Goal: Task Accomplishment & Management: Complete application form

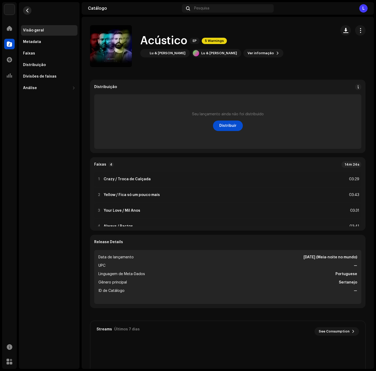
click at [27, 9] on span "button" at bounding box center [27, 10] width 4 height 4
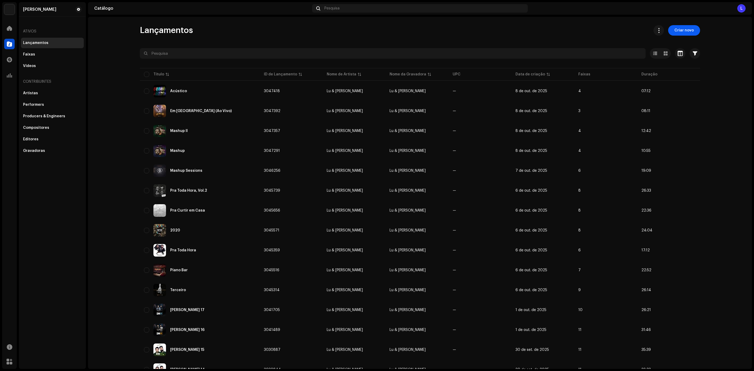
click at [376, 29] on span "Criar novo" at bounding box center [683, 30] width 19 height 10
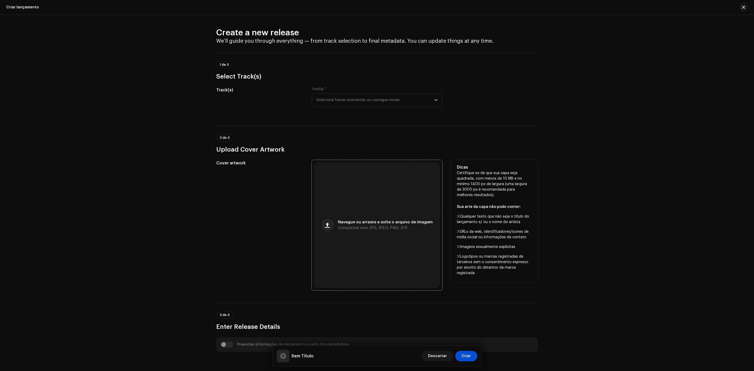
click at [334, 218] on div "Navegue ou arraste e solte o arquivo de imagem Compatível com JPG, JPEG, PNG, J…" at bounding box center [377, 225] width 126 height 126
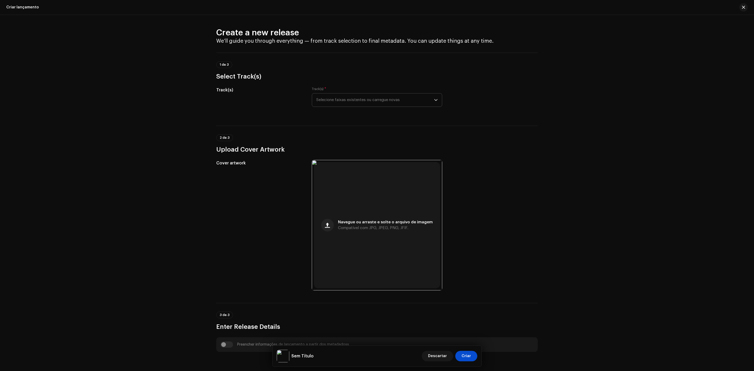
click at [376, 100] on span "Selecione faixas existentes ou carregue novas" at bounding box center [375, 99] width 118 height 13
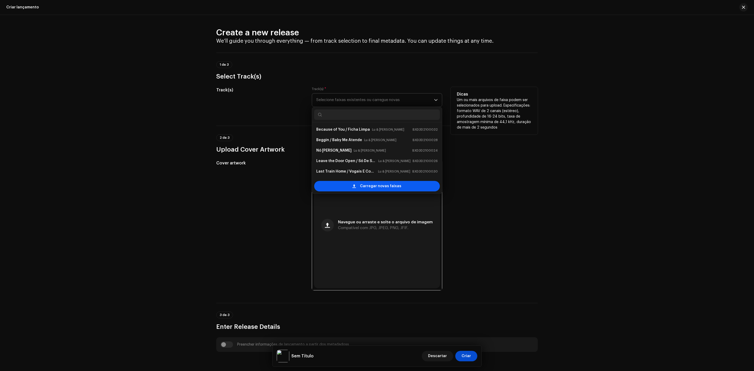
click at [365, 187] on span "Carregar novas faixas" at bounding box center [380, 186] width 41 height 10
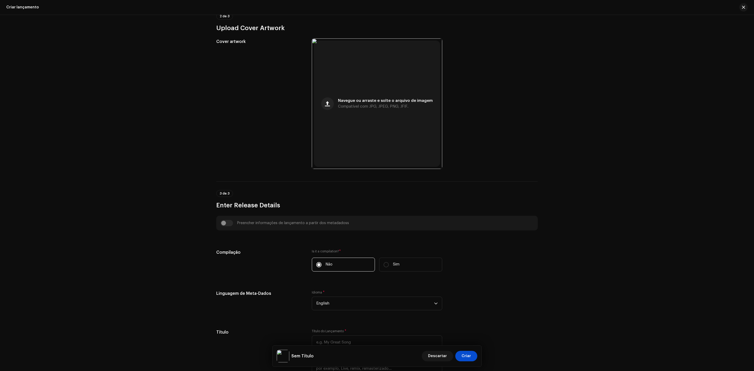
scroll to position [314, 0]
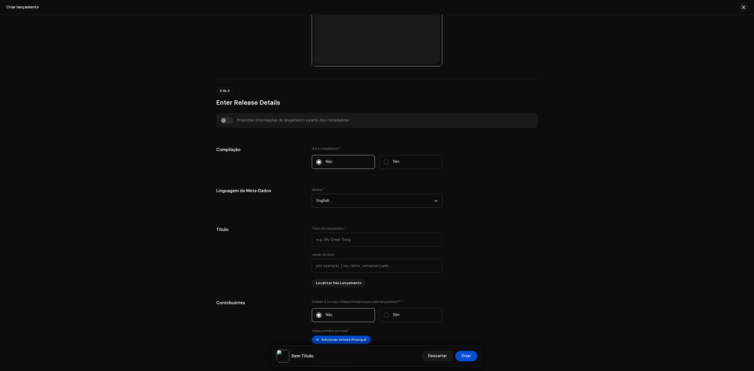
click at [345, 197] on span "English" at bounding box center [375, 200] width 118 height 13
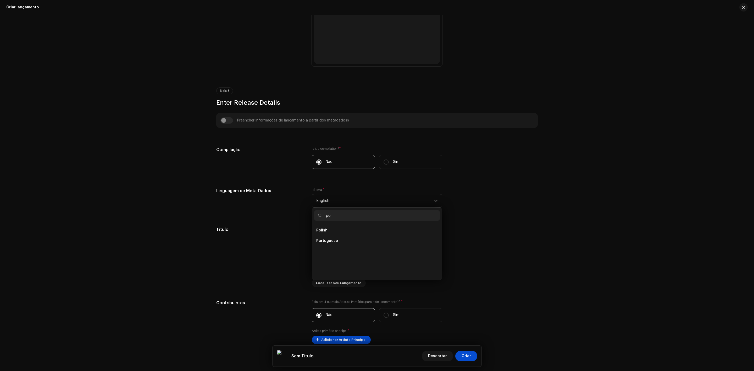
scroll to position [0, 0]
type input "port"
click at [314, 233] on li "Portuguese" at bounding box center [377, 230] width 126 height 10
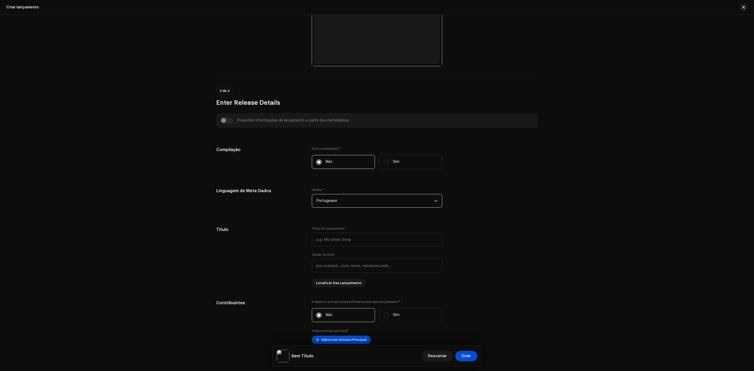
click at [314, 233] on div "Título do Lançamento *" at bounding box center [377, 236] width 130 height 20
click at [317, 240] on input "text" at bounding box center [377, 240] width 130 height 14
paste input "Valorize Quem Te Mostra Música Nova"
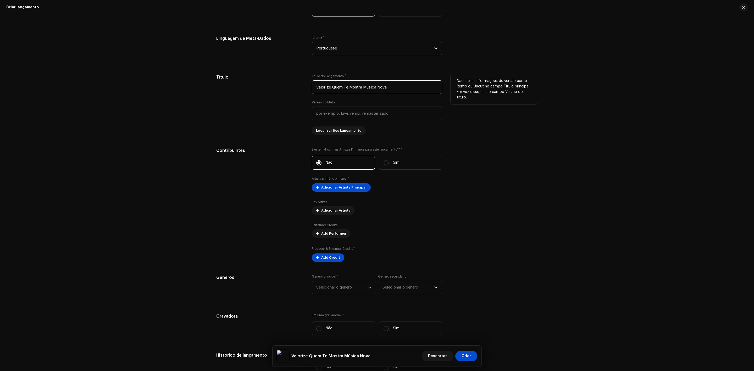
scroll to position [471, 0]
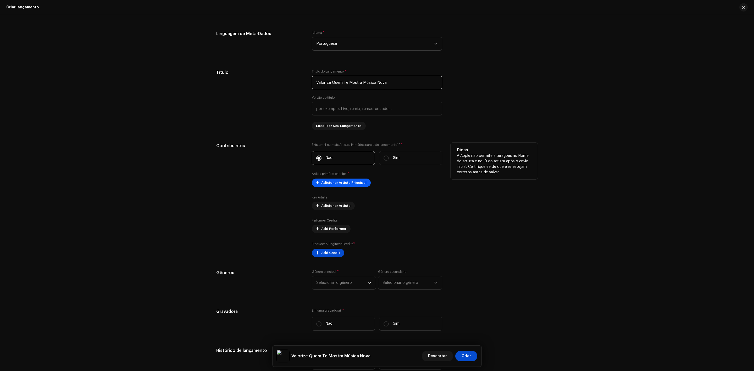
type input "Valorize Quem Te Mostra Música Nova"
click at [351, 185] on span "Adicionar Artista Principal" at bounding box center [343, 182] width 45 height 10
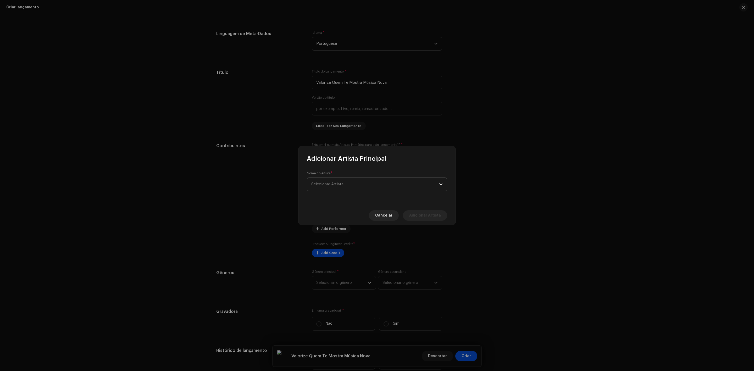
scroll to position [492, 0]
click at [352, 183] on span "Selecionar Artista" at bounding box center [375, 184] width 128 height 13
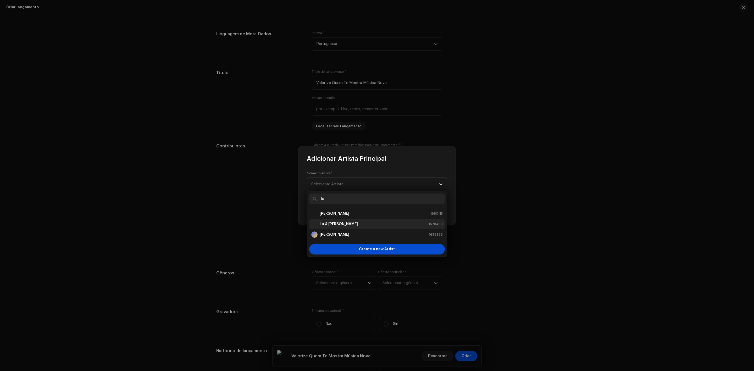
type input "lu"
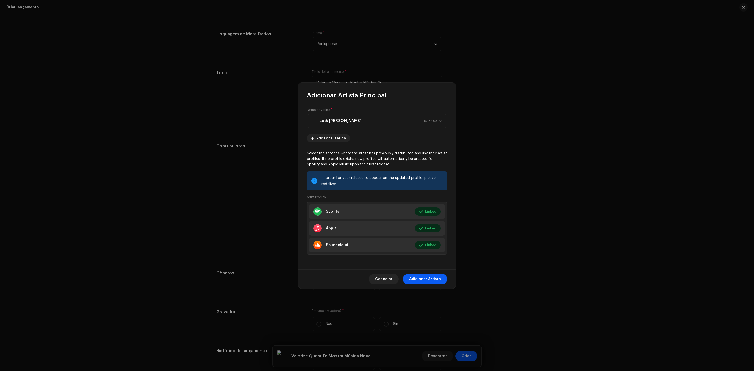
click at [376, 282] on span "Adicionar Artista" at bounding box center [425, 279] width 32 height 10
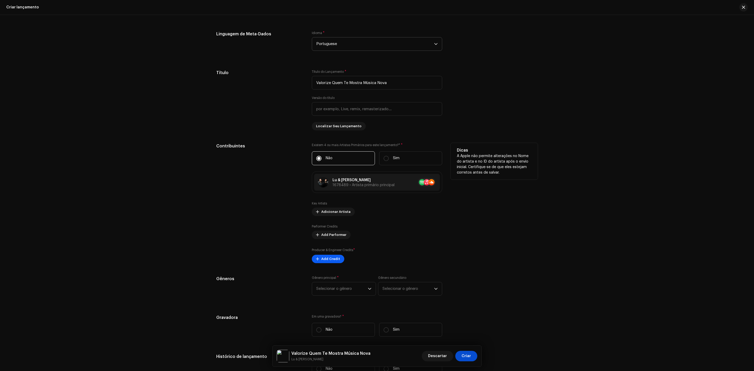
click at [335, 258] on span "Add Credit" at bounding box center [330, 259] width 19 height 10
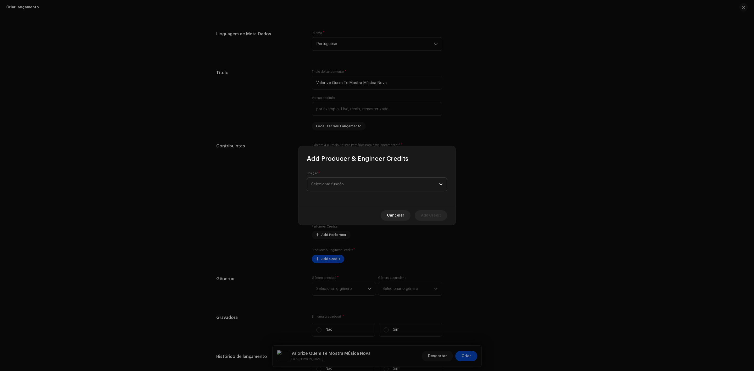
click at [354, 182] on span "Selecionar função" at bounding box center [375, 184] width 128 height 13
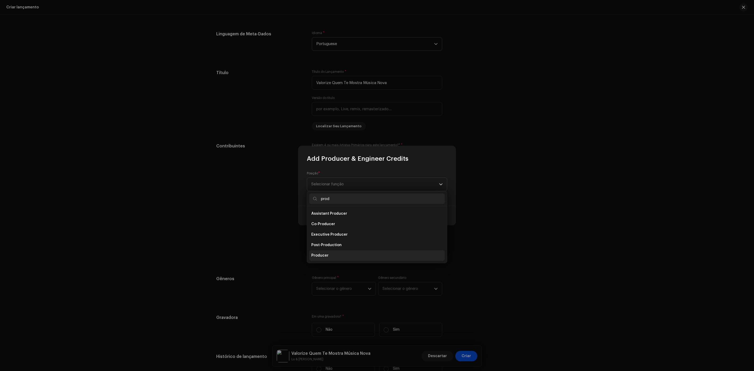
type input "prod"
click at [320, 255] on span "Producer" at bounding box center [319, 255] width 17 height 5
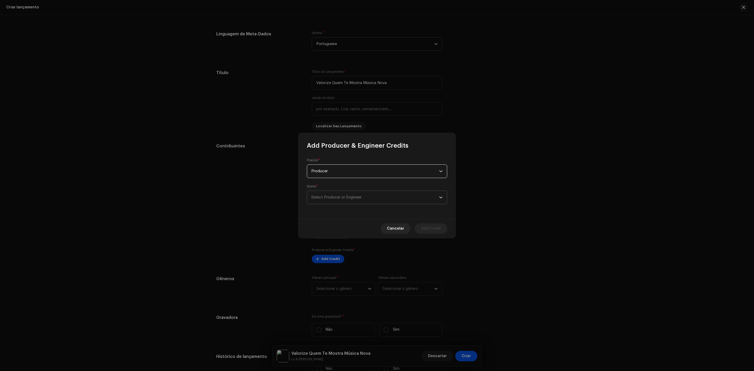
click at [376, 204] on p-select "Select Producer or Engineer" at bounding box center [377, 198] width 140 height 14
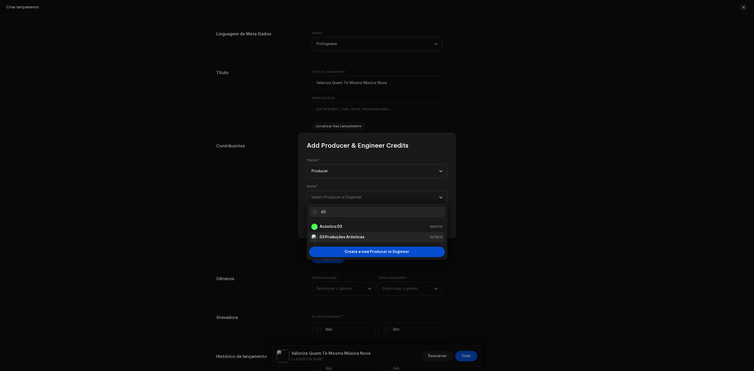
type input "d3"
drag, startPoint x: 342, startPoint y: 233, endPoint x: 350, endPoint y: 232, distance: 8.7
click at [342, 233] on li "D3 Produções Artísticas 1678513" at bounding box center [377, 237] width 136 height 10
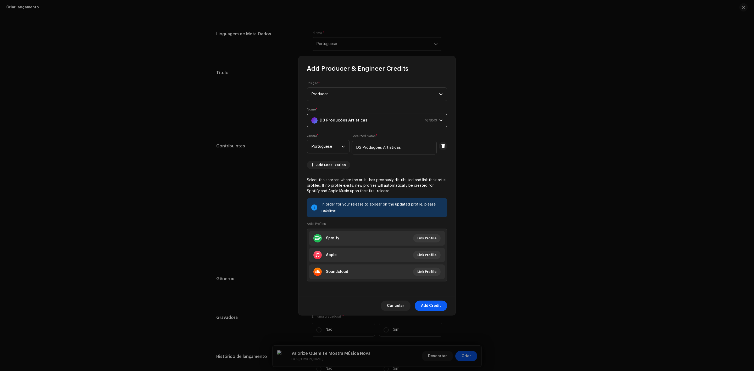
click at [376, 305] on span "Add Credit" at bounding box center [431, 305] width 20 height 10
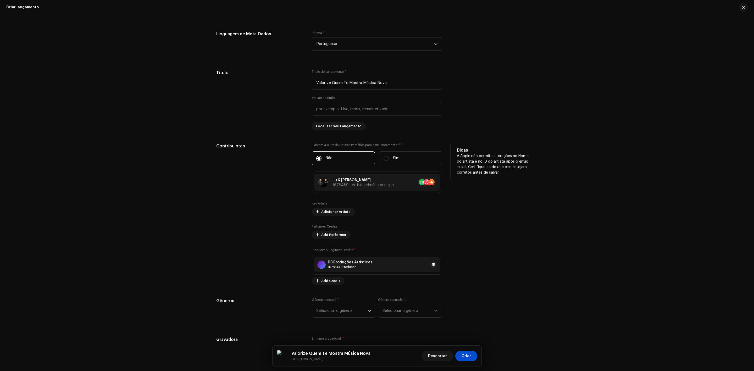
scroll to position [610, 0]
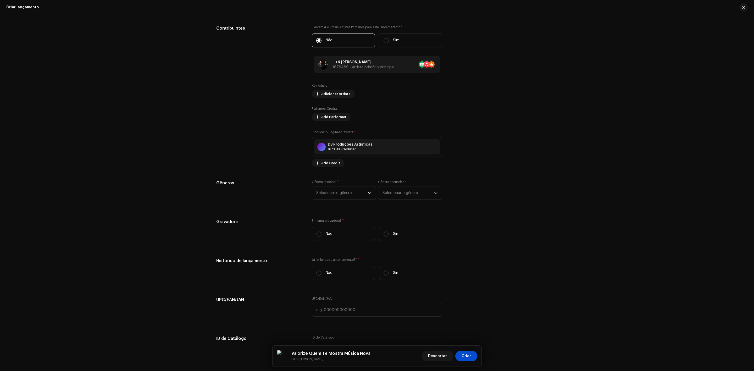
click at [354, 185] on div "Gênero principal * Selecionar o gênero" at bounding box center [344, 190] width 64 height 20
click at [354, 192] on span "Selecionar o gênero" at bounding box center [342, 192] width 52 height 13
type input "ser"
click at [332, 230] on li "Sertanejo" at bounding box center [343, 233] width 59 height 10
click at [376, 195] on span "Selecionar o gênero" at bounding box center [408, 192] width 52 height 13
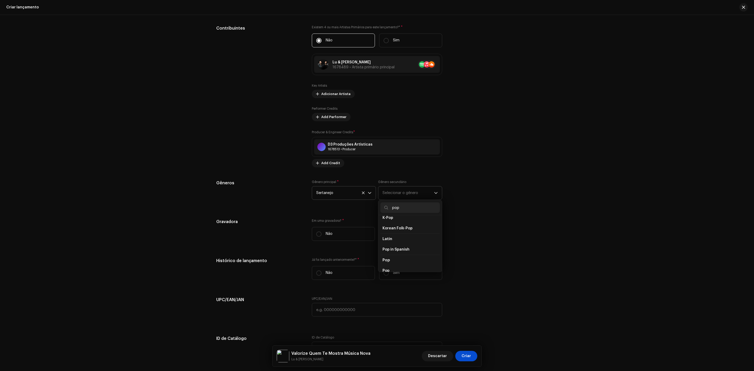
scroll to position [196, 0]
type input "pop"
click at [376, 226] on li "Pop" at bounding box center [409, 231] width 59 height 10
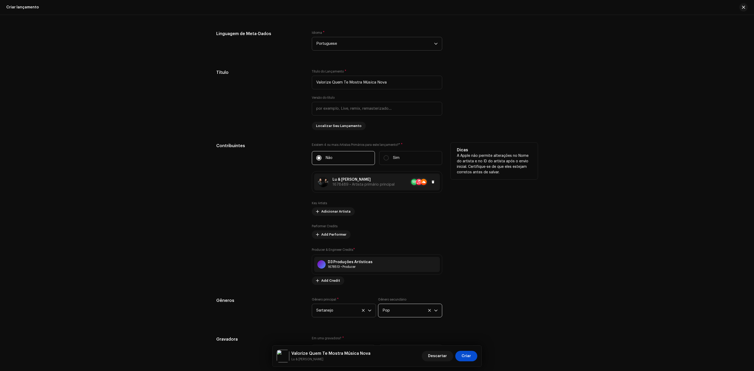
scroll to position [649, 0]
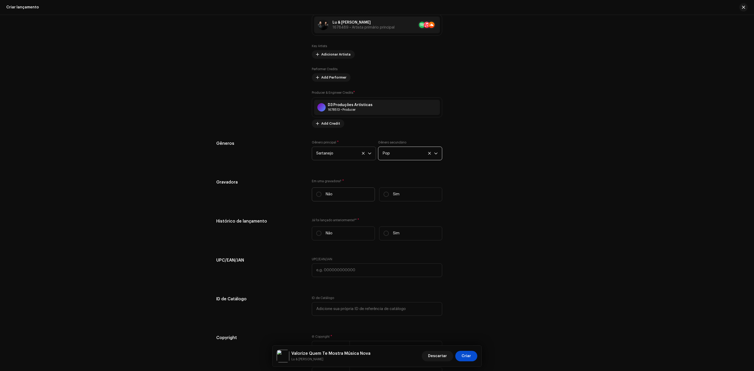
click at [321, 197] on label "Não" at bounding box center [343, 194] width 63 height 14
click at [321, 197] on input "Não" at bounding box center [318, 194] width 5 height 5
radio input "true"
click at [376, 236] on input "Sim" at bounding box center [385, 233] width 5 height 5
radio input "true"
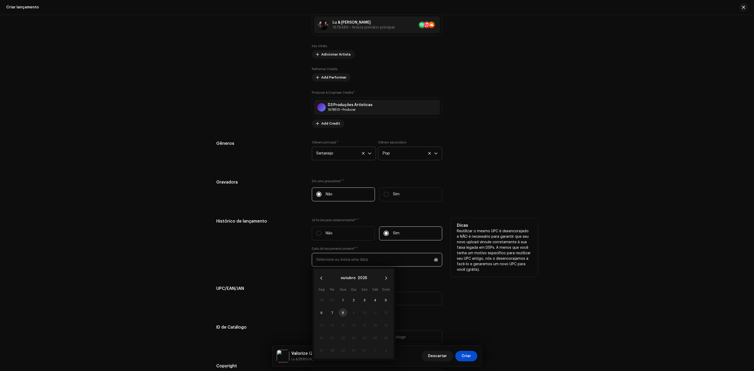
click at [376, 266] on input "text" at bounding box center [377, 260] width 130 height 14
click at [357, 280] on button "2025" at bounding box center [361, 278] width 9 height 8
click at [330, 305] on span "2023" at bounding box center [328, 303] width 25 height 9
click at [328, 314] on span "[DATE]." at bounding box center [327, 314] width 22 height 8
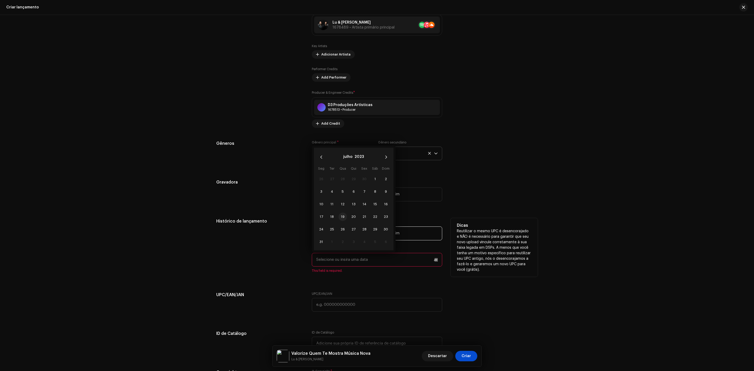
click at [340, 221] on span "19" at bounding box center [342, 217] width 8 height 8
type input "[DATE]"
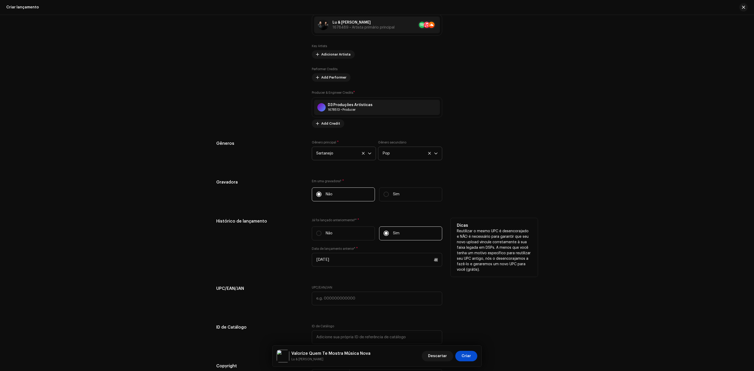
click at [376, 208] on div "Preencher informações de lançamento a partir dos metadadoss Compilação Is it a …" at bounding box center [376, 107] width 321 height 616
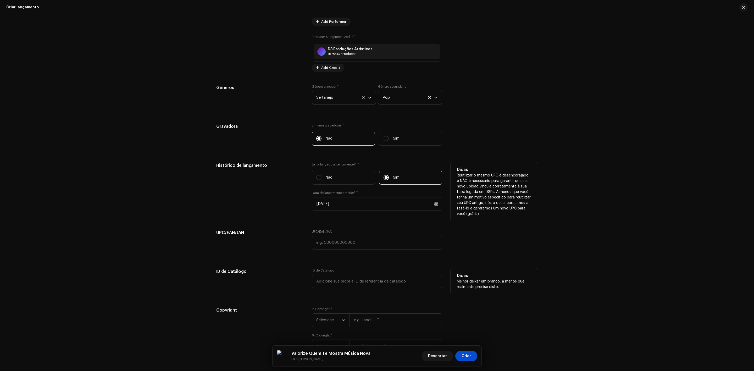
scroll to position [746, 0]
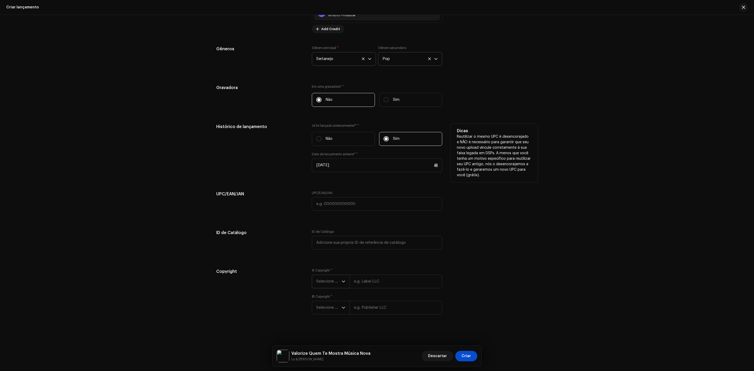
click at [335, 284] on span "Selecione o ano" at bounding box center [328, 281] width 25 height 13
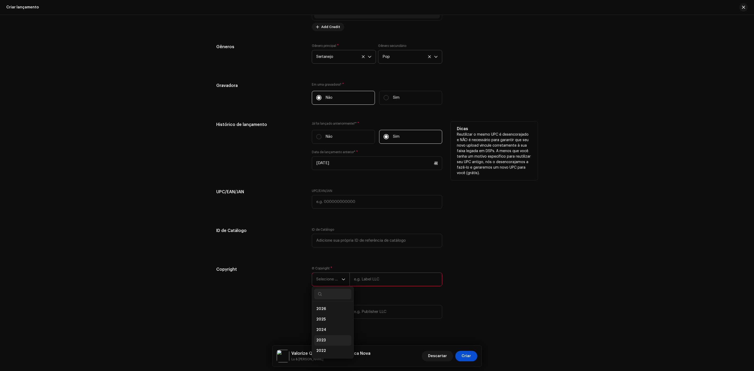
click at [331, 345] on li "2023" at bounding box center [332, 340] width 37 height 10
click at [342, 318] on div "dropdown trigger" at bounding box center [344, 311] width 4 height 13
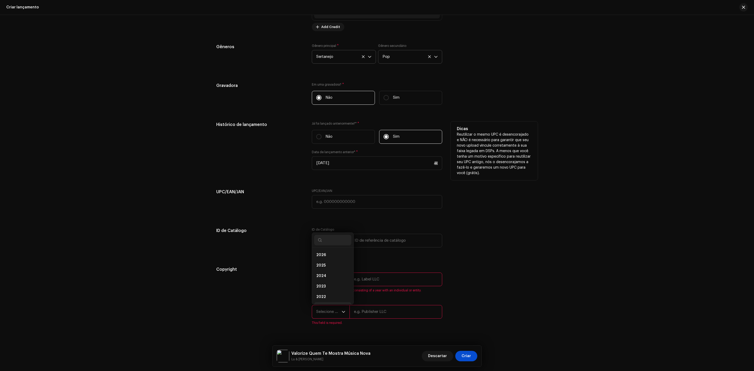
scroll to position [8, 0]
click at [329, 279] on li "2023" at bounding box center [332, 278] width 37 height 10
click at [364, 279] on input "text" at bounding box center [395, 279] width 93 height 14
type input "D3 Produções Artísticas"
click at [376, 306] on input "text" at bounding box center [395, 306] width 93 height 14
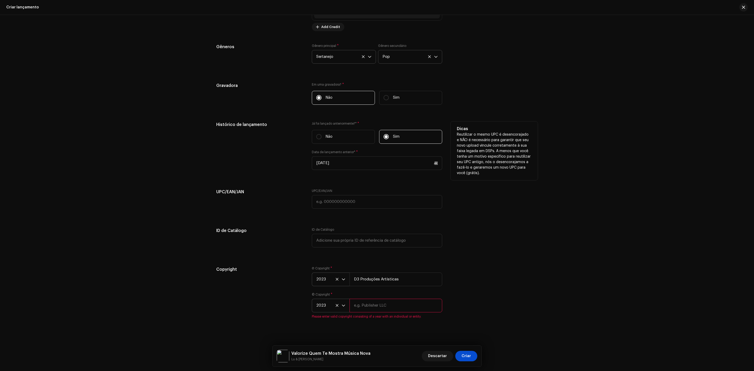
type input "D3 Produções Artísticas"
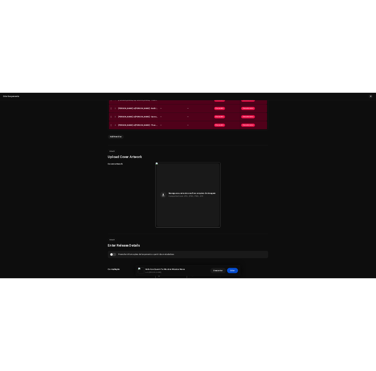
scroll to position [0, 0]
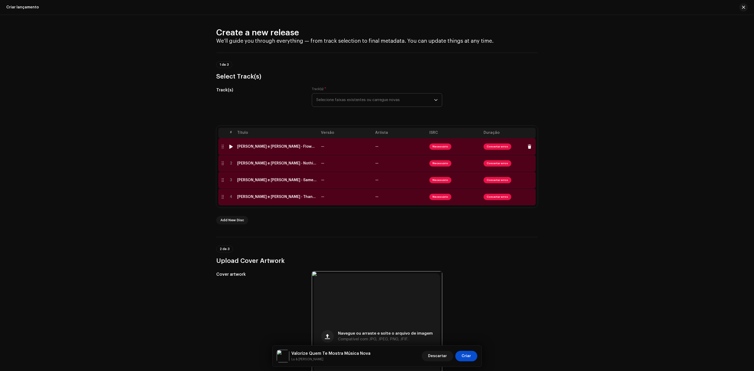
click at [376, 144] on td "—" at bounding box center [400, 146] width 54 height 17
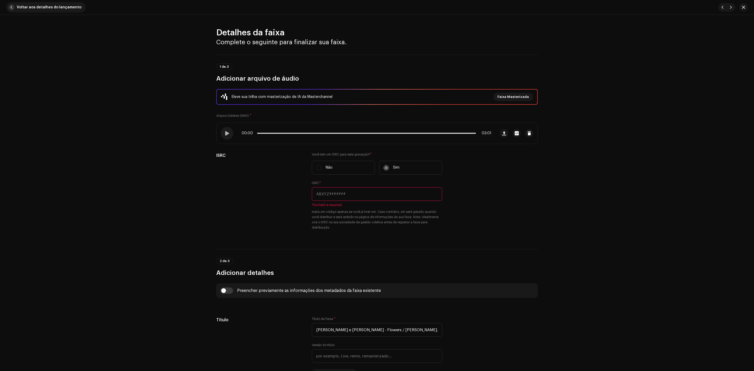
click at [11, 4] on span "button" at bounding box center [11, 7] width 6 height 6
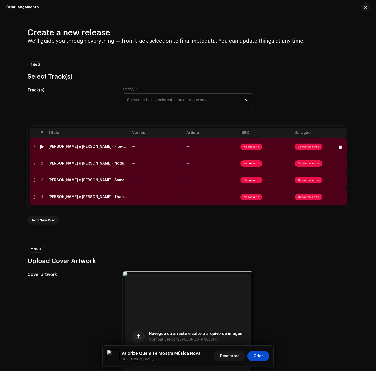
click at [161, 146] on td "—" at bounding box center [157, 146] width 54 height 17
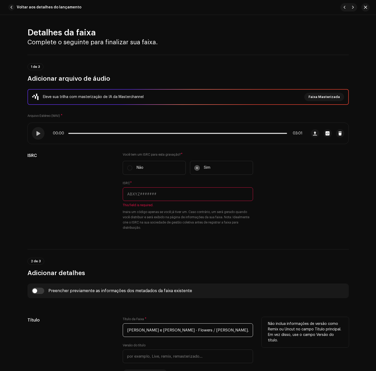
click at [204, 332] on input "[PERSON_NAME] e [PERSON_NAME] - Flowers ⧸ [PERSON_NAME].wav" at bounding box center [188, 330] width 130 height 14
paste input "Flowers / Oi Balde"
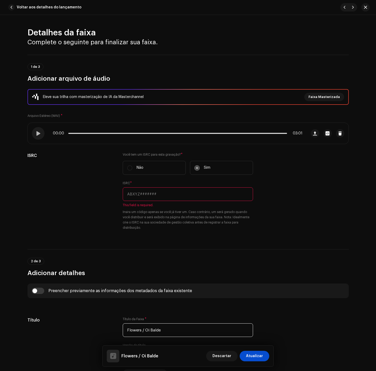
type input "Flowers / Oi Balde"
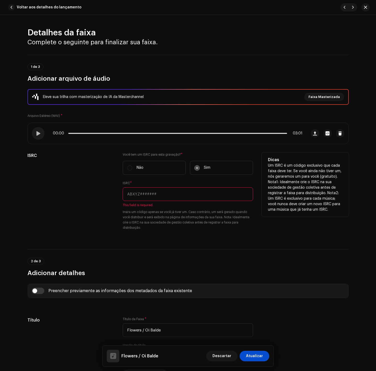
click at [165, 192] on input "text" at bounding box center [188, 194] width 130 height 14
paste input "BXD3D2300009"
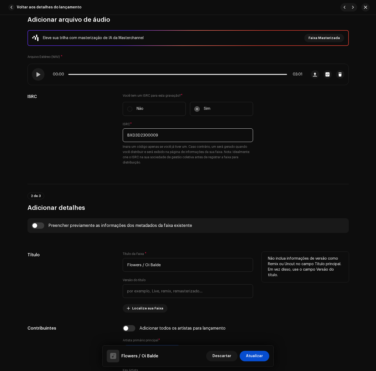
scroll to position [157, 0]
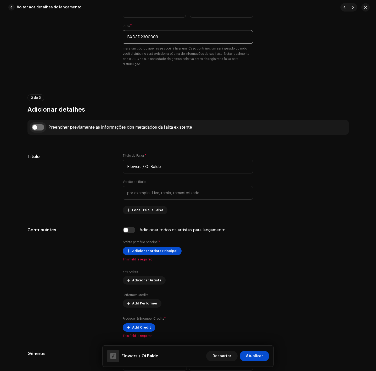
type input "BXD3D2300009"
click at [35, 129] on input "checkbox" at bounding box center [38, 127] width 13 height 6
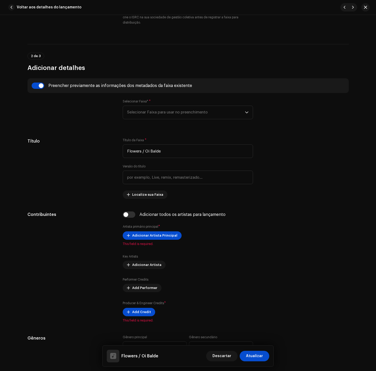
scroll to position [196, 0]
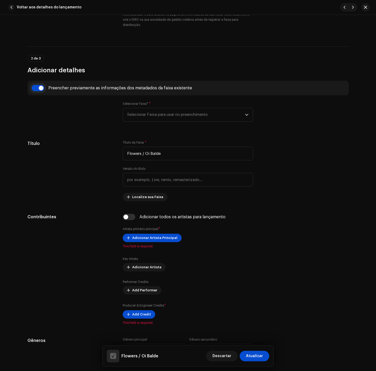
click at [40, 89] on input "checkbox" at bounding box center [38, 88] width 13 height 6
checkbox input "false"
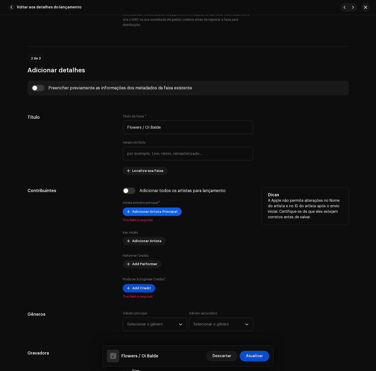
click at [136, 208] on span "Adicionar Artista Principal" at bounding box center [154, 211] width 45 height 10
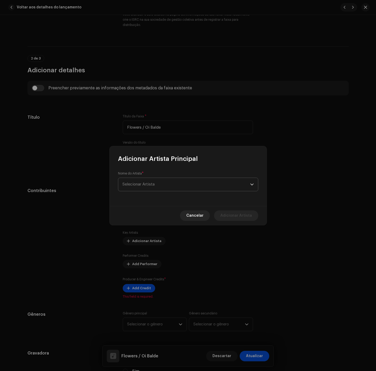
click at [155, 181] on span "Selecionar Artista" at bounding box center [187, 184] width 128 height 13
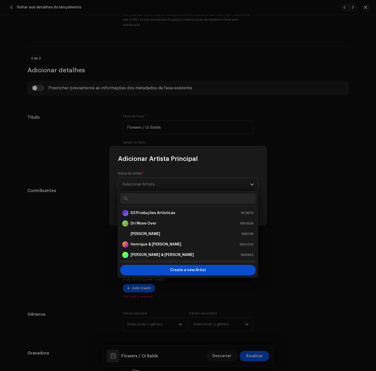
scroll to position [39, 0]
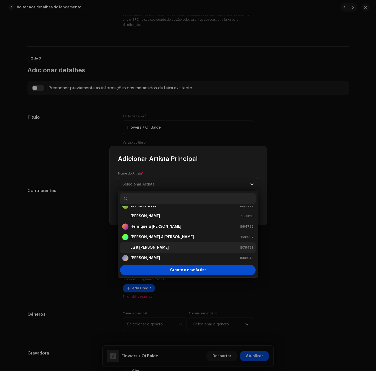
click at [171, 244] on li "Lu & Robertinho 1678489" at bounding box center [188, 247] width 136 height 10
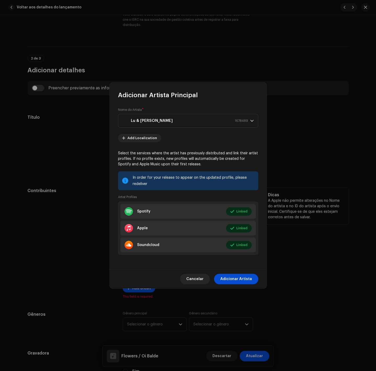
click at [240, 278] on span "Adicionar Artista" at bounding box center [236, 279] width 32 height 10
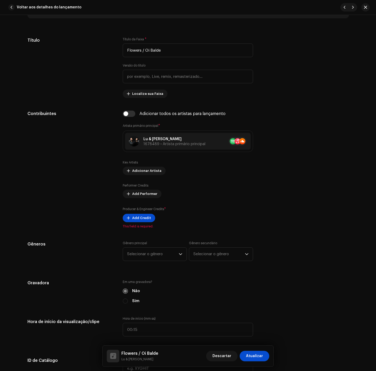
scroll to position [275, 0]
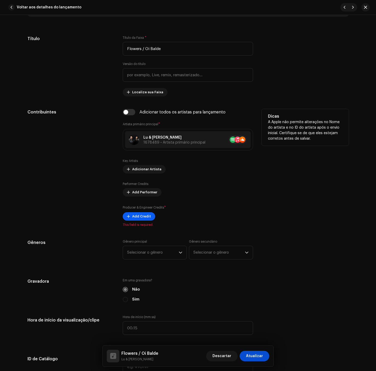
click at [138, 220] on span "Add Credit" at bounding box center [141, 216] width 19 height 10
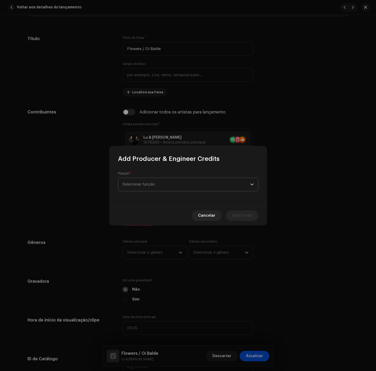
click at [141, 179] on span "Selecionar função" at bounding box center [187, 184] width 128 height 13
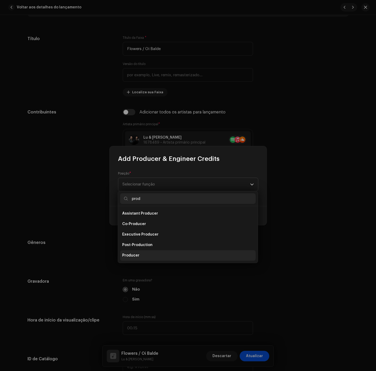
type input "prod"
click at [142, 255] on li "Producer" at bounding box center [188, 255] width 136 height 10
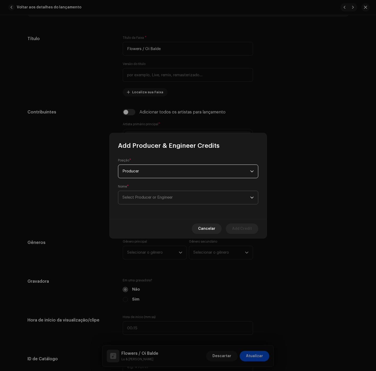
click at [198, 201] on span "Select Producer or Engineer" at bounding box center [187, 197] width 128 height 13
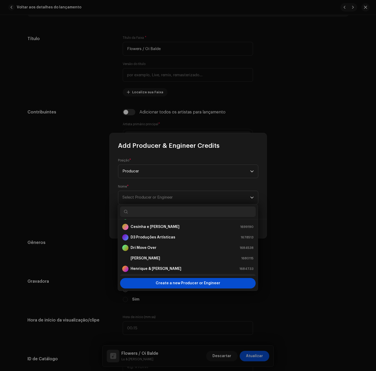
scroll to position [0, 0]
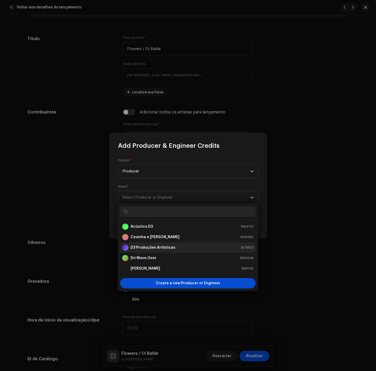
click at [157, 244] on div "D3 Produções Artísticas" at bounding box center [148, 247] width 53 height 6
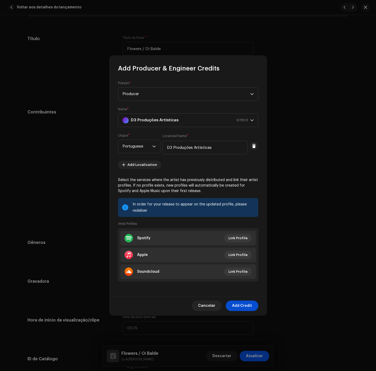
click at [242, 299] on div "Cancelar Add Credit" at bounding box center [188, 305] width 157 height 19
click at [244, 306] on span "Add Credit" at bounding box center [242, 305] width 20 height 10
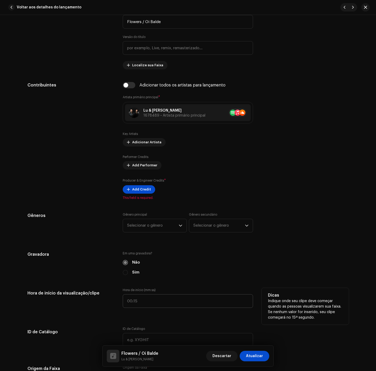
scroll to position [353, 0]
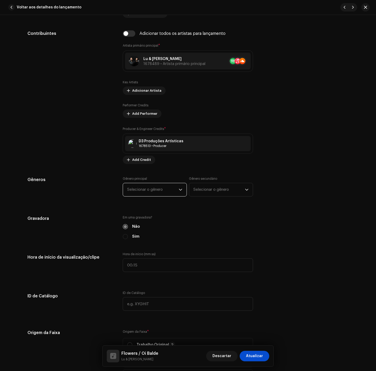
click at [159, 192] on span "Selecionar o gênero" at bounding box center [153, 189] width 52 height 13
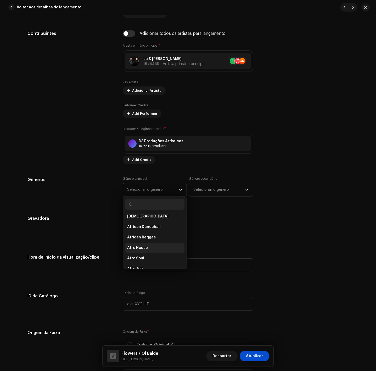
scroll to position [0, 0]
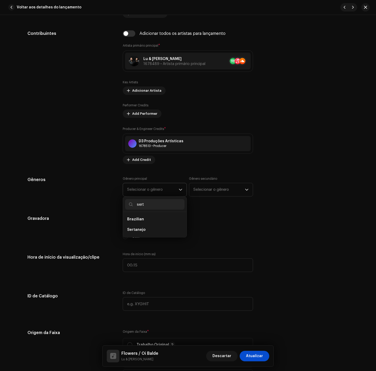
type input "sert"
click at [147, 224] on li "Brazilian" at bounding box center [154, 219] width 59 height 10
click at [157, 235] on li "Sertanejo" at bounding box center [154, 229] width 59 height 10
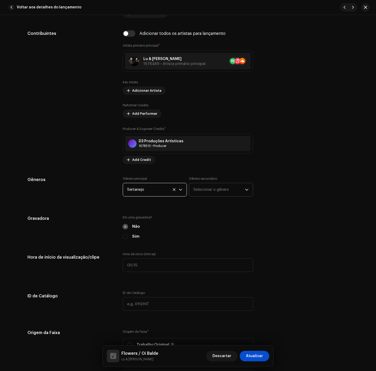
click at [207, 190] on span "Selecionar o gênero" at bounding box center [219, 189] width 52 height 13
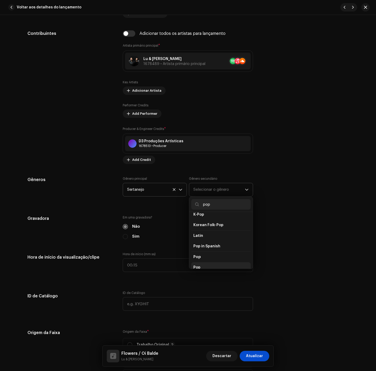
scroll to position [158, 0]
type input "pop"
click at [199, 265] on span "Pop" at bounding box center [196, 266] width 7 height 5
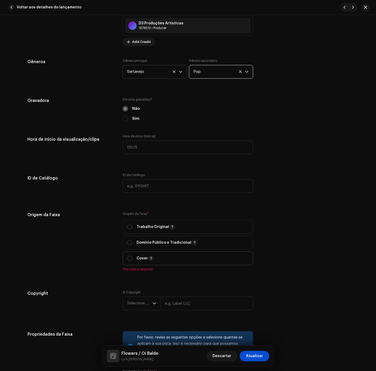
click at [162, 258] on span "Cover" at bounding box center [187, 258] width 121 height 13
radio input "true"
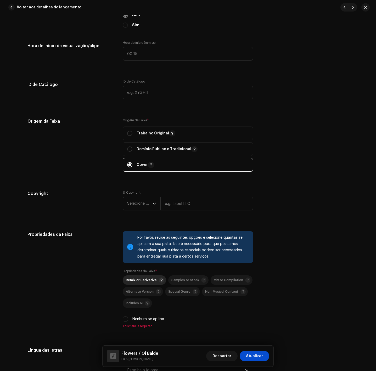
scroll to position [589, 0]
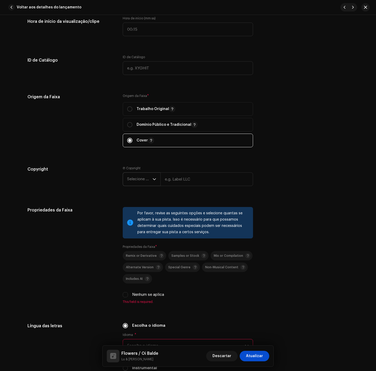
click at [139, 175] on span "Selecione o ano" at bounding box center [139, 178] width 25 height 13
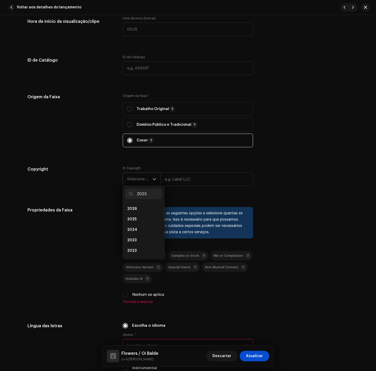
scroll to position [0, 0]
type input "2023"
click at [126, 208] on li "2023" at bounding box center [143, 208] width 37 height 10
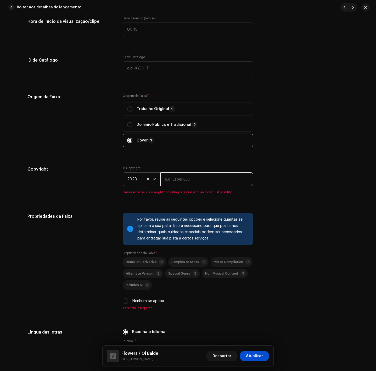
click at [189, 175] on input "text" at bounding box center [206, 179] width 93 height 14
type input "D3 Produções Artísticas"
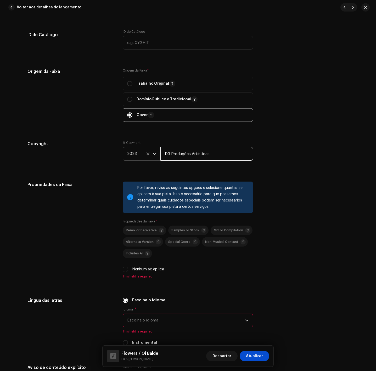
scroll to position [628, 0]
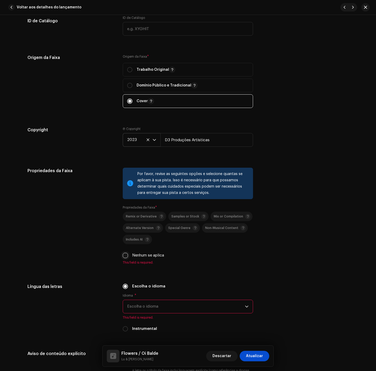
click at [126, 258] on div "Nenhum se aplica" at bounding box center [188, 255] width 130 height 6
click at [126, 256] on div "Nenhum se aplica" at bounding box center [188, 255] width 130 height 6
click at [126, 256] on input "Nenhum se aplica" at bounding box center [125, 255] width 5 height 5
checkbox input "true"
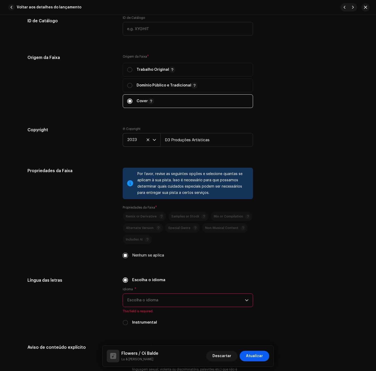
click at [258, 353] on span "Atualizar" at bounding box center [254, 355] width 17 height 10
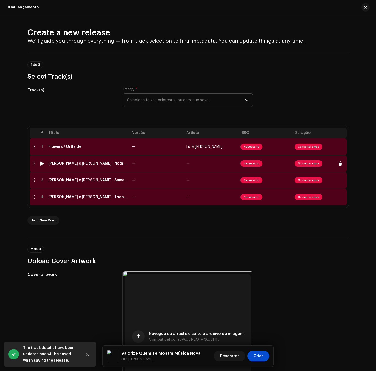
click at [120, 170] on td "[PERSON_NAME] e [PERSON_NAME] - Nothing Breaks Like a Heart ⧸ Nosso Quadro.wav" at bounding box center [88, 163] width 84 height 17
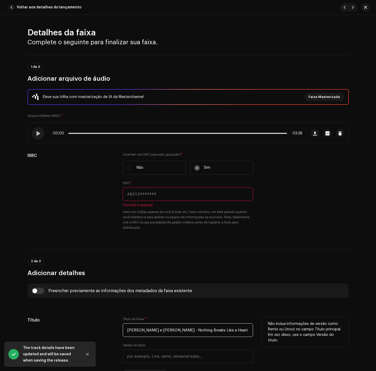
click at [169, 334] on input "[PERSON_NAME] e [PERSON_NAME] - Nothing Breaks Like a Heart ⧸ Nosso Quadro.wav" at bounding box center [188, 330] width 130 height 14
paste input "Nothing Breaks Like a Heart / Nosso Quadro"
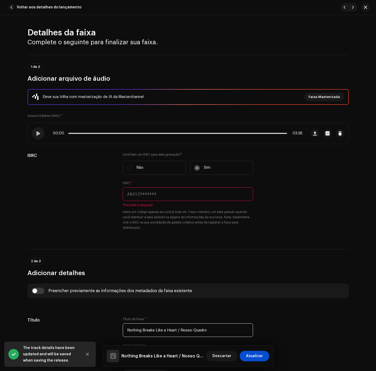
type input "Nothing Breaks Like a Heart / Nosso Quadro"
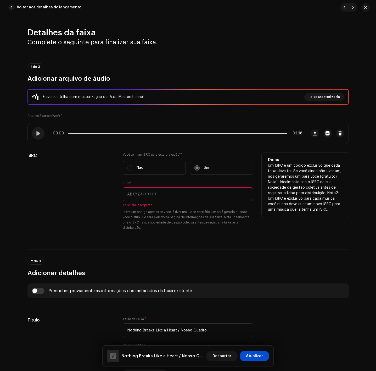
click at [196, 167] on label "Sim" at bounding box center [221, 168] width 63 height 14
click at [186, 190] on input "text" at bounding box center [188, 194] width 130 height 14
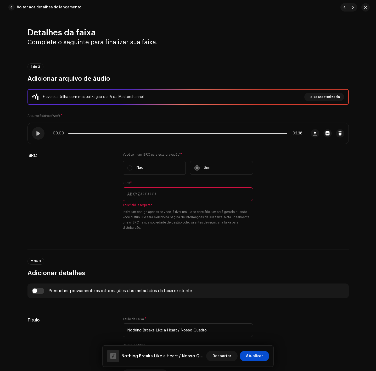
paste input "BXD3D2300011"
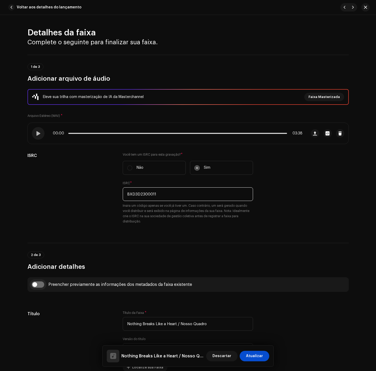
type input "BXD3D2300011"
click at [37, 287] on input "checkbox" at bounding box center [38, 284] width 13 height 6
checkbox input "true"
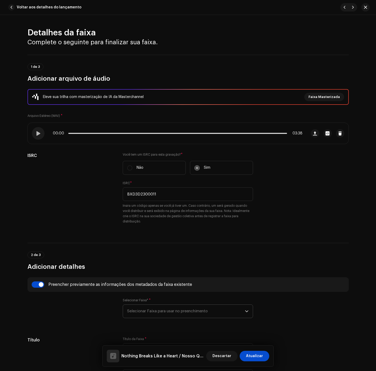
click at [141, 309] on span "Selecionar Faixa para usar no preenchimento" at bounding box center [186, 310] width 118 height 13
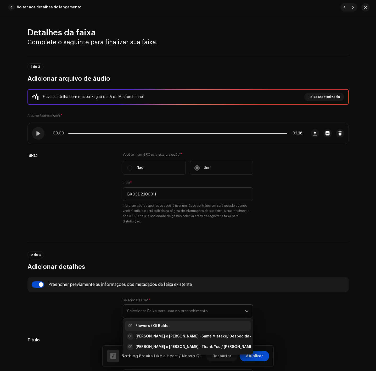
click at [165, 324] on strong "Flowers / Oi Balde" at bounding box center [152, 325] width 33 height 5
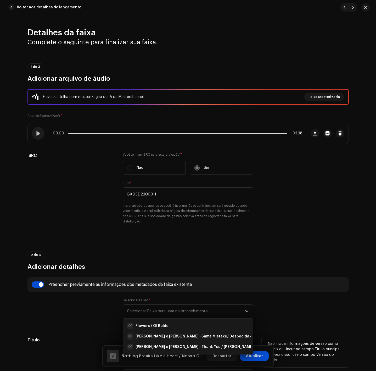
radio input "true"
type input "D3 Produções Artísticas"
checkbox input "true"
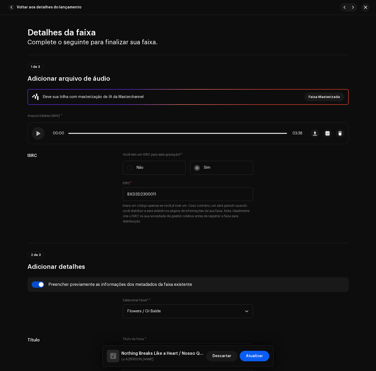
click at [255, 356] on span "Atualizar" at bounding box center [254, 355] width 17 height 10
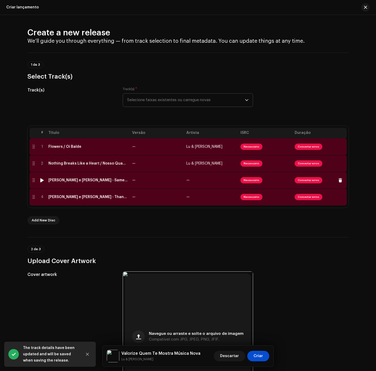
click at [223, 173] on td "—" at bounding box center [211, 180] width 54 height 17
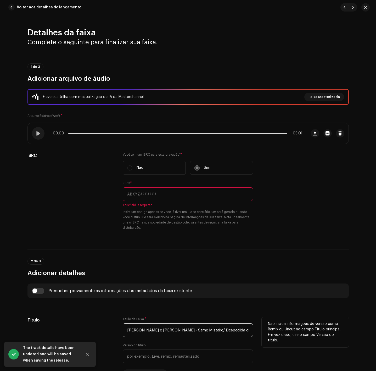
click at [190, 335] on input "[PERSON_NAME] e [PERSON_NAME] - Same Mistake⧸ Despedida de Casal.wav" at bounding box center [188, 330] width 130 height 14
paste input "Same Mistake/ Despedida de Casal"
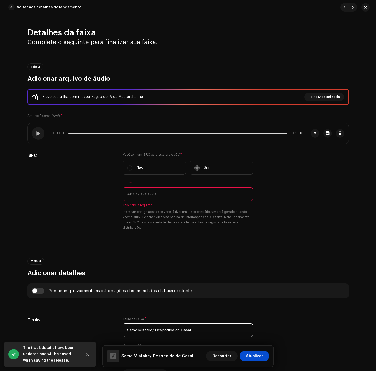
type input "Same Mistake/ Despedida de Casal"
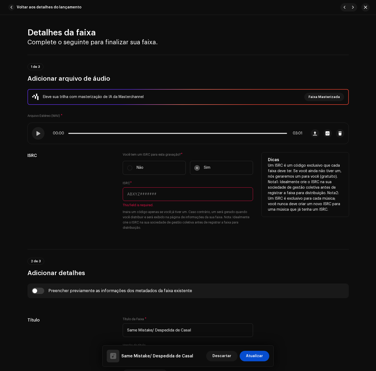
click at [184, 190] on input "text" at bounding box center [188, 194] width 130 height 14
paste input "BXD3D2300013"
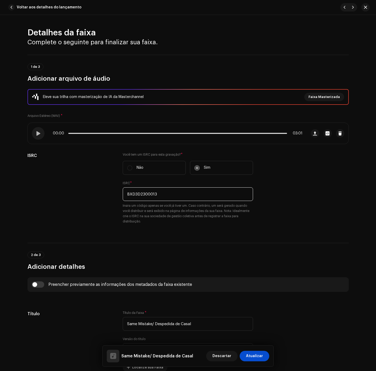
type input "BXD3D2300013"
click at [43, 289] on div "Preencher previamente as informações dos metadados da faixa existente" at bounding box center [187, 284] width 321 height 15
drag, startPoint x: 41, startPoint y: 288, endPoint x: 36, endPoint y: 287, distance: 5.5
click at [37, 288] on div "Preencher previamente as informações dos metadados da faixa existente" at bounding box center [187, 284] width 321 height 15
click at [36, 286] on input "checkbox" at bounding box center [38, 284] width 13 height 6
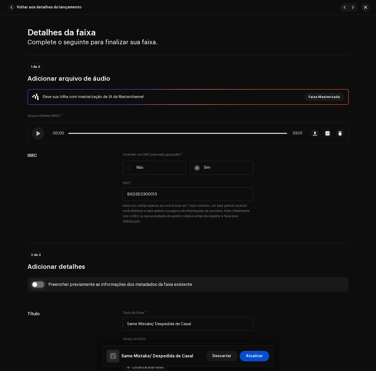
checkbox input "true"
click at [162, 313] on span "Selecionar Faixa para usar no preenchimento" at bounding box center [186, 310] width 118 height 13
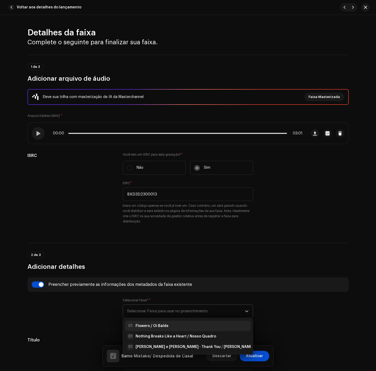
click at [162, 324] on div "01 Flowers / Oi Balde" at bounding box center [147, 325] width 41 height 6
radio input "true"
type input "D3 Produções Artísticas"
checkbox input "true"
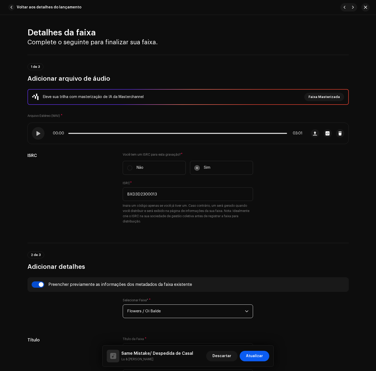
click at [255, 354] on span "Atualizar" at bounding box center [254, 355] width 17 height 10
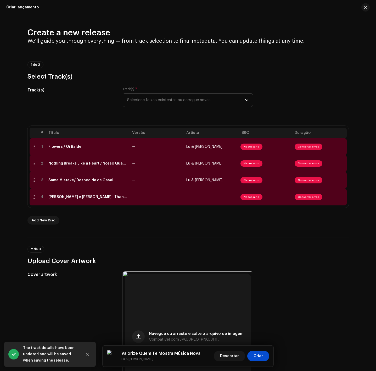
scroll to position [39, 0]
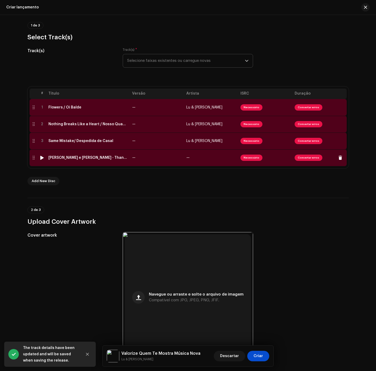
click at [178, 160] on td "—" at bounding box center [157, 157] width 54 height 17
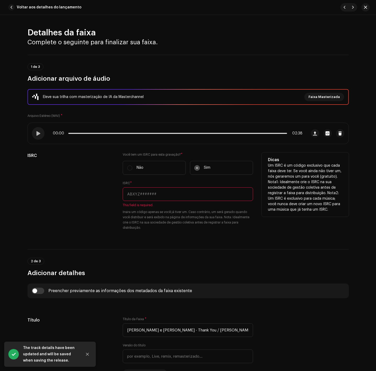
click at [219, 190] on input "text" at bounding box center [188, 194] width 130 height 14
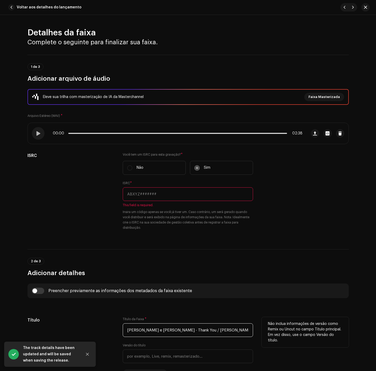
click at [213, 331] on input "[PERSON_NAME] e [PERSON_NAME] - Thank You ⧸ [PERSON_NAME].wav" at bounding box center [188, 330] width 130 height 14
paste input "Thank You / [PERSON_NAME]"
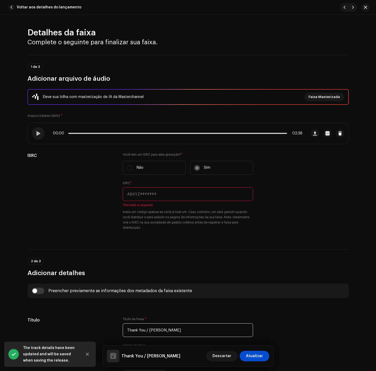
type input "Thank You / [PERSON_NAME]"
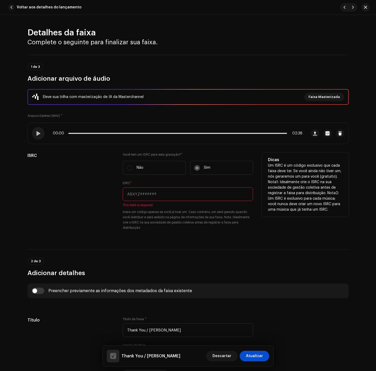
drag, startPoint x: 163, startPoint y: 186, endPoint x: 164, endPoint y: 190, distance: 4.0
click at [164, 187] on div "ISRC * This field is required. Insira um código apenas se você já tiver um. Cas…" at bounding box center [188, 205] width 130 height 49
click at [165, 197] on input "text" at bounding box center [188, 194] width 130 height 14
paste input "BXD3D2300015"
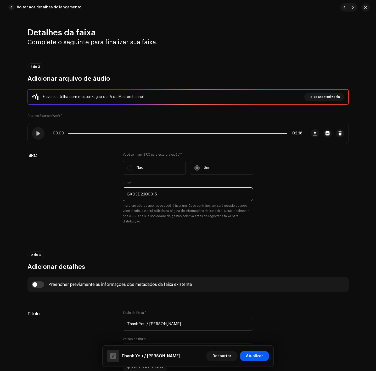
type input "BXD3D2300015"
click at [252, 358] on span "Atualizar" at bounding box center [254, 355] width 17 height 10
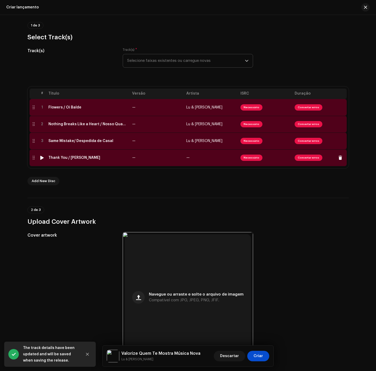
click at [165, 163] on td "—" at bounding box center [157, 157] width 54 height 17
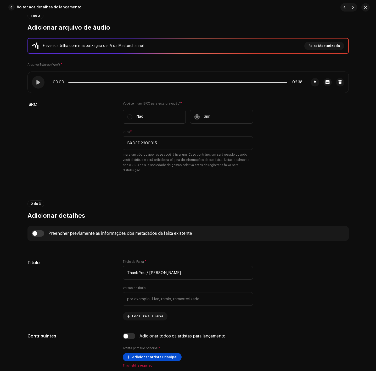
scroll to position [79, 0]
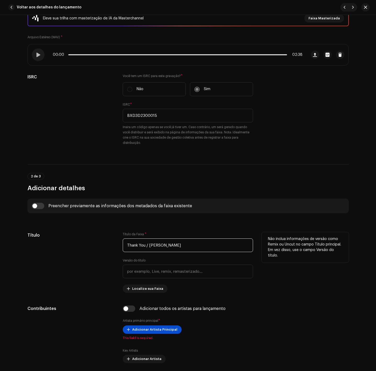
click at [167, 239] on input "Thank You / [PERSON_NAME]" at bounding box center [188, 245] width 130 height 14
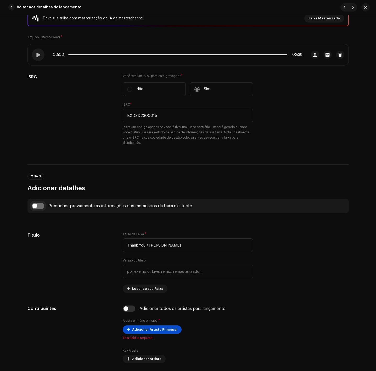
click at [41, 203] on input "checkbox" at bounding box center [38, 206] width 13 height 6
checkbox input "true"
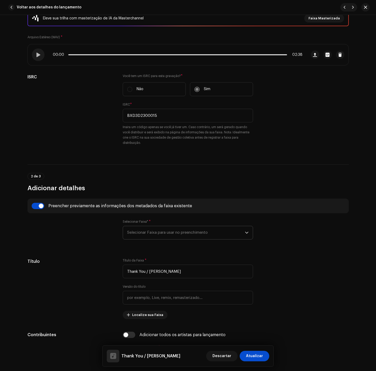
click at [152, 235] on span "Selecionar Faixa para usar no preenchimento" at bounding box center [186, 232] width 118 height 13
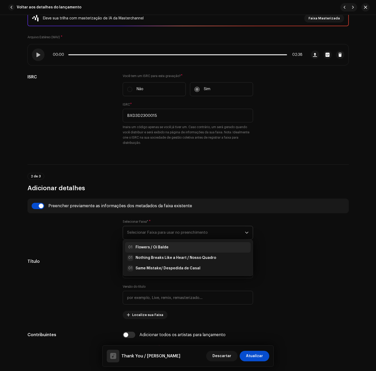
click at [164, 247] on strong "Flowers / Oi Balde" at bounding box center [152, 246] width 33 height 5
type input "Flowers / Oi Balde"
radio input "true"
type input "D3 Produções Artísticas"
checkbox input "true"
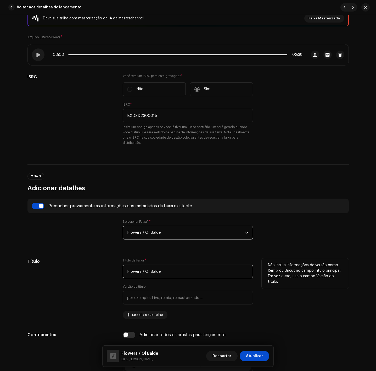
click at [200, 270] on input "Flowers / Oi Balde" at bounding box center [188, 271] width 130 height 14
paste input "Thank You / [PERSON_NAME]"
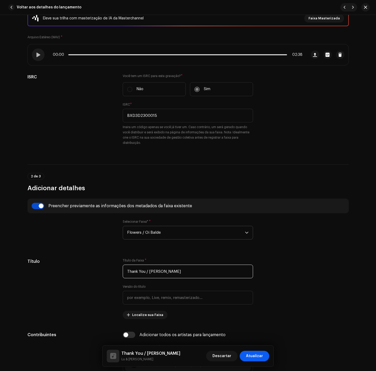
type input "Thank You / [PERSON_NAME]"
click at [260, 356] on span "Atualizar" at bounding box center [254, 355] width 17 height 10
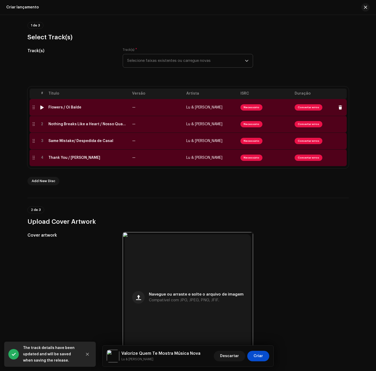
click at [170, 113] on td "—" at bounding box center [157, 107] width 54 height 17
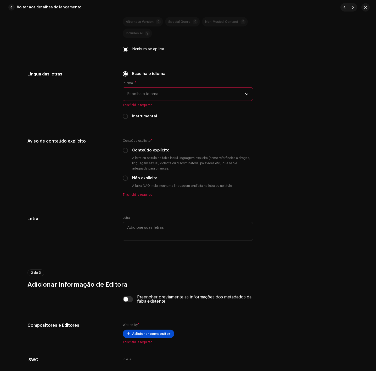
scroll to position [738, 0]
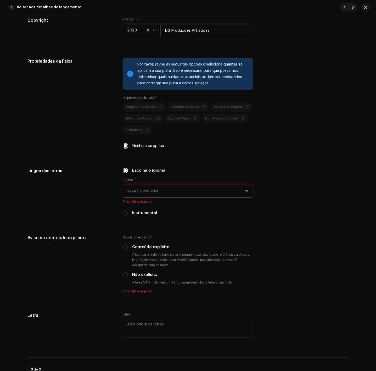
click at [171, 189] on span "Escolha o idioma" at bounding box center [186, 190] width 118 height 13
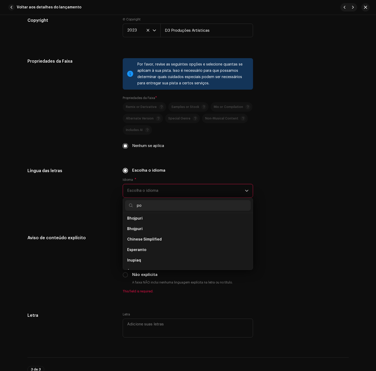
scroll to position [0, 0]
type input "port"
click at [157, 217] on li "Portuguese" at bounding box center [188, 220] width 126 height 10
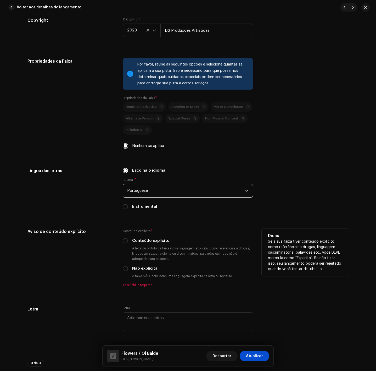
click at [142, 269] on label "Não explícita" at bounding box center [144, 268] width 25 height 6
click at [128, 269] on input "Não explícita" at bounding box center [125, 268] width 5 height 5
radio input "true"
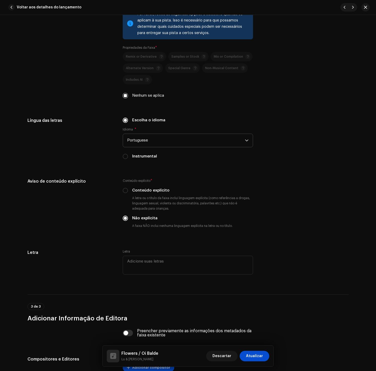
scroll to position [882, 0]
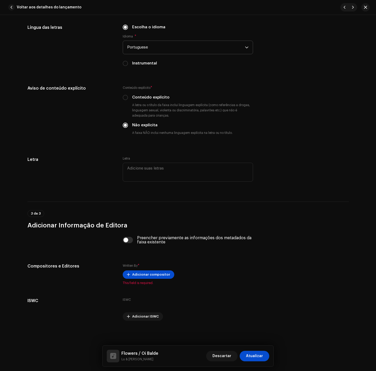
drag, startPoint x: 139, startPoint y: 353, endPoint x: 118, endPoint y: 352, distance: 21.2
click at [118, 352] on div "Flowers / Oi Balde Lu & [PERSON_NAME]" at bounding box center [133, 355] width 52 height 13
click at [128, 350] on h5 "Flowers / Oi Balde" at bounding box center [139, 353] width 37 height 6
click at [252, 318] on div "ISWC Adicionar ISWC" at bounding box center [188, 308] width 130 height 23
click at [261, 358] on span "Atualizar" at bounding box center [254, 355] width 17 height 10
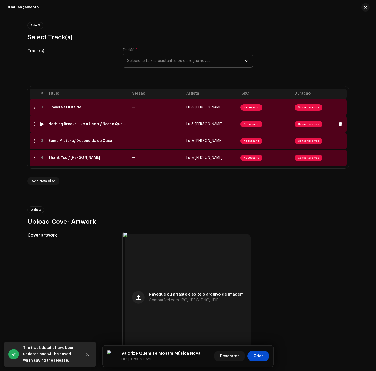
click at [108, 131] on td "Nothing Breaks Like a Heart / Nosso Quadro" at bounding box center [88, 124] width 84 height 17
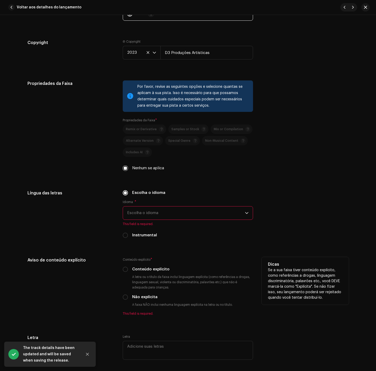
scroll to position [864, 0]
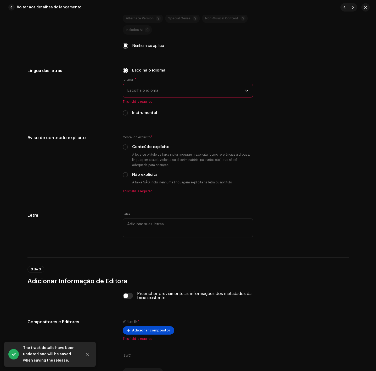
click at [150, 93] on span "Escolha o idioma" at bounding box center [186, 90] width 118 height 13
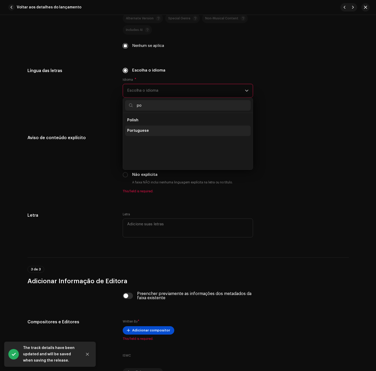
scroll to position [0, 0]
type input "po"
drag, startPoint x: 151, startPoint y: 120, endPoint x: 146, endPoint y: 130, distance: 10.9
click at [146, 130] on ul "Polish Portuguese" at bounding box center [188, 141] width 130 height 57
click at [146, 130] on span "Portuguese" at bounding box center [138, 130] width 22 height 5
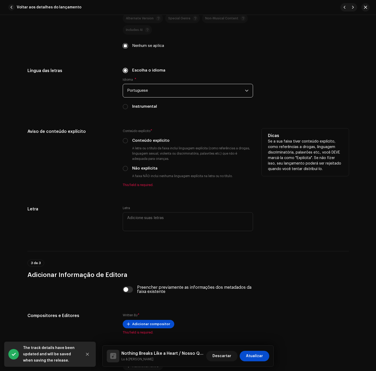
click at [148, 170] on label "Não explícita" at bounding box center [144, 168] width 25 height 6
click at [128, 170] on input "Não explícita" at bounding box center [125, 168] width 5 height 5
radio input "true"
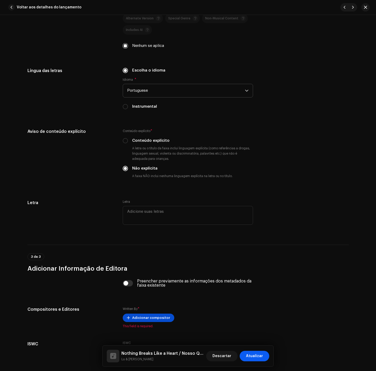
click at [262, 355] on span "Atualizar" at bounding box center [254, 355] width 17 height 10
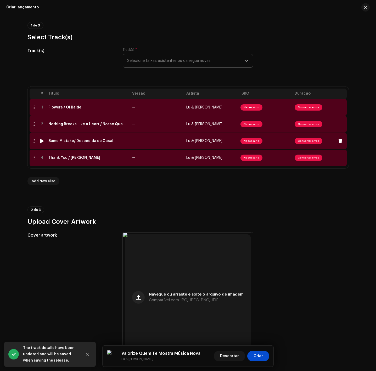
click at [135, 148] on td "—" at bounding box center [157, 140] width 54 height 17
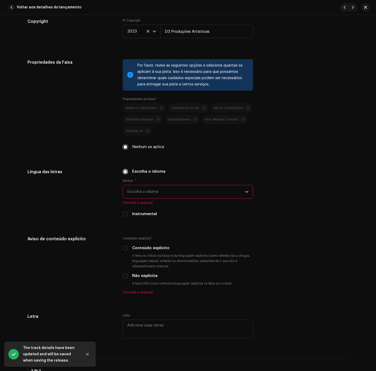
scroll to position [785, 0]
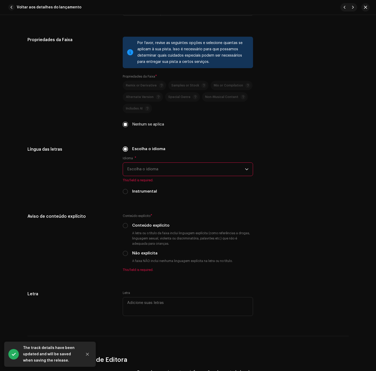
click at [157, 173] on span "Escolha o idioma" at bounding box center [186, 169] width 118 height 13
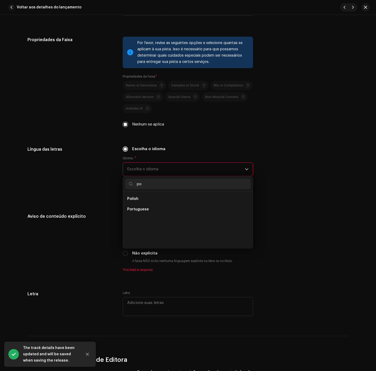
scroll to position [0, 0]
type input "por"
drag, startPoint x: 152, startPoint y: 199, endPoint x: 146, endPoint y: 206, distance: 8.9
click at [149, 200] on li "Portuguese" at bounding box center [188, 198] width 126 height 10
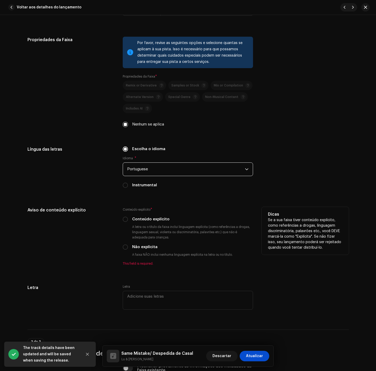
click at [143, 247] on label "Não explícita" at bounding box center [144, 247] width 25 height 6
click at [128, 247] on input "Não explícita" at bounding box center [125, 246] width 5 height 5
radio input "true"
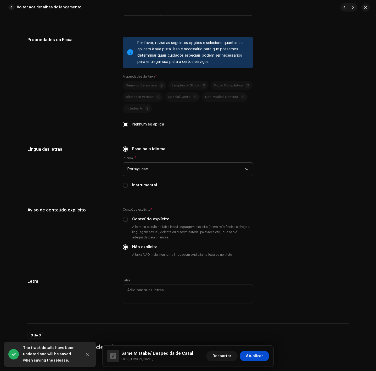
drag, startPoint x: 257, startPoint y: 356, endPoint x: 253, endPoint y: 354, distance: 4.6
click at [257, 357] on span "Atualizar" at bounding box center [254, 355] width 17 height 10
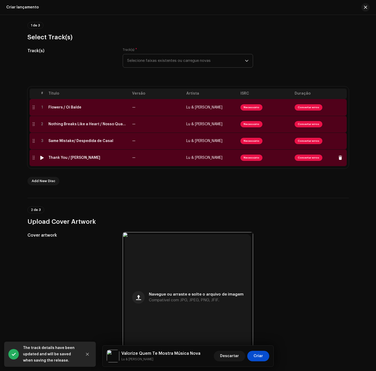
click at [90, 164] on td "Thank You / [PERSON_NAME]" at bounding box center [88, 157] width 84 height 17
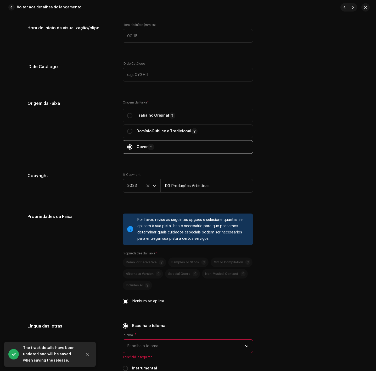
scroll to position [785, 0]
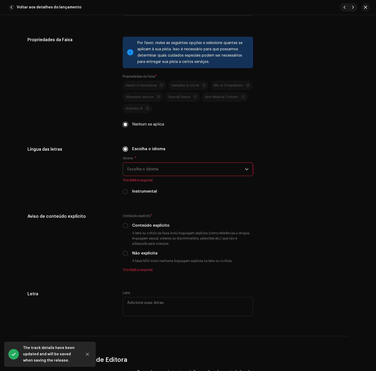
click at [134, 175] on span "Escolha o idioma" at bounding box center [186, 169] width 118 height 13
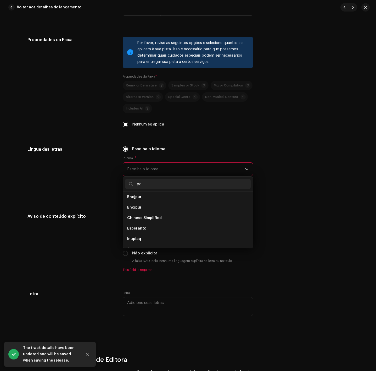
scroll to position [0, 0]
type input "por"
click at [148, 202] on li "Portuguese" at bounding box center [188, 198] width 126 height 10
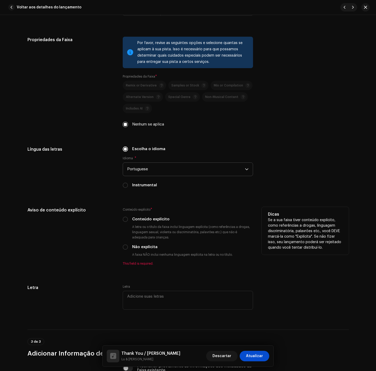
drag, startPoint x: 141, startPoint y: 241, endPoint x: 141, endPoint y: 244, distance: 3.4
click at [141, 242] on div "Conteúdo explícito * Conteúdo explícito A letra ou o título da faixa inclui lin…" at bounding box center [188, 236] width 130 height 59
click at [142, 247] on label "Não explícita" at bounding box center [144, 247] width 25 height 6
click at [128, 247] on input "Não explícita" at bounding box center [125, 246] width 5 height 5
radio input "true"
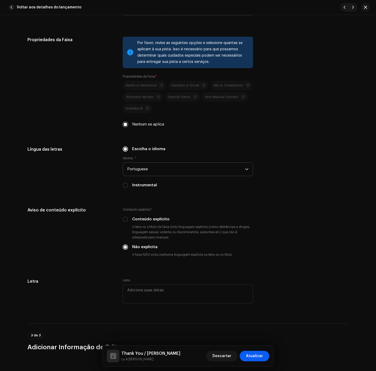
click at [267, 358] on button "Atualizar" at bounding box center [255, 355] width 30 height 10
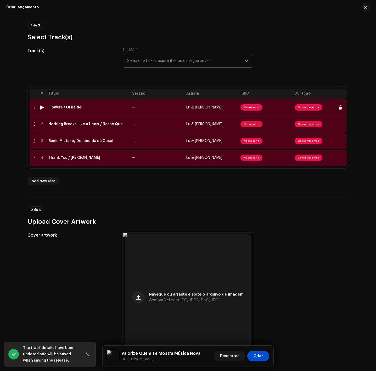
click at [167, 110] on td "—" at bounding box center [157, 107] width 54 height 17
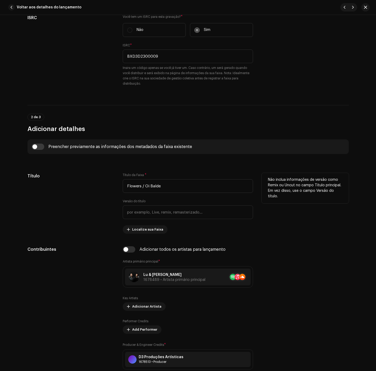
scroll to position [157, 0]
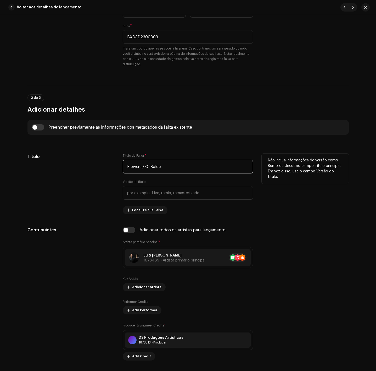
drag, startPoint x: 141, startPoint y: 164, endPoint x: 58, endPoint y: 166, distance: 82.2
click at [107, 164] on div "Título Título da Faixa * Flowers / Oi Balde Versão do título Localize sua Faixa…" at bounding box center [187, 183] width 321 height 61
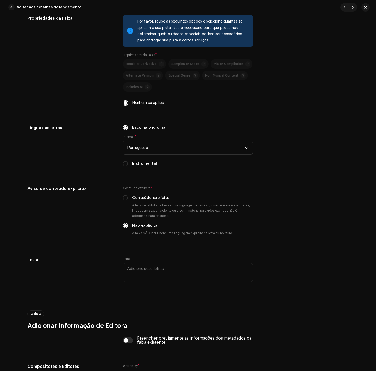
scroll to position [882, 0]
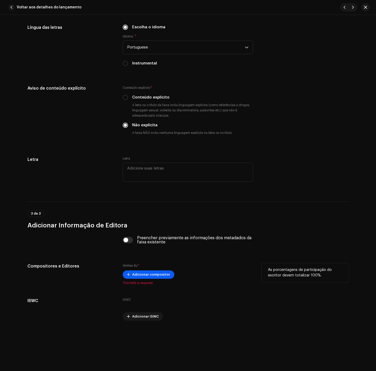
click at [147, 277] on span "Adicionar compositor" at bounding box center [151, 274] width 38 height 10
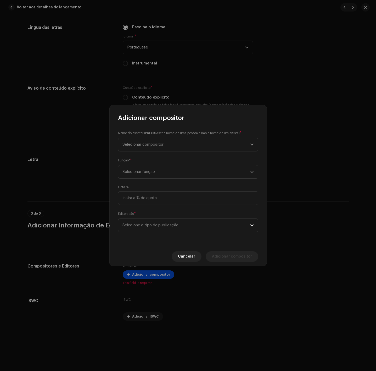
click at [185, 152] on div "Nome do escritor ( PRECISA ser o nome de uma pessoa e não o nome de um artista)…" at bounding box center [188, 184] width 157 height 125
click at [186, 145] on span "Selecionar compositor" at bounding box center [187, 144] width 128 height 13
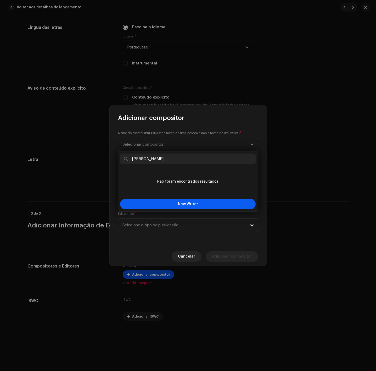
type input "[PERSON_NAME]"
click at [153, 203] on button "New Writer" at bounding box center [188, 204] width 136 height 10
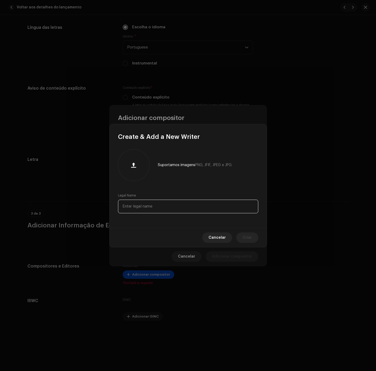
click at [153, 203] on input "text" at bounding box center [188, 206] width 140 height 14
paste input "[PERSON_NAME]"
type input "[PERSON_NAME]"
click at [251, 237] on span "Criar" at bounding box center [247, 237] width 9 height 10
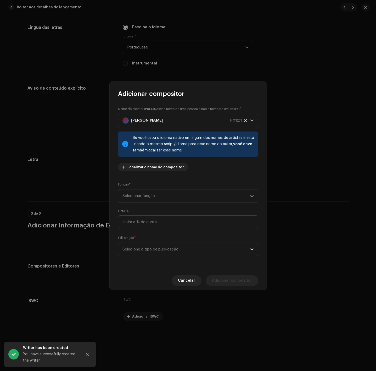
click at [165, 175] on div "Nome do escritor ( PRECISA ser o nome de uma pessoa e não o nome de um artista)…" at bounding box center [188, 140] width 140 height 69
click at [155, 196] on span "Selecionar função" at bounding box center [187, 195] width 128 height 13
drag, startPoint x: 156, startPoint y: 239, endPoint x: 163, endPoint y: 239, distance: 6.3
click at [157, 239] on span "Composer & Lyricist" at bounding box center [140, 241] width 37 height 5
drag, startPoint x: 163, startPoint y: 240, endPoint x: 164, endPoint y: 243, distance: 4.0
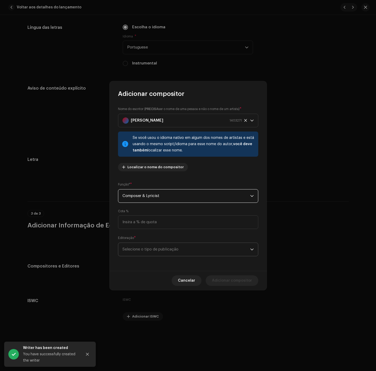
click at [164, 240] on div "Editoração * Selecione o tipo de publicação" at bounding box center [188, 245] width 140 height 21
click at [168, 255] on p-select "Selecione o tipo de publicação" at bounding box center [188, 249] width 140 height 14
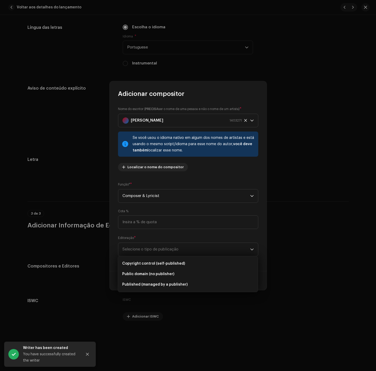
click at [165, 290] on ul "Copyright control (self-published) Public domain (no publisher) Published (mana…" at bounding box center [188, 274] width 140 height 36
click at [166, 283] on span "Published (managed by a publisher)" at bounding box center [154, 284] width 65 height 5
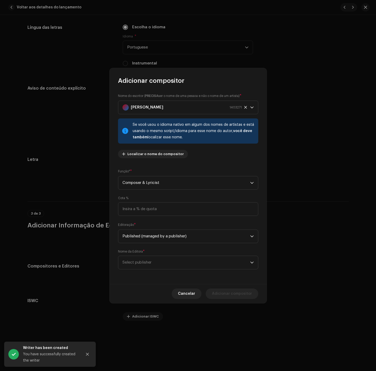
click at [175, 272] on div "Nome do escritor ( PRECISA ser o nome de uma pessoa e não o nome de um artista)…" at bounding box center [188, 184] width 157 height 199
click at [180, 261] on span "Select publisher" at bounding box center [187, 262] width 128 height 13
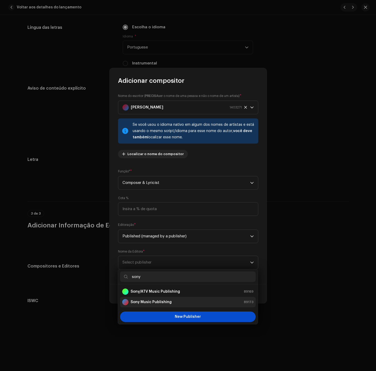
type input "sony"
click at [165, 302] on strong "Sony Music Publishing" at bounding box center [151, 301] width 41 height 5
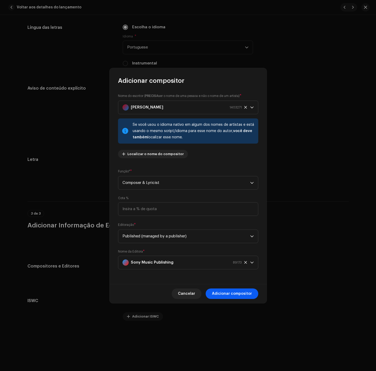
click at [239, 298] on span "Adicionar compositor" at bounding box center [232, 293] width 40 height 10
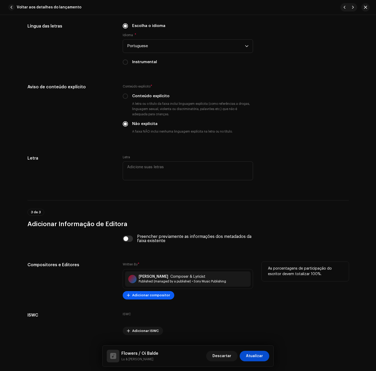
click at [149, 297] on span "Adicionar compositor" at bounding box center [151, 295] width 38 height 10
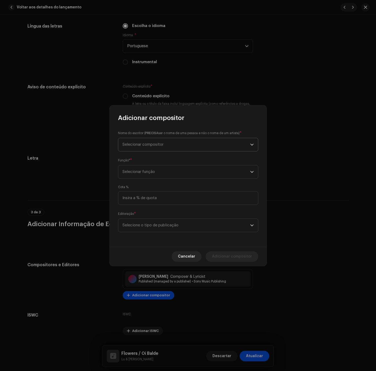
click at [150, 145] on span "Selecionar compositor" at bounding box center [143, 144] width 41 height 4
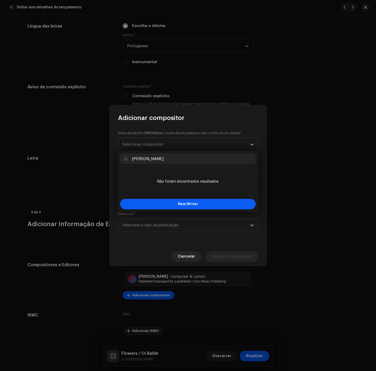
type input "[PERSON_NAME]"
click at [174, 201] on button "New Writer" at bounding box center [188, 204] width 136 height 10
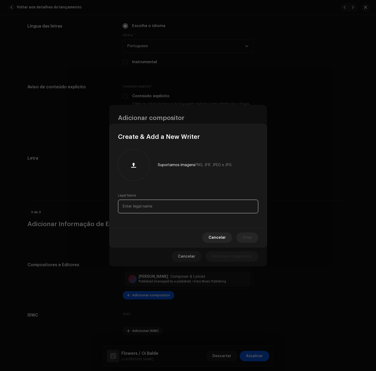
click at [173, 202] on input "text" at bounding box center [188, 206] width 140 height 14
paste input "[PERSON_NAME]"
type input "[PERSON_NAME]"
click at [244, 239] on span "Criar" at bounding box center [247, 237] width 9 height 10
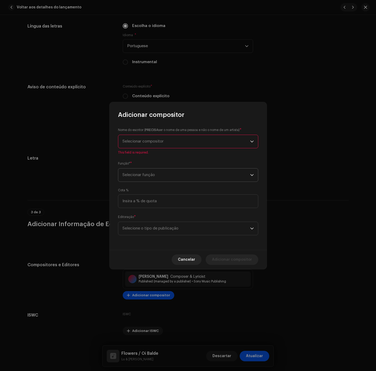
click at [151, 180] on div "Nome do escritor ( PRECISA ser o nome de uma pessoa e não o nome de um artista)…" at bounding box center [188, 184] width 157 height 131
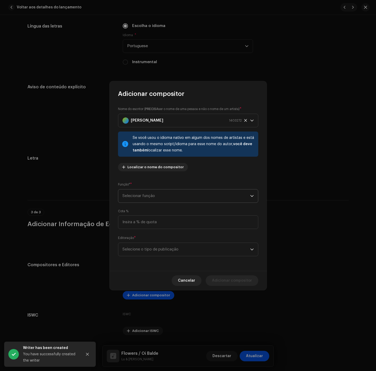
click at [163, 199] on span "Selecionar função" at bounding box center [187, 195] width 128 height 13
click at [161, 243] on li "Composer & Lyricist" at bounding box center [188, 241] width 136 height 10
click at [162, 256] on div "Nome do escritor ( PRECISA ser o nome de uma pessoa e não o nome de um artista)…" at bounding box center [188, 184] width 157 height 173
click at [168, 253] on span "Selecione o tipo de publicação" at bounding box center [187, 249] width 128 height 13
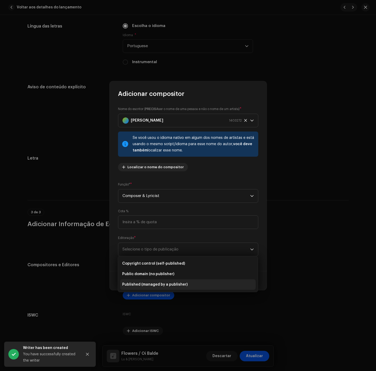
click at [172, 287] on span "Published (managed by a publisher)" at bounding box center [154, 284] width 65 height 5
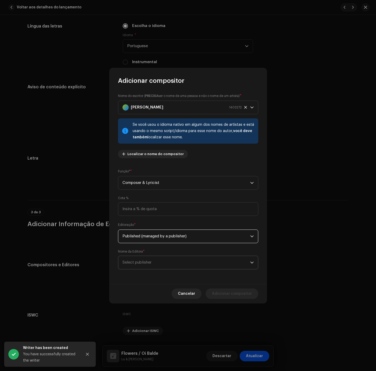
click at [175, 262] on span "Select publisher" at bounding box center [187, 262] width 128 height 13
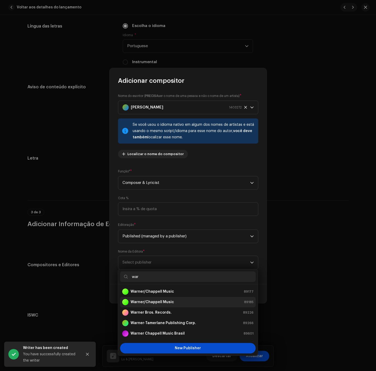
type input "war"
click at [181, 303] on div "Warner/Chappell Music 89185" at bounding box center [187, 302] width 131 height 6
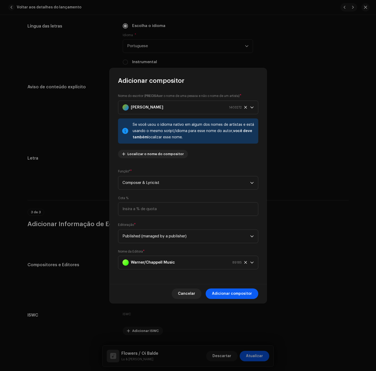
click at [241, 295] on span "Adicionar compositor" at bounding box center [232, 293] width 40 height 10
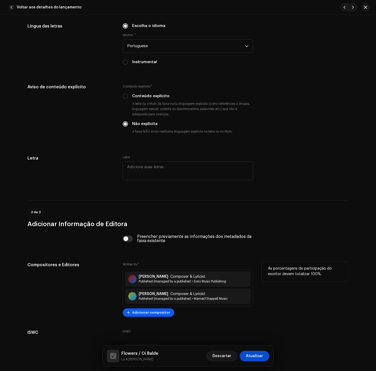
click at [147, 316] on span "Adicionar compositor" at bounding box center [151, 312] width 38 height 10
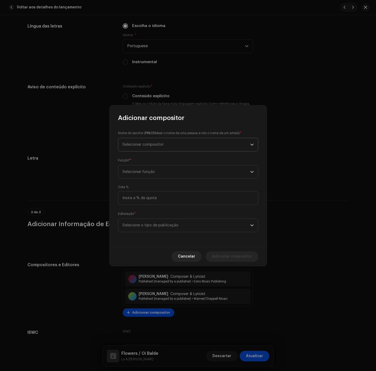
click at [149, 145] on span "Selecionar compositor" at bounding box center [143, 144] width 41 height 4
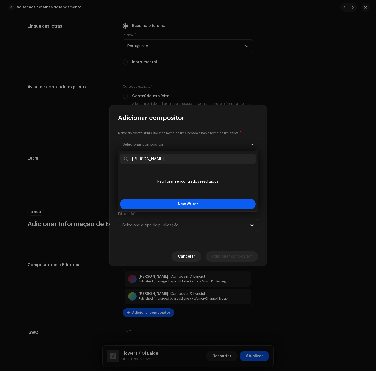
type input "[PERSON_NAME]"
click at [166, 204] on button "New Writer" at bounding box center [188, 204] width 136 height 10
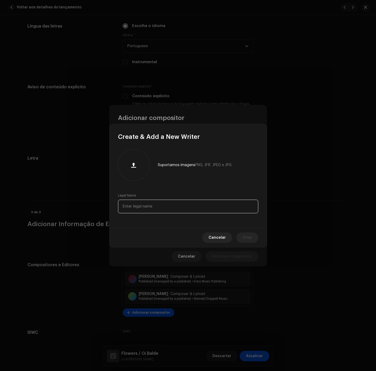
click at [166, 207] on input "text" at bounding box center [188, 206] width 140 height 14
paste input "[PERSON_NAME]"
type input "[PERSON_NAME]"
click at [252, 236] on span "Criar" at bounding box center [247, 237] width 9 height 10
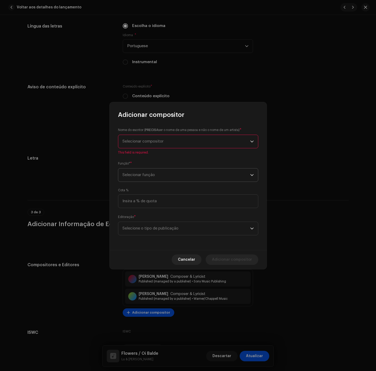
click at [185, 181] on div "Função* * Selecionar função" at bounding box center [188, 171] width 140 height 21
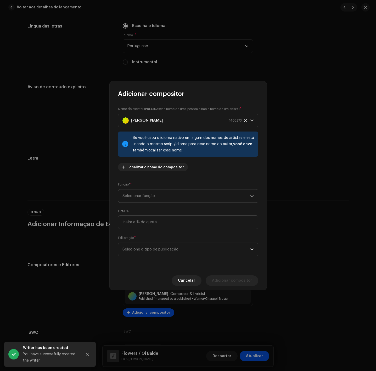
click at [185, 198] on span "Selecionar função" at bounding box center [187, 195] width 128 height 13
click at [181, 244] on li "Composer & Lyricist" at bounding box center [188, 241] width 136 height 10
click at [181, 246] on span "Selecione o tipo de publicação" at bounding box center [187, 249] width 128 height 13
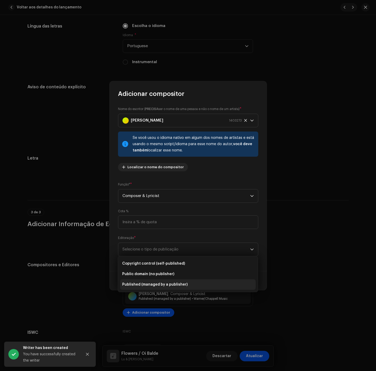
click at [174, 284] on span "Published (managed by a publisher)" at bounding box center [154, 284] width 65 height 5
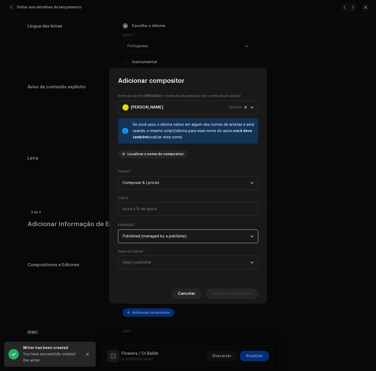
click at [183, 252] on div "Nome da Editora * Select publisher" at bounding box center [188, 259] width 140 height 20
click at [183, 262] on span "Select publisher" at bounding box center [187, 262] width 128 height 13
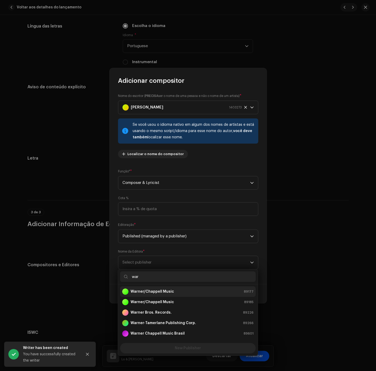
type input "war"
click at [173, 294] on div "Warner/Chappell Music 89177" at bounding box center [187, 291] width 131 height 6
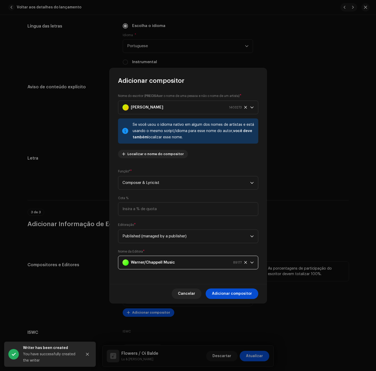
click at [241, 291] on span "Adicionar compositor" at bounding box center [232, 293] width 40 height 10
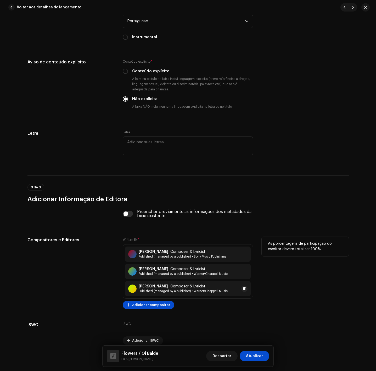
scroll to position [932, 0]
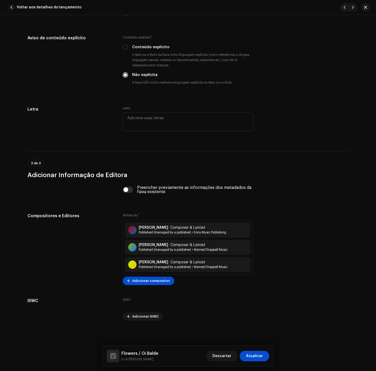
drag, startPoint x: 140, startPoint y: 351, endPoint x: 164, endPoint y: 354, distance: 24.0
click at [164, 354] on div "Flowers / [PERSON_NAME] & [PERSON_NAME] Descartar Atualizar" at bounding box center [188, 355] width 163 height 13
click at [153, 354] on h5 "Flowers / Oi Balde" at bounding box center [139, 353] width 37 height 6
drag, startPoint x: 141, startPoint y: 352, endPoint x: 157, endPoint y: 353, distance: 15.7
click at [157, 353] on h5 "Flowers / Oi Balde" at bounding box center [139, 353] width 37 height 6
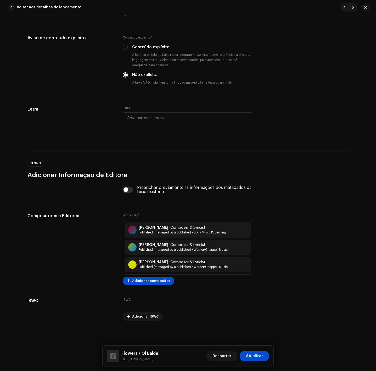
copy h5 "Oi Balde"
click at [134, 278] on span "Adicionar compositor" at bounding box center [151, 280] width 38 height 10
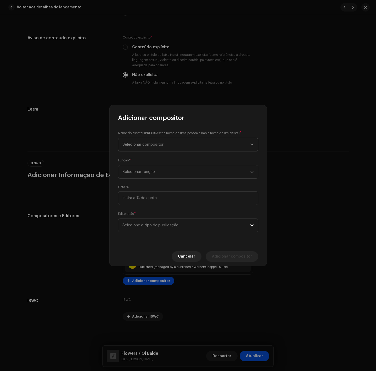
click at [192, 145] on span "Selecionar compositor" at bounding box center [187, 144] width 128 height 13
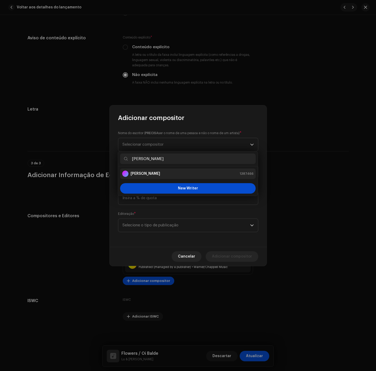
type input "[PERSON_NAME]"
click at [186, 174] on div "Junior Angelim 1387466" at bounding box center [187, 173] width 131 height 6
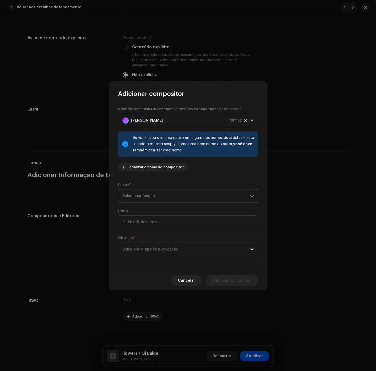
drag, startPoint x: 179, startPoint y: 197, endPoint x: 167, endPoint y: 202, distance: 12.7
click at [179, 197] on span "Selecionar função" at bounding box center [187, 195] width 128 height 13
click at [149, 239] on li "Composer & Lyricist" at bounding box center [188, 241] width 136 height 10
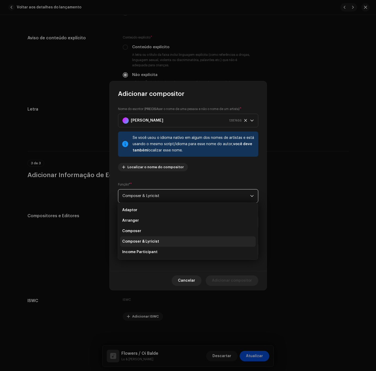
click at [149, 239] on div "Editoração * Selecione o tipo de publicação" at bounding box center [188, 245] width 140 height 21
click at [150, 248] on span "Selecione o tipo de publicação" at bounding box center [187, 249] width 128 height 13
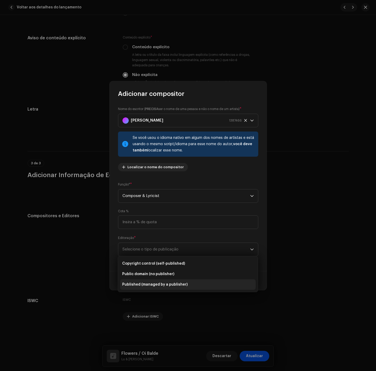
click at [154, 287] on span "Published (managed by a publisher)" at bounding box center [154, 284] width 65 height 5
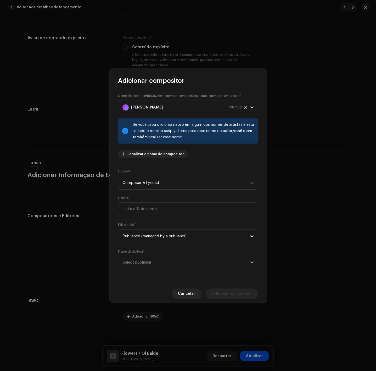
click at [173, 253] on div "Nome da Editora * Select publisher" at bounding box center [188, 259] width 140 height 20
click at [170, 262] on span "Select publisher" at bounding box center [187, 262] width 128 height 13
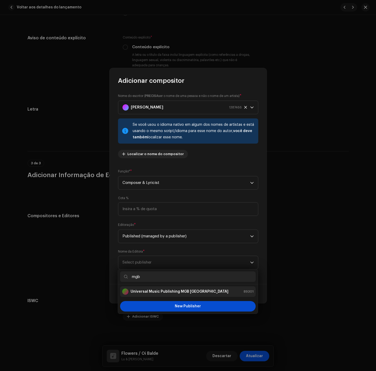
type input "mgb"
click at [148, 293] on strong "Universal Music Publishing MGB [GEOGRAPHIC_DATA]" at bounding box center [180, 291] width 98 height 5
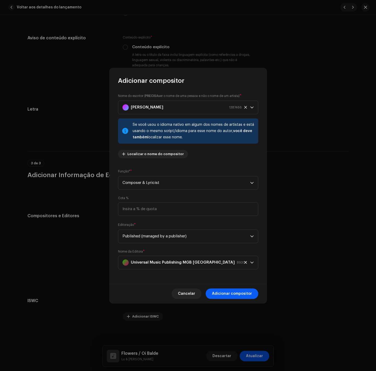
click at [230, 295] on span "Adicionar compositor" at bounding box center [232, 293] width 40 height 10
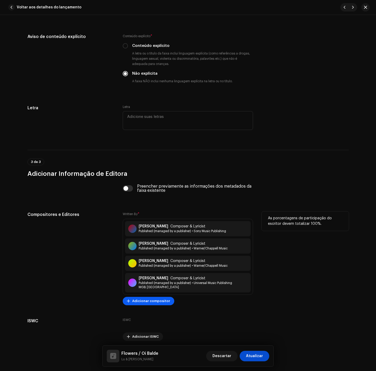
click at [163, 301] on span "Adicionar compositor" at bounding box center [151, 301] width 38 height 10
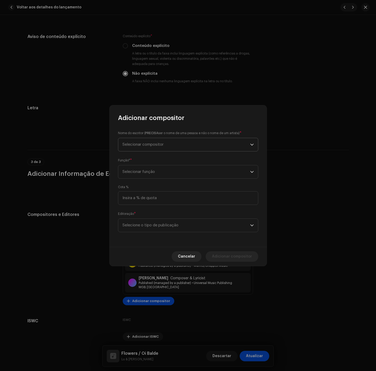
click at [249, 147] on span "Selecionar compositor" at bounding box center [187, 144] width 128 height 13
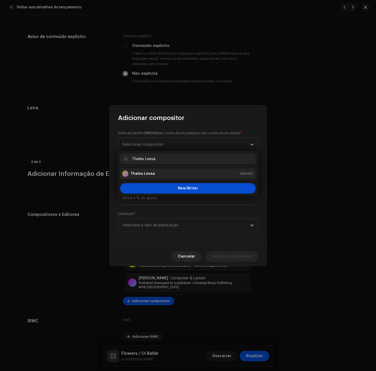
type input "Thales Lessa"
click at [165, 174] on div "Thales Lessa 1384257" at bounding box center [187, 173] width 131 height 6
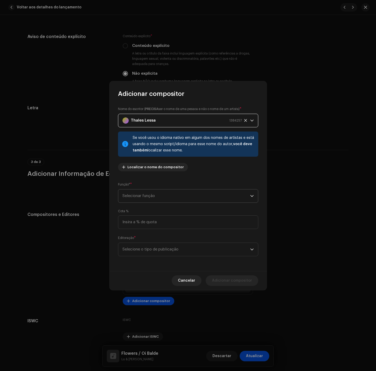
click at [163, 194] on span "Selecionar função" at bounding box center [187, 195] width 128 height 13
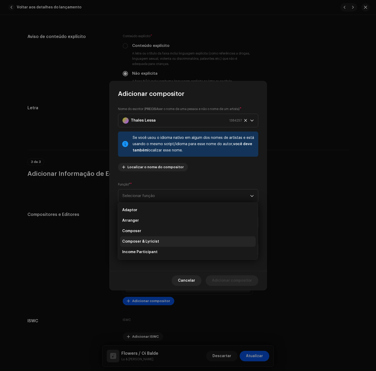
click at [156, 240] on span "Composer & Lyricist" at bounding box center [140, 241] width 37 height 5
click at [157, 248] on span "Selecione o tipo de publicação" at bounding box center [187, 249] width 128 height 13
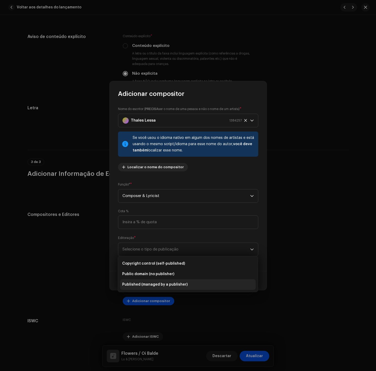
click at [155, 288] on li "Published (managed by a publisher)" at bounding box center [188, 284] width 136 height 10
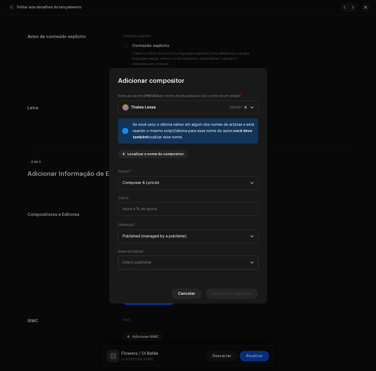
click at [167, 259] on span "Select publisher" at bounding box center [187, 262] width 128 height 13
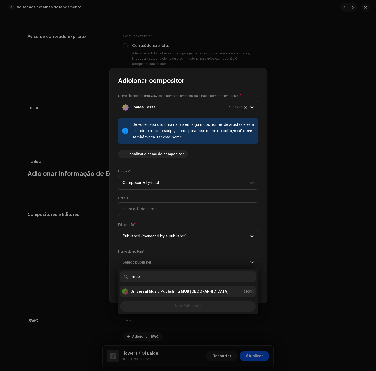
type input "mgb"
click at [186, 292] on strong "Universal Music Publishing MGB [GEOGRAPHIC_DATA]" at bounding box center [180, 291] width 98 height 5
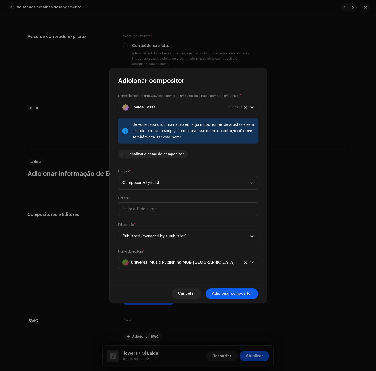
click at [229, 289] on span "Adicionar compositor" at bounding box center [232, 293] width 40 height 10
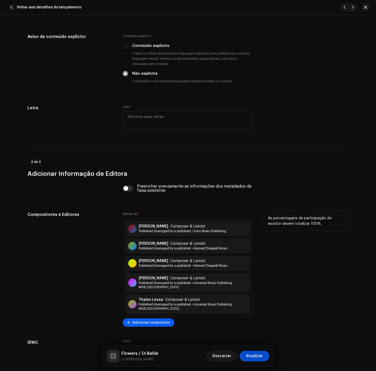
click at [156, 326] on span "Adicionar compositor" at bounding box center [151, 322] width 38 height 10
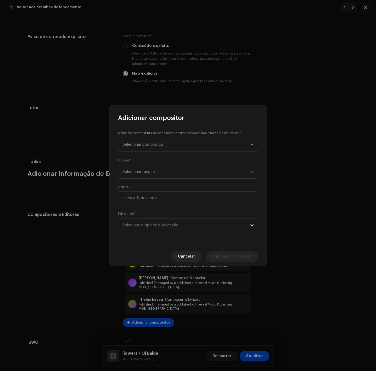
click at [249, 141] on p-select "Selecionar compositor" at bounding box center [188, 145] width 140 height 14
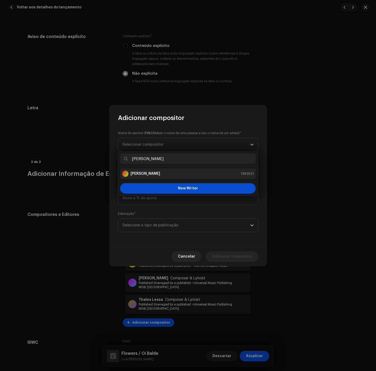
type input "[PERSON_NAME]"
click at [160, 171] on div "[PERSON_NAME] 1382521" at bounding box center [187, 173] width 131 height 6
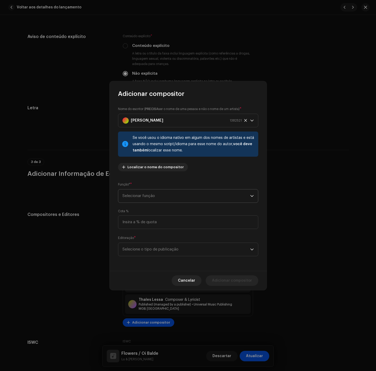
drag, startPoint x: 159, startPoint y: 185, endPoint x: 157, endPoint y: 193, distance: 8.1
click at [159, 188] on div "Função* * Selecionar função" at bounding box center [188, 192] width 140 height 21
click at [157, 193] on span "Selecionar função" at bounding box center [187, 195] width 128 height 13
click at [162, 246] on li "Composer & Lyricist" at bounding box center [188, 241] width 136 height 10
click at [163, 250] on span "Selecione o tipo de publicação" at bounding box center [187, 249] width 128 height 13
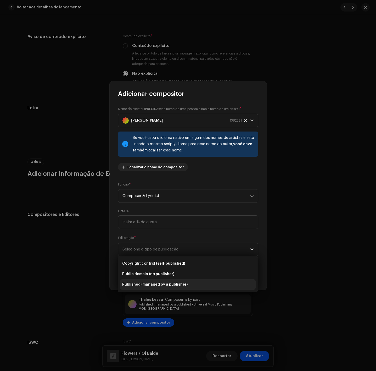
click at [166, 285] on span "Published (managed by a publisher)" at bounding box center [154, 284] width 65 height 5
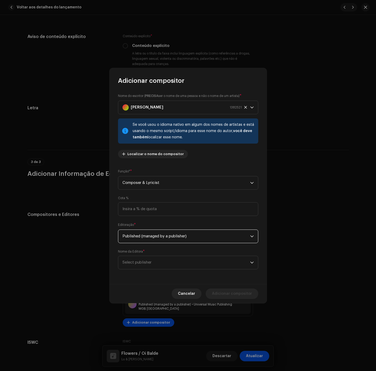
click at [186, 252] on div "Nome da Editora * Select publisher" at bounding box center [188, 259] width 140 height 20
click at [181, 262] on span "Select publisher" at bounding box center [187, 262] width 128 height 13
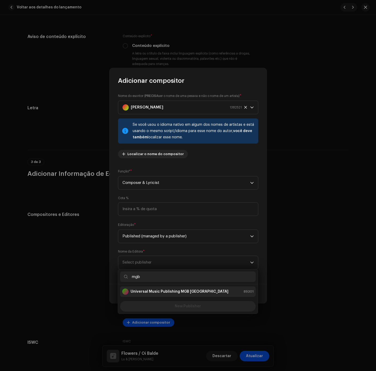
type input "mgb"
click at [194, 295] on li "Universal Music Publishing MGB [GEOGRAPHIC_DATA] 89301" at bounding box center [188, 291] width 136 height 10
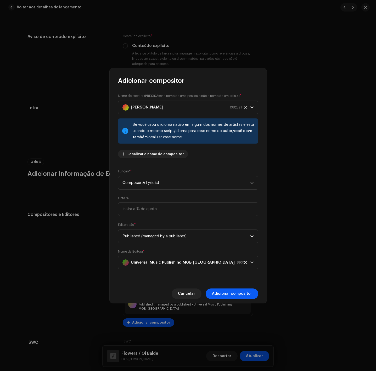
click at [241, 292] on span "Adicionar compositor" at bounding box center [232, 293] width 40 height 10
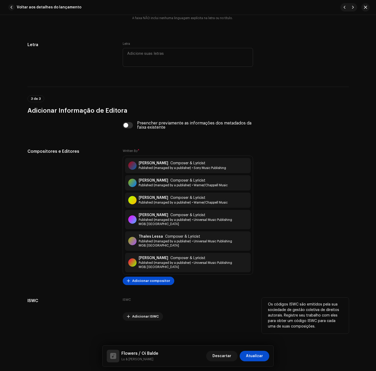
scroll to position [997, 0]
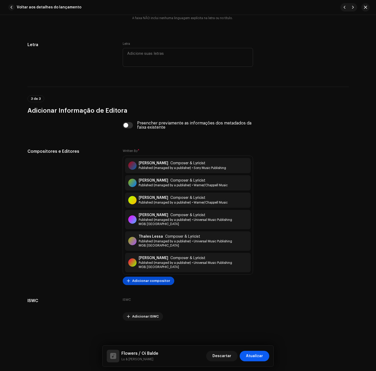
click at [261, 353] on span "Atualizar" at bounding box center [254, 355] width 17 height 10
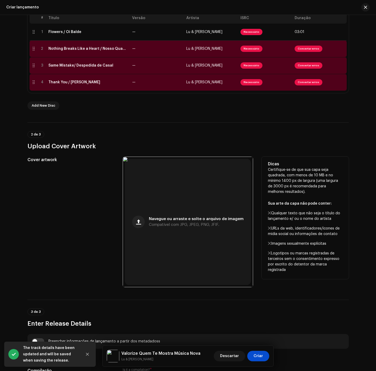
scroll to position [118, 0]
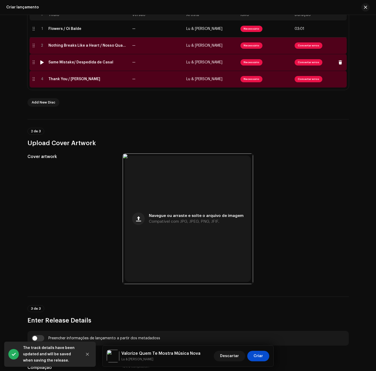
click at [144, 54] on td "—" at bounding box center [157, 62] width 54 height 17
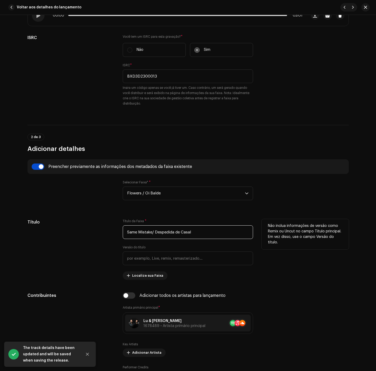
drag, startPoint x: 152, startPoint y: 232, endPoint x: 79, endPoint y: 230, distance: 72.3
click at [79, 230] on div "Título Título da Faixa * Same Mistake/ Despedida de Casal Versão do título Loca…" at bounding box center [187, 249] width 321 height 61
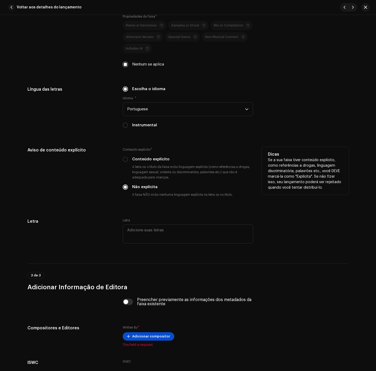
scroll to position [908, 0]
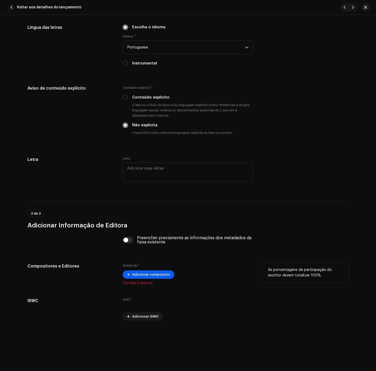
click at [155, 274] on span "Adicionar compositor" at bounding box center [151, 274] width 38 height 10
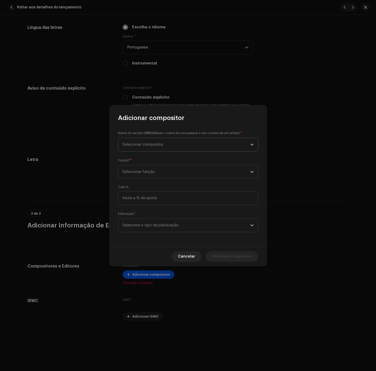
click at [154, 145] on span "Selecionar compositor" at bounding box center [143, 144] width 41 height 4
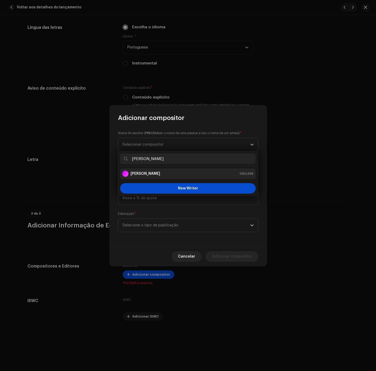
type input "[PERSON_NAME]"
click at [152, 170] on li "[PERSON_NAME] 1382496" at bounding box center [188, 173] width 136 height 10
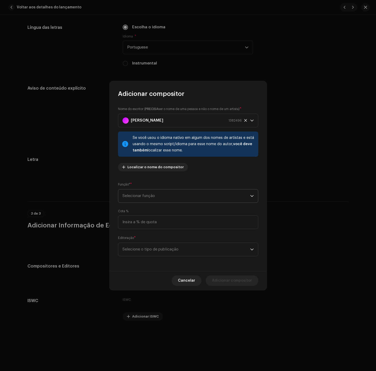
click at [159, 190] on span "Selecionar função" at bounding box center [187, 195] width 128 height 13
click at [156, 239] on span "Composer & Lyricist" at bounding box center [140, 241] width 37 height 5
click at [156, 239] on div "Editoração * Selecione o tipo de publicação" at bounding box center [188, 245] width 140 height 21
click at [158, 241] on div "Editoração * Selecione o tipo de publicação" at bounding box center [188, 245] width 140 height 21
click at [159, 246] on span "Selecione o tipo de publicação" at bounding box center [187, 249] width 128 height 13
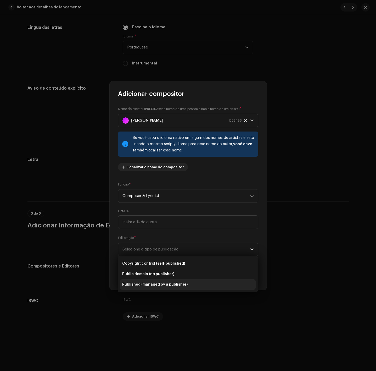
click at [172, 288] on li "Published (managed by a publisher)" at bounding box center [188, 284] width 136 height 10
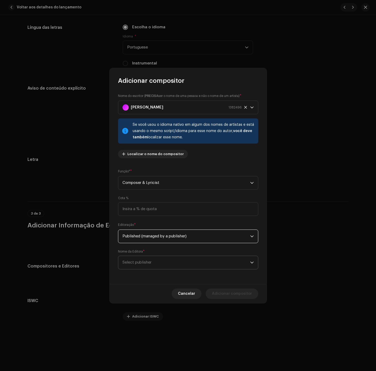
click at [172, 261] on span "Select publisher" at bounding box center [187, 262] width 128 height 13
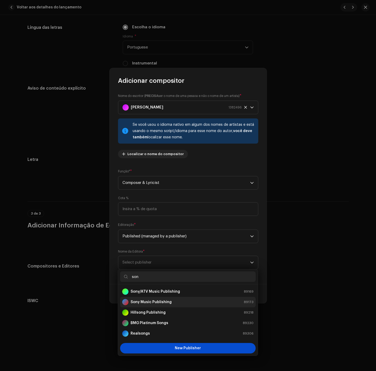
type input "son"
click at [142, 303] on strong "Sony Music Publishing" at bounding box center [151, 301] width 41 height 5
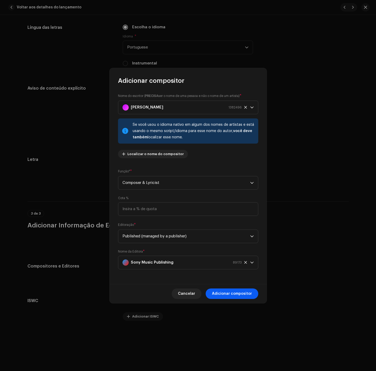
click at [239, 292] on span "Adicionar compositor" at bounding box center [232, 293] width 40 height 10
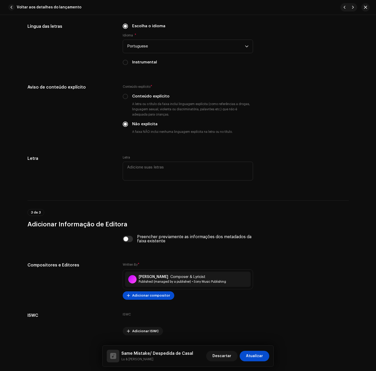
drag, startPoint x: 153, startPoint y: 353, endPoint x: 197, endPoint y: 353, distance: 44.8
click at [197, 353] on div "Same Mistake/ Despedida de [PERSON_NAME] & [PERSON_NAME] Descartar Atualizar" at bounding box center [188, 355] width 163 height 13
copy h5 "Despedida de Casal"
click at [152, 296] on span "Adicionar compositor" at bounding box center [151, 295] width 38 height 10
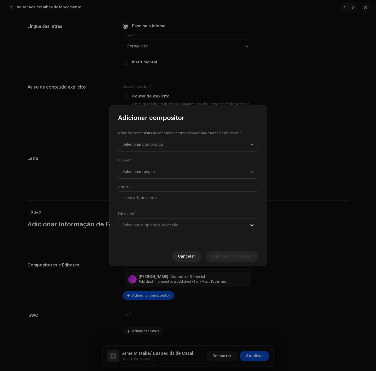
click at [238, 138] on span "Selecionar compositor" at bounding box center [187, 144] width 128 height 13
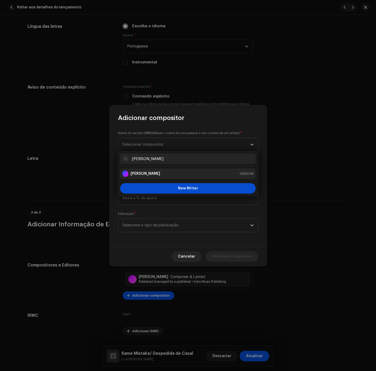
type input "[PERSON_NAME]"
click at [170, 172] on div "[PERSON_NAME] 1383028" at bounding box center [187, 173] width 131 height 6
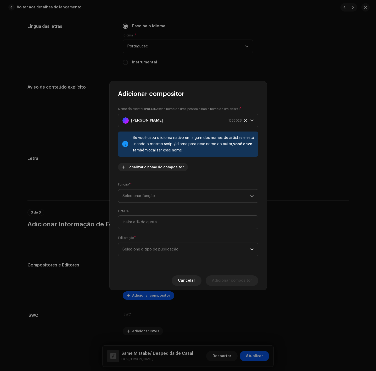
click at [161, 196] on span "Selecionar função" at bounding box center [187, 195] width 128 height 13
click at [158, 239] on li "Composer & Lyricist" at bounding box center [188, 241] width 136 height 10
click at [155, 251] on span "Selecione o tipo de publicação" at bounding box center [187, 249] width 128 height 13
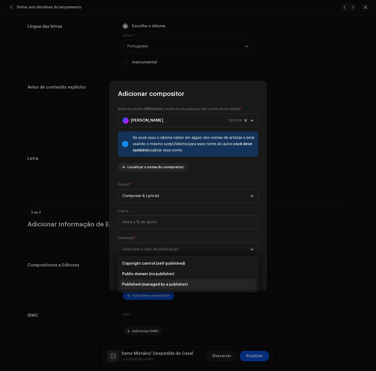
click at [162, 288] on li "Published (managed by a publisher)" at bounding box center [188, 284] width 136 height 10
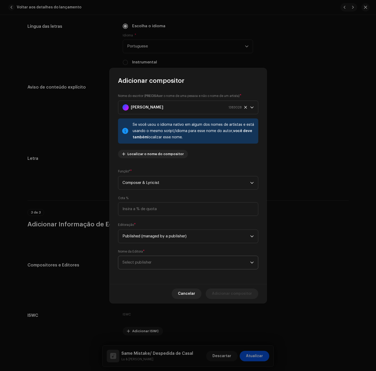
click at [169, 261] on span "Select publisher" at bounding box center [187, 262] width 128 height 13
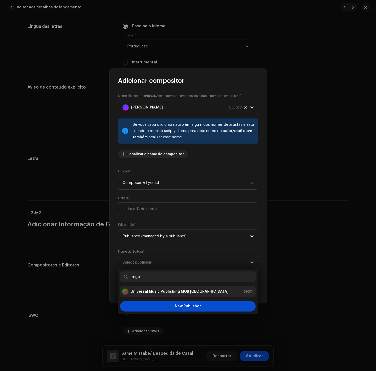
type input "mgb"
click at [170, 294] on strong "Universal Music Publishing MGB [GEOGRAPHIC_DATA]" at bounding box center [180, 291] width 98 height 5
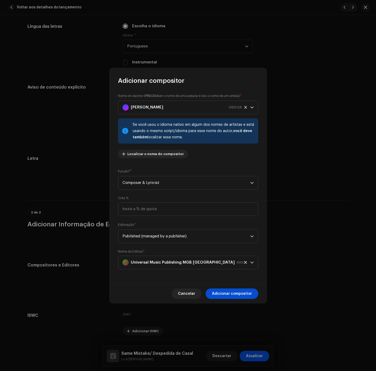
drag, startPoint x: 225, startPoint y: 300, endPoint x: 227, endPoint y: 296, distance: 4.3
click at [226, 299] on div "Cancelar Adicionar compositor" at bounding box center [188, 293] width 157 height 19
click at [229, 291] on span "Adicionar compositor" at bounding box center [232, 293] width 40 height 10
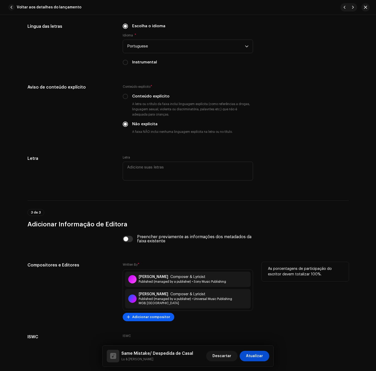
click at [148, 318] on span "Adicionar compositor" at bounding box center [151, 316] width 38 height 10
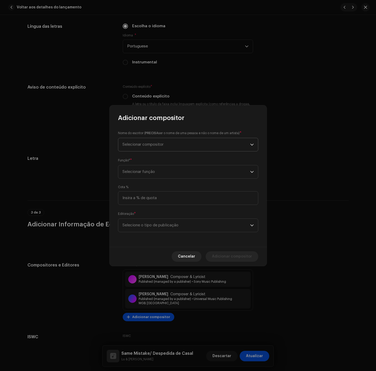
click at [148, 146] on span "Selecionar compositor" at bounding box center [143, 144] width 41 height 4
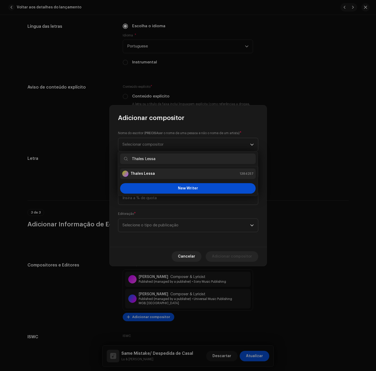
type input "Thales Lessa"
click at [153, 173] on div "Thales Lessa 1384257" at bounding box center [187, 173] width 131 height 6
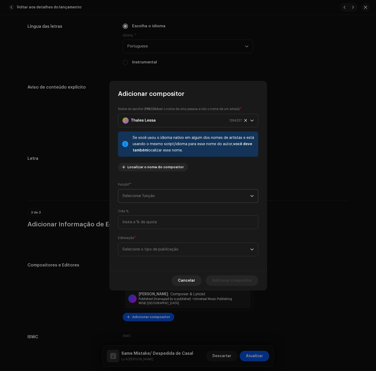
click at [150, 193] on span "Selecionar função" at bounding box center [187, 195] width 128 height 13
click at [143, 241] on span "Composer & Lyricist" at bounding box center [140, 241] width 37 height 5
click at [149, 248] on span "Selecione o tipo de publicação" at bounding box center [187, 249] width 128 height 13
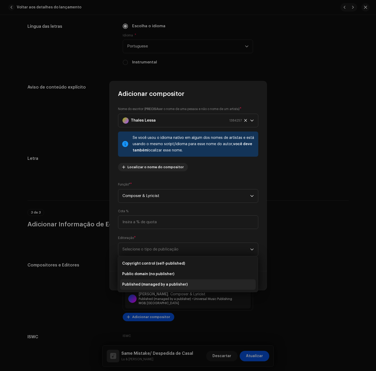
click at [164, 283] on span "Published (managed by a publisher)" at bounding box center [154, 284] width 65 height 5
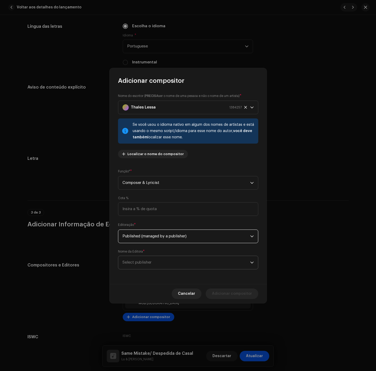
click at [165, 258] on span "Select publisher" at bounding box center [187, 262] width 128 height 13
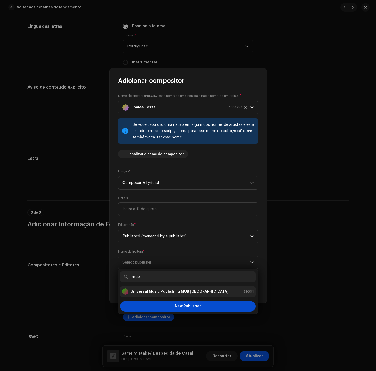
type input "mgb"
click at [170, 292] on strong "Universal Music Publishing MGB [GEOGRAPHIC_DATA]" at bounding box center [180, 291] width 98 height 5
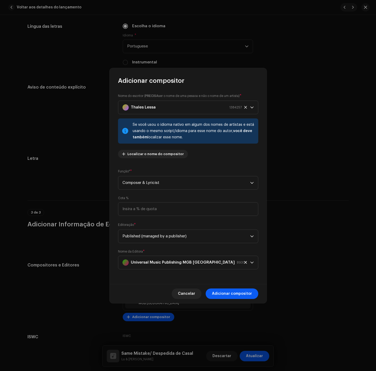
click at [235, 290] on span "Adicionar compositor" at bounding box center [232, 293] width 40 height 10
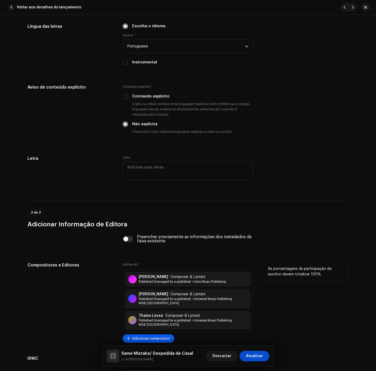
click at [148, 338] on span "Adicionar compositor" at bounding box center [151, 338] width 38 height 10
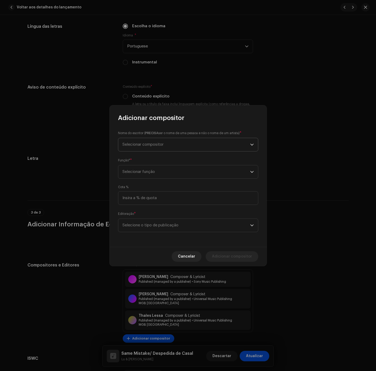
click at [147, 149] on span "Selecionar compositor" at bounding box center [187, 144] width 128 height 13
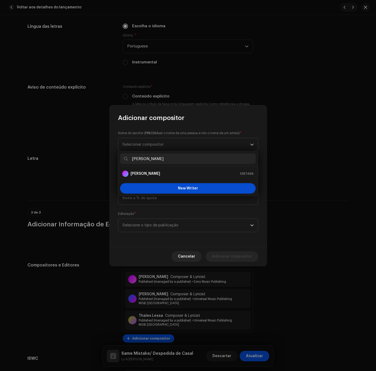
type input "[PERSON_NAME]"
click at [142, 178] on li "Junior Angelim 1387466" at bounding box center [188, 173] width 136 height 10
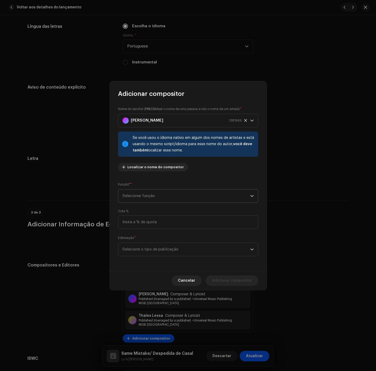
click at [150, 201] on span "Selecionar função" at bounding box center [187, 195] width 128 height 13
drag, startPoint x: 144, startPoint y: 241, endPoint x: 145, endPoint y: 244, distance: 3.4
click at [144, 241] on span "Composer & Lyricist" at bounding box center [140, 241] width 37 height 5
click at [147, 248] on span "Selecione o tipo de publicação" at bounding box center [187, 249] width 128 height 13
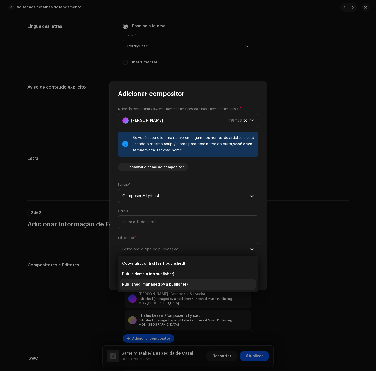
click at [145, 286] on span "Published (managed by a publisher)" at bounding box center [154, 284] width 65 height 5
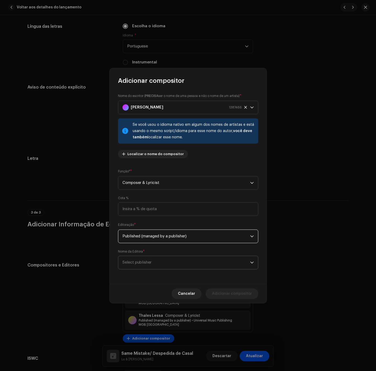
click at [153, 265] on span "Select publisher" at bounding box center [187, 262] width 128 height 13
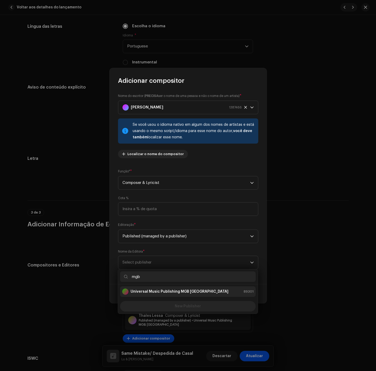
type input "mgb"
drag, startPoint x: 169, startPoint y: 287, endPoint x: 172, endPoint y: 287, distance: 3.1
click at [170, 287] on li "Universal Music Publishing MGB [GEOGRAPHIC_DATA] 89301" at bounding box center [188, 291] width 136 height 10
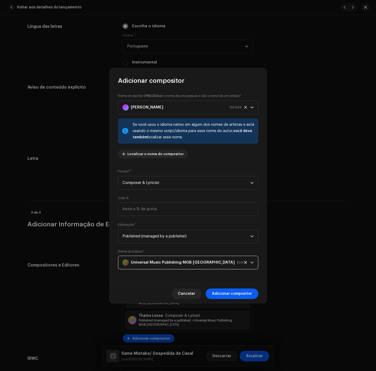
click at [230, 296] on span "Adicionar compositor" at bounding box center [232, 293] width 40 height 10
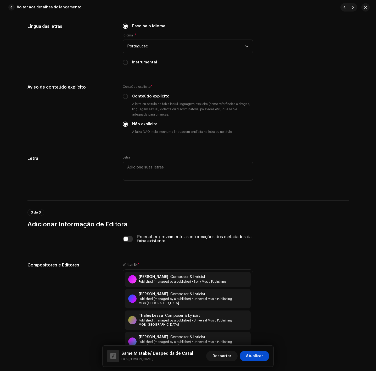
scroll to position [987, 0]
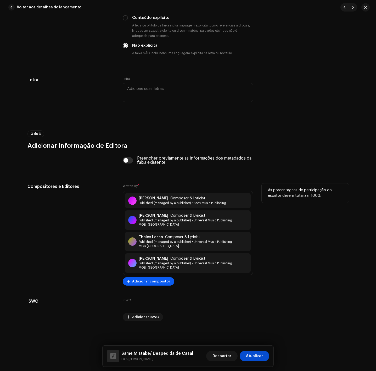
click at [152, 285] on span "Adicionar compositor" at bounding box center [151, 281] width 38 height 10
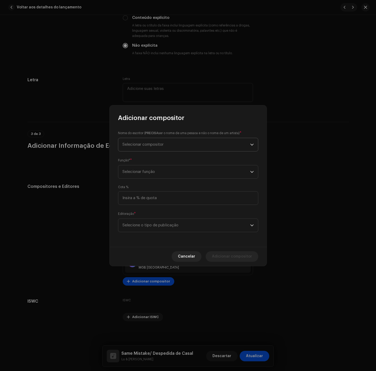
click at [149, 143] on span "Selecionar compositor" at bounding box center [143, 144] width 41 height 4
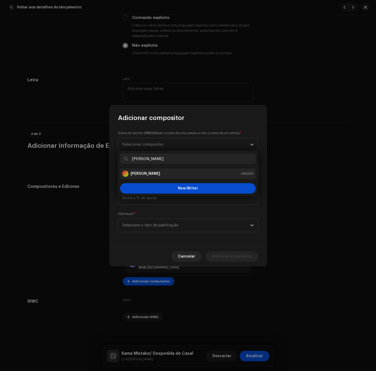
type input "[PERSON_NAME]"
click at [159, 175] on div "[PERSON_NAME] 1382521" at bounding box center [187, 173] width 131 height 6
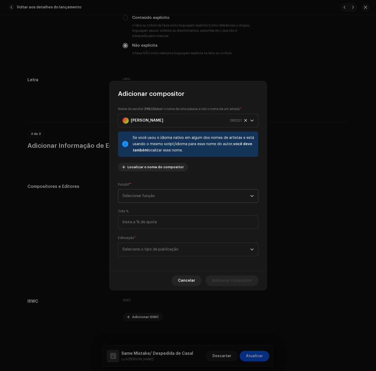
click at [161, 191] on span "Selecionar função" at bounding box center [187, 195] width 128 height 13
click at [158, 244] on li "Composer & Lyricist" at bounding box center [188, 241] width 136 height 10
click at [158, 246] on span "Selecione o tipo de publicação" at bounding box center [187, 249] width 128 height 13
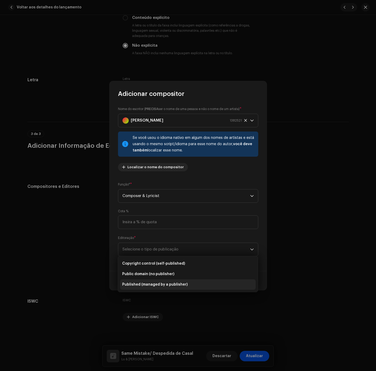
click at [156, 282] on span "Published (managed by a publisher)" at bounding box center [154, 284] width 65 height 5
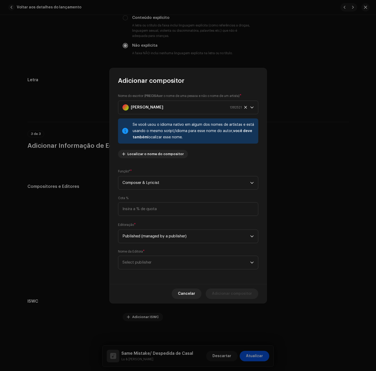
click at [159, 252] on div "Nome da Editora * Select publisher" at bounding box center [188, 259] width 140 height 20
click at [161, 265] on span "Select publisher" at bounding box center [187, 262] width 128 height 13
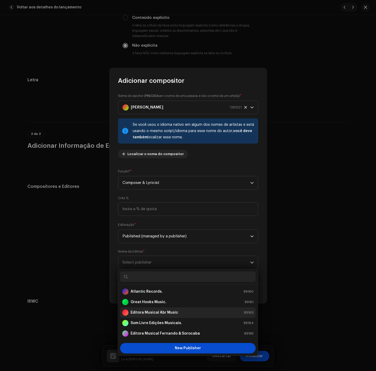
type input "[PERSON_NAME]"
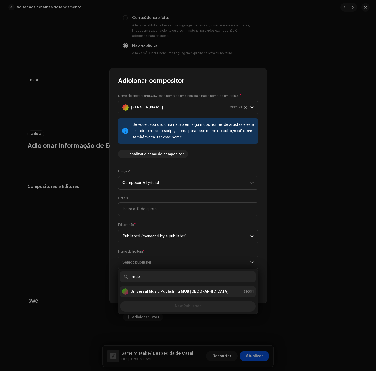
type input "mgb"
click at [194, 288] on div "Universal Music Publishing MGB [GEOGRAPHIC_DATA]" at bounding box center [175, 291] width 106 height 6
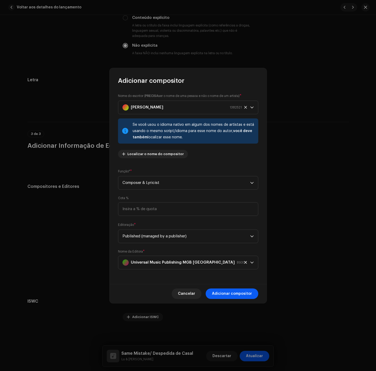
click at [235, 291] on span "Adicionar compositor" at bounding box center [232, 293] width 40 height 10
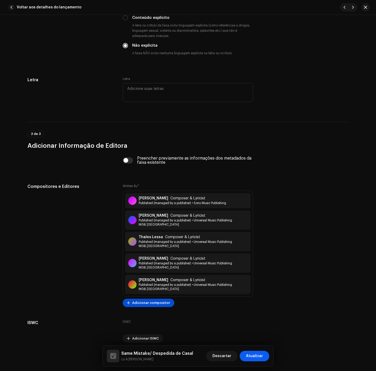
scroll to position [1010, 0]
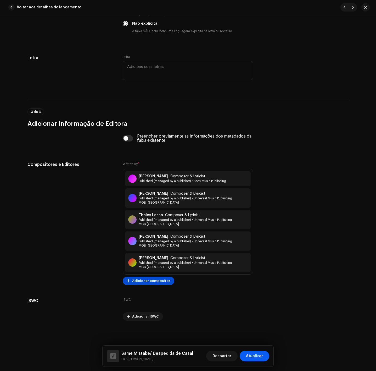
click at [254, 354] on span "Atualizar" at bounding box center [254, 355] width 17 height 10
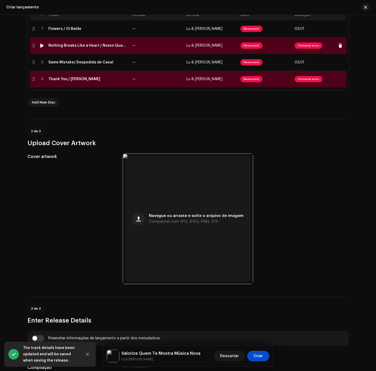
click at [138, 45] on td "—" at bounding box center [157, 45] width 54 height 17
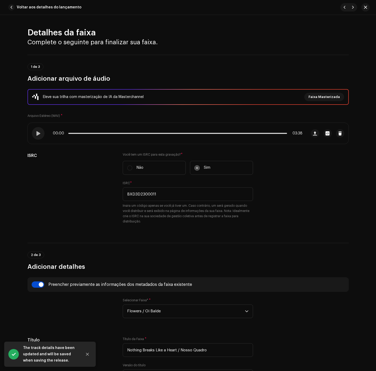
scroll to position [196, 0]
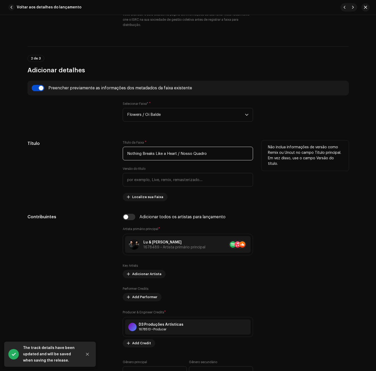
drag, startPoint x: 177, startPoint y: 155, endPoint x: 108, endPoint y: 151, distance: 69.2
click at [108, 151] on div "Título Título da Faixa * Nothing Breaks Like a Heart / Nosso Quadro Versão do t…" at bounding box center [187, 170] width 321 height 61
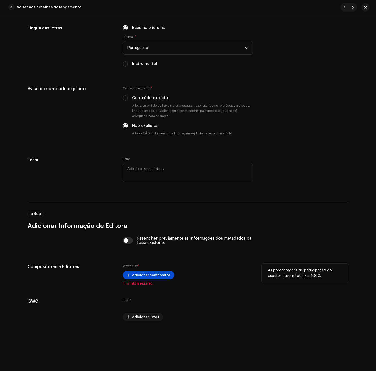
scroll to position [908, 0]
click at [142, 274] on span "Adicionar compositor" at bounding box center [151, 274] width 38 height 10
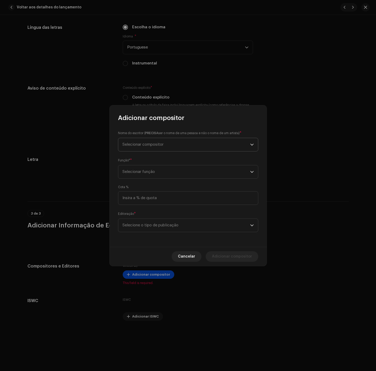
click at [238, 144] on span "Selecionar compositor" at bounding box center [187, 144] width 128 height 13
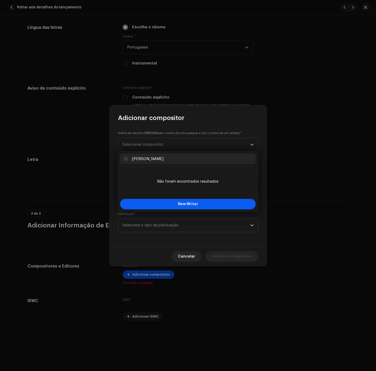
type input "[PERSON_NAME]"
click at [175, 207] on button "New Writer" at bounding box center [188, 204] width 136 height 10
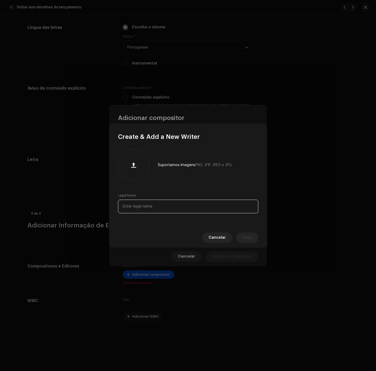
click at [175, 207] on input "text" at bounding box center [188, 206] width 140 height 14
paste input "[PERSON_NAME]"
type input "[PERSON_NAME]"
click at [249, 239] on span "Criar" at bounding box center [247, 237] width 9 height 10
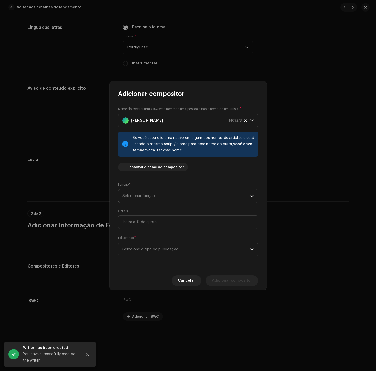
drag, startPoint x: 168, startPoint y: 193, endPoint x: 164, endPoint y: 198, distance: 6.5
click at [167, 193] on span "Selecionar função" at bounding box center [187, 195] width 128 height 13
click at [155, 238] on li "Composer & Lyricist" at bounding box center [188, 241] width 136 height 10
click at [151, 261] on div "Nome do escritor ( PRECISA ser o nome de uma pessoa e não o nome de um artista)…" at bounding box center [188, 184] width 157 height 173
click at [159, 252] on span "Selecione o tipo de publicação" at bounding box center [187, 249] width 128 height 13
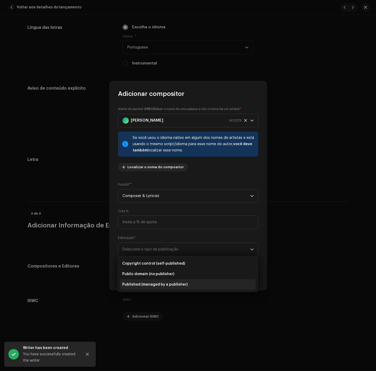
click at [170, 283] on span "Published (managed by a publisher)" at bounding box center [154, 284] width 65 height 5
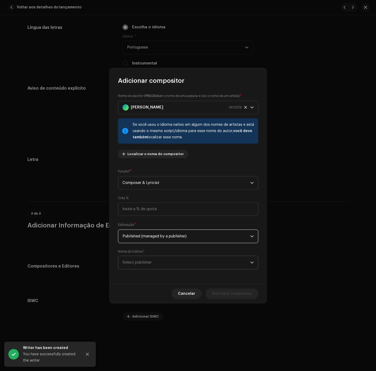
click at [181, 265] on span "Select publisher" at bounding box center [187, 262] width 128 height 13
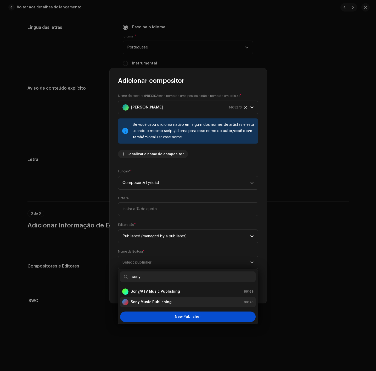
type input "sony"
click at [179, 299] on div "Sony Music Publishing 89173" at bounding box center [187, 302] width 131 height 6
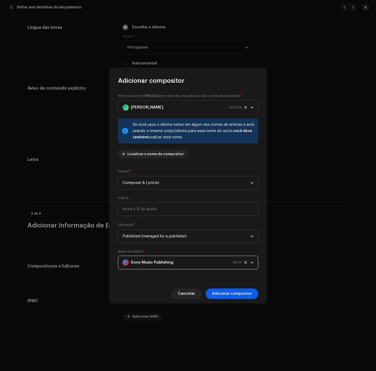
click at [215, 292] on span "Adicionar compositor" at bounding box center [232, 293] width 40 height 10
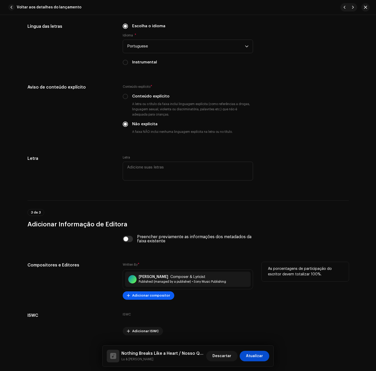
click at [154, 300] on span "Adicionar compositor" at bounding box center [151, 295] width 38 height 10
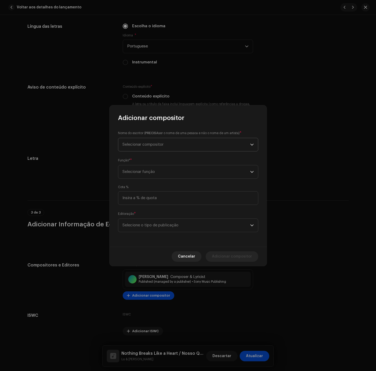
click at [189, 142] on span "Selecionar compositor" at bounding box center [187, 144] width 128 height 13
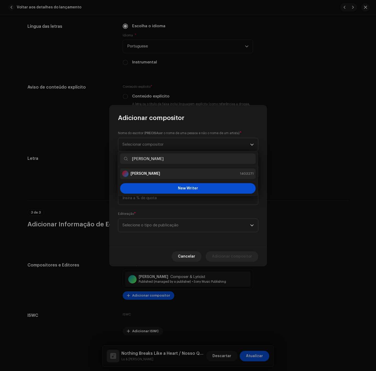
type input "[PERSON_NAME]"
click at [170, 175] on div "[PERSON_NAME] 1403271" at bounding box center [187, 173] width 131 height 6
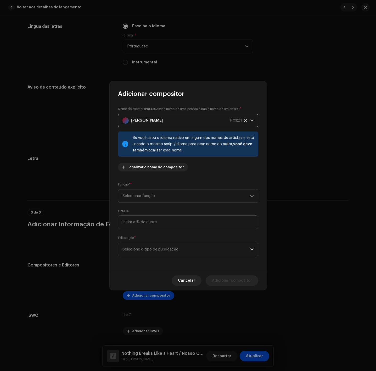
click at [168, 191] on span "Selecionar função" at bounding box center [187, 195] width 128 height 13
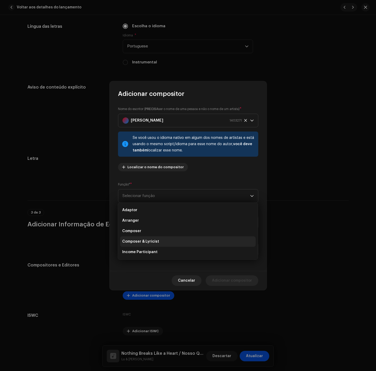
click at [156, 240] on span "Composer & Lyricist" at bounding box center [140, 241] width 37 height 5
click at [160, 245] on span "Selecione o tipo de publicação" at bounding box center [187, 249] width 128 height 13
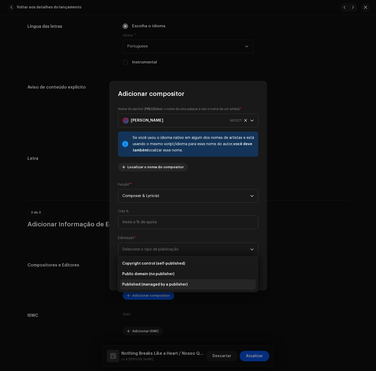
click at [162, 286] on span "Published (managed by a publisher)" at bounding box center [154, 284] width 65 height 5
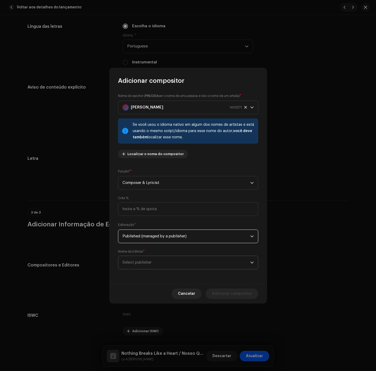
click at [177, 268] on span "Select publisher" at bounding box center [187, 262] width 128 height 13
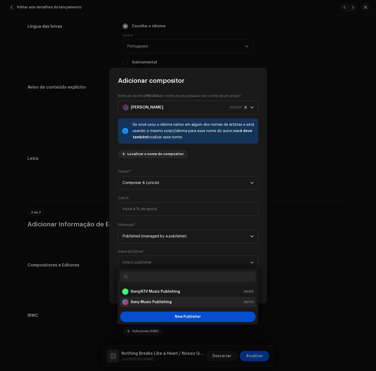
click at [161, 300] on strong "Sony Music Publishing" at bounding box center [151, 301] width 41 height 5
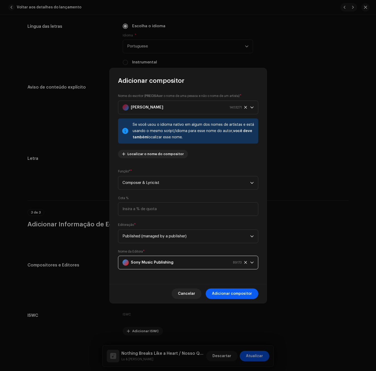
click at [221, 293] on span "Adicionar compositor" at bounding box center [232, 293] width 40 height 10
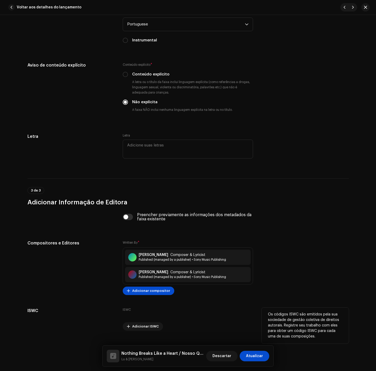
scroll to position [942, 0]
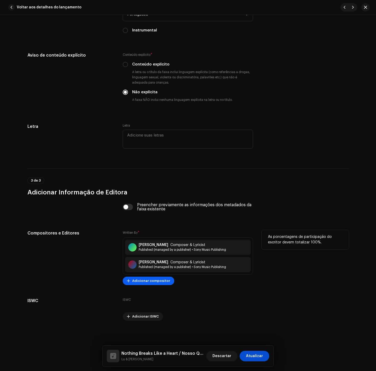
click at [155, 280] on span "Adicionar compositor" at bounding box center [151, 280] width 38 height 10
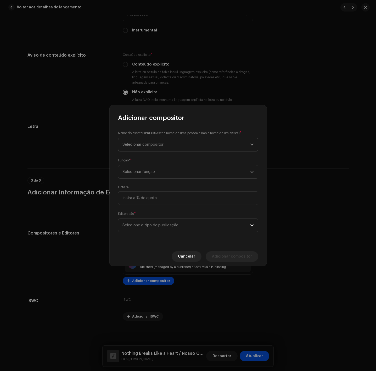
click at [172, 146] on span "Selecionar compositor" at bounding box center [187, 144] width 128 height 13
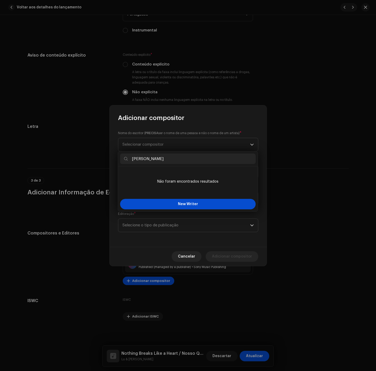
type input "[PERSON_NAME]"
click at [159, 196] on ul "Não foram encontrados resultados" at bounding box center [188, 181] width 140 height 30
click at [159, 207] on button "New Writer" at bounding box center [188, 204] width 136 height 10
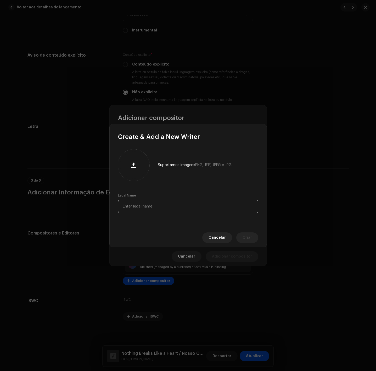
click at [159, 212] on input "text" at bounding box center [188, 206] width 140 height 14
paste input "[PERSON_NAME]"
type input "[PERSON_NAME]"
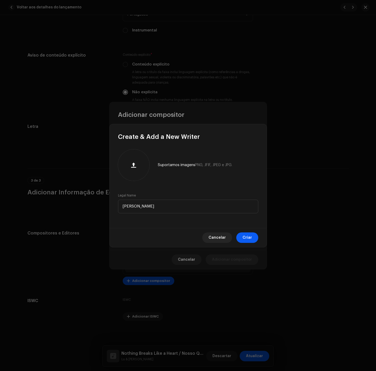
click at [252, 235] on button "Criar" at bounding box center [247, 237] width 22 height 10
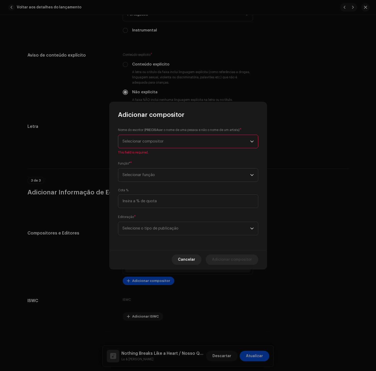
click at [154, 185] on div "Nome do escritor ( PRECISA ser o nome de uma pessoa e não o nome de um artista)…" at bounding box center [188, 184] width 157 height 131
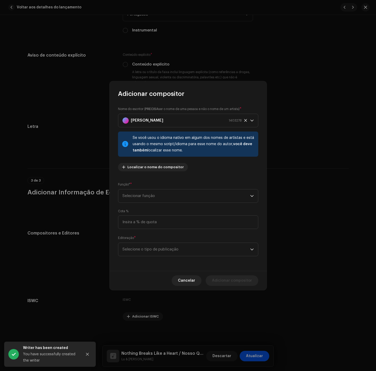
click at [160, 182] on div "Função* * Selecionar função" at bounding box center [188, 192] width 140 height 21
click at [161, 199] on span "Selecionar função" at bounding box center [187, 195] width 128 height 13
click at [164, 241] on li "Composer & Lyricist" at bounding box center [188, 241] width 136 height 10
click at [164, 250] on span "Selecione o tipo de publicação" at bounding box center [187, 249] width 128 height 13
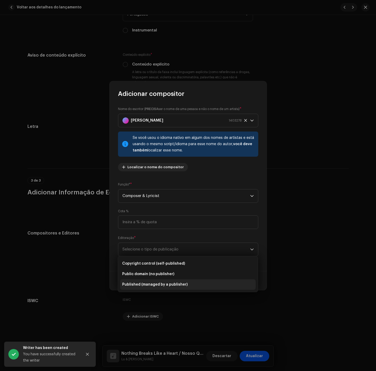
click at [163, 282] on span "Published (managed by a publisher)" at bounding box center [154, 284] width 65 height 5
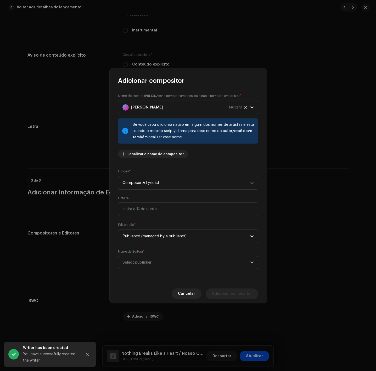
click at [171, 259] on span "Select publisher" at bounding box center [187, 262] width 128 height 13
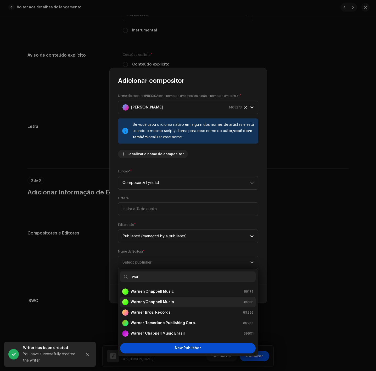
type input "war"
click at [159, 300] on strong "Warner/Chappell Music" at bounding box center [152, 301] width 43 height 5
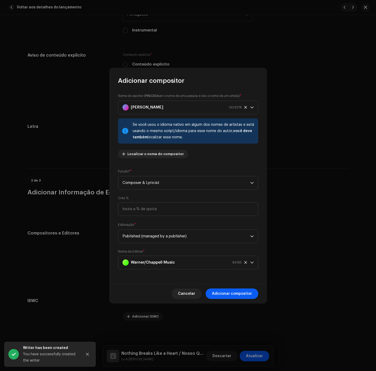
click at [227, 294] on span "Adicionar compositor" at bounding box center [232, 293] width 40 height 10
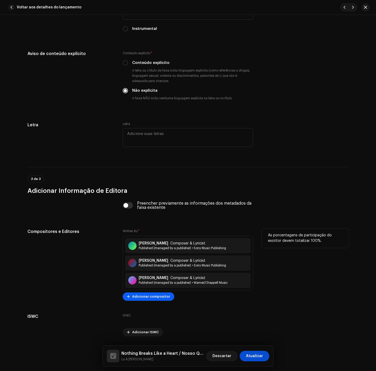
click at [155, 297] on span "Adicionar compositor" at bounding box center [151, 296] width 38 height 10
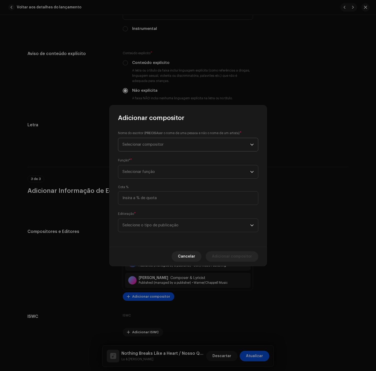
click at [166, 146] on span "Selecionar compositor" at bounding box center [187, 144] width 128 height 13
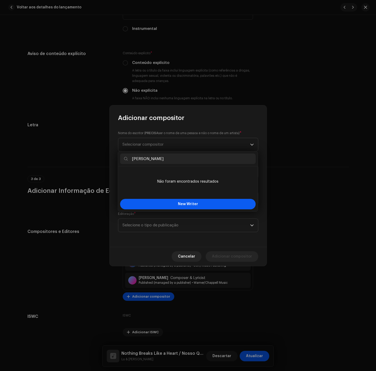
type input "[PERSON_NAME]"
click at [168, 204] on button "New Writer" at bounding box center [188, 204] width 136 height 10
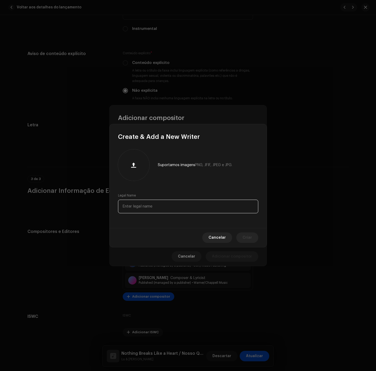
click at [166, 209] on input "text" at bounding box center [188, 206] width 140 height 14
paste input "[PERSON_NAME]"
type input "[PERSON_NAME]"
click at [245, 236] on span "Criar" at bounding box center [247, 237] width 9 height 10
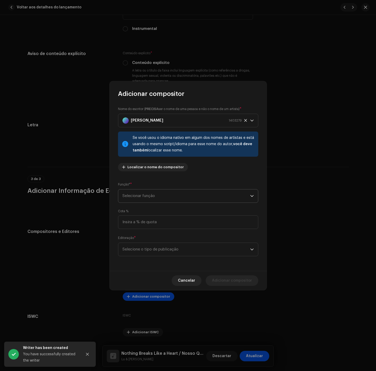
drag, startPoint x: 143, startPoint y: 181, endPoint x: 147, endPoint y: 193, distance: 12.6
click at [145, 185] on div "Nome do escritor ( PRECISA ser o nome de uma pessoa e não o nome de um artista)…" at bounding box center [188, 184] width 157 height 173
click at [147, 197] on span "Selecionar função" at bounding box center [187, 195] width 128 height 13
click at [139, 252] on span "Income Participant" at bounding box center [139, 251] width 35 height 5
click at [174, 199] on span "Income Participant" at bounding box center [187, 195] width 128 height 13
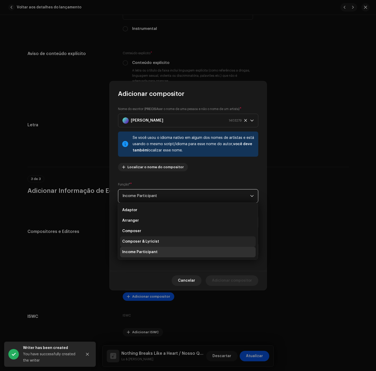
click at [160, 241] on li "Composer & Lyricist" at bounding box center [188, 241] width 136 height 10
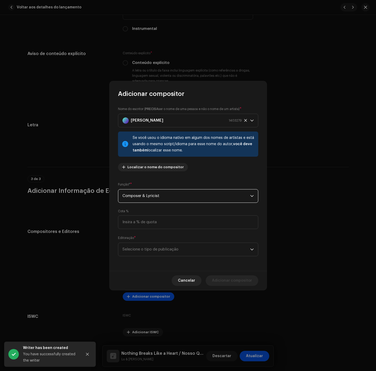
drag, startPoint x: 162, startPoint y: 256, endPoint x: 162, endPoint y: 259, distance: 2.9
click at [162, 258] on div "Nome do escritor ( PRECISA ser o nome de uma pessoa e não o nome de um artista)…" at bounding box center [188, 184] width 157 height 173
drag, startPoint x: 163, startPoint y: 249, endPoint x: 164, endPoint y: 254, distance: 5.0
click at [163, 250] on span "Selecione o tipo de publicação" at bounding box center [187, 249] width 128 height 13
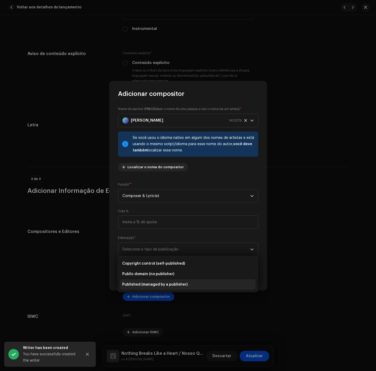
click at [181, 284] on span "Published (managed by a publisher)" at bounding box center [154, 284] width 65 height 5
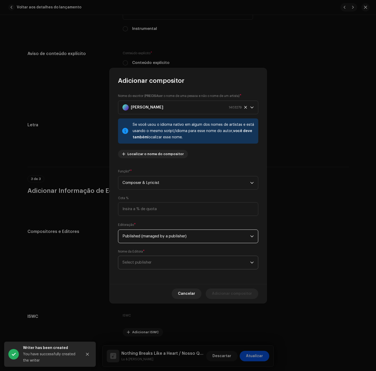
click at [198, 257] on span "Select publisher" at bounding box center [187, 262] width 128 height 13
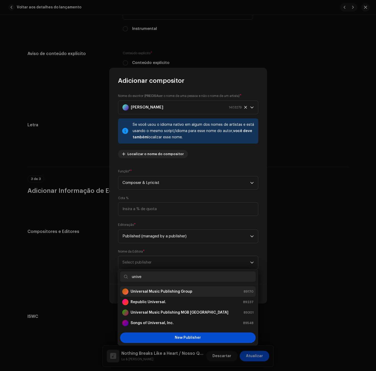
type input "unive"
click at [163, 293] on strong "Universal Music Publishing Group" at bounding box center [162, 291] width 62 height 5
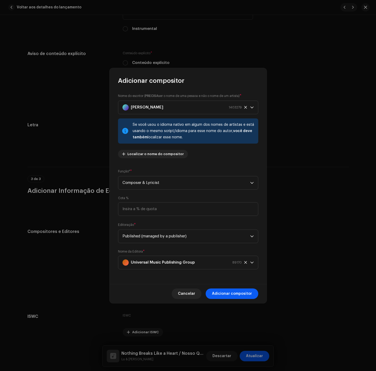
click at [232, 291] on span "Adicionar compositor" at bounding box center [232, 293] width 40 height 10
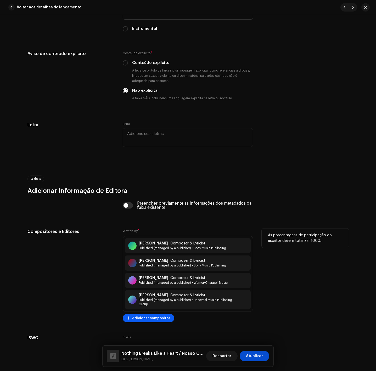
click at [160, 320] on span "Adicionar compositor" at bounding box center [151, 318] width 38 height 10
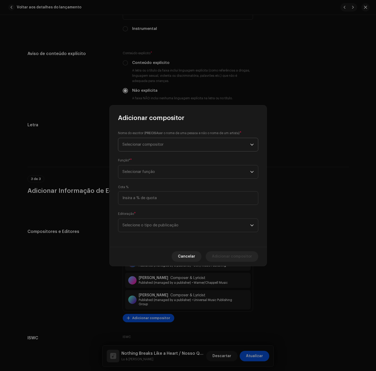
click at [146, 143] on span "Selecionar compositor" at bounding box center [143, 144] width 41 height 4
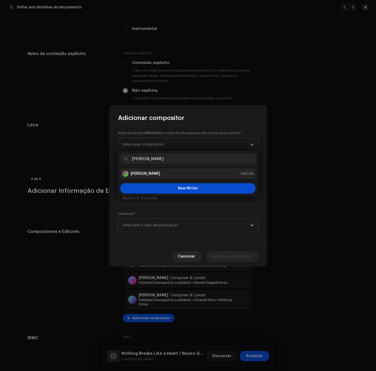
type input "[PERSON_NAME]"
click at [163, 174] on div "[PERSON_NAME] 1382318" at bounding box center [187, 173] width 131 height 6
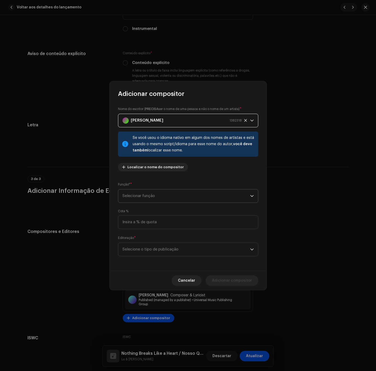
click at [159, 192] on span "Selecionar função" at bounding box center [187, 195] width 128 height 13
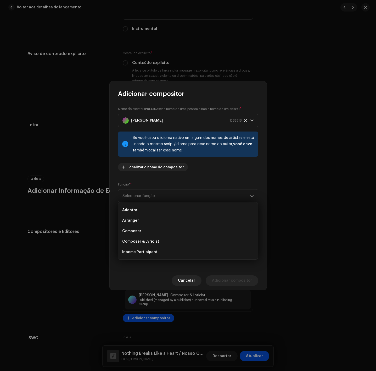
drag, startPoint x: 150, startPoint y: 243, endPoint x: 152, endPoint y: 252, distance: 10.0
click at [150, 243] on span "Composer & Lyricist" at bounding box center [140, 241] width 37 height 5
click at [152, 252] on span "Selecione o tipo de publicação" at bounding box center [187, 249] width 128 height 13
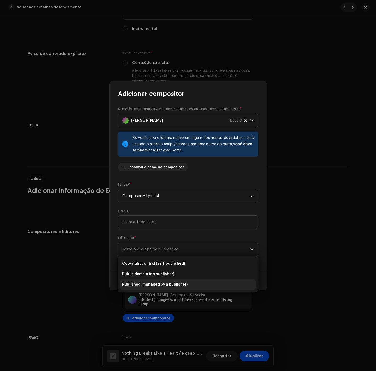
click at [152, 285] on span "Published (managed by a publisher)" at bounding box center [154, 284] width 65 height 5
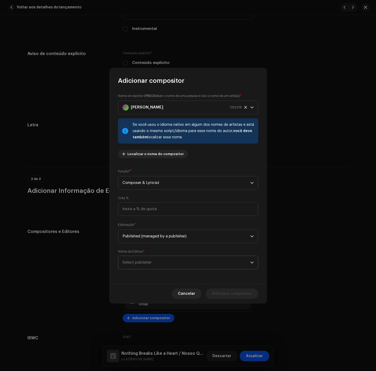
click at [163, 259] on span "Select publisher" at bounding box center [187, 262] width 128 height 13
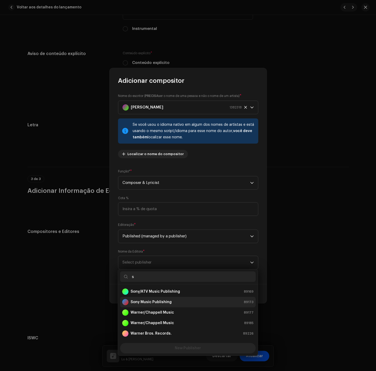
type input "s"
click at [156, 305] on div "Sony Music Publishing" at bounding box center [146, 302] width 49 height 6
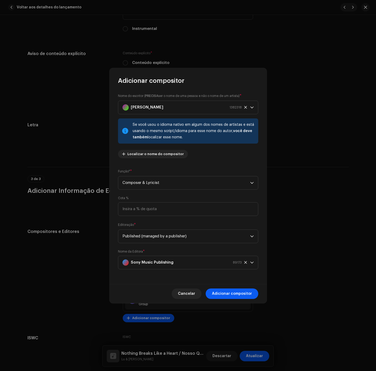
click at [237, 294] on span "Adicionar compositor" at bounding box center [232, 293] width 40 height 10
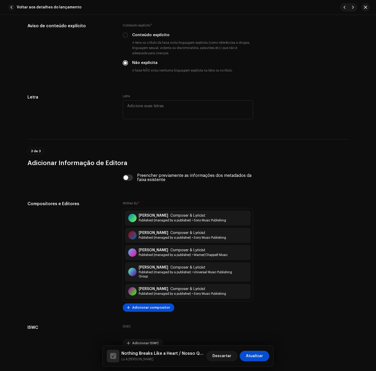
scroll to position [998, 0]
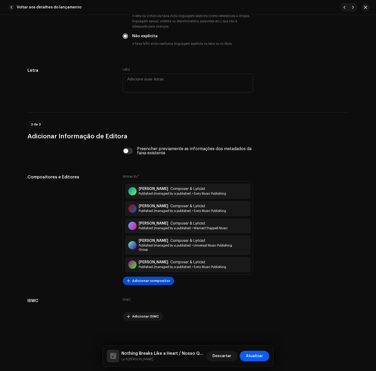
click at [258, 353] on span "Atualizar" at bounding box center [254, 355] width 17 height 10
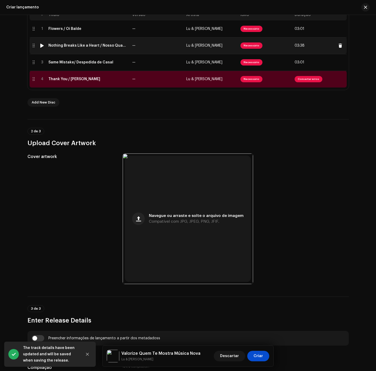
click at [109, 47] on div "Nothing Breaks Like a Heart / Nosso Quadro" at bounding box center [88, 45] width 80 height 4
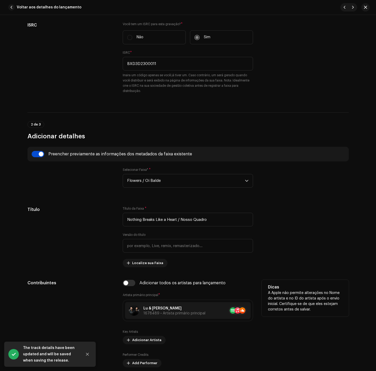
scroll to position [236, 0]
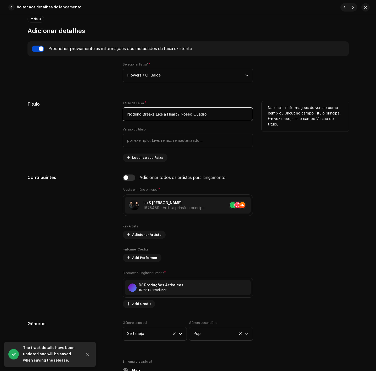
drag, startPoint x: 181, startPoint y: 115, endPoint x: 241, endPoint y: 119, distance: 60.1
click at [240, 119] on input "Nothing Breaks Like a Heart / Nosso Quadro" at bounding box center [188, 114] width 130 height 14
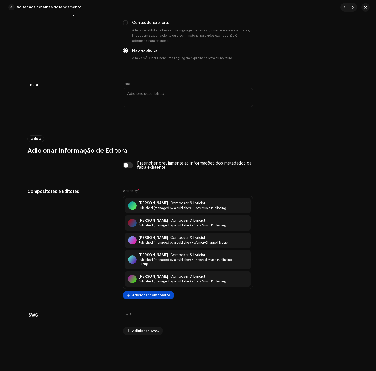
scroll to position [998, 0]
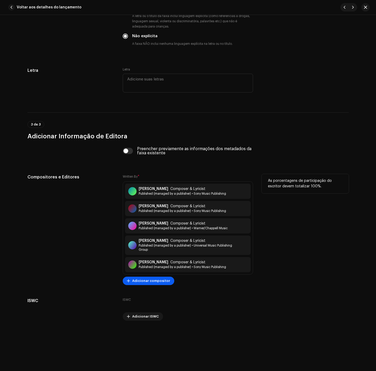
click at [148, 284] on span "Adicionar compositor" at bounding box center [151, 280] width 38 height 10
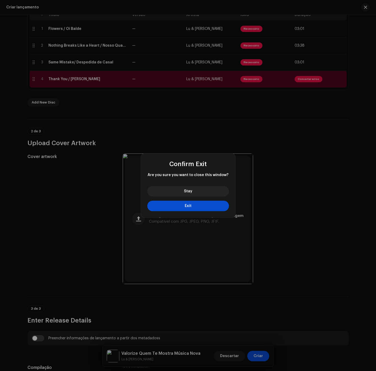
click at [213, 127] on div "Confirm Exit Are you sure you want to close this window? Stay Exit" at bounding box center [188, 185] width 376 height 371
click at [214, 188] on button "Stay" at bounding box center [188, 191] width 82 height 10
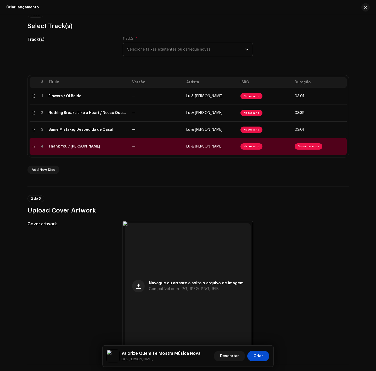
scroll to position [39, 0]
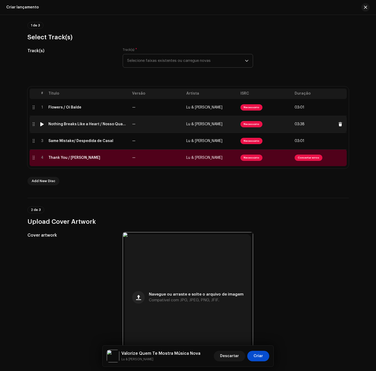
click at [106, 125] on div "Nothing Breaks Like a Heart / Nosso Quadro" at bounding box center [88, 124] width 80 height 4
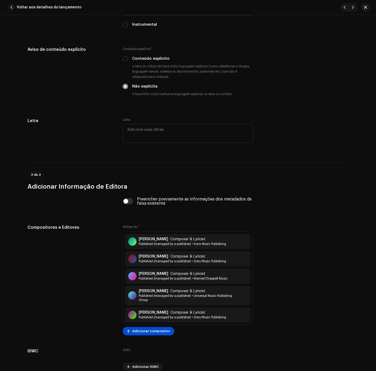
scroll to position [998, 0]
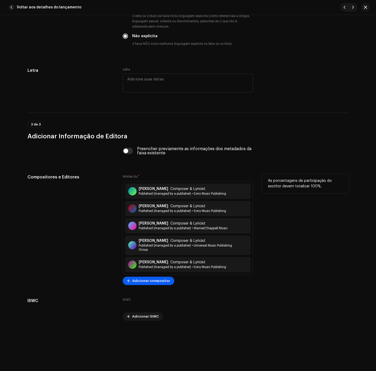
click at [155, 279] on span "Adicionar compositor" at bounding box center [151, 280] width 38 height 10
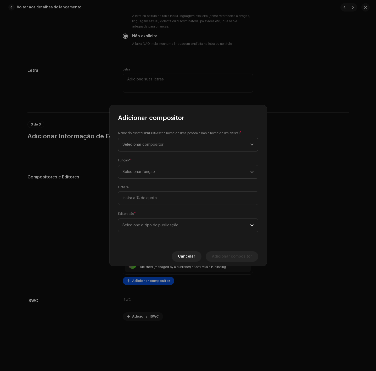
click at [195, 144] on span "Selecionar compositor" at bounding box center [187, 144] width 128 height 13
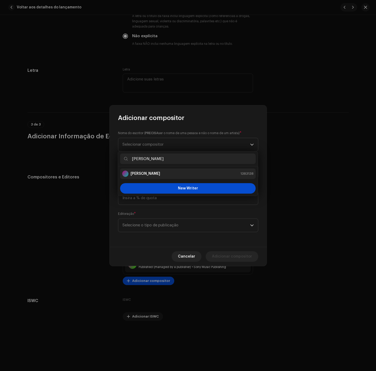
type input "[PERSON_NAME]"
click at [169, 170] on li "[PERSON_NAME] 1383138" at bounding box center [188, 173] width 136 height 10
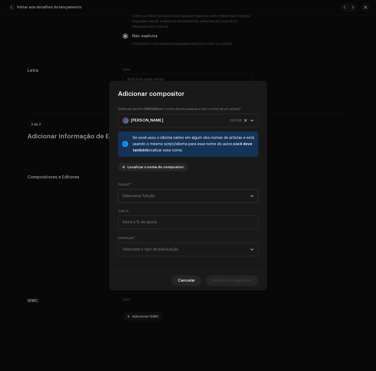
click at [159, 196] on span "Selecionar função" at bounding box center [187, 195] width 128 height 13
click at [145, 240] on span "Composer & Lyricist" at bounding box center [140, 241] width 37 height 5
click at [149, 248] on span "Selecione o tipo de publicação" at bounding box center [187, 249] width 128 height 13
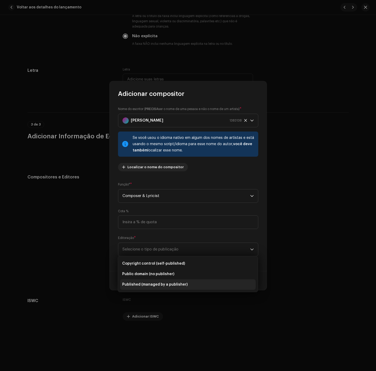
click at [161, 283] on span "Published (managed by a publisher)" at bounding box center [154, 284] width 65 height 5
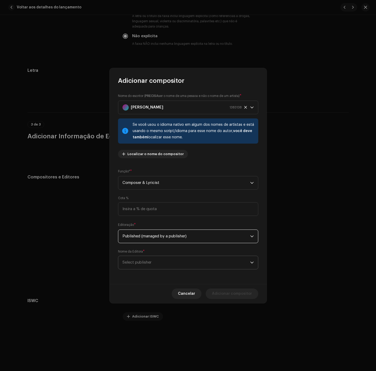
click at [171, 263] on span "Select publisher" at bounding box center [187, 262] width 128 height 13
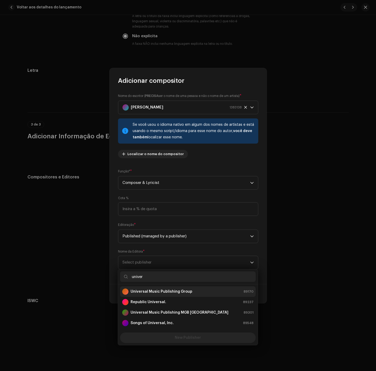
type input "univer"
click at [169, 293] on div "Universal Music Publishing Group" at bounding box center [157, 291] width 70 height 6
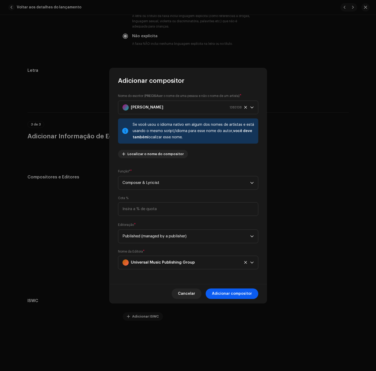
click at [229, 292] on span "Adicionar compositor" at bounding box center [232, 293] width 40 height 10
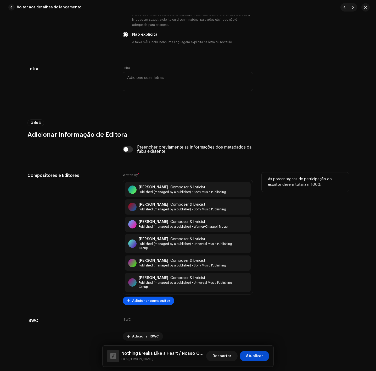
click at [145, 300] on span "Adicionar compositor" at bounding box center [151, 300] width 38 height 10
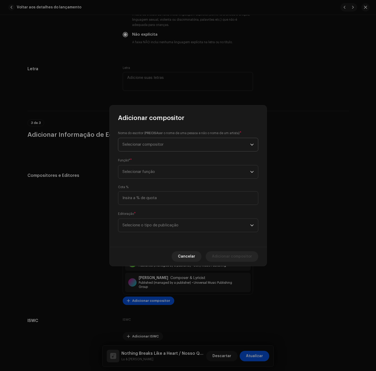
click at [208, 141] on span "Selecionar compositor" at bounding box center [187, 144] width 128 height 13
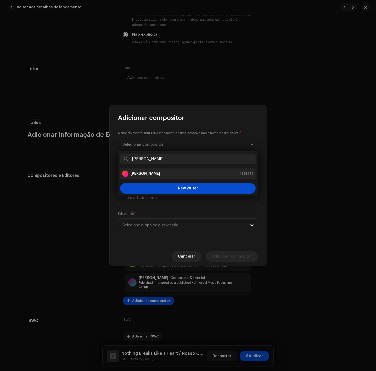
type input "[PERSON_NAME]"
click at [177, 175] on div "[PERSON_NAME] 1385278" at bounding box center [187, 173] width 131 height 6
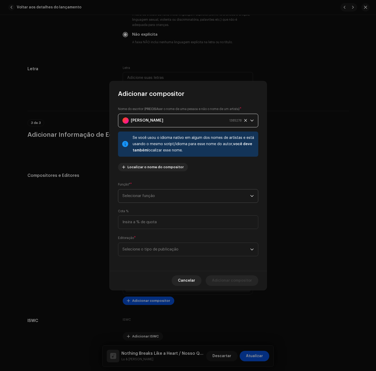
click at [178, 192] on span "Selecionar função" at bounding box center [187, 195] width 128 height 13
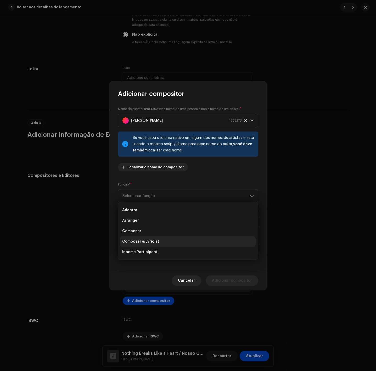
click at [166, 240] on li "Composer & Lyricist" at bounding box center [188, 241] width 136 height 10
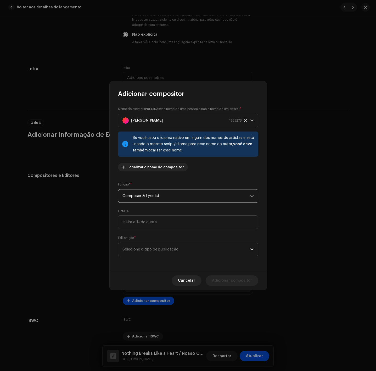
click at [160, 246] on span "Selecione o tipo de publicação" at bounding box center [187, 249] width 128 height 13
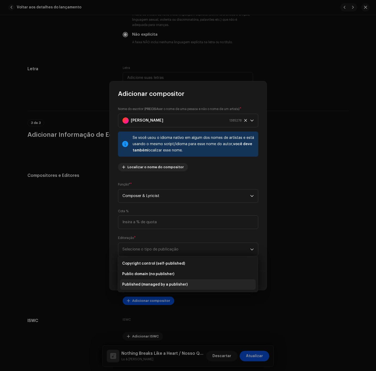
click at [159, 283] on span "Published (managed by a publisher)" at bounding box center [154, 284] width 65 height 5
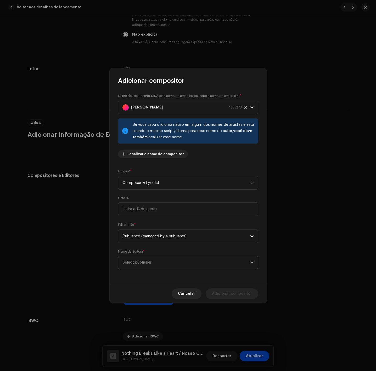
click at [173, 262] on span "Select publisher" at bounding box center [187, 262] width 128 height 13
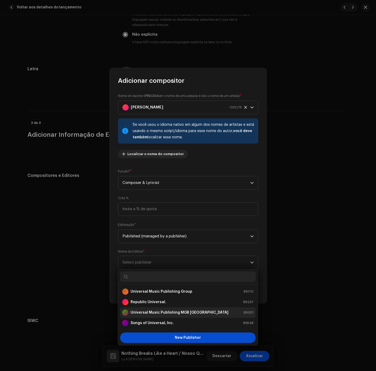
click at [185, 309] on li "Universal Music Publishing MGB [GEOGRAPHIC_DATA] 89301" at bounding box center [188, 312] width 136 height 10
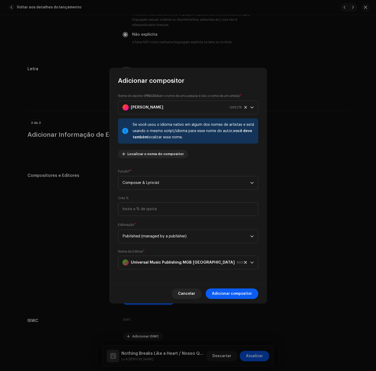
click at [220, 289] on span "Adicionar compositor" at bounding box center [232, 293] width 40 height 10
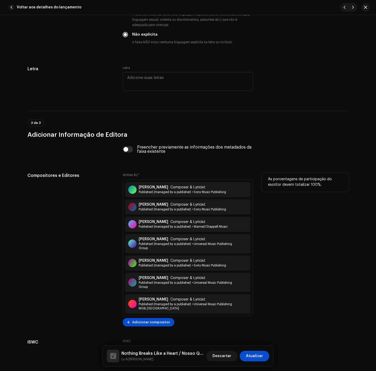
click at [158, 316] on div "[PERSON_NAME] Composer & Lyricist Published (managed by a publisher) • Sony Mus…" at bounding box center [188, 248] width 130 height 136
click at [156, 321] on span "Adicionar compositor" at bounding box center [151, 322] width 38 height 10
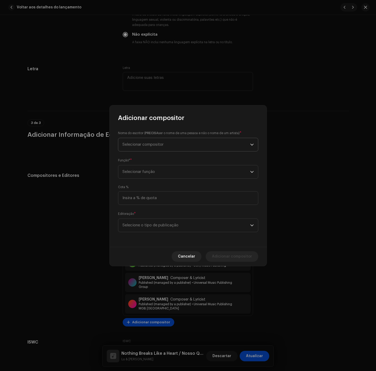
click at [165, 146] on span "Selecionar compositor" at bounding box center [187, 144] width 128 height 13
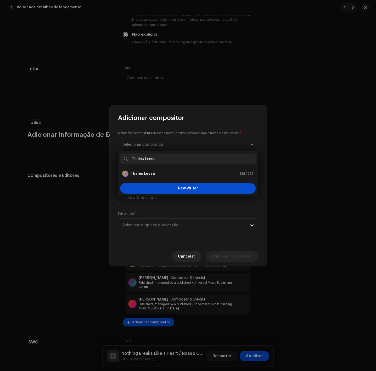
type input "Thales Lessa"
drag, startPoint x: 150, startPoint y: 179, endPoint x: 152, endPoint y: 176, distance: 3.5
click at [152, 177] on ul "Thales Lessa 1384257" at bounding box center [188, 173] width 140 height 15
click at [152, 175] on strong "Thales Lessa" at bounding box center [143, 173] width 24 height 5
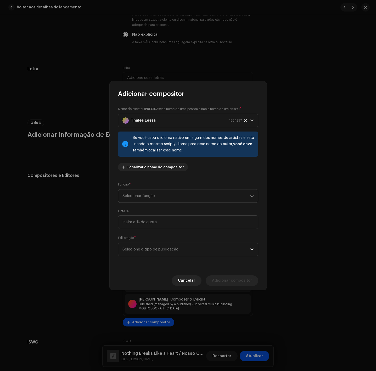
click at [171, 192] on span "Selecionar função" at bounding box center [187, 195] width 128 height 13
click at [166, 237] on li "Composer & Lyricist" at bounding box center [188, 241] width 136 height 10
click at [168, 243] on span "Selecione o tipo de publicação" at bounding box center [187, 249] width 128 height 13
click at [172, 284] on span "Published (managed by a publisher)" at bounding box center [154, 284] width 65 height 5
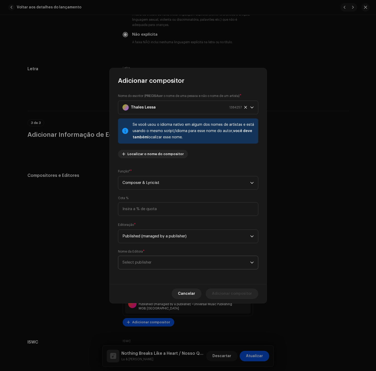
click at [177, 260] on span "Select publisher" at bounding box center [187, 262] width 128 height 13
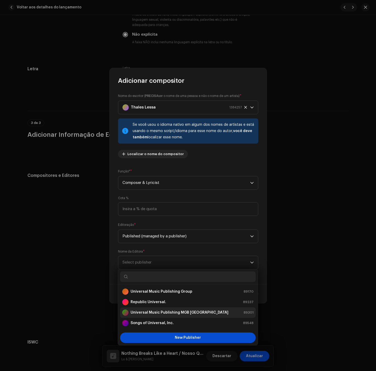
click at [198, 309] on li "Universal Music Publishing MGB [GEOGRAPHIC_DATA] 89301" at bounding box center [188, 312] width 136 height 10
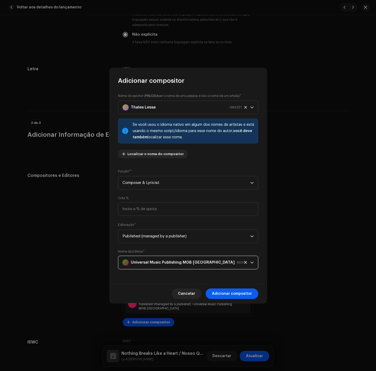
click at [226, 291] on span "Adicionar compositor" at bounding box center [232, 293] width 40 height 10
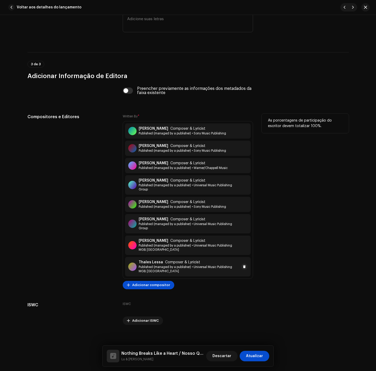
scroll to position [1062, 0]
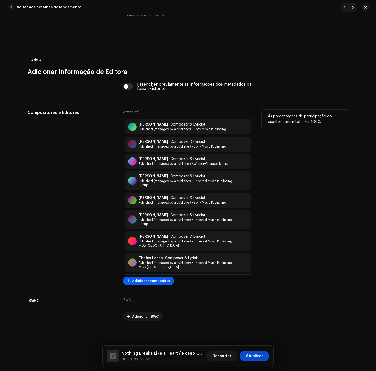
click at [159, 278] on span "Adicionar compositor" at bounding box center [151, 280] width 38 height 10
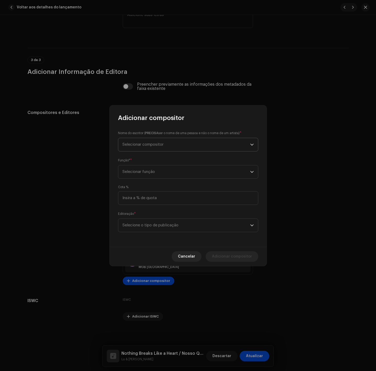
click at [155, 143] on span "Selecionar compositor" at bounding box center [143, 144] width 41 height 4
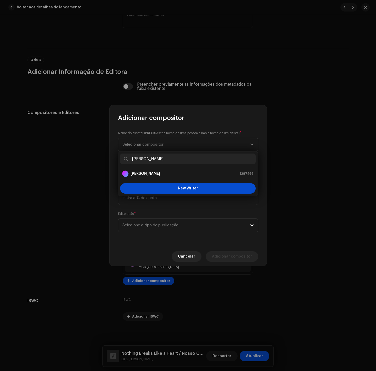
type input "[PERSON_NAME]"
click at [154, 176] on strong "[PERSON_NAME]" at bounding box center [146, 173] width 30 height 5
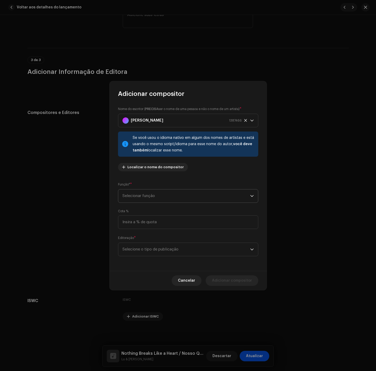
click at [153, 197] on span "Selecionar função" at bounding box center [187, 195] width 128 height 13
click at [156, 244] on li "Composer & Lyricist" at bounding box center [188, 241] width 136 height 10
click at [156, 248] on span "Selecione o tipo de publicação" at bounding box center [187, 249] width 128 height 13
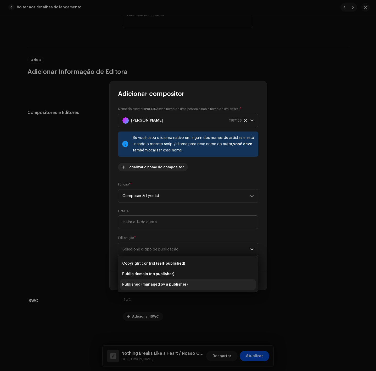
click at [155, 283] on span "Published (managed by a publisher)" at bounding box center [154, 284] width 65 height 5
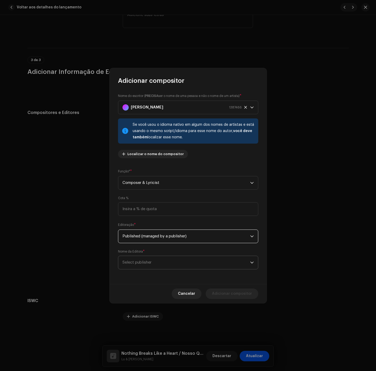
click at [164, 256] on span "Select publisher" at bounding box center [187, 262] width 128 height 13
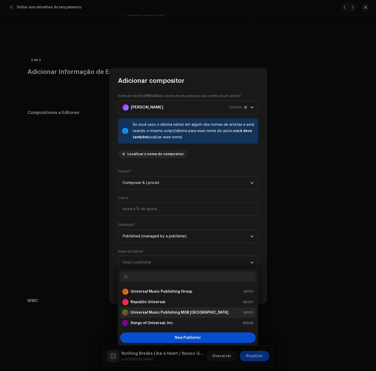
click at [177, 310] on strong "Universal Music Publishing MGB [GEOGRAPHIC_DATA]" at bounding box center [180, 312] width 98 height 5
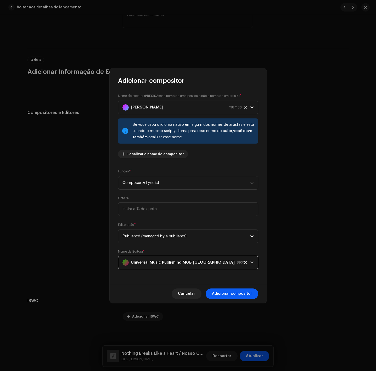
click at [240, 292] on span "Adicionar compositor" at bounding box center [232, 293] width 40 height 10
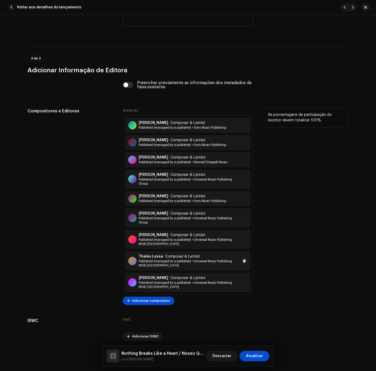
scroll to position [1083, 0]
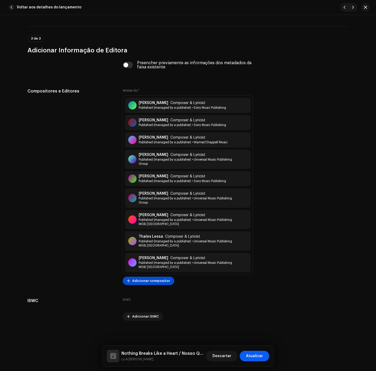
click at [252, 357] on span "Atualizar" at bounding box center [254, 355] width 17 height 10
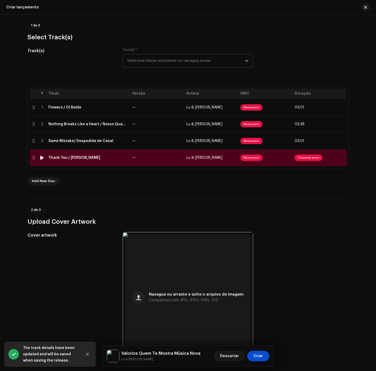
click at [152, 155] on td "—" at bounding box center [157, 157] width 54 height 17
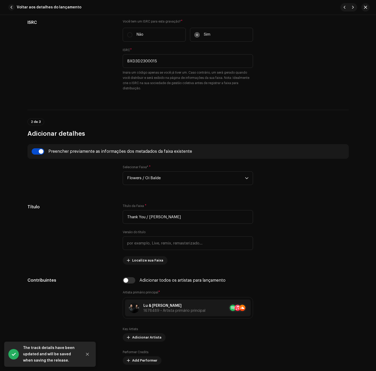
scroll to position [157, 0]
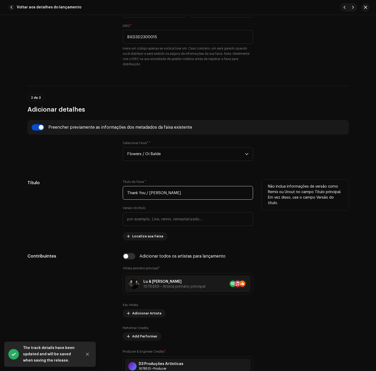
click at [148, 192] on input "Thank You / [PERSON_NAME]" at bounding box center [188, 193] width 130 height 14
drag, startPoint x: 146, startPoint y: 194, endPoint x: 106, endPoint y: 193, distance: 40.3
click at [106, 193] on div "Título Título da Faixa * Thank You / [PERSON_NAME] Versão do título Localize su…" at bounding box center [187, 210] width 321 height 61
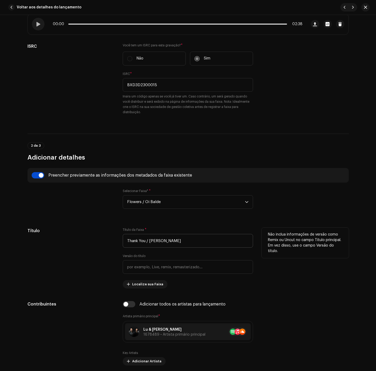
scroll to position [0, 0]
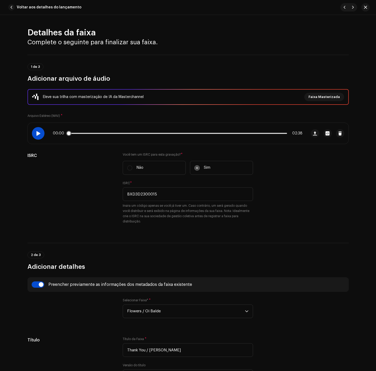
click at [37, 133] on span at bounding box center [38, 133] width 4 height 4
click at [94, 133] on p-slider at bounding box center [177, 133] width 219 height 1
drag, startPoint x: 109, startPoint y: 130, endPoint x: 72, endPoint y: 134, distance: 37.1
click at [72, 134] on div "00:29 02:38" at bounding box center [178, 133] width 250 height 4
click at [74, 134] on div "00:32 02:38" at bounding box center [178, 133] width 250 height 4
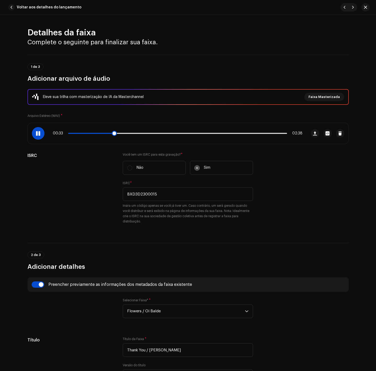
drag, startPoint x: 74, startPoint y: 131, endPoint x: 72, endPoint y: 135, distance: 3.9
click at [73, 133] on div "00:33 02:38" at bounding box center [178, 133] width 250 height 4
click at [72, 135] on div "00:33 02:38" at bounding box center [178, 133] width 250 height 4
click at [74, 132] on div "00:34 02:38" at bounding box center [178, 133] width 250 height 4
click at [74, 134] on div "00:34 02:38" at bounding box center [178, 133] width 250 height 4
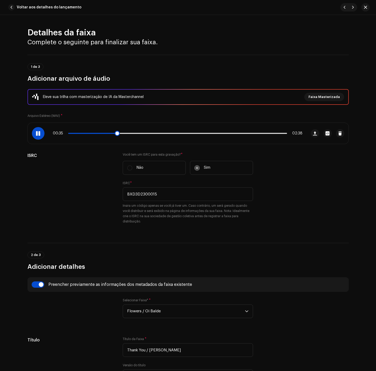
click at [73, 133] on span at bounding box center [92, 133] width 48 height 1
click at [42, 131] on div at bounding box center [38, 133] width 13 height 13
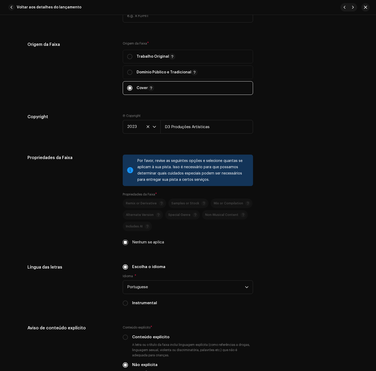
scroll to position [908, 0]
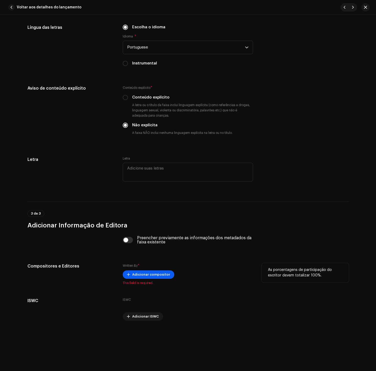
click at [162, 275] on span "Adicionar compositor" at bounding box center [151, 274] width 38 height 10
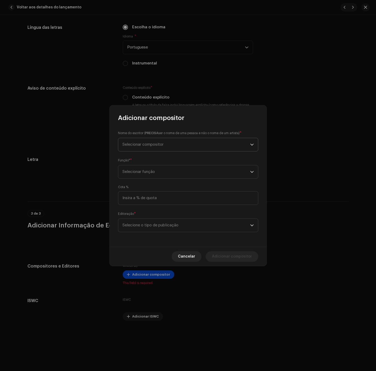
click at [160, 146] on span "Selecionar compositor" at bounding box center [187, 144] width 128 height 13
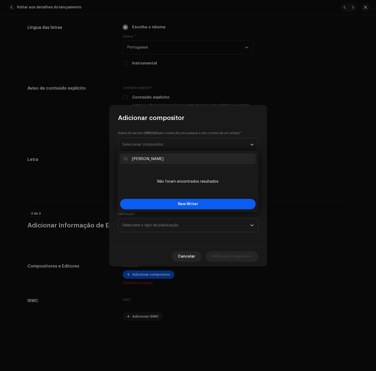
type input "[PERSON_NAME]"
click at [183, 202] on span "New Writer" at bounding box center [188, 204] width 20 height 4
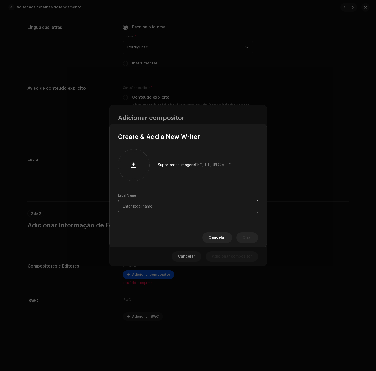
click at [183, 202] on input "text" at bounding box center [188, 206] width 140 height 14
paste input "[PERSON_NAME]"
type input "[PERSON_NAME]"
click at [244, 235] on button "Criar" at bounding box center [247, 237] width 22 height 10
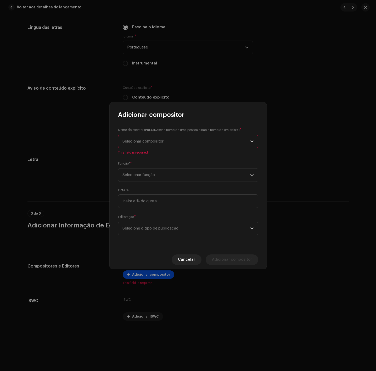
drag, startPoint x: 164, startPoint y: 162, endPoint x: 159, endPoint y: 172, distance: 11.0
click at [163, 162] on div "Função* * Selecionar função" at bounding box center [188, 171] width 140 height 21
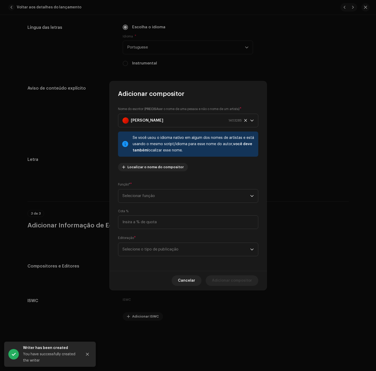
click at [159, 173] on div "Nome do escritor ( PRECISA ser o nome de uma pessoa e não o nome de um artista)…" at bounding box center [188, 140] width 140 height 69
drag, startPoint x: 163, startPoint y: 193, endPoint x: 162, endPoint y: 199, distance: 6.8
click at [162, 195] on span "Selecionar função" at bounding box center [187, 195] width 128 height 13
click at [162, 242] on li "Composer & Lyricist" at bounding box center [188, 241] width 136 height 10
click at [162, 248] on span "Selecione o tipo de publicação" at bounding box center [187, 249] width 128 height 13
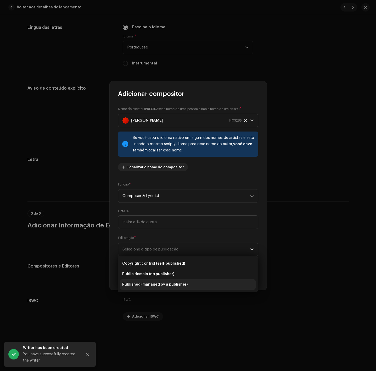
click at [163, 286] on span "Published (managed by a publisher)" at bounding box center [154, 284] width 65 height 5
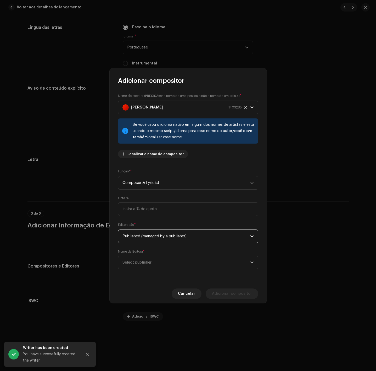
click at [166, 259] on span "Select publisher" at bounding box center [187, 262] width 128 height 13
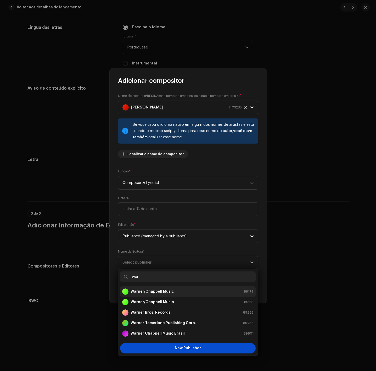
type input "war"
click at [194, 288] on div "Warner/Chappell Music 89177" at bounding box center [187, 291] width 131 height 6
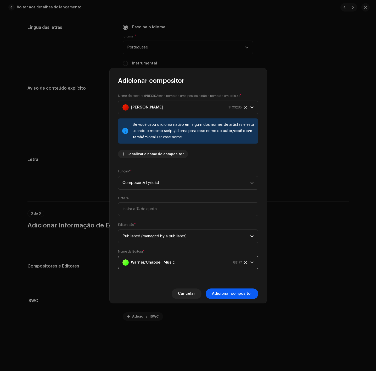
click at [242, 296] on span "Adicionar compositor" at bounding box center [232, 293] width 40 height 10
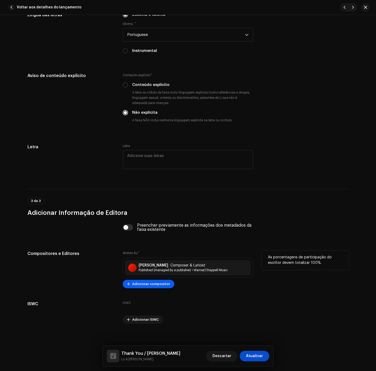
scroll to position [924, 0]
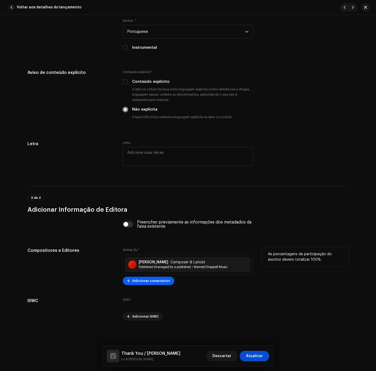
click at [160, 279] on span "Adicionar compositor" at bounding box center [151, 280] width 38 height 10
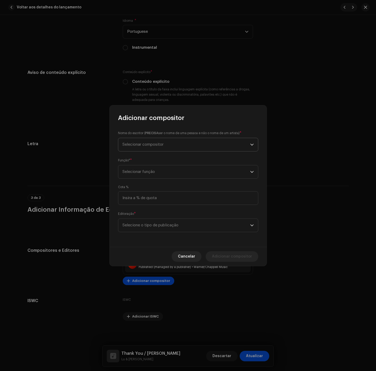
click at [228, 146] on span "Selecionar compositor" at bounding box center [187, 144] width 128 height 13
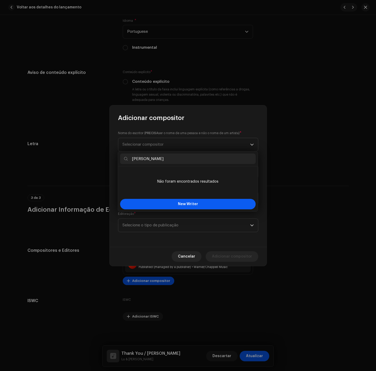
type input "[PERSON_NAME]"
click at [196, 207] on button "New Writer" at bounding box center [188, 204] width 136 height 10
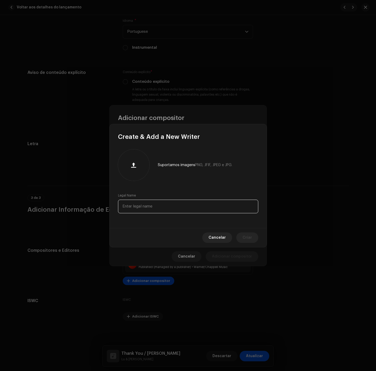
click at [181, 207] on input "text" at bounding box center [188, 206] width 140 height 14
paste input "[PERSON_NAME]"
type input "[PERSON_NAME]"
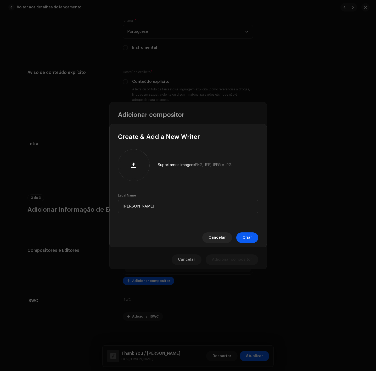
click at [245, 236] on span "Criar" at bounding box center [247, 237] width 9 height 10
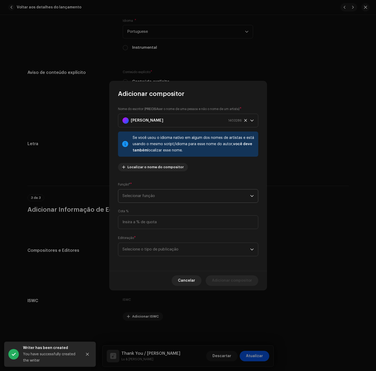
click at [196, 199] on span "Selecionar função" at bounding box center [187, 195] width 128 height 13
click at [175, 237] on li "Composer & Lyricist" at bounding box center [188, 241] width 136 height 10
click at [179, 244] on span "Selecione o tipo de publicação" at bounding box center [187, 249] width 128 height 13
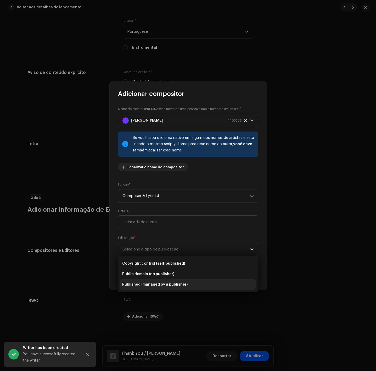
click at [183, 284] on span "Published (managed by a publisher)" at bounding box center [154, 284] width 65 height 5
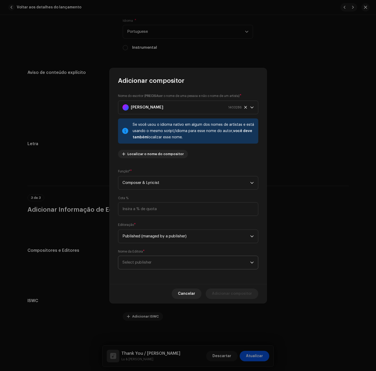
click at [183, 258] on span "Select publisher" at bounding box center [187, 262] width 128 height 13
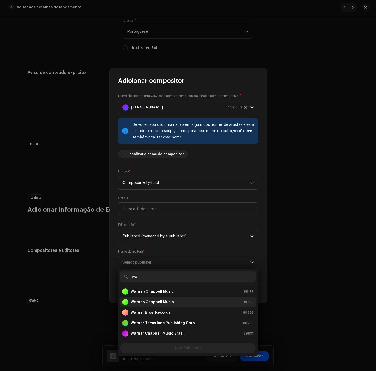
type input "wa"
click at [179, 298] on li "Warner/Chappell Music 89185" at bounding box center [188, 302] width 136 height 10
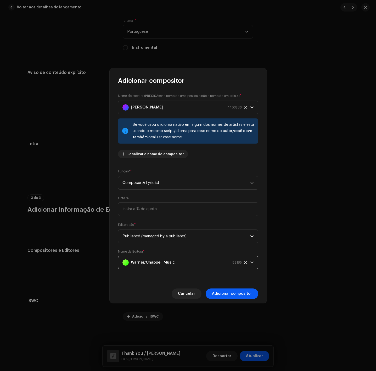
click at [236, 289] on span "Adicionar compositor" at bounding box center [232, 293] width 40 height 10
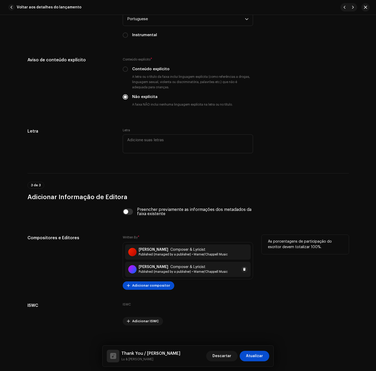
scroll to position [942, 0]
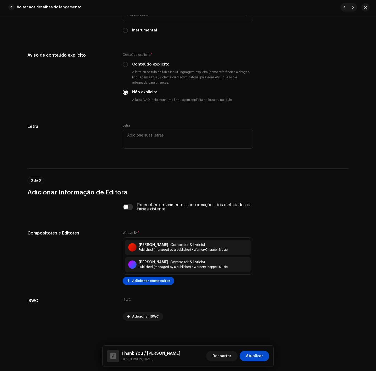
drag, startPoint x: 146, startPoint y: 353, endPoint x: 174, endPoint y: 352, distance: 28.0
click at [174, 352] on div "Thank You / [PERSON_NAME] [PERSON_NAME] & [PERSON_NAME] Descartar Atualizar" at bounding box center [188, 355] width 163 height 13
copy h5 "[PERSON_NAME]"
click at [175, 354] on div "Thank You / [PERSON_NAME] [PERSON_NAME] & [PERSON_NAME] Descartar Atualizar" at bounding box center [188, 355] width 163 height 13
click at [159, 281] on span "Adicionar compositor" at bounding box center [151, 280] width 38 height 10
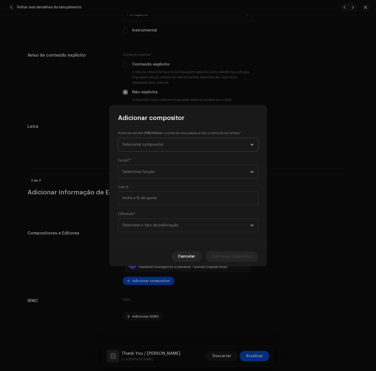
click at [241, 141] on span "Selecionar compositor" at bounding box center [187, 144] width 128 height 13
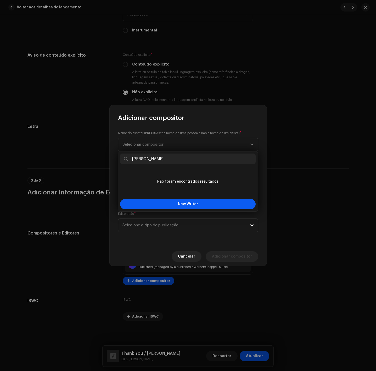
type input "[PERSON_NAME]"
click at [170, 204] on button "New Writer" at bounding box center [188, 204] width 136 height 10
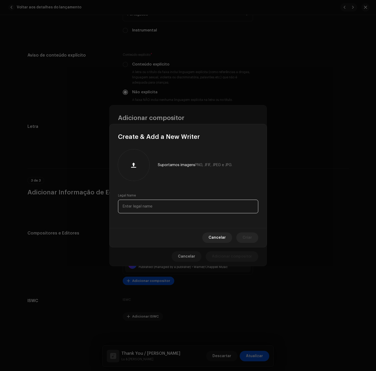
click at [170, 204] on input "text" at bounding box center [188, 206] width 140 height 14
paste input "[PERSON_NAME]"
type input "[PERSON_NAME]"
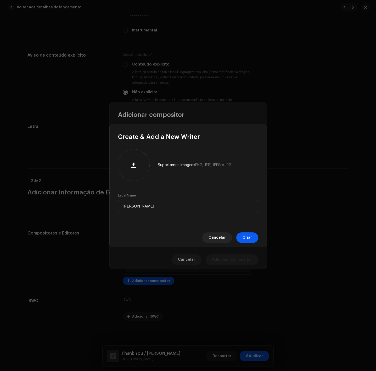
click at [251, 239] on span "Criar" at bounding box center [247, 237] width 9 height 10
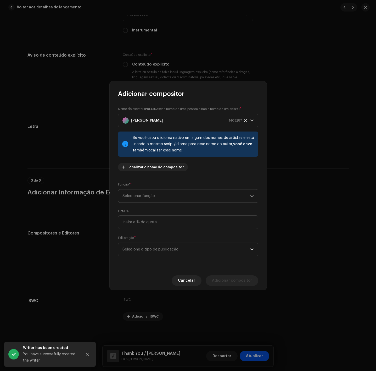
drag, startPoint x: 169, startPoint y: 183, endPoint x: 166, endPoint y: 192, distance: 9.5
click at [168, 185] on div "Função* * Selecionar função" at bounding box center [188, 192] width 140 height 21
click at [165, 198] on span "Selecionar função" at bounding box center [187, 195] width 128 height 13
click at [155, 240] on span "Composer & Lyricist" at bounding box center [140, 241] width 37 height 5
click at [161, 252] on span "Selecione o tipo de publicação" at bounding box center [187, 249] width 128 height 13
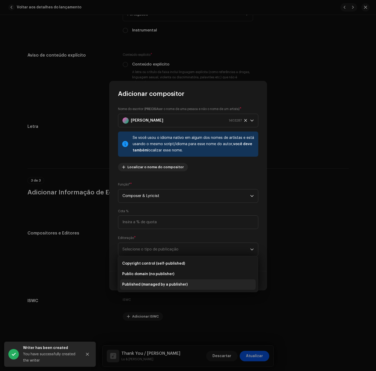
click at [166, 282] on span "Published (managed by a publisher)" at bounding box center [154, 284] width 65 height 5
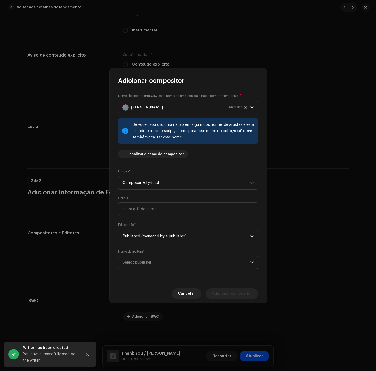
click at [163, 260] on span "Select publisher" at bounding box center [187, 262] width 128 height 13
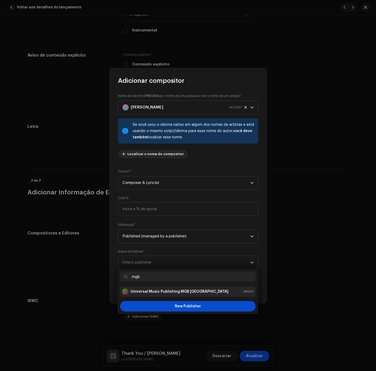
type input "mgb"
click at [161, 292] on strong "Universal Music Publishing MGB [GEOGRAPHIC_DATA]" at bounding box center [180, 291] width 98 height 5
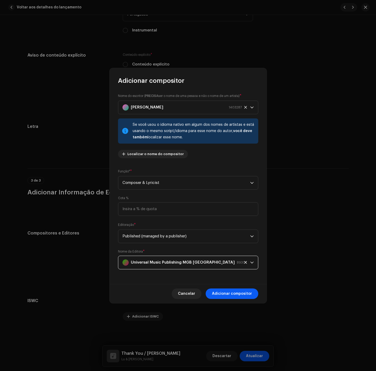
click at [229, 289] on span "Adicionar compositor" at bounding box center [232, 293] width 40 height 10
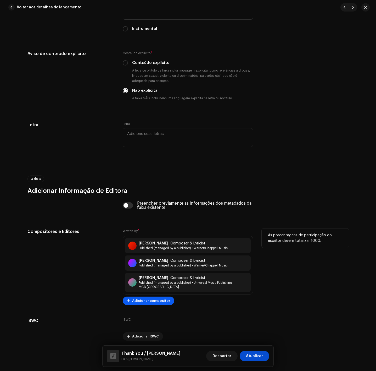
click at [146, 303] on span "Adicionar compositor" at bounding box center [151, 300] width 38 height 10
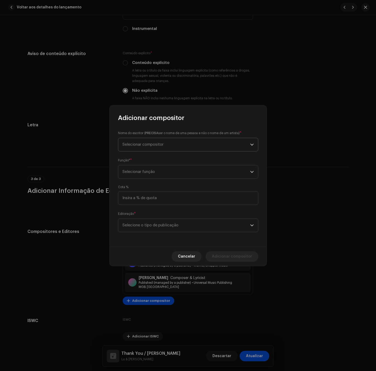
click at [242, 142] on span "Selecionar compositor" at bounding box center [187, 144] width 128 height 13
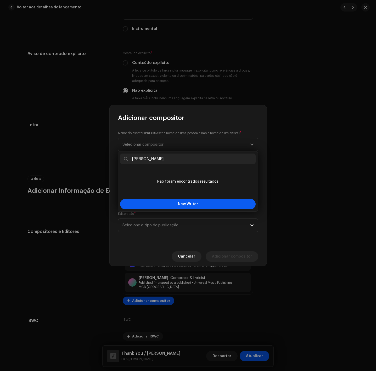
type input "[PERSON_NAME]"
click at [166, 202] on button "New Writer" at bounding box center [188, 204] width 136 height 10
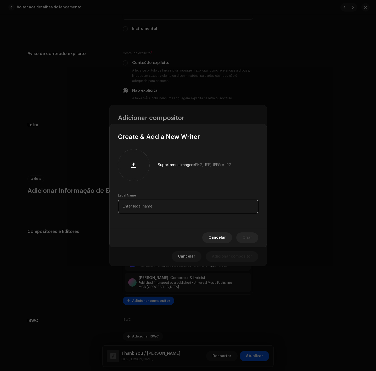
click at [163, 210] on input "text" at bounding box center [188, 206] width 140 height 14
paste input "[PERSON_NAME]"
type input "[PERSON_NAME]"
click at [254, 240] on button "Criar" at bounding box center [247, 237] width 22 height 10
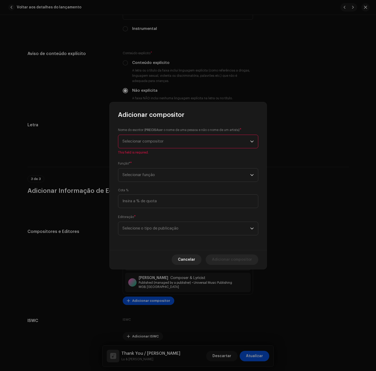
click at [164, 185] on div "Nome do escritor ( PRECISA ser o nome de uma pessoa e não o nome de um artista)…" at bounding box center [188, 184] width 157 height 131
click at [164, 182] on div "Função* * Selecionar função" at bounding box center [188, 171] width 140 height 21
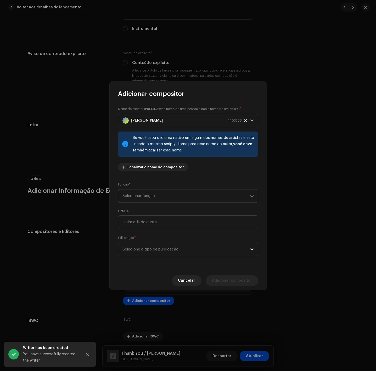
click at [164, 194] on span "Selecionar função" at bounding box center [187, 195] width 128 height 13
click at [165, 239] on li "Composer & Lyricist" at bounding box center [188, 241] width 136 height 10
click at [167, 245] on span "Selecione o tipo de publicação" at bounding box center [187, 249] width 128 height 13
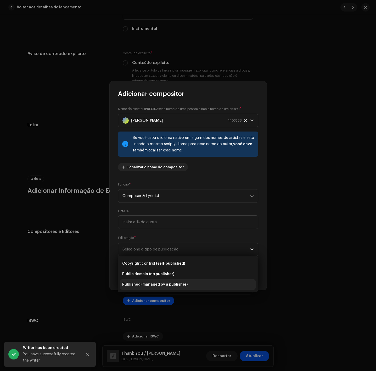
click at [168, 281] on li "Published (managed by a publisher)" at bounding box center [188, 284] width 136 height 10
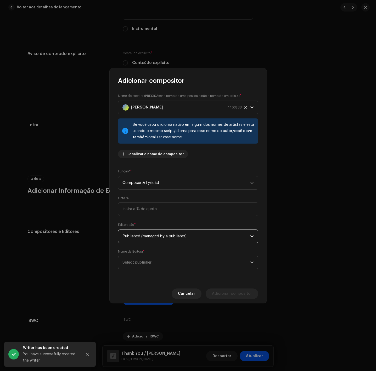
click at [171, 259] on span "Select publisher" at bounding box center [187, 262] width 128 height 13
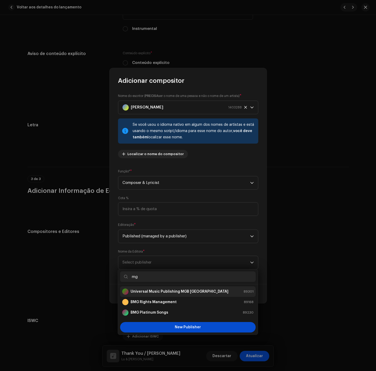
type input "mg"
click at [174, 288] on div "Universal Music Publishing MGB [GEOGRAPHIC_DATA]" at bounding box center [175, 291] width 106 height 6
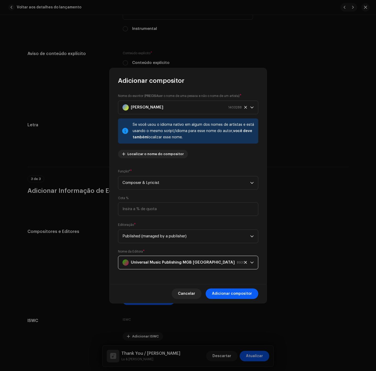
drag, startPoint x: 246, startPoint y: 292, endPoint x: 239, endPoint y: 295, distance: 7.5
click at [245, 292] on span "Adicionar compositor" at bounding box center [232, 293] width 40 height 10
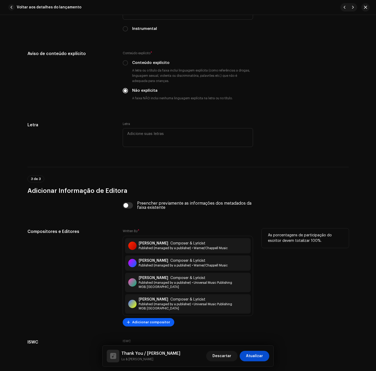
click at [162, 323] on span "Adicionar compositor" at bounding box center [151, 322] width 38 height 10
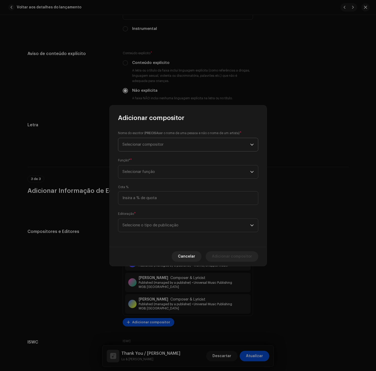
click at [223, 144] on span "Selecionar compositor" at bounding box center [187, 144] width 128 height 13
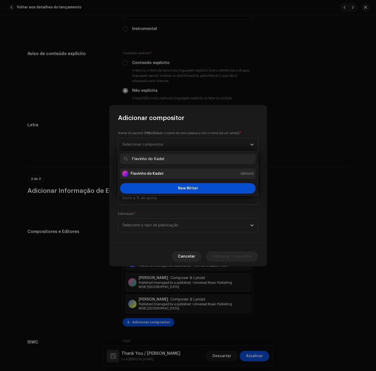
type input "Flavinho do Kadet"
click at [182, 178] on li "Flavinho do Kadet 1383413" at bounding box center [188, 173] width 136 height 10
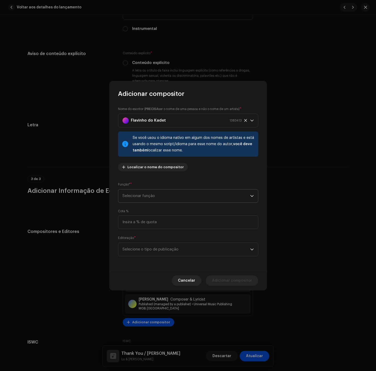
click at [170, 197] on span "Selecionar função" at bounding box center [187, 195] width 128 height 13
click at [170, 238] on li "Composer & Lyricist" at bounding box center [188, 241] width 136 height 10
click at [169, 251] on span "Selecione o tipo de publicação" at bounding box center [187, 249] width 128 height 13
click at [165, 285] on span "Published (managed by a publisher)" at bounding box center [154, 284] width 65 height 5
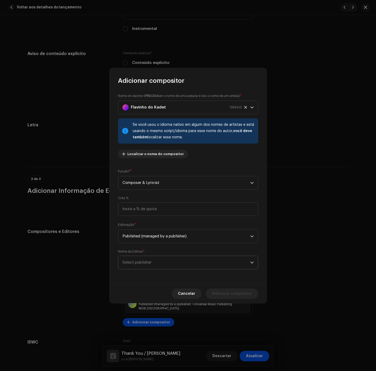
click at [164, 266] on span "Select publisher" at bounding box center [187, 262] width 128 height 13
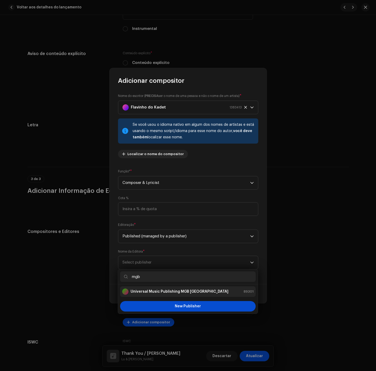
type input "mgb"
click at [192, 291] on strong "Universal Music Publishing MGB [GEOGRAPHIC_DATA]" at bounding box center [180, 291] width 98 height 5
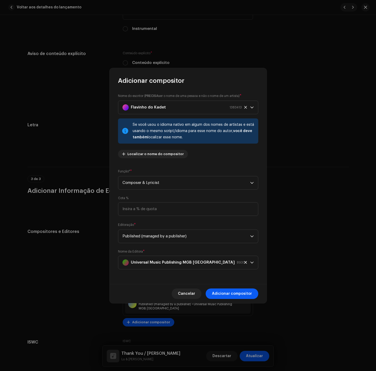
click at [245, 291] on span "Adicionar compositor" at bounding box center [232, 293] width 40 height 10
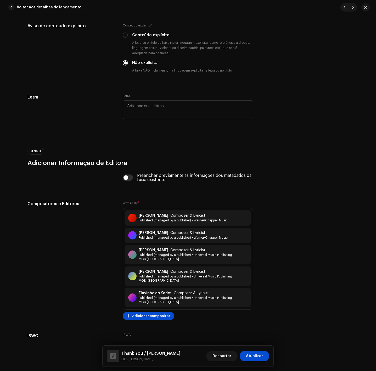
scroll to position [1006, 0]
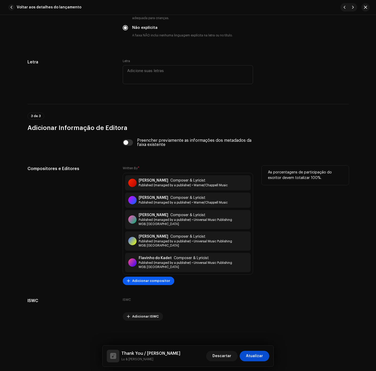
click at [166, 282] on button "Adicionar compositor" at bounding box center [149, 280] width 52 height 8
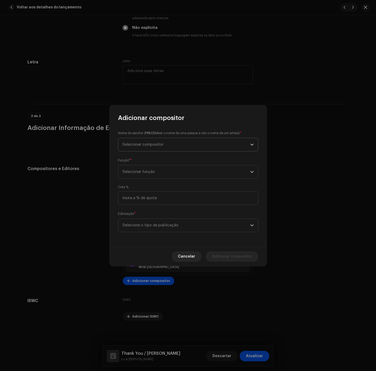
click at [175, 146] on span "Selecionar compositor" at bounding box center [187, 144] width 128 height 13
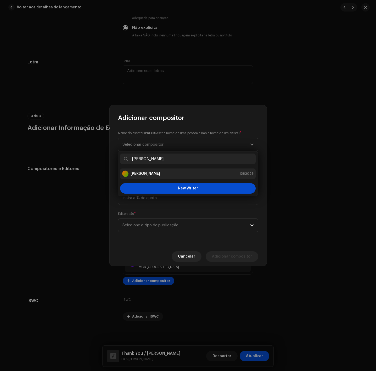
type input "[PERSON_NAME]"
click at [157, 178] on li "[PERSON_NAME] 1383029" at bounding box center [188, 173] width 136 height 10
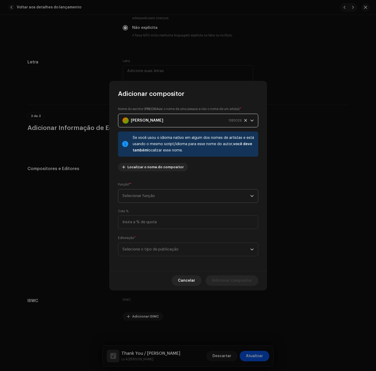
click at [150, 190] on span "Selecionar função" at bounding box center [187, 195] width 128 height 13
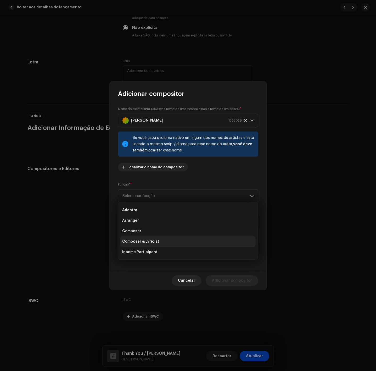
click at [157, 243] on span "Composer & Lyricist" at bounding box center [140, 241] width 37 height 5
click at [156, 250] on span "Selecione o tipo de publicação" at bounding box center [187, 249] width 128 height 13
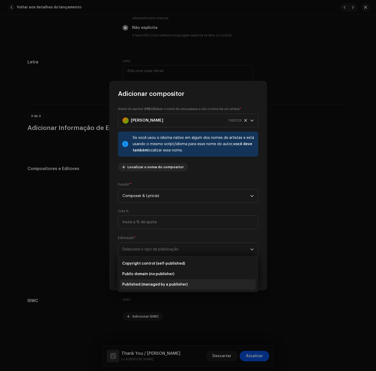
click at [158, 281] on li "Published (managed by a publisher)" at bounding box center [188, 284] width 136 height 10
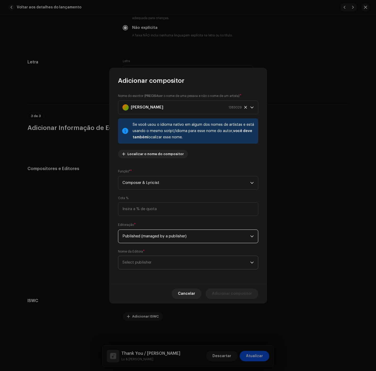
click at [165, 264] on span "Select publisher" at bounding box center [187, 262] width 128 height 13
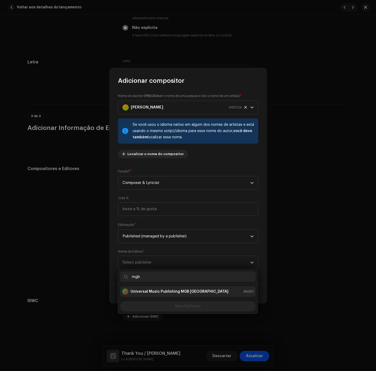
type input "mgb"
click at [196, 294] on div "Universal Music Publishing MGB [GEOGRAPHIC_DATA]" at bounding box center [175, 291] width 106 height 6
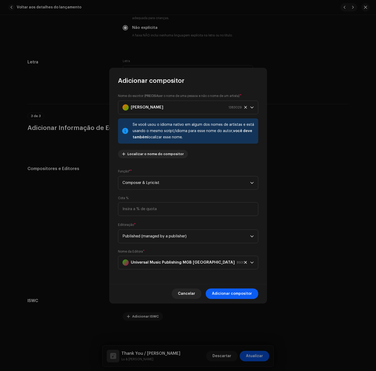
click at [229, 290] on span "Adicionar compositor" at bounding box center [232, 293] width 40 height 10
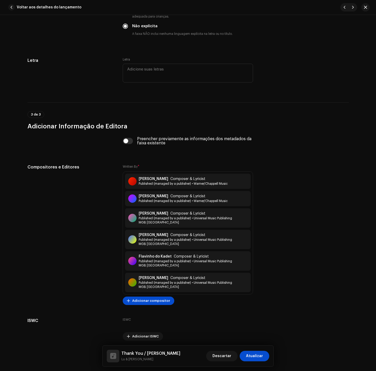
click at [254, 353] on span "Atualizar" at bounding box center [254, 355] width 17 height 10
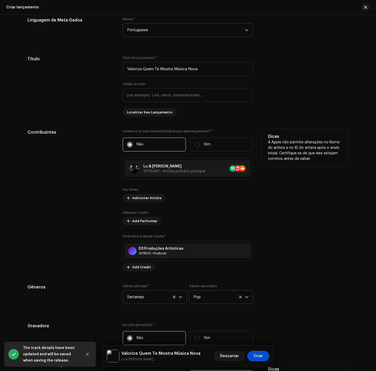
scroll to position [550, 0]
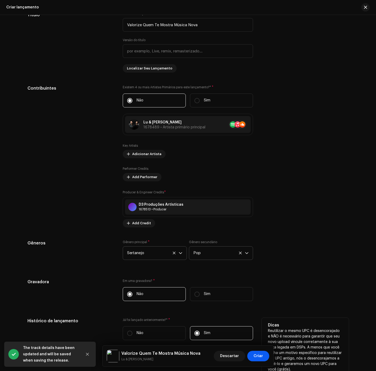
click at [261, 351] on span "Criar" at bounding box center [258, 355] width 9 height 10
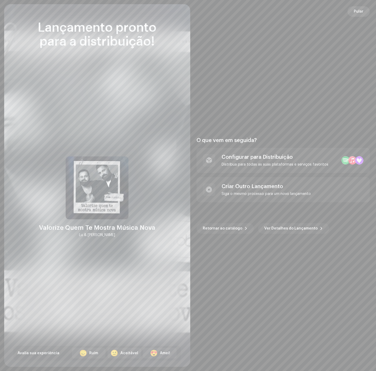
click at [359, 7] on span "Pular" at bounding box center [359, 11] width 10 height 10
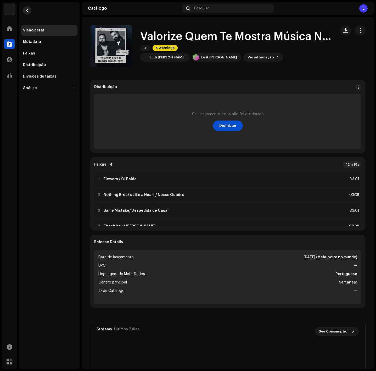
click at [24, 9] on button "button" at bounding box center [27, 10] width 8 height 8
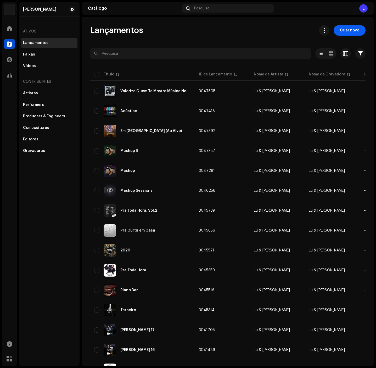
click at [349, 30] on span "Criar novo" at bounding box center [349, 30] width 19 height 10
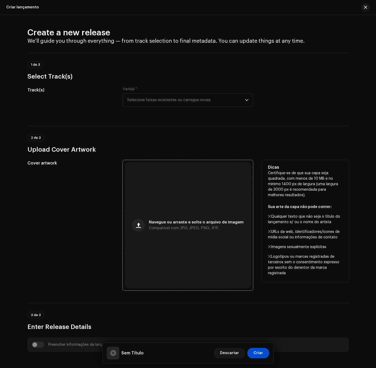
click at [157, 203] on div "Navegue ou arraste e solte o arquivo de imagem Compatível com JPG, JPEG, PNG, J…" at bounding box center [188, 225] width 126 height 126
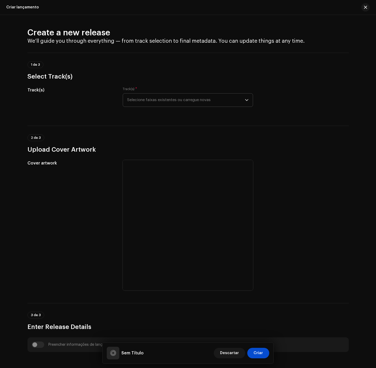
click at [203, 103] on span "Selecione faixas existentes ou carregue novas" at bounding box center [186, 99] width 118 height 13
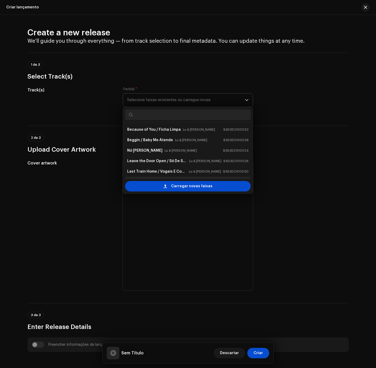
scroll to position [8, 0]
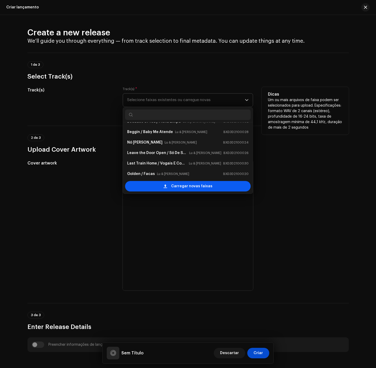
click at [206, 183] on span "Carregar novas faixas" at bounding box center [191, 186] width 41 height 10
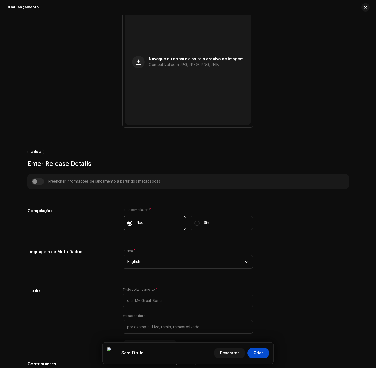
scroll to position [353, 0]
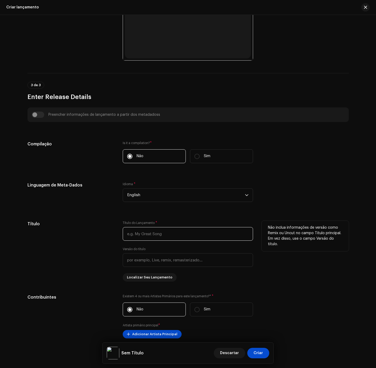
drag, startPoint x: 145, startPoint y: 233, endPoint x: 148, endPoint y: 231, distance: 3.2
click at [148, 231] on input "text" at bounding box center [188, 234] width 130 height 14
paste input "Acordes Internacionais, Alma Brasileira"
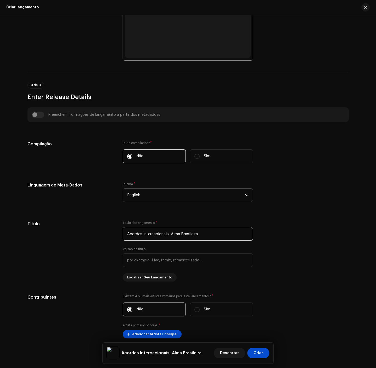
type input "Acordes Internacionais, Alma Brasileira"
click at [162, 196] on span "English" at bounding box center [186, 194] width 118 height 13
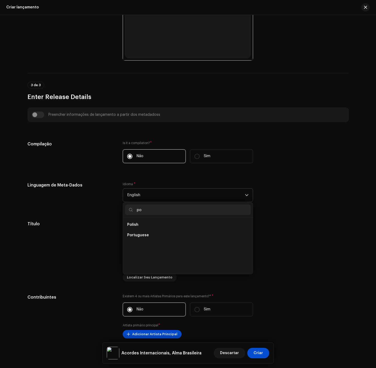
scroll to position [0, 0]
type input "port"
click at [188, 230] on li "Portuguese" at bounding box center [188, 224] width 126 height 10
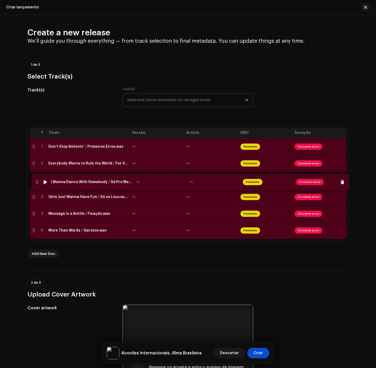
drag, startPoint x: 35, startPoint y: 200, endPoint x: 38, endPoint y: 185, distance: 15.5
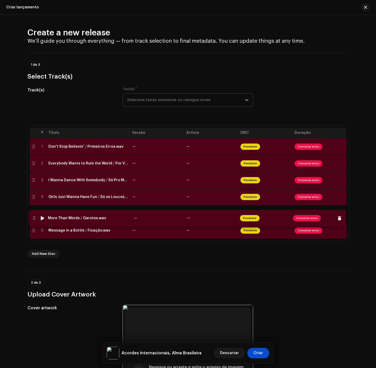
drag, startPoint x: 32, startPoint y: 230, endPoint x: 32, endPoint y: 216, distance: 14.1
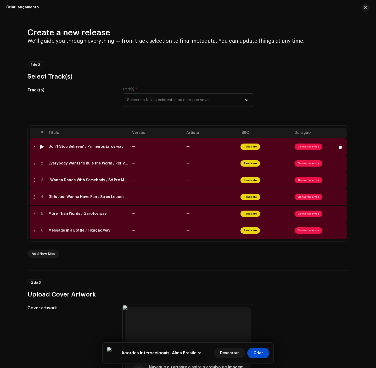
click at [110, 152] on td "Don't Stop Believin' ⧸ Primeiros Erros.wav" at bounding box center [88, 146] width 84 height 17
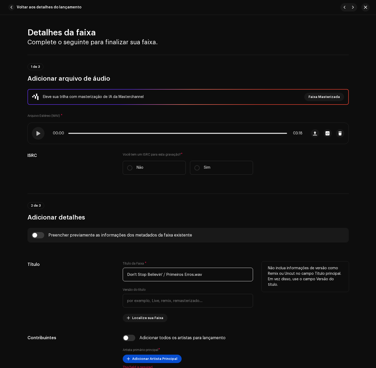
click at [231, 274] on input "Don't Stop Believin' ⧸ Primeiros Erros.wav" at bounding box center [188, 275] width 130 height 14
paste input "/ Primeiros Erros"
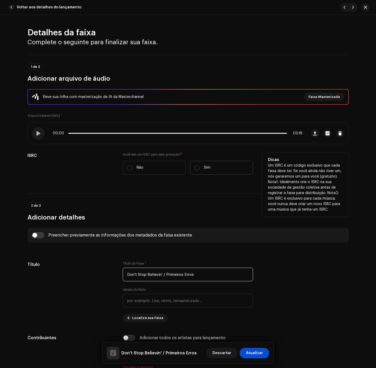
type input "Don't Stop Believin' / Primeiros Erros"
click at [204, 172] on label "Sim" at bounding box center [221, 168] width 63 height 14
click at [200, 170] on input "Sim" at bounding box center [196, 167] width 5 height 5
radio input "true"
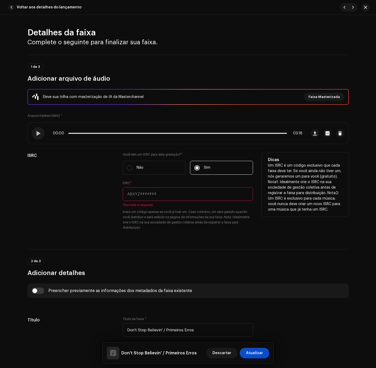
click at [157, 194] on input "text" at bounding box center [188, 194] width 130 height 14
paste input "BXD3D2400001"
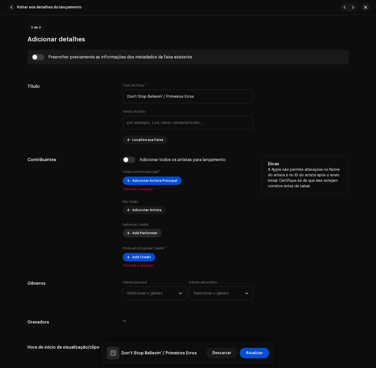
scroll to position [275, 0]
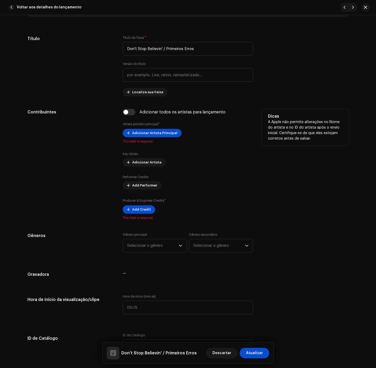
type input "BXD3D2400001"
click at [159, 138] on div "Adicionar Artista Principal This field is required." at bounding box center [188, 136] width 130 height 15
click at [163, 136] on span "Adicionar Artista Principal" at bounding box center [154, 133] width 45 height 10
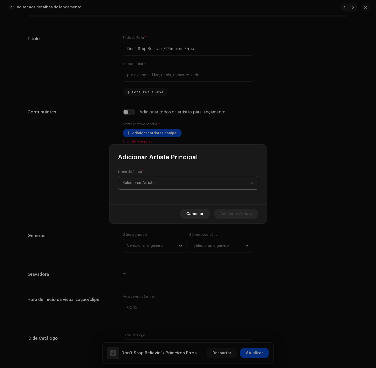
click at [168, 182] on span "Selecionar Artista" at bounding box center [187, 182] width 128 height 13
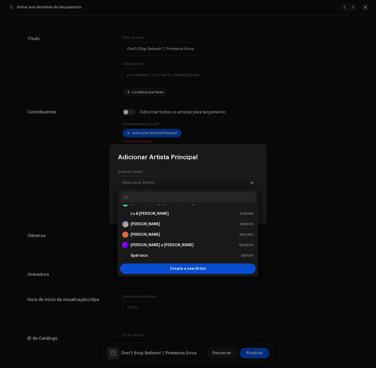
scroll to position [73, 0]
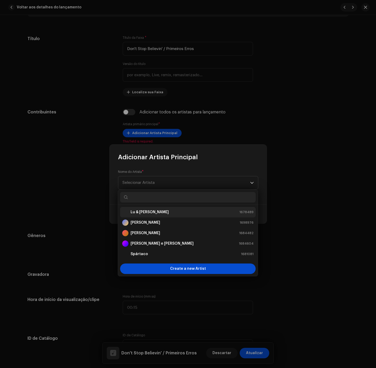
click at [154, 211] on strong "Lu & [PERSON_NAME]" at bounding box center [150, 211] width 38 height 5
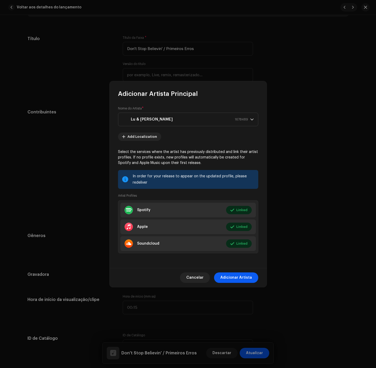
click at [248, 281] on span "Adicionar Artista" at bounding box center [236, 277] width 32 height 10
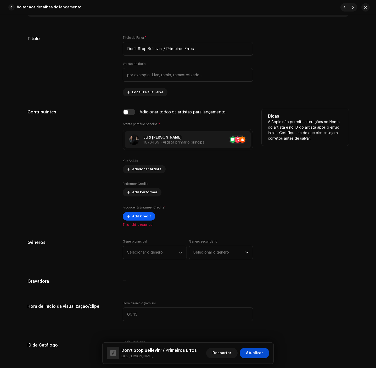
click at [123, 218] on button "Add Credit" at bounding box center [139, 216] width 32 height 8
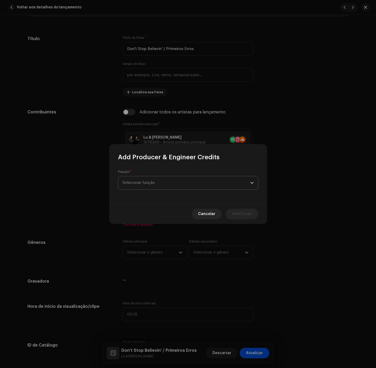
click at [160, 187] on span "Selecionar função" at bounding box center [187, 182] width 128 height 13
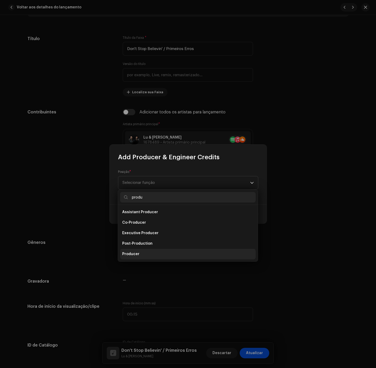
type input "produ"
click at [140, 254] on li "Producer" at bounding box center [188, 254] width 136 height 10
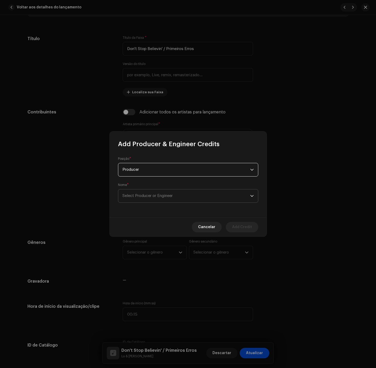
click at [145, 200] on span "Select Producer or Engineer" at bounding box center [187, 195] width 128 height 13
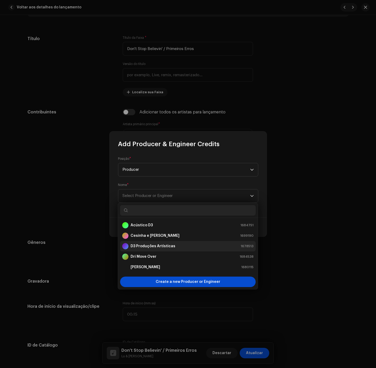
click at [166, 243] on li "D3 Produções Artísticas 1678513" at bounding box center [188, 246] width 136 height 10
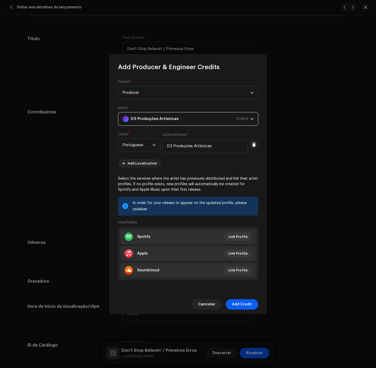
click at [246, 303] on span "Add Credit" at bounding box center [242, 304] width 20 height 10
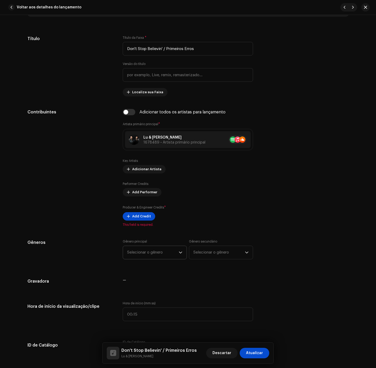
click at [168, 257] on span "Selecionar o gênero" at bounding box center [153, 252] width 52 height 13
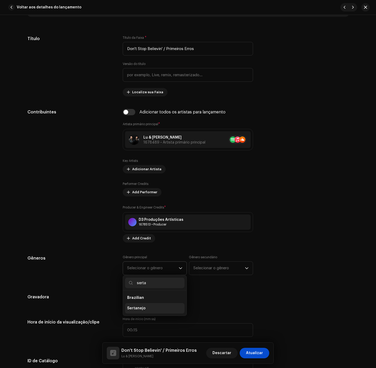
type input "serta"
click at [171, 307] on li "Sertanejo" at bounding box center [154, 308] width 59 height 10
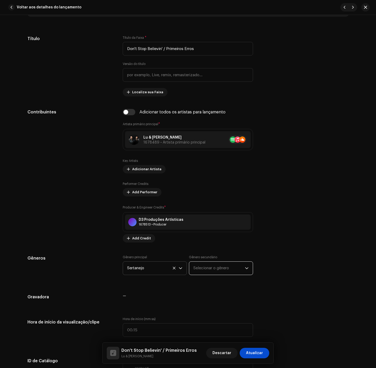
click at [229, 271] on span "Selecionar o gênero" at bounding box center [219, 267] width 52 height 13
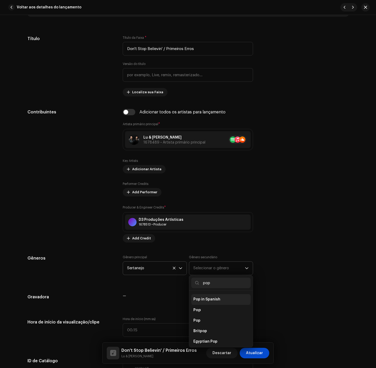
scroll to position [196, 0]
type input "pop"
click at [212, 302] on li "Pop" at bounding box center [220, 306] width 59 height 10
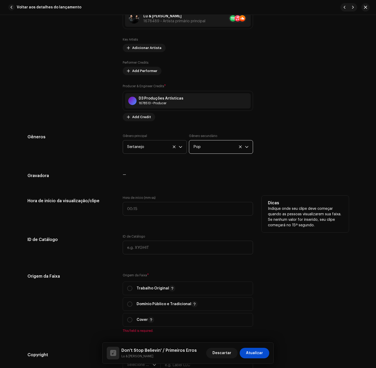
scroll to position [471, 0]
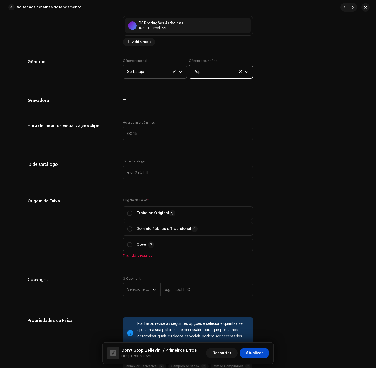
click at [125, 243] on p-togglebutton "Cover" at bounding box center [188, 245] width 130 height 14
radio input "true"
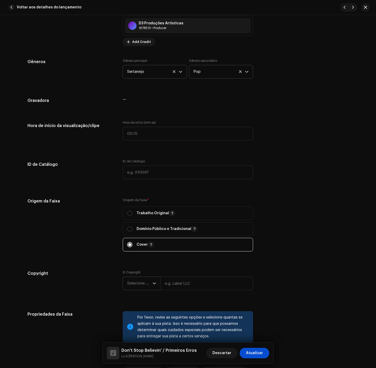
click at [138, 283] on span "Selecione o ano" at bounding box center [139, 283] width 25 height 13
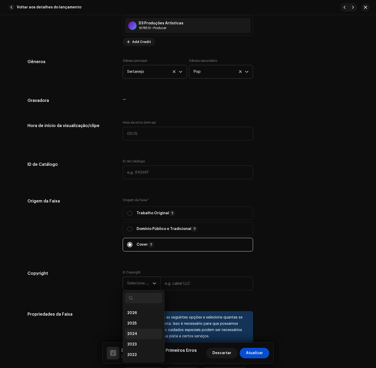
click at [139, 332] on li "2024" at bounding box center [143, 334] width 37 height 10
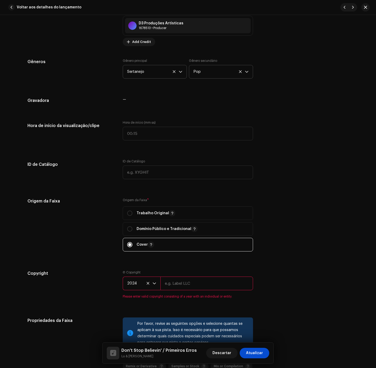
click at [199, 282] on input "text" at bounding box center [206, 283] width 93 height 14
type input "D3 Produções Artísticas"
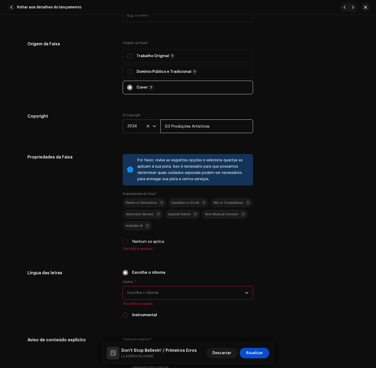
scroll to position [667, 0]
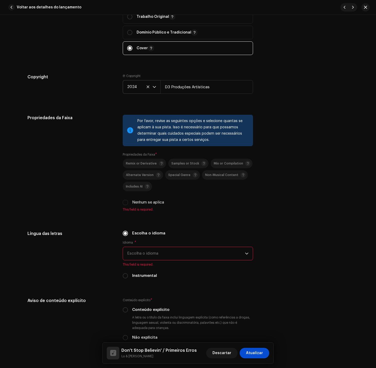
click at [144, 255] on span "Escolha o idioma" at bounding box center [186, 253] width 118 height 13
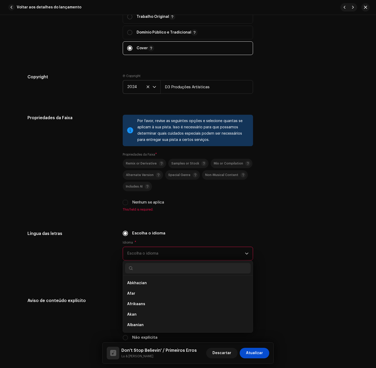
click at [150, 268] on input "text" at bounding box center [188, 268] width 126 height 10
type input "po"
click at [148, 291] on li "Portuguese" at bounding box center [188, 293] width 126 height 10
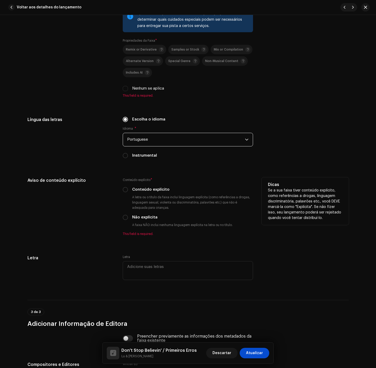
scroll to position [785, 0]
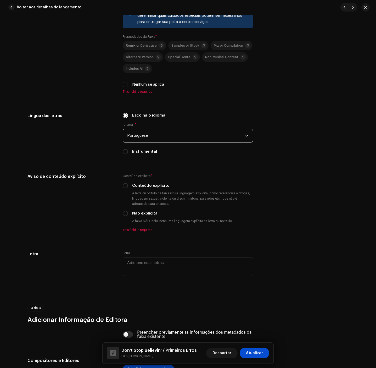
click at [155, 83] on label "Nenhum se aplica" at bounding box center [148, 85] width 32 height 6
click at [128, 83] on input "Nenhum se aplica" at bounding box center [125, 84] width 5 height 5
checkbox input "true"
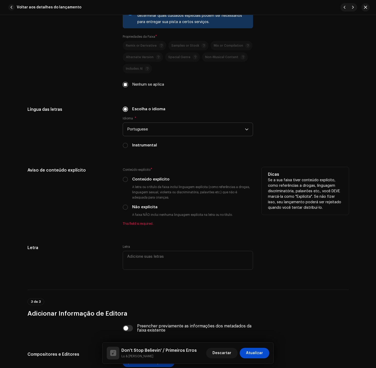
click at [134, 210] on label "Não explícita" at bounding box center [144, 207] width 25 height 6
click at [128, 210] on input "Não explícita" at bounding box center [125, 206] width 5 height 5
radio input "true"
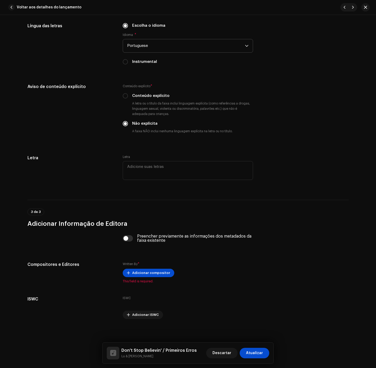
scroll to position [871, 0]
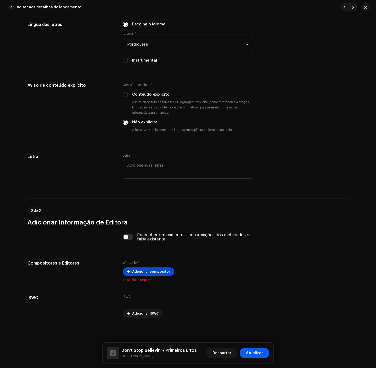
click at [257, 353] on span "Atualizar" at bounding box center [254, 353] width 17 height 10
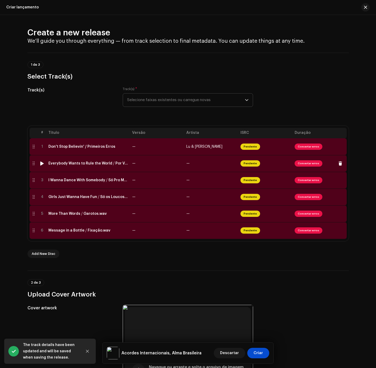
click at [209, 161] on td "—" at bounding box center [211, 163] width 54 height 17
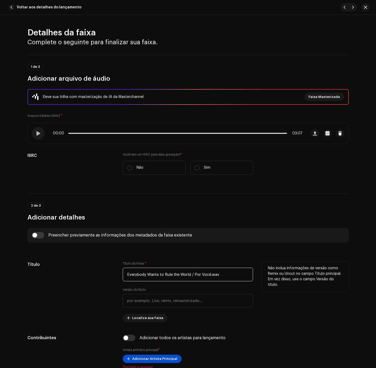
click at [203, 280] on input "Everybody Wants to Rule the World ⧸ Por Você.wav" at bounding box center [188, 275] width 130 height 14
paste input "/ Por Você"
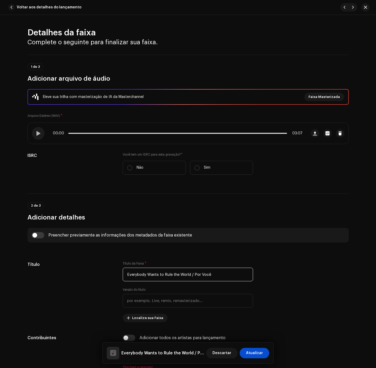
type input "Everybody Wants to Rule the World / Por Você"
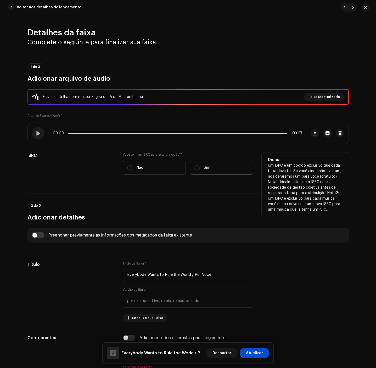
drag, startPoint x: 226, startPoint y: 168, endPoint x: 219, endPoint y: 173, distance: 8.3
click at [224, 169] on label "Sim" at bounding box center [221, 168] width 63 height 14
click at [200, 169] on input "Sim" at bounding box center [196, 167] width 5 height 5
radio input "true"
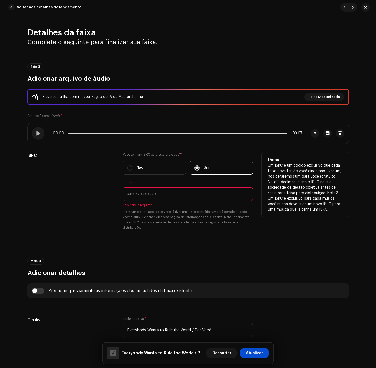
click at [203, 192] on input "text" at bounding box center [188, 194] width 130 height 14
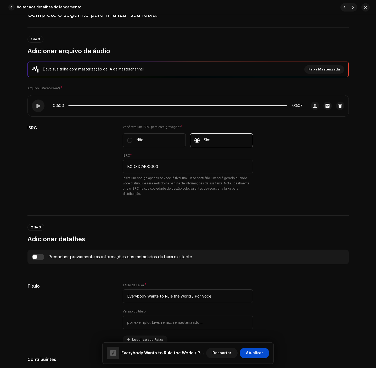
scroll to position [39, 0]
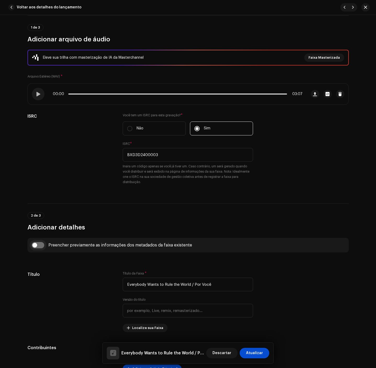
type input "BXD3D2400003"
click at [36, 247] on input "checkbox" at bounding box center [38, 245] width 13 height 6
checkbox input "true"
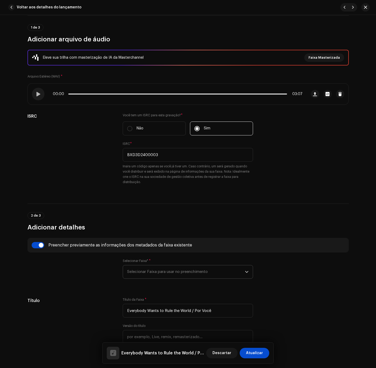
click at [156, 270] on span "Selecionar Faixa para usar no preenchimento" at bounding box center [186, 271] width 118 height 13
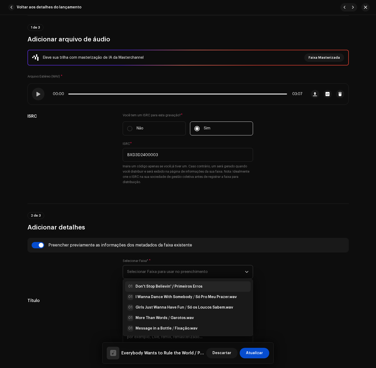
click at [164, 288] on strong "Don't Stop Believin' / Primeiros Erros" at bounding box center [169, 286] width 67 height 5
radio input "true"
type input "D3 Produções Artísticas"
checkbox input "true"
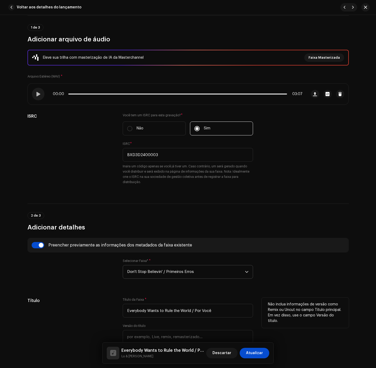
drag, startPoint x: 254, startPoint y: 350, endPoint x: 285, endPoint y: 316, distance: 47.1
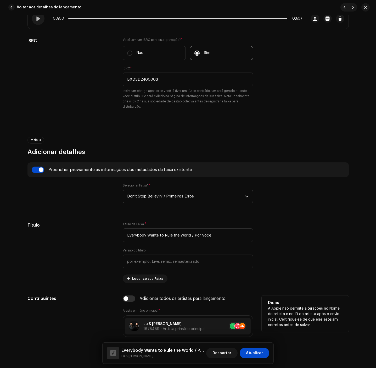
scroll to position [118, 0]
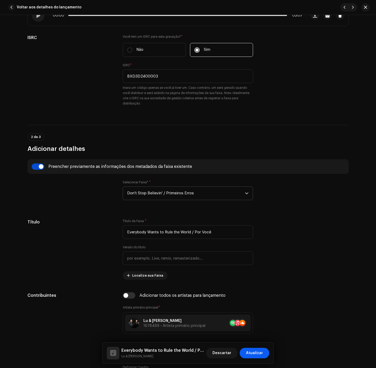
click at [257, 352] on span "Atualizar" at bounding box center [254, 353] width 17 height 10
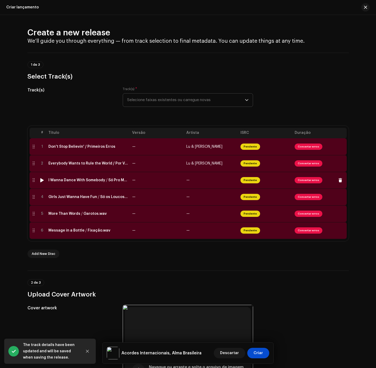
drag, startPoint x: 162, startPoint y: 182, endPoint x: 159, endPoint y: 181, distance: 3.5
click at [159, 182] on td "—" at bounding box center [157, 180] width 54 height 17
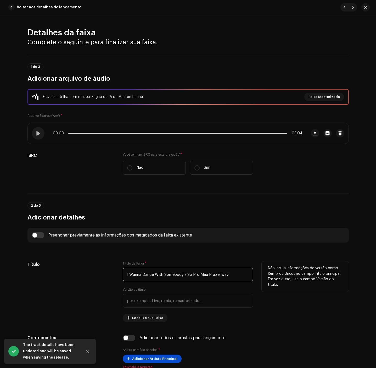
click at [188, 274] on input "I Wanna Dance With Somebody ⧸ Só Pro Meu Prazer.wav" at bounding box center [188, 275] width 130 height 14
paste input "with Somebody / Só Pro Meu Prazer"
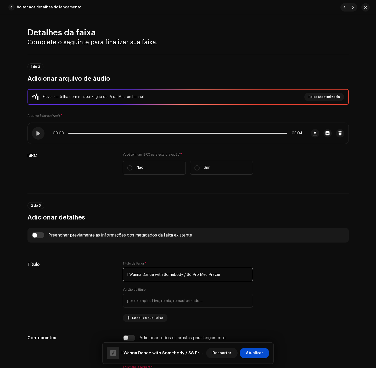
type input "I Wanna Dance with Somebody / Só Pro Meu Prazer"
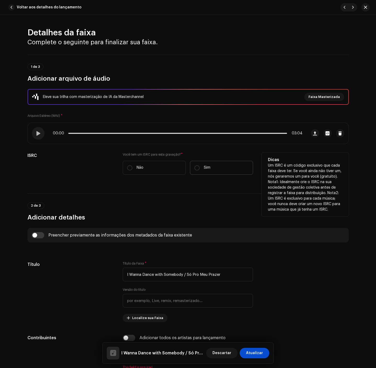
click at [227, 164] on label "Sim" at bounding box center [221, 168] width 63 height 14
click at [200, 165] on input "Sim" at bounding box center [196, 167] width 5 height 5
radio input "true"
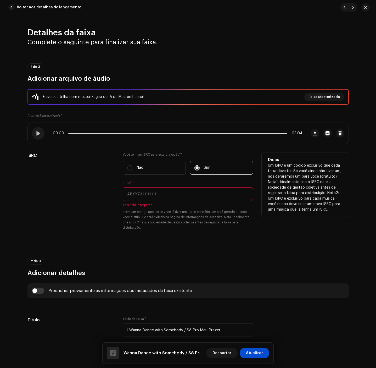
click at [195, 197] on input "text" at bounding box center [188, 194] width 130 height 14
paste input "BXD3D2400005"
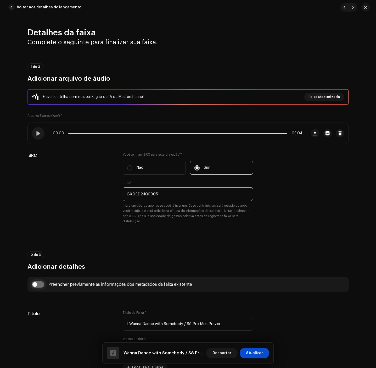
type input "BXD3D2400005"
click at [37, 286] on input "checkbox" at bounding box center [38, 284] width 13 height 6
checkbox input "true"
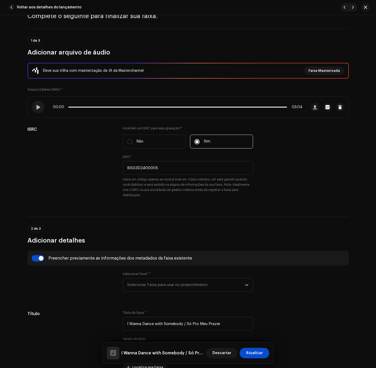
scroll to position [39, 0]
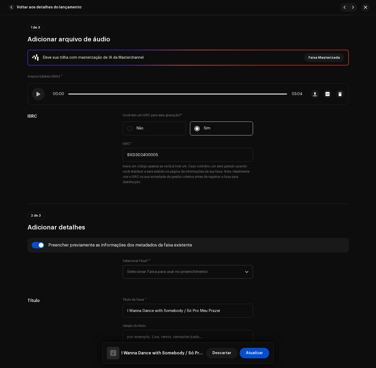
click at [182, 272] on span "Selecionar Faixa para usar no preenchimento" at bounding box center [186, 271] width 118 height 13
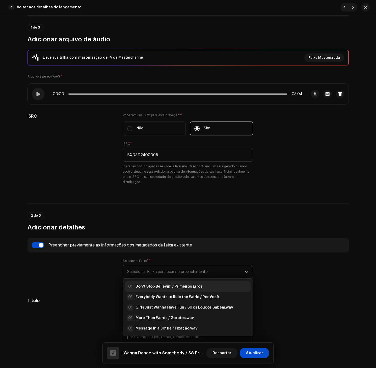
click at [177, 285] on strong "Don't Stop Believin' / Primeiros Erros" at bounding box center [169, 286] width 67 height 5
radio input "true"
type input "D3 Produções Artísticas"
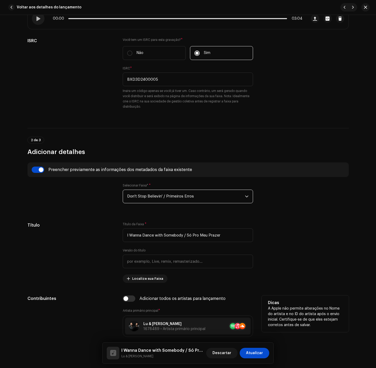
scroll to position [118, 0]
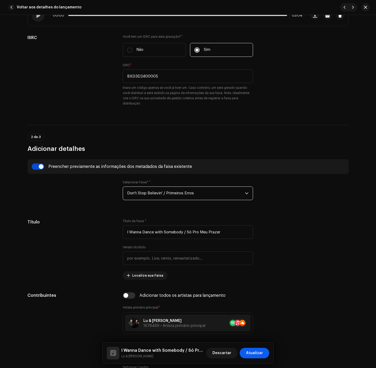
click at [256, 352] on span "Atualizar" at bounding box center [254, 353] width 17 height 10
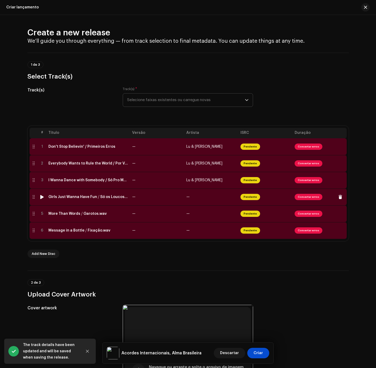
click at [188, 201] on td "—" at bounding box center [211, 196] width 54 height 17
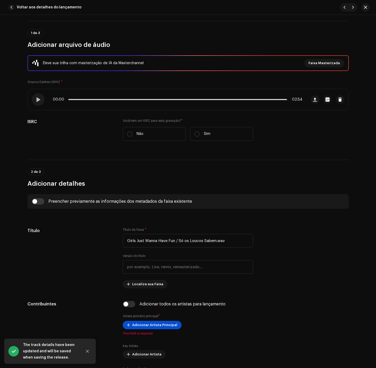
scroll to position [79, 0]
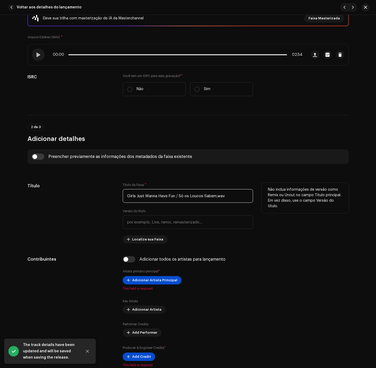
click at [231, 195] on input "Girls Just Wanna Have Fun ⧸ Só os Loucos Sabem.wav" at bounding box center [188, 196] width 130 height 14
paste input "t to Have Fun / Só Os Loucos Sabem"
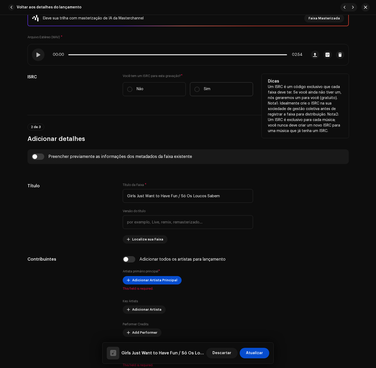
click at [208, 96] on label "Sim" at bounding box center [221, 89] width 63 height 14
click at [200, 92] on input "Sim" at bounding box center [196, 89] width 5 height 5
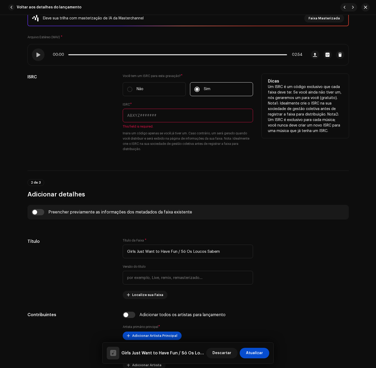
click at [198, 113] on input "text" at bounding box center [188, 116] width 130 height 14
paste input "BXD3D2400007"
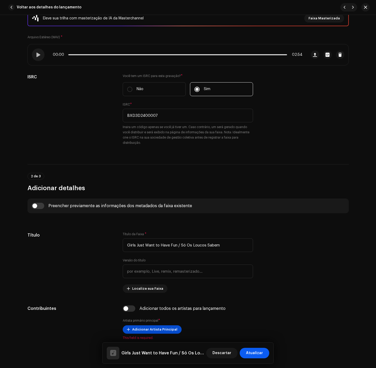
click at [258, 353] on span "Atualizar" at bounding box center [254, 353] width 17 height 10
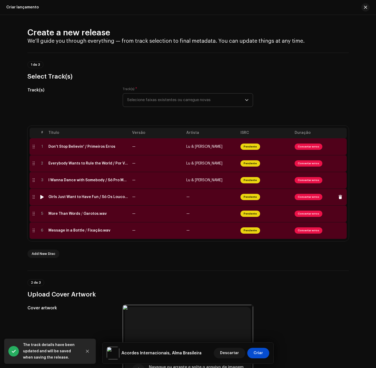
click at [220, 201] on td "—" at bounding box center [211, 196] width 54 height 17
click at [160, 199] on td "—" at bounding box center [157, 196] width 54 height 17
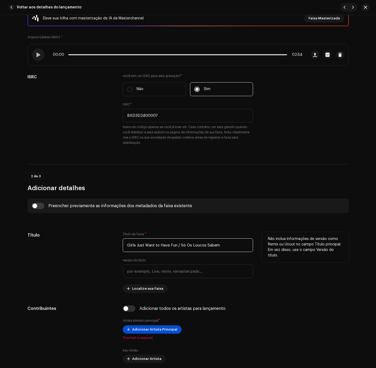
click at [160, 247] on input "Girls Just Want to Have Fun / Só Os Loucos Sabem" at bounding box center [188, 245] width 130 height 14
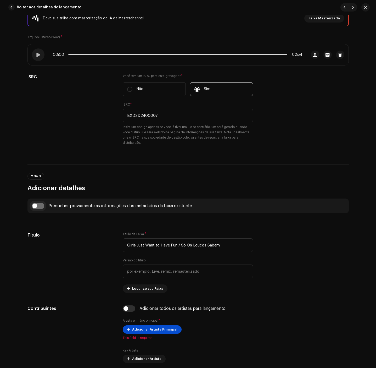
click at [38, 209] on input "checkbox" at bounding box center [38, 206] width 13 height 6
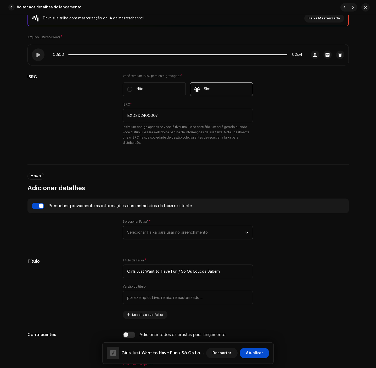
click at [153, 237] on span "Selecionar Faixa para usar no preenchimento" at bounding box center [186, 232] width 118 height 13
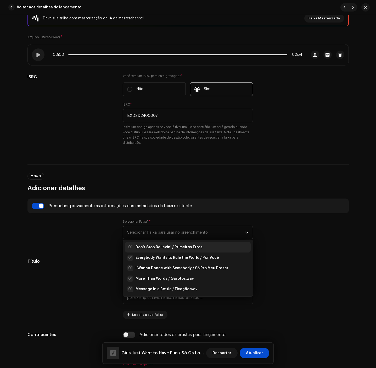
click at [188, 247] on strong "Don't Stop Believin' / Primeiros Erros" at bounding box center [169, 246] width 67 height 5
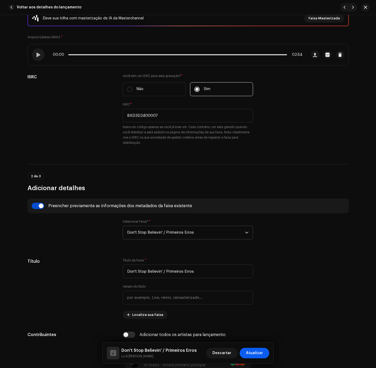
click at [255, 355] on span "Atualizar" at bounding box center [254, 353] width 17 height 10
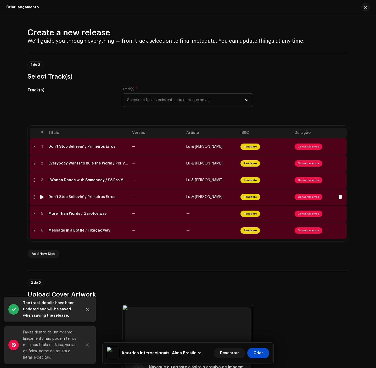
click at [115, 201] on td "Don't Stop Believin' / Primeiros Erros" at bounding box center [88, 196] width 84 height 17
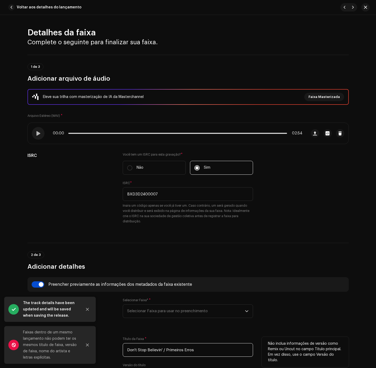
click at [185, 350] on input "Don't Stop Believin' / Primeiros Erros" at bounding box center [188, 350] width 130 height 14
paste input "Girls Just Want to Have Fun / Só Os Loucos Sabem"
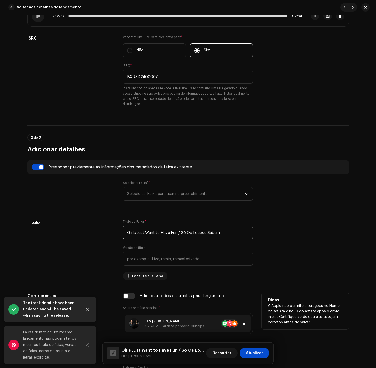
scroll to position [118, 0]
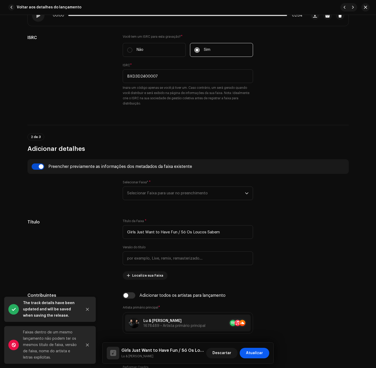
click at [253, 351] on span "Atualizar" at bounding box center [254, 353] width 17 height 10
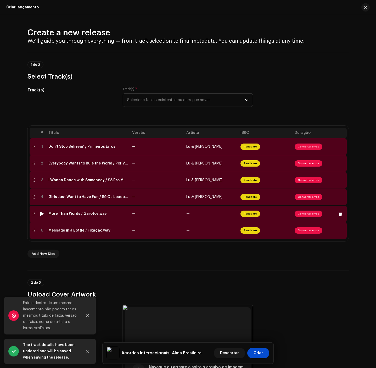
click at [91, 211] on td "More Than Words ⧸ Garotos.wav" at bounding box center [88, 213] width 84 height 17
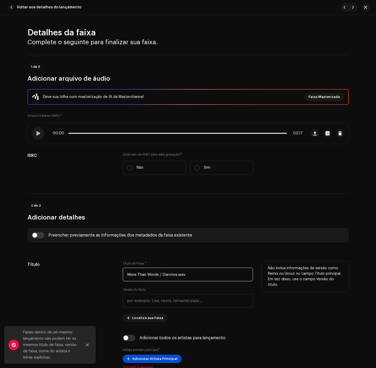
click at [220, 276] on input "More Than Words ⧸ Garotos.wav" at bounding box center [188, 275] width 130 height 14
paste input "/ Garotos"
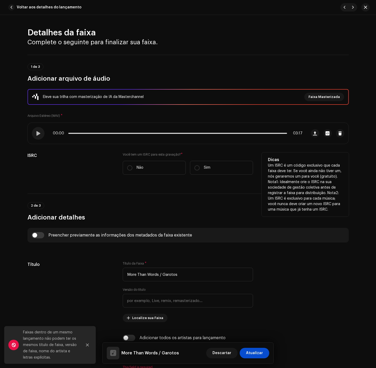
click at [212, 175] on div "Você tem um ISRC para esta gravação? * Não Sim" at bounding box center [188, 166] width 130 height 29
click at [207, 170] on p "Sim" at bounding box center [207, 167] width 7 height 5
click at [200, 170] on input "Sim" at bounding box center [196, 167] width 5 height 5
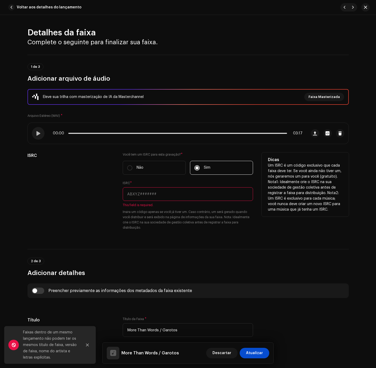
click at [187, 199] on input "text" at bounding box center [188, 194] width 130 height 14
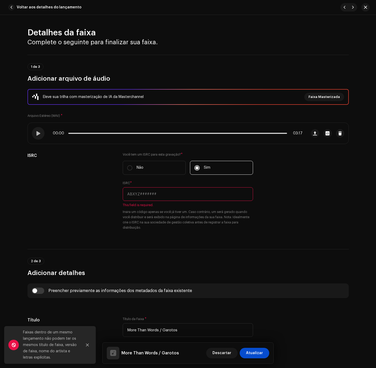
paste input "BXD3D2400009"
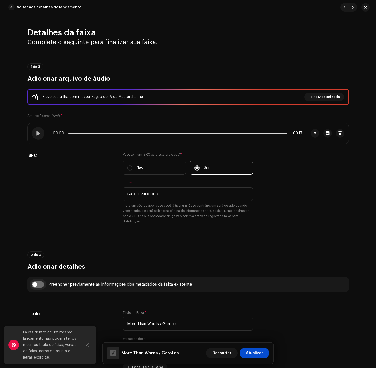
click at [32, 284] on input "checkbox" at bounding box center [38, 284] width 13 height 6
click at [138, 312] on span "Selecionar Faixa para usar no preenchimento" at bounding box center [186, 310] width 118 height 13
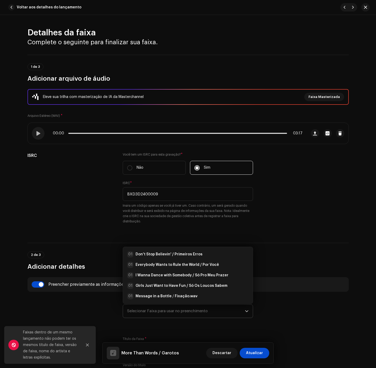
click at [138, 314] on span "Selecionar Faixa para usar no preenchimento" at bounding box center [186, 310] width 118 height 13
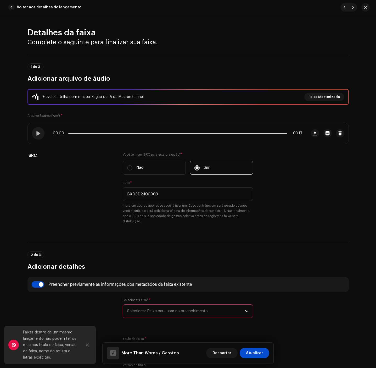
click at [138, 314] on span "Selecionar Faixa para usar no preenchimento" at bounding box center [186, 310] width 118 height 13
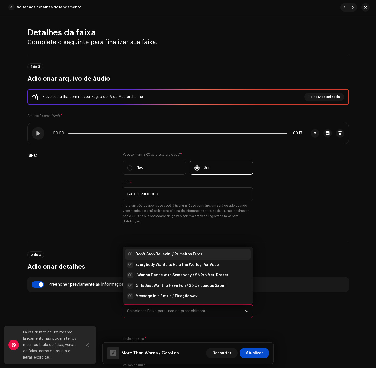
click at [143, 253] on strong "Don't Stop Believin' / Primeiros Erros" at bounding box center [169, 254] width 67 height 5
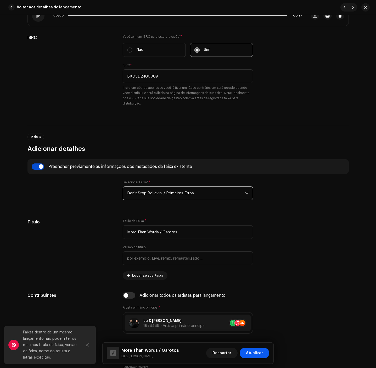
click at [252, 350] on span "Atualizar" at bounding box center [254, 353] width 17 height 10
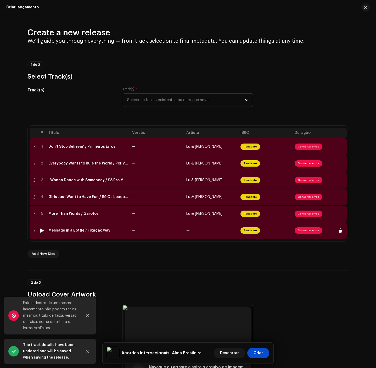
click at [206, 233] on td "—" at bounding box center [211, 230] width 54 height 17
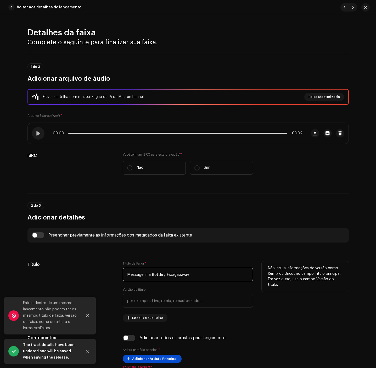
click at [208, 276] on input "Message in a Bottle ⧸ Fixação.wav" at bounding box center [188, 275] width 130 height 14
paste input "/ Fixação"
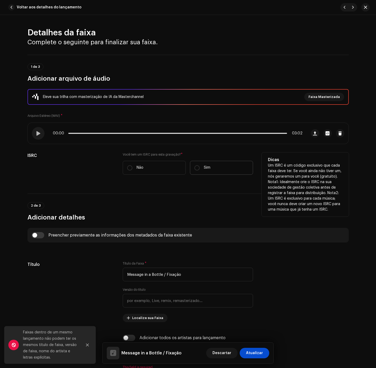
click at [208, 174] on div "Você tem um ISRC para esta gravação? * Não Sim" at bounding box center [188, 166] width 130 height 29
click at [207, 174] on label "Sim" at bounding box center [221, 168] width 63 height 14
click at [200, 170] on input "Sim" at bounding box center [196, 167] width 5 height 5
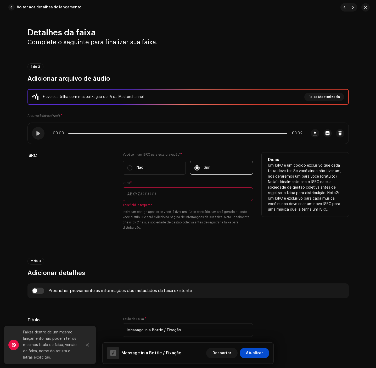
click at [182, 201] on input "text" at bounding box center [188, 194] width 130 height 14
paste input "BXD3D2400011"
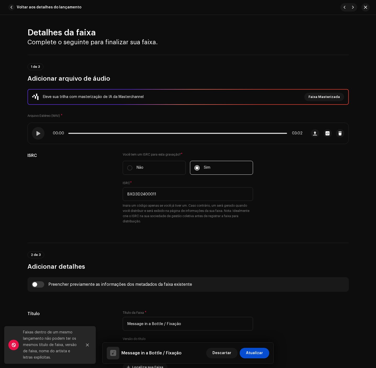
click at [45, 287] on div "Preencher previamente as informações dos metadados da faixa existente" at bounding box center [188, 284] width 313 height 6
click at [35, 284] on input "checkbox" at bounding box center [38, 284] width 13 height 6
click at [137, 312] on span "Selecionar Faixa para usar no preenchimento" at bounding box center [186, 310] width 118 height 13
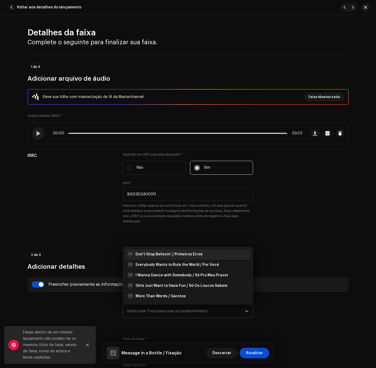
click at [160, 253] on strong "Don't Stop Believin' / Primeiros Erros" at bounding box center [169, 254] width 67 height 5
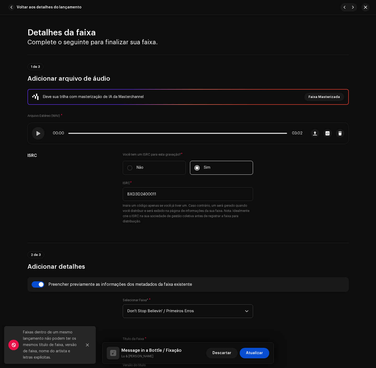
click at [258, 350] on span "Atualizar" at bounding box center [254, 353] width 17 height 10
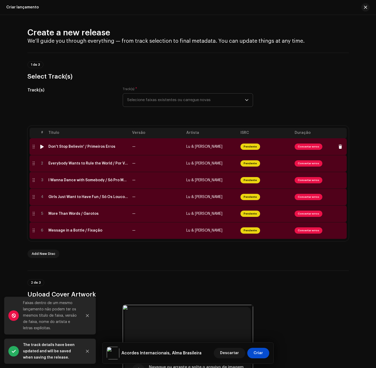
click at [175, 148] on td "—" at bounding box center [157, 146] width 54 height 17
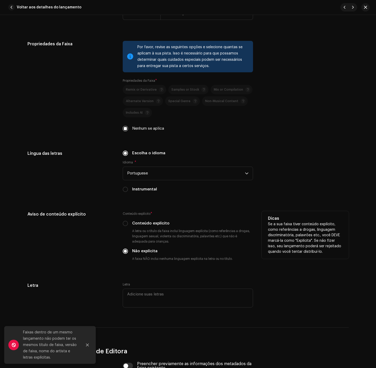
scroll to position [871, 0]
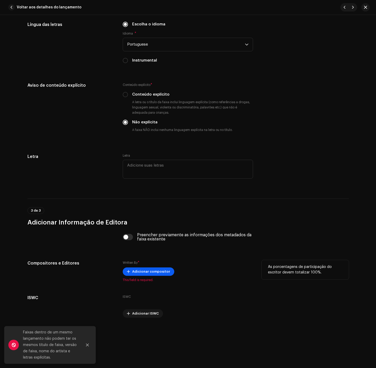
click at [155, 267] on span "Adicionar compositor" at bounding box center [151, 271] width 38 height 10
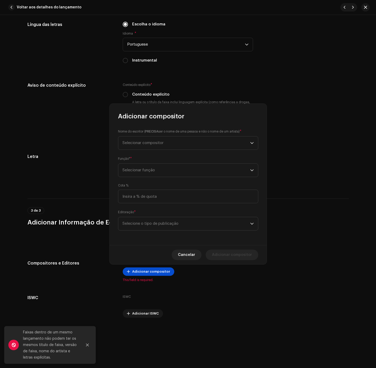
click at [162, 284] on div "Adicionar compositor Nome do escritor ( PRECISA ser o nome de uma pessoa e não …" at bounding box center [188, 184] width 376 height 368
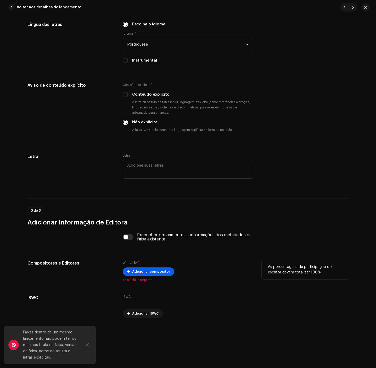
scroll to position [832, 0]
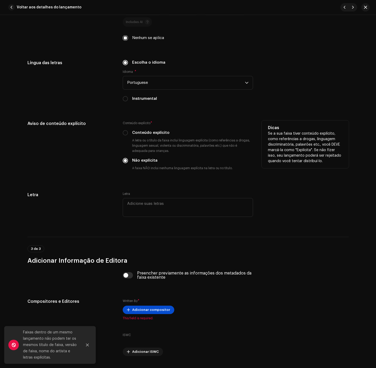
click at [153, 130] on div "Conteúdo explícito * Conteúdo explícito A letra ou o título da faixa inclui lin…" at bounding box center [188, 146] width 130 height 52
click at [152, 134] on label "Conteúdo explícito" at bounding box center [150, 133] width 37 height 6
click at [128, 134] on input "Conteúdo explícito" at bounding box center [125, 132] width 5 height 5
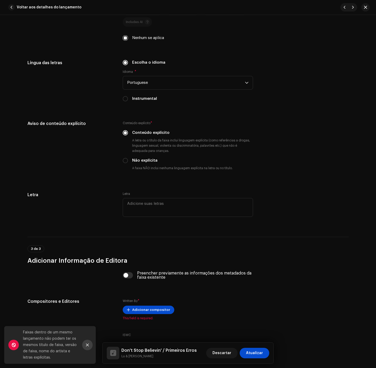
drag, startPoint x: 160, startPoint y: 349, endPoint x: 88, endPoint y: 346, distance: 72.6
click at [88, 346] on pro-root "[PERSON_NAME] Home Catálogo Transações Análise Recursos Marketplace [PERSON_NAM…" at bounding box center [188, 184] width 376 height 368
click at [161, 361] on div "Don't Stop Believin' / Primeiros [PERSON_NAME] & [PERSON_NAME] Descartar Atuali…" at bounding box center [188, 352] width 171 height 21
drag, startPoint x: 161, startPoint y: 350, endPoint x: 121, endPoint y: 349, distance: 39.8
click at [121, 349] on h5 "Don't Stop Believin' / Primeiros Erros" at bounding box center [158, 350] width 75 height 6
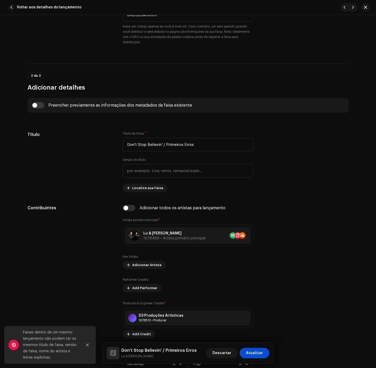
scroll to position [7, 0]
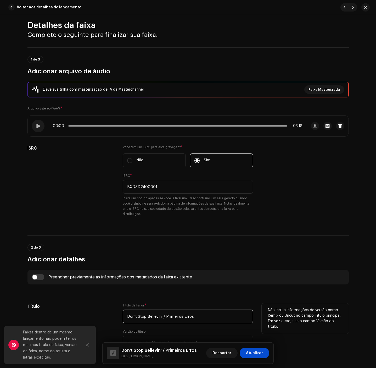
click at [163, 315] on input "Don't Stop Believin' / Primeiros Erros" at bounding box center [188, 316] width 130 height 14
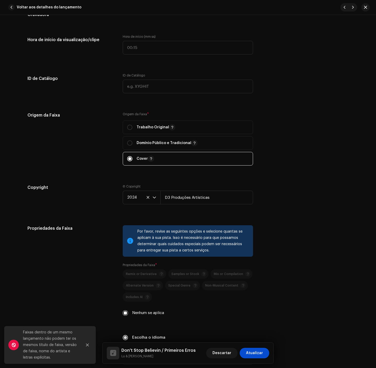
scroll to position [871, 0]
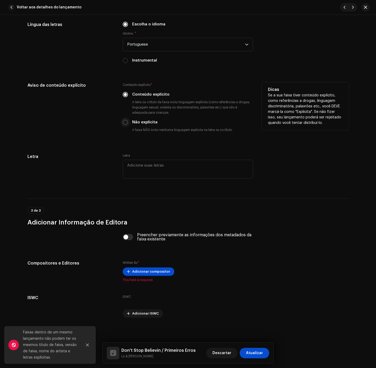
click at [126, 124] on p-radiobutton at bounding box center [125, 122] width 5 height 5
click at [121, 125] on div "Aviso de conteúdo explícito Conteúdo explícito * Conteúdo explícito A letra ou …" at bounding box center [187, 111] width 321 height 59
click at [126, 123] on input "Não explícita" at bounding box center [125, 122] width 5 height 5
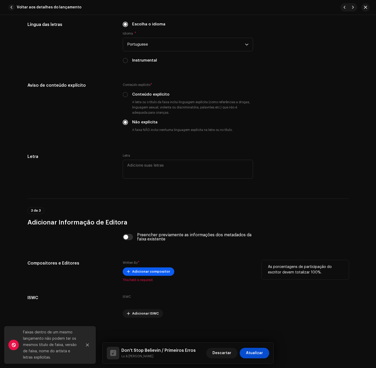
click at [145, 270] on span "Adicionar compositor" at bounding box center [151, 271] width 38 height 10
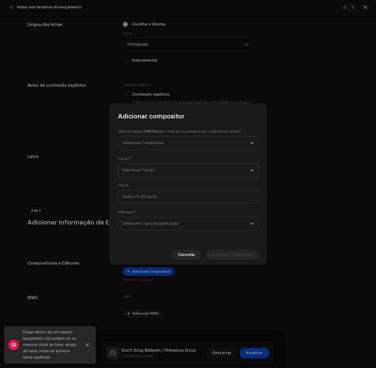
click at [228, 166] on span "Selecionar função" at bounding box center [187, 170] width 128 height 13
click at [172, 212] on li "Composer & Lyricist" at bounding box center [188, 216] width 136 height 10
click at [185, 221] on span "Selecione o tipo de publicação" at bounding box center [187, 223] width 128 height 13
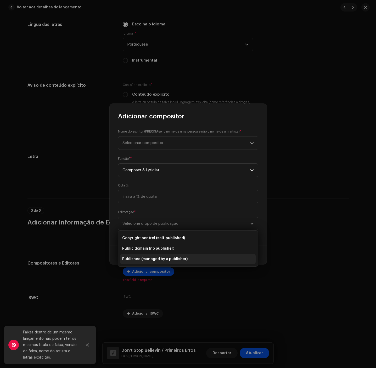
click at [174, 262] on li "Published (managed by a publisher)" at bounding box center [188, 259] width 136 height 10
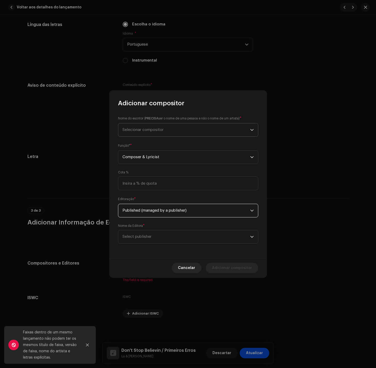
click at [175, 126] on span "Selecionar compositor" at bounding box center [187, 129] width 128 height 13
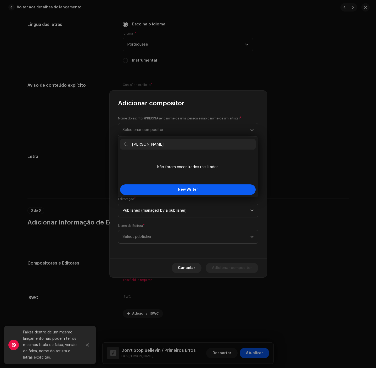
click at [195, 188] on span "New Writer" at bounding box center [188, 190] width 20 height 4
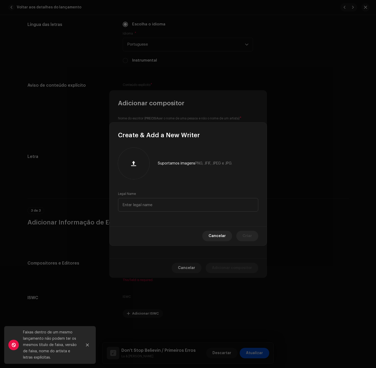
click at [188, 197] on div "Legal Name" at bounding box center [188, 202] width 140 height 20
click at [192, 203] on input "text" at bounding box center [188, 205] width 140 height 14
paste input "[PERSON_NAME]"
click at [251, 236] on span "Criar" at bounding box center [247, 236] width 9 height 10
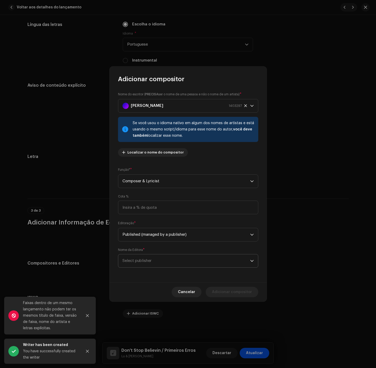
click at [155, 258] on span "Select publisher" at bounding box center [187, 260] width 128 height 13
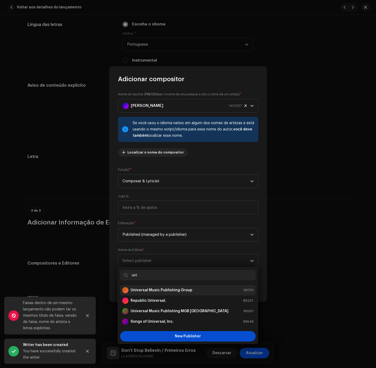
click at [178, 291] on strong "Universal Music Publishing Group" at bounding box center [162, 289] width 62 height 5
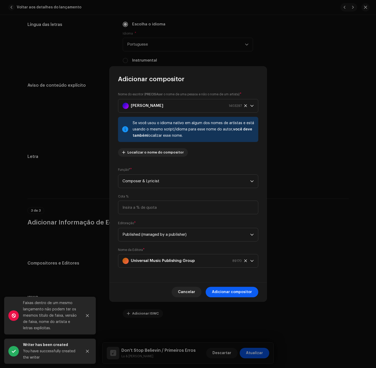
click at [223, 292] on span "Adicionar compositor" at bounding box center [232, 292] width 40 height 10
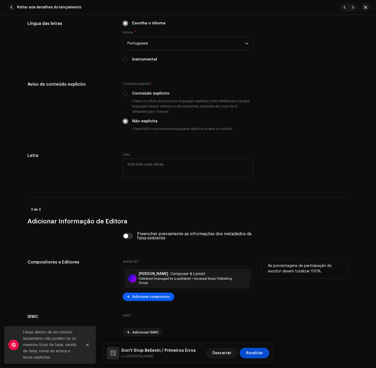
click at [151, 297] on span "Adicionar compositor" at bounding box center [151, 296] width 38 height 10
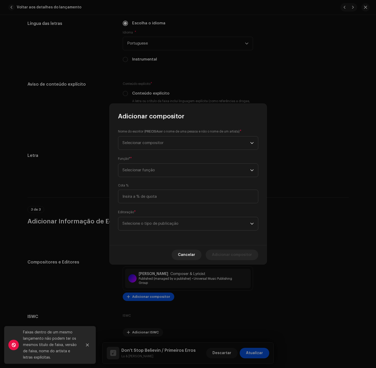
click at [171, 157] on div "Função* * Selecionar função" at bounding box center [188, 166] width 140 height 21
click at [166, 170] on span "Selecionar função" at bounding box center [187, 170] width 128 height 13
click at [159, 215] on li "Composer & Lyricist" at bounding box center [188, 216] width 136 height 10
click at [165, 142] on span "Selecionar compositor" at bounding box center [187, 142] width 128 height 13
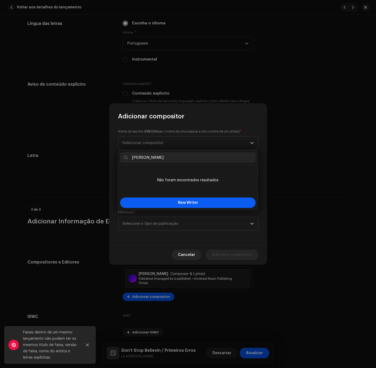
click at [166, 205] on button "New Writer" at bounding box center [188, 202] width 136 height 10
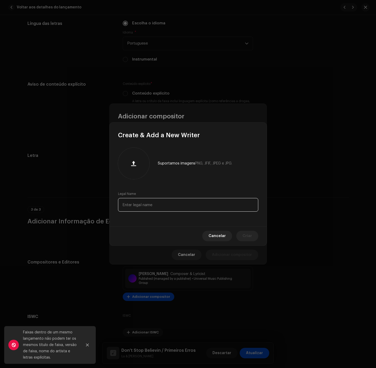
click at [166, 204] on input "text" at bounding box center [188, 205] width 140 height 14
paste input "[PERSON_NAME]"
click at [248, 238] on span "Criar" at bounding box center [247, 236] width 9 height 10
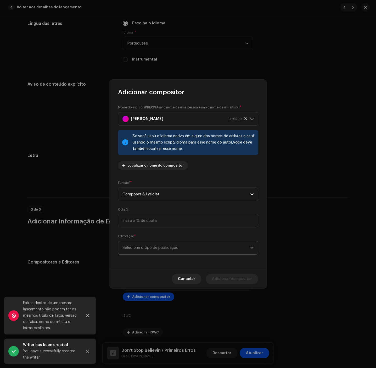
click at [155, 244] on span "Selecione o tipo de publicação" at bounding box center [187, 247] width 128 height 13
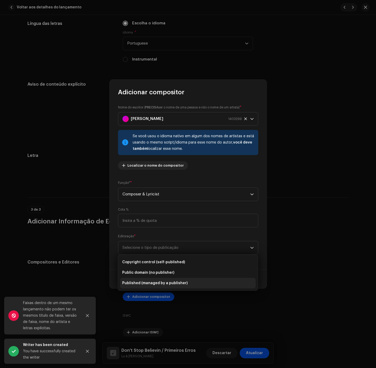
click at [157, 282] on span "Published (managed by a publisher)" at bounding box center [154, 282] width 65 height 5
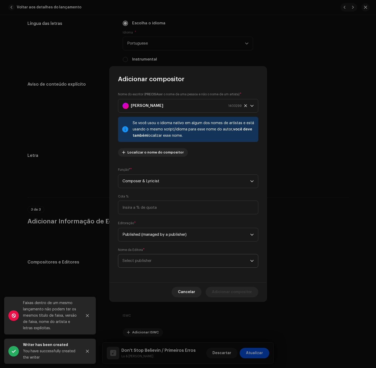
click at [163, 258] on span "Select publisher" at bounding box center [187, 260] width 128 height 13
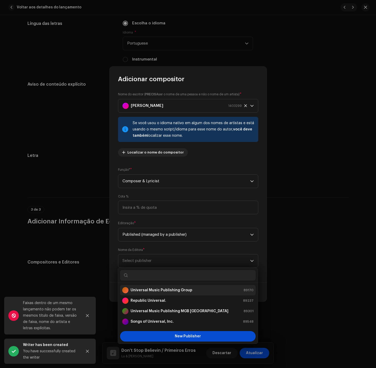
click at [168, 288] on strong "Universal Music Publishing Group" at bounding box center [162, 289] width 62 height 5
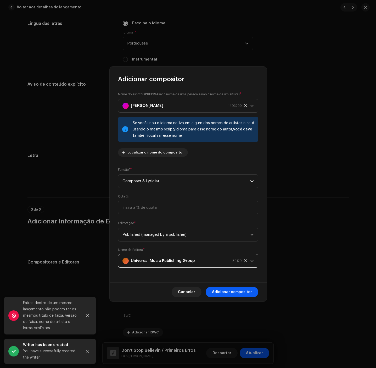
click at [232, 291] on span "Adicionar compositor" at bounding box center [232, 292] width 40 height 10
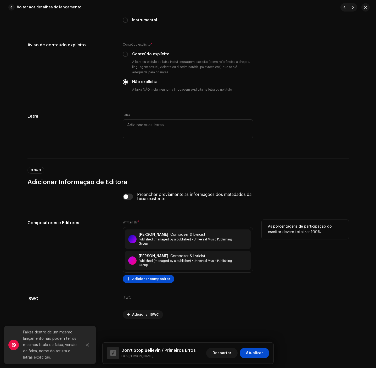
scroll to position [913, 0]
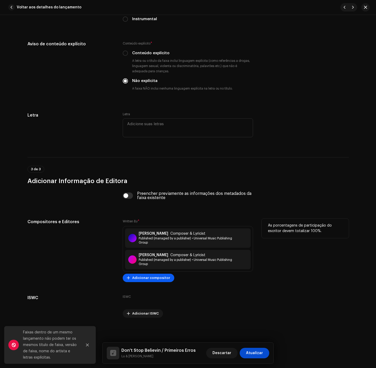
click at [167, 276] on button "Adicionar compositor" at bounding box center [149, 278] width 52 height 8
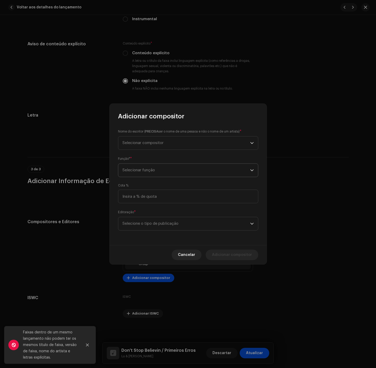
click at [147, 170] on span "Selecionar função" at bounding box center [187, 170] width 128 height 13
click at [157, 207] on span "Composer & Lyricist" at bounding box center [140, 207] width 37 height 5
click at [160, 223] on span "Selecione o tipo de publicação" at bounding box center [187, 223] width 128 height 13
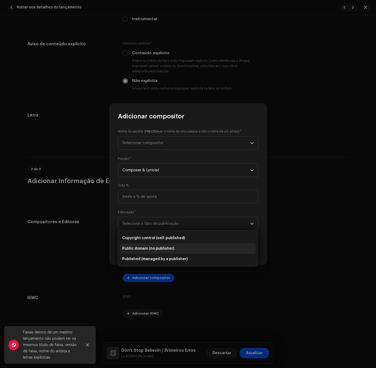
drag, startPoint x: 155, startPoint y: 256, endPoint x: 155, endPoint y: 244, distance: 12.6
click at [155, 254] on li "Published (managed by a publisher)" at bounding box center [188, 259] width 136 height 10
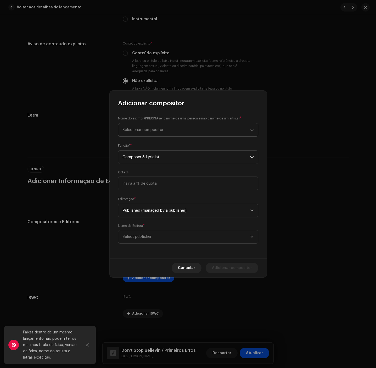
click at [160, 130] on span "Selecionar compositor" at bounding box center [143, 130] width 41 height 4
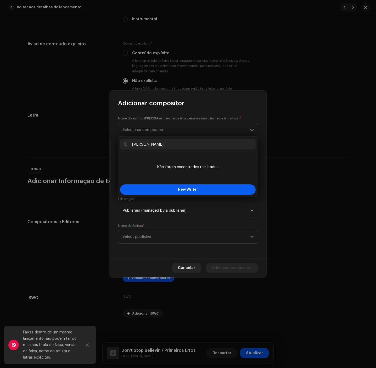
click at [169, 192] on button "New Writer" at bounding box center [188, 189] width 136 height 10
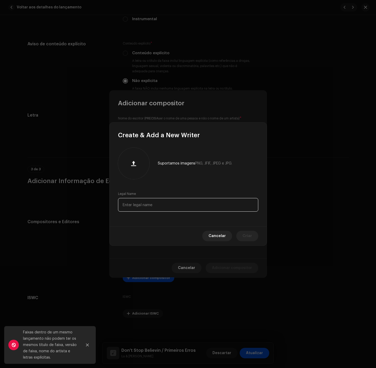
click at [169, 204] on input "text" at bounding box center [188, 205] width 140 height 14
paste input "[PERSON_NAME]"
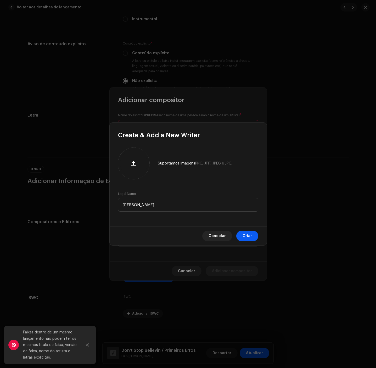
click at [255, 233] on button "Criar" at bounding box center [247, 236] width 22 height 10
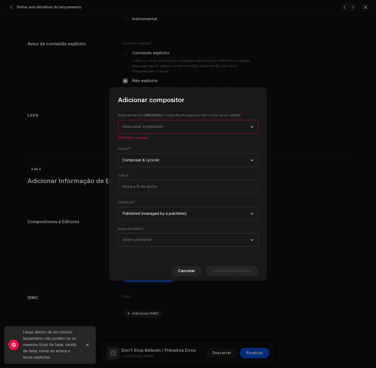
click at [213, 239] on span "Select publisher" at bounding box center [187, 239] width 128 height 13
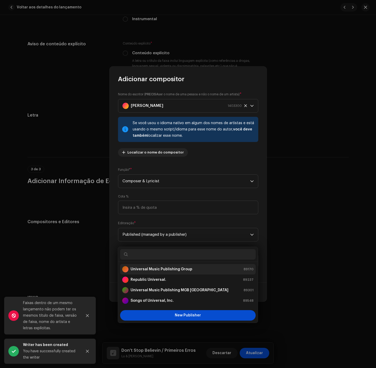
click at [195, 270] on div "Universal Music Publishing Group 89170" at bounding box center [187, 269] width 131 height 6
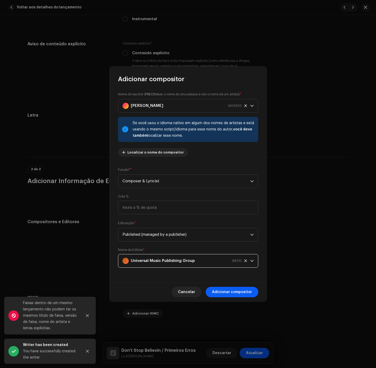
click at [232, 292] on span "Adicionar compositor" at bounding box center [232, 292] width 40 height 10
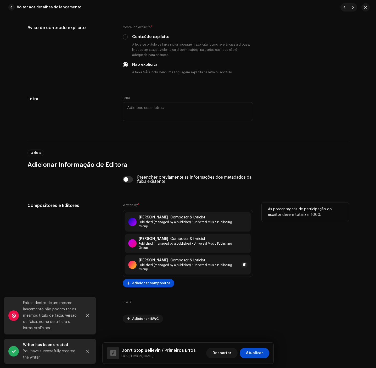
scroll to position [934, 0]
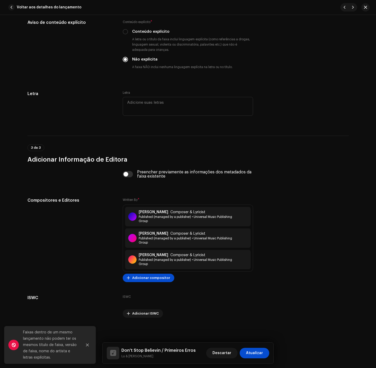
drag, startPoint x: 164, startPoint y: 350, endPoint x: 182, endPoint y: 353, distance: 17.5
click at [182, 353] on h5 "Don't Stop Believin / Primeiros Erros" at bounding box center [158, 350] width 74 height 6
drag, startPoint x: 163, startPoint y: 350, endPoint x: 194, endPoint y: 350, distance: 31.4
click at [194, 350] on div "Don't Stop Believin / Primeiros [PERSON_NAME] & [PERSON_NAME] Descartar Atualiz…" at bounding box center [188, 353] width 163 height 13
copy h5 "Primeiros Erros"
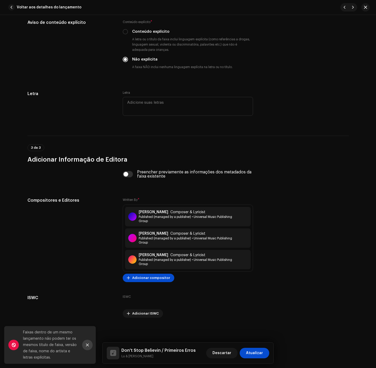
click at [90, 346] on button "Close" at bounding box center [87, 344] width 10 height 10
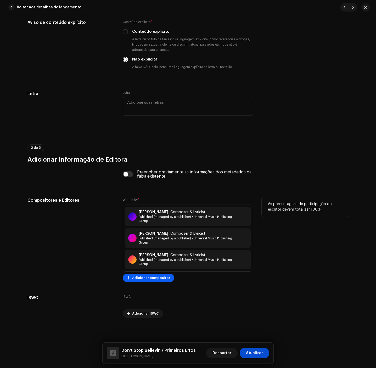
click at [152, 273] on span "Adicionar compositor" at bounding box center [151, 277] width 38 height 10
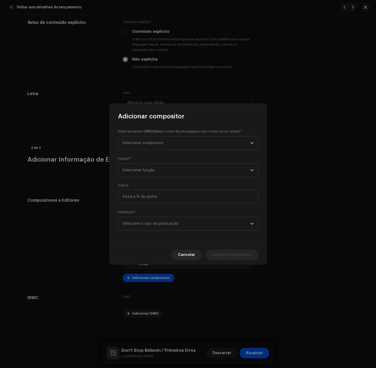
click at [277, 285] on div "Adicionar compositor Nome do escritor ( PRECISA ser o nome de uma pessoa e não …" at bounding box center [188, 184] width 376 height 368
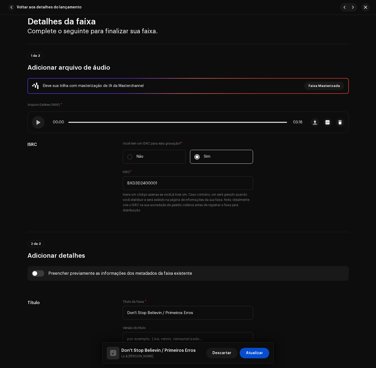
scroll to position [0, 0]
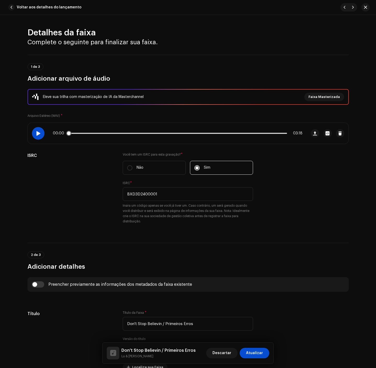
click at [39, 131] on div at bounding box center [38, 133] width 13 height 13
click at [153, 133] on p-slider at bounding box center [177, 133] width 219 height 1
click at [191, 132] on div "01:35 03:18" at bounding box center [178, 133] width 250 height 4
drag, startPoint x: 191, startPoint y: 132, endPoint x: 188, endPoint y: 133, distance: 2.8
click at [189, 132] on div "01:36 03:18" at bounding box center [178, 133] width 250 height 4
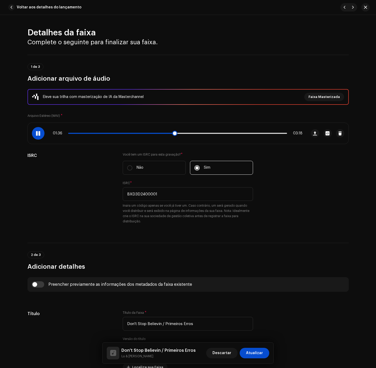
click at [188, 133] on p-slider at bounding box center [177, 133] width 219 height 1
click at [36, 131] on span at bounding box center [38, 133] width 4 height 4
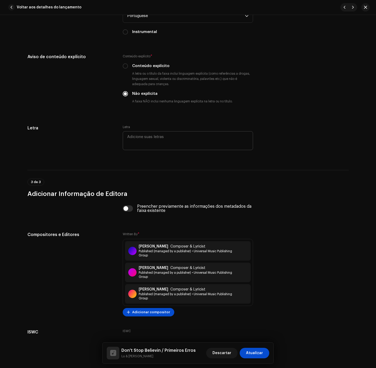
scroll to position [934, 0]
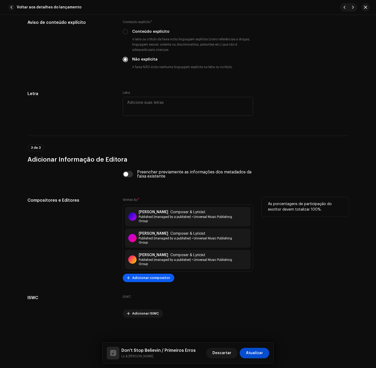
click at [160, 281] on span "Adicionar compositor" at bounding box center [151, 277] width 38 height 10
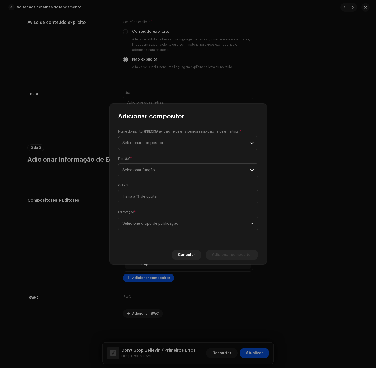
drag, startPoint x: 144, startPoint y: 135, endPoint x: 138, endPoint y: 144, distance: 11.3
click at [142, 136] on div "Nome do escritor ( PRECISA ser o nome de uma pessoa e não o nome de um artista)…" at bounding box center [188, 139] width 140 height 21
click at [138, 144] on span "Selecionar compositor" at bounding box center [143, 143] width 41 height 4
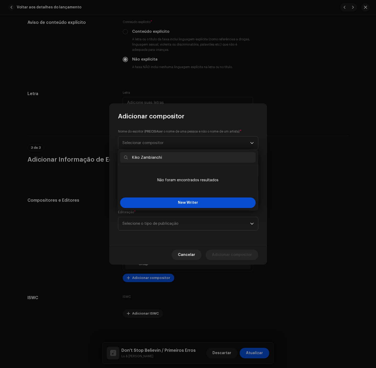
type input "Kiko Zambianchi"
click at [185, 209] on div "New Writer" at bounding box center [188, 202] width 140 height 15
click at [190, 201] on span "New Writer" at bounding box center [188, 203] width 20 height 4
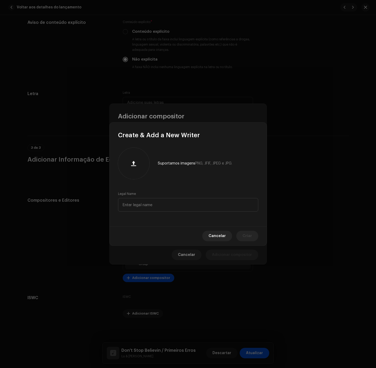
click at [182, 212] on div "Suportamos imagens PNG, JFIF, JPEG e JPG. Legal Name" at bounding box center [188, 182] width 157 height 87
click at [185, 208] on input "text" at bounding box center [188, 205] width 140 height 14
paste input "Kiko Zambianchi"
type input "Kiko Zambianchi"
click at [244, 235] on span "Criar" at bounding box center [247, 236] width 9 height 10
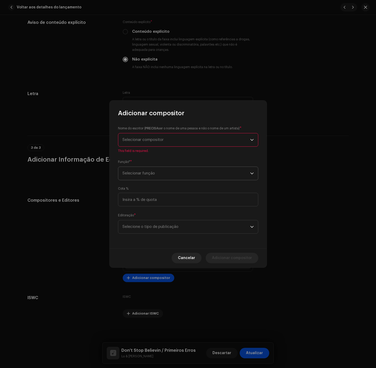
click at [171, 173] on div "Nome do escritor ( PRECISA ser o nome de uma pessoa e não o nome de um artista)…" at bounding box center [188, 182] width 157 height 131
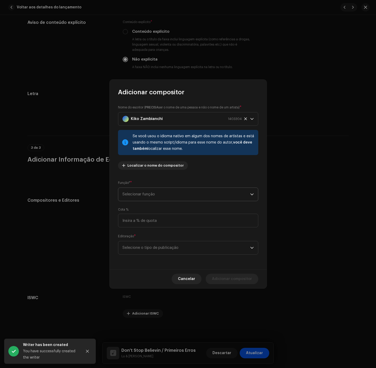
click at [159, 198] on span "Selecionar função" at bounding box center [187, 194] width 128 height 13
click at [165, 239] on li "Composer & Lyricist" at bounding box center [188, 240] width 136 height 10
click at [163, 249] on span "Selecione o tipo de publicação" at bounding box center [187, 247] width 128 height 13
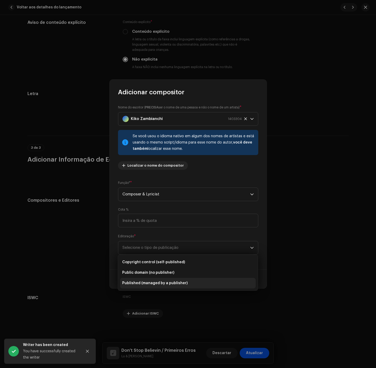
click at [166, 286] on li "Published (managed by a publisher)" at bounding box center [188, 283] width 136 height 10
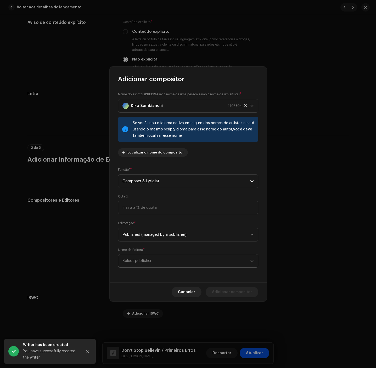
click at [173, 254] on p-select "Select publisher" at bounding box center [188, 261] width 140 height 14
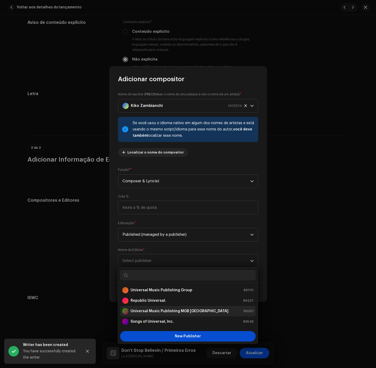
click at [188, 310] on strong "Universal Music Publishing MGB [GEOGRAPHIC_DATA]" at bounding box center [180, 310] width 98 height 5
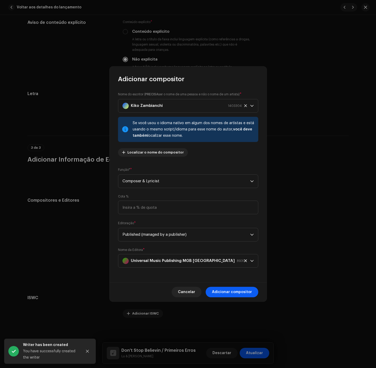
click at [236, 291] on span "Adicionar compositor" at bounding box center [232, 292] width 40 height 10
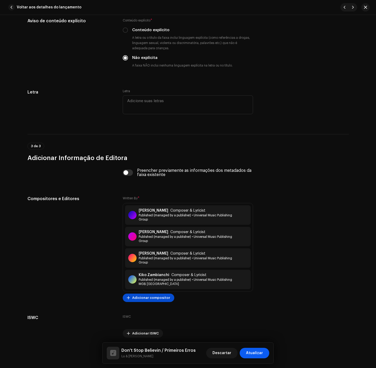
click at [248, 349] on span "Atualizar" at bounding box center [254, 353] width 17 height 10
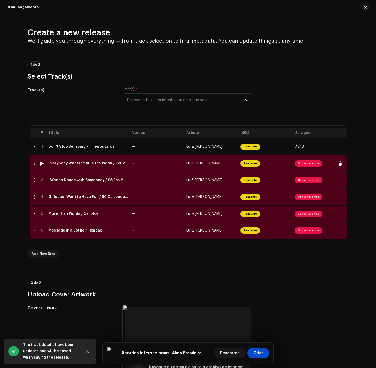
click at [163, 169] on td "—" at bounding box center [157, 163] width 54 height 17
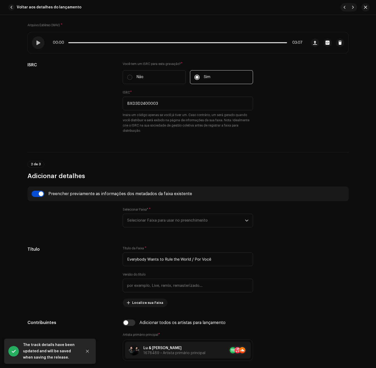
scroll to position [196, 0]
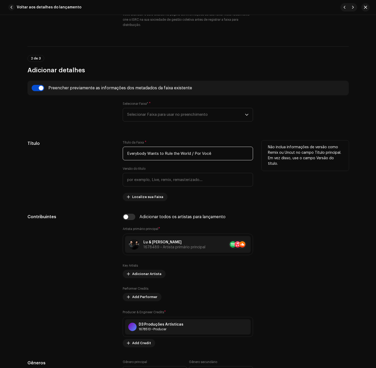
drag, startPoint x: 189, startPoint y: 153, endPoint x: 121, endPoint y: 150, distance: 67.6
click at [121, 150] on div "Título Título da Faixa * Everybody Wants to Rule the World / Por Você Versão do…" at bounding box center [187, 170] width 321 height 61
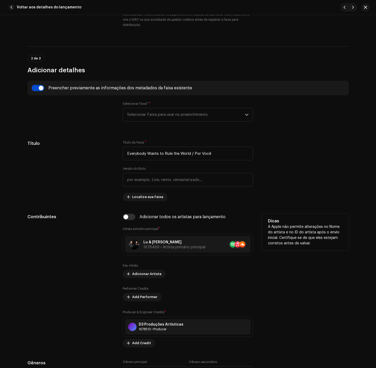
click at [312, 262] on div "Dicas A Apple não permite alterações no Nome do artista e no ID do artista após…" at bounding box center [305, 280] width 87 height 133
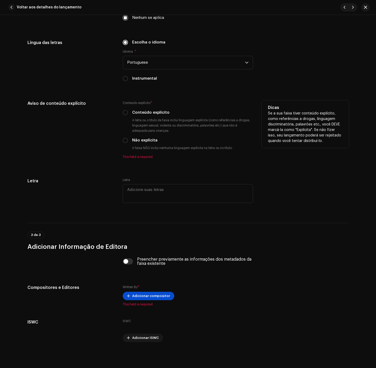
scroll to position [865, 0]
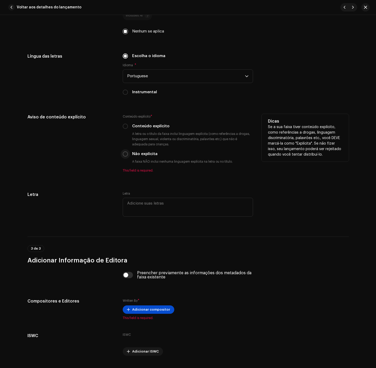
click at [125, 155] on input "Não explícita" at bounding box center [125, 153] width 5 height 5
radio input "true"
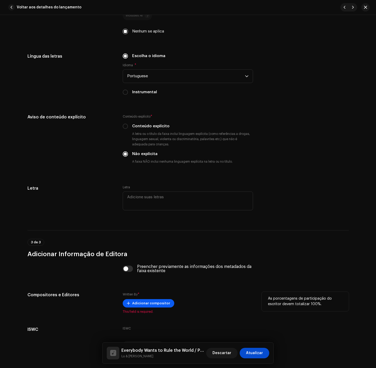
click at [137, 302] on span "Adicionar compositor" at bounding box center [151, 303] width 38 height 10
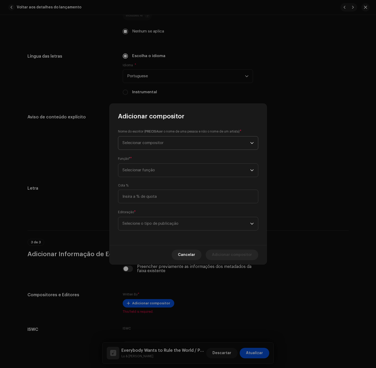
click at [215, 146] on span "Selecionar compositor" at bounding box center [187, 142] width 128 height 13
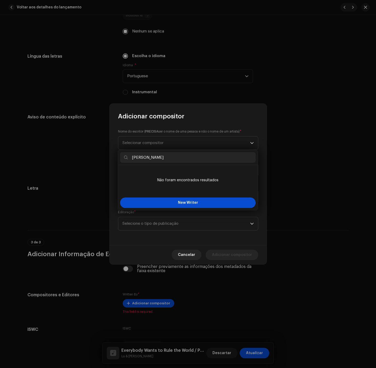
type input "Roland Orzaba"
click at [175, 196] on div "New Writer" at bounding box center [188, 202] width 140 height 15
click at [171, 198] on button "New Writer" at bounding box center [188, 202] width 136 height 10
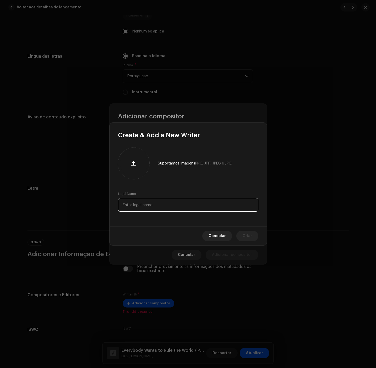
click at [163, 204] on input "text" at bounding box center [188, 205] width 140 height 14
paste input "Roland Orzaba"
type input "Roland Orzaba"
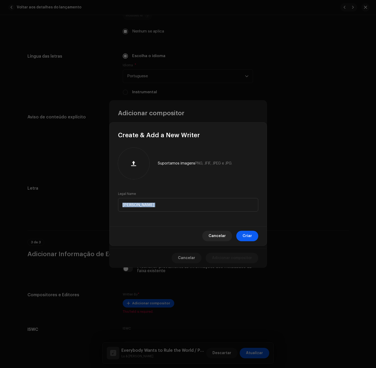
drag, startPoint x: 236, startPoint y: 225, endPoint x: 243, endPoint y: 233, distance: 10.6
click at [240, 228] on div "Create & Add a New Writer Suportamos imagens PNG, JFIF, JPEG e JPG. Legal Name …" at bounding box center [188, 184] width 157 height 123
click at [244, 234] on span "Criar" at bounding box center [247, 236] width 9 height 10
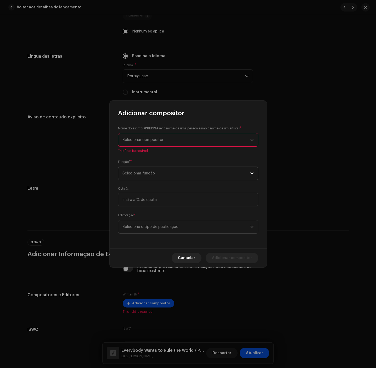
click at [163, 178] on span "Selecionar função" at bounding box center [187, 173] width 128 height 13
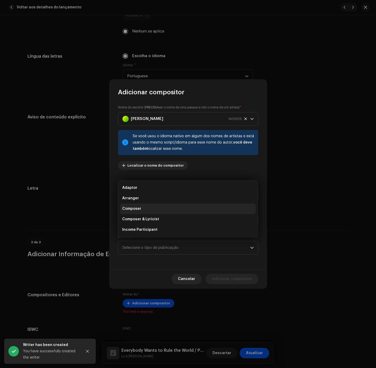
click at [158, 212] on li "Composer" at bounding box center [188, 208] width 136 height 10
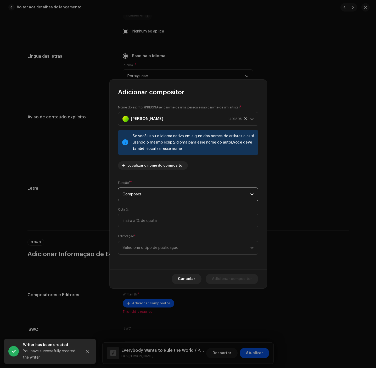
drag, startPoint x: 157, startPoint y: 191, endPoint x: 157, endPoint y: 197, distance: 6.0
click at [157, 192] on span "Composer" at bounding box center [187, 194] width 128 height 13
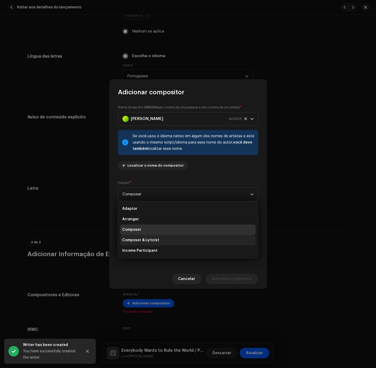
click at [156, 238] on span "Composer & Lyricist" at bounding box center [140, 239] width 37 height 5
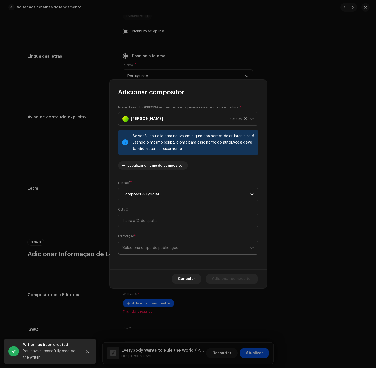
drag, startPoint x: 159, startPoint y: 243, endPoint x: 159, endPoint y: 246, distance: 3.5
click at [159, 245] on span "Selecione o tipo de publicação" at bounding box center [187, 247] width 128 height 13
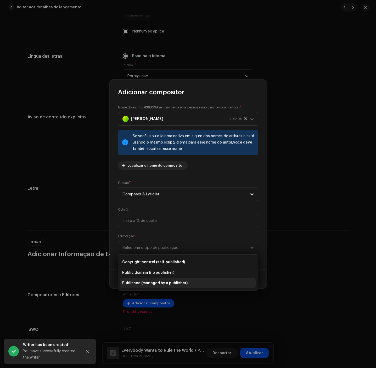
click at [160, 282] on span "Published (managed by a publisher)" at bounding box center [154, 282] width 65 height 5
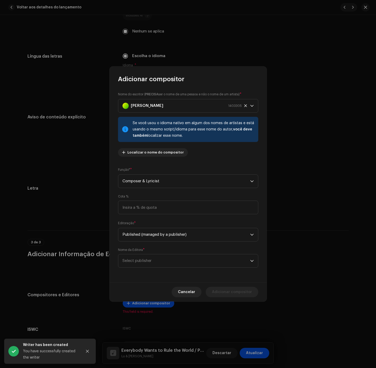
click at [162, 245] on div "Nome do escritor ( PRECISA ser o nome de uma pessoa e não o nome de um artista)…" at bounding box center [188, 182] width 157 height 199
click at [162, 260] on span "Select publisher" at bounding box center [187, 260] width 128 height 13
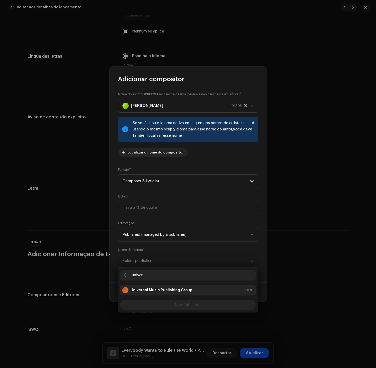
type input "univer"
drag, startPoint x: 147, startPoint y: 289, endPoint x: 223, endPoint y: 294, distance: 76.6
click at [150, 289] on strong "Universal Music Publishing Group" at bounding box center [162, 289] width 62 height 5
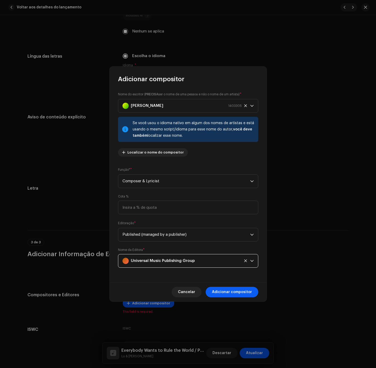
click at [244, 294] on span "Adicionar compositor" at bounding box center [232, 292] width 40 height 10
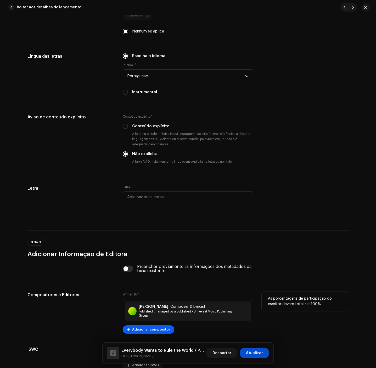
click at [150, 331] on span "Adicionar compositor" at bounding box center [151, 329] width 38 height 10
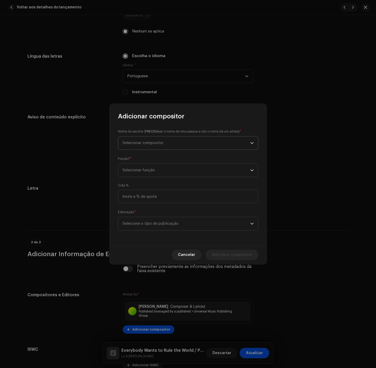
click at [184, 143] on span "Selecionar compositor" at bounding box center [187, 142] width 128 height 13
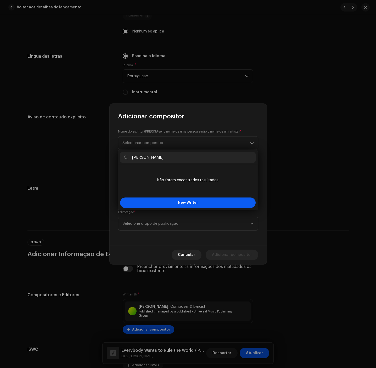
type input "Curt Smith"
click at [161, 199] on button "New Writer" at bounding box center [188, 202] width 136 height 10
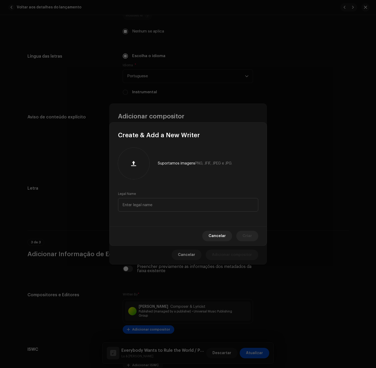
click at [161, 199] on input "text" at bounding box center [188, 205] width 140 height 14
click at [168, 204] on input "text" at bounding box center [188, 205] width 140 height 14
paste input "Curt Smith"
type input "Curt Smith"
click at [251, 240] on span "Criar" at bounding box center [247, 236] width 9 height 10
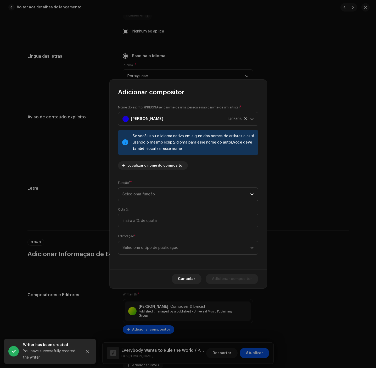
click at [169, 179] on div "Nome do escritor ( PRECISA ser o nome de uma pessoa e não o nome de um artista)…" at bounding box center [188, 182] width 157 height 173
click at [173, 198] on span "Selecionar função" at bounding box center [187, 194] width 128 height 13
drag, startPoint x: 170, startPoint y: 239, endPoint x: 170, endPoint y: 245, distance: 6.3
click at [170, 240] on li "Composer & Lyricist" at bounding box center [188, 240] width 136 height 10
drag, startPoint x: 170, startPoint y: 245, endPoint x: 170, endPoint y: 250, distance: 4.4
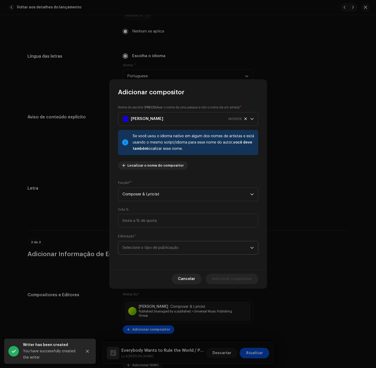
click at [170, 250] on span "Selecione o tipo de publicação" at bounding box center [187, 247] width 128 height 13
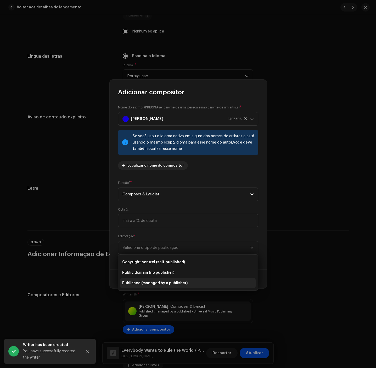
click at [163, 285] on span "Published (managed by a publisher)" at bounding box center [154, 282] width 65 height 5
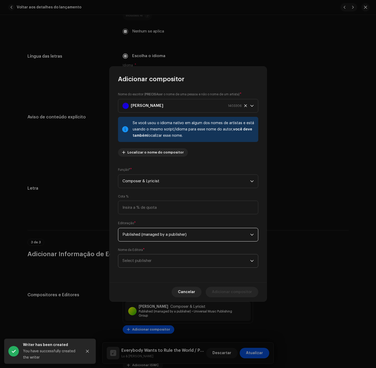
drag, startPoint x: 162, startPoint y: 266, endPoint x: 163, endPoint y: 263, distance: 3.2
click at [163, 263] on span "Select publisher" at bounding box center [187, 260] width 128 height 13
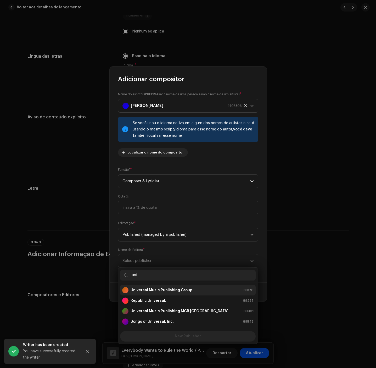
type input "uni"
click at [163, 290] on strong "Universal Music Publishing Group" at bounding box center [162, 289] width 62 height 5
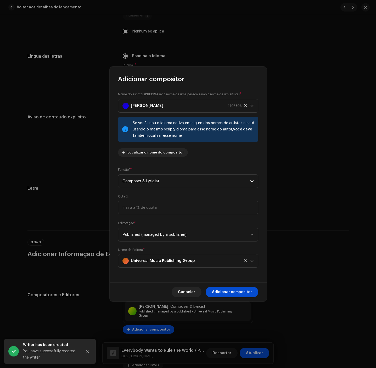
click at [232, 300] on div "Cancelar Adicionar compositor" at bounding box center [188, 291] width 157 height 19
click at [233, 294] on span "Adicionar compositor" at bounding box center [232, 292] width 40 height 10
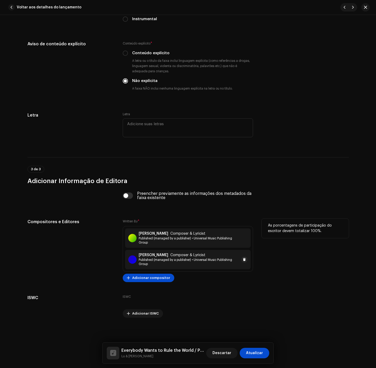
scroll to position [939, 0]
click at [158, 276] on span "Adicionar compositor" at bounding box center [151, 277] width 38 height 10
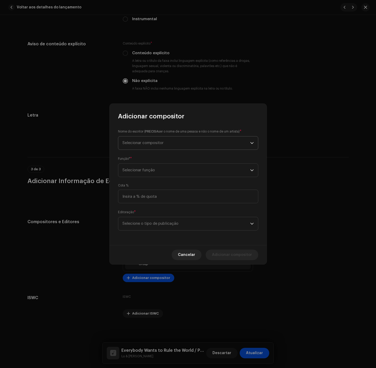
click at [148, 142] on span "Selecionar compositor" at bounding box center [143, 143] width 41 height 4
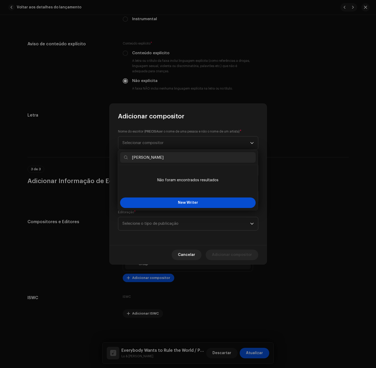
type input "Ian Stanley"
click at [158, 197] on div "New Writer" at bounding box center [188, 202] width 140 height 15
click at [160, 210] on div "New Writer" at bounding box center [188, 202] width 140 height 15
click at [164, 206] on button "New Writer" at bounding box center [188, 202] width 136 height 10
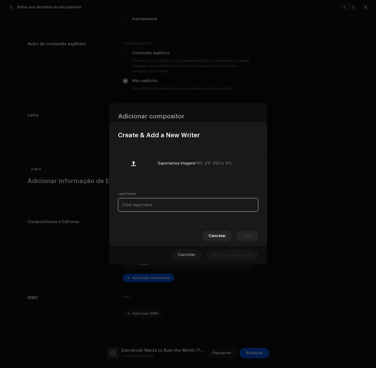
click at [167, 210] on input "text" at bounding box center [188, 205] width 140 height 14
paste input "Ian Stanley"
type input "Ian Stanley"
click at [241, 236] on button "Criar" at bounding box center [247, 236] width 22 height 10
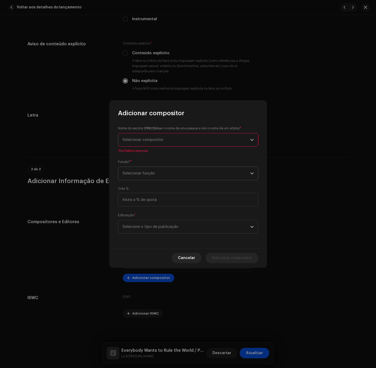
click at [156, 178] on span "Selecionar função" at bounding box center [187, 173] width 128 height 13
click at [163, 221] on li "Composer & Lyricist" at bounding box center [188, 219] width 136 height 10
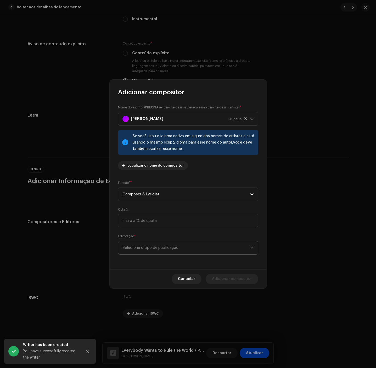
drag, startPoint x: 164, startPoint y: 248, endPoint x: 164, endPoint y: 253, distance: 4.7
click at [164, 251] on span "Selecione o tipo de publicação" at bounding box center [187, 247] width 128 height 13
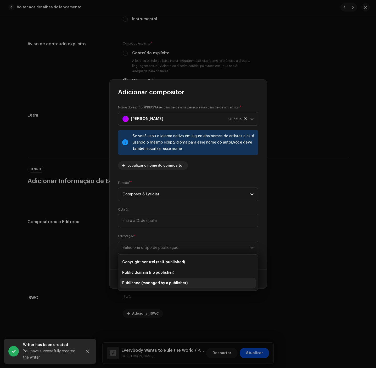
click at [166, 284] on span "Published (managed by a publisher)" at bounding box center [154, 282] width 65 height 5
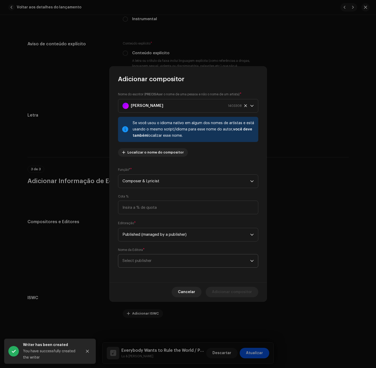
click at [169, 261] on span "Select publisher" at bounding box center [187, 260] width 128 height 13
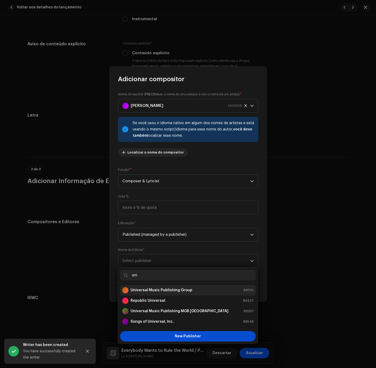
type input "uni"
click at [171, 292] on strong "Universal Music Publishing Group" at bounding box center [162, 289] width 62 height 5
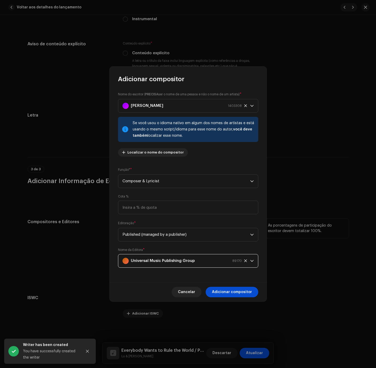
click at [224, 291] on span "Adicionar compositor" at bounding box center [232, 292] width 40 height 10
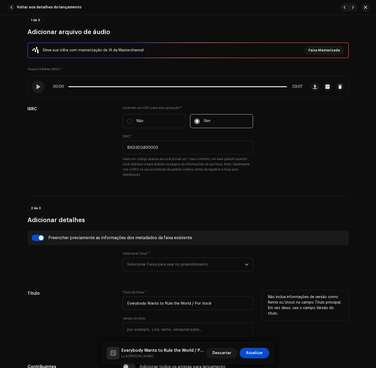
scroll to position [118, 0]
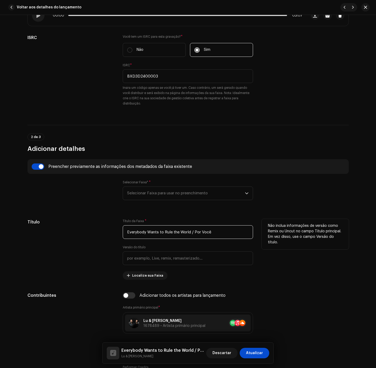
drag, startPoint x: 195, startPoint y: 236, endPoint x: 247, endPoint y: 235, distance: 52.6
click at [247, 235] on input "Everybody Wants to Rule the World / Por Você" at bounding box center [188, 232] width 130 height 14
paste input "Ian Stanley"
type input "Everybody Wants to Rule the World / Por Você"
click at [330, 245] on p "Não inclua informações de versão como Remix ou Uncut no campo Título principal.…" at bounding box center [305, 234] width 75 height 22
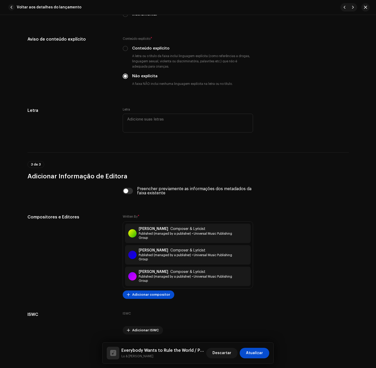
scroll to position [960, 0]
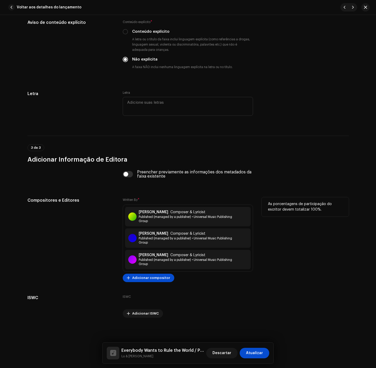
click at [146, 271] on div "Roland Orzaba Composer & Lyricist Published (managed by a publisher) • Universa…" at bounding box center [188, 237] width 130 height 67
click at [146, 277] on span "Adicionar compositor" at bounding box center [151, 277] width 38 height 10
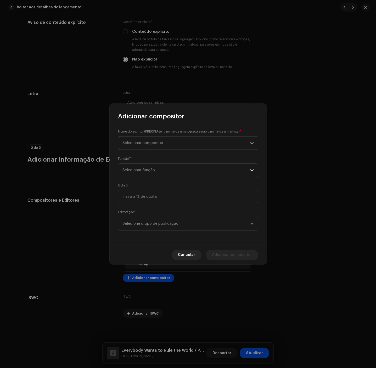
click at [225, 144] on span "Selecionar compositor" at bounding box center [187, 142] width 128 height 13
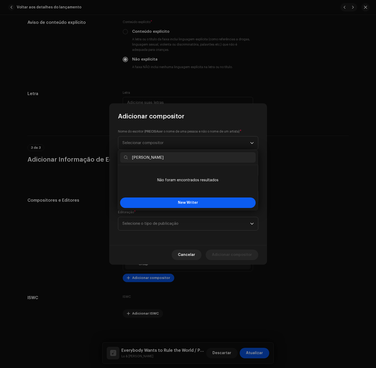
type input "Frederico Fellini"
click at [177, 205] on button "New Writer" at bounding box center [188, 202] width 136 height 10
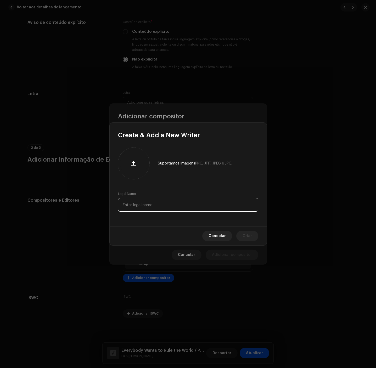
click at [177, 205] on input "text" at bounding box center [188, 205] width 140 height 14
paste input "Frederico Fellini"
type input "Frederico Fellini"
click at [256, 235] on button "Criar" at bounding box center [247, 236] width 22 height 10
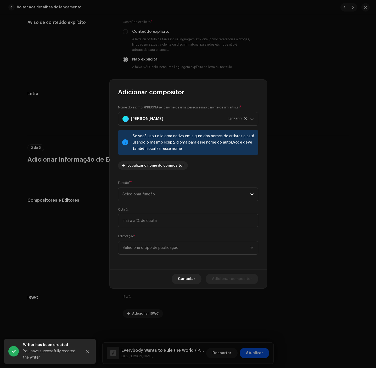
click at [191, 187] on div "Nome do escritor ( PRECISA ser o nome de uma pessoa e não o nome de um artista)…" at bounding box center [188, 182] width 157 height 173
drag, startPoint x: 193, startPoint y: 184, endPoint x: 188, endPoint y: 194, distance: 11.6
click at [191, 187] on div "Função* * Selecionar função" at bounding box center [188, 190] width 140 height 21
click at [186, 196] on span "Selecionar função" at bounding box center [187, 194] width 128 height 13
click at [177, 244] on li "Composer & Lyricist" at bounding box center [188, 240] width 136 height 10
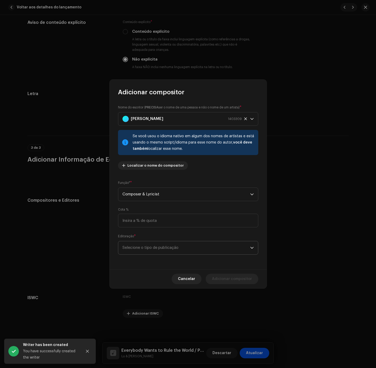
click at [184, 251] on span "Selecione o tipo de publicação" at bounding box center [187, 247] width 128 height 13
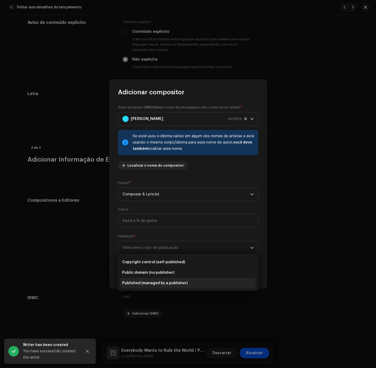
click at [174, 282] on span "Published (managed by a publisher)" at bounding box center [154, 282] width 65 height 5
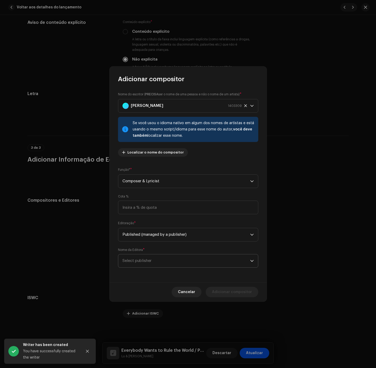
click at [171, 260] on span "Select publisher" at bounding box center [187, 260] width 128 height 13
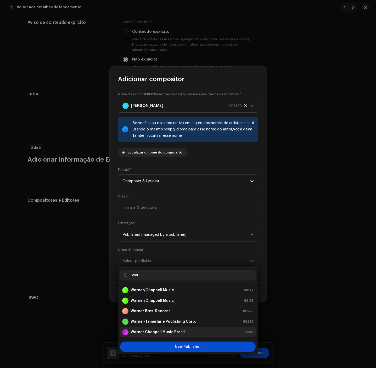
type input "war"
drag, startPoint x: 186, startPoint y: 335, endPoint x: 189, endPoint y: 331, distance: 4.4
click at [186, 335] on div "Warner Chappell Music Brasil 89601" at bounding box center [187, 332] width 131 height 6
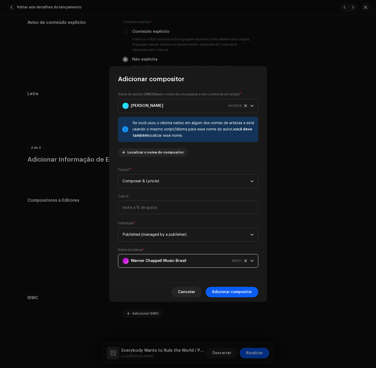
click at [231, 289] on span "Adicionar compositor" at bounding box center [232, 292] width 40 height 10
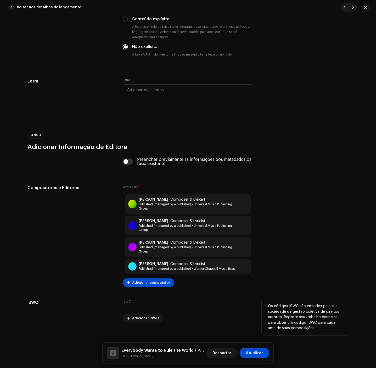
scroll to position [978, 0]
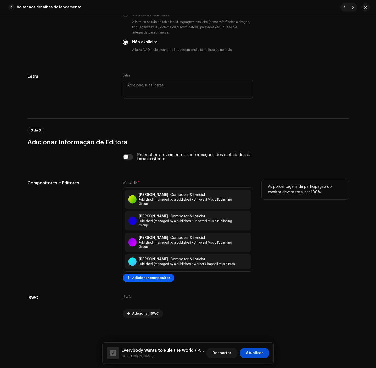
click at [156, 280] on span "Adicionar compositor" at bounding box center [151, 277] width 38 height 10
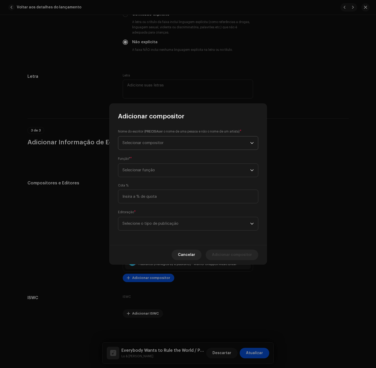
click at [234, 146] on span "Selecionar compositor" at bounding box center [187, 142] width 128 height 13
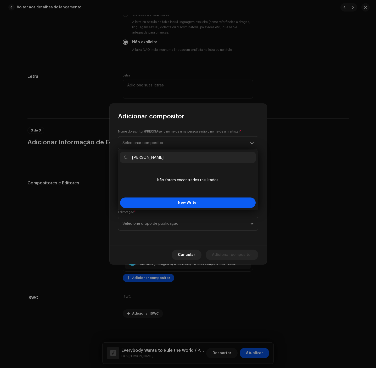
type input "Maurício Barros"
click at [162, 198] on button "New Writer" at bounding box center [188, 202] width 136 height 10
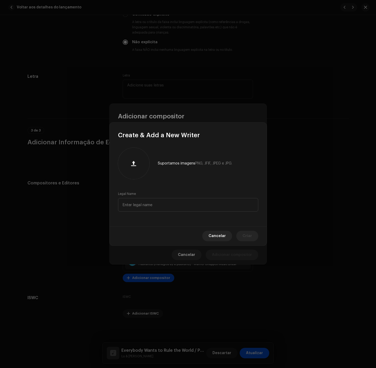
click at [153, 197] on div "Legal Name" at bounding box center [188, 202] width 140 height 20
click at [175, 204] on input "text" at bounding box center [188, 205] width 140 height 14
paste input "Maurício Barros"
type input "Maurício Barros"
click at [240, 238] on button "Criar" at bounding box center [247, 236] width 22 height 10
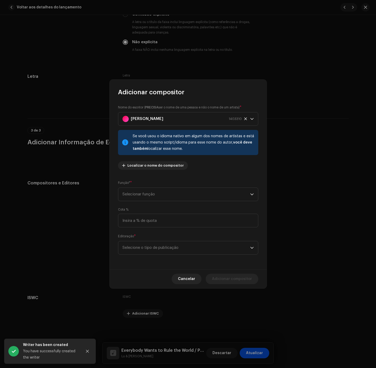
click at [144, 181] on div "Função* * Selecionar função" at bounding box center [188, 190] width 140 height 21
drag, startPoint x: 143, startPoint y: 190, endPoint x: 146, endPoint y: 200, distance: 11.1
click at [143, 193] on span "Selecionar função" at bounding box center [187, 194] width 128 height 13
click at [153, 239] on span "Composer & Lyricist" at bounding box center [140, 239] width 37 height 5
click at [155, 245] on span "Selecione o tipo de publicação" at bounding box center [187, 247] width 128 height 13
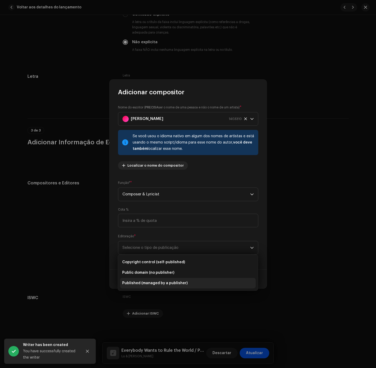
click at [154, 283] on span "Published (managed by a publisher)" at bounding box center [154, 282] width 65 height 5
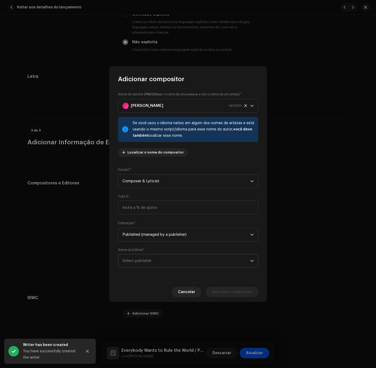
click at [153, 257] on span "Select publisher" at bounding box center [187, 260] width 128 height 13
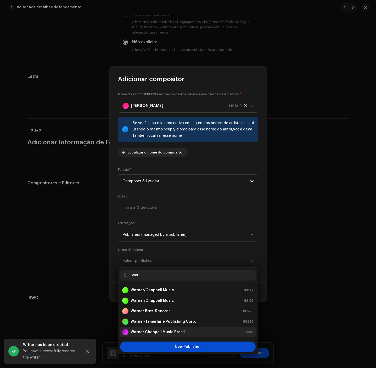
type input "war"
click at [177, 329] on div "Warner Chappell Music Brasil" at bounding box center [153, 332] width 63 height 6
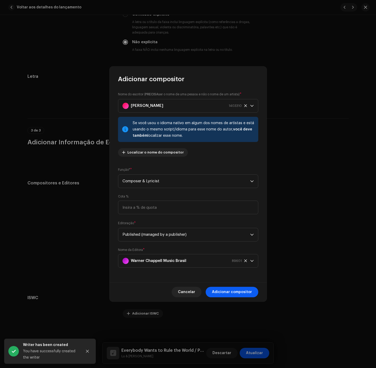
click at [239, 291] on span "Adicionar compositor" at bounding box center [232, 292] width 40 height 10
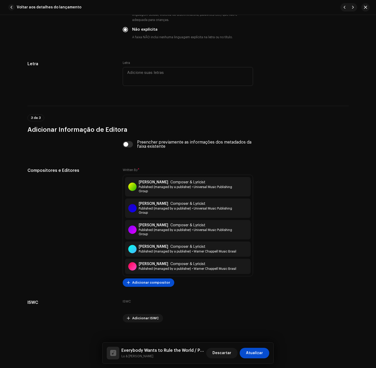
scroll to position [995, 0]
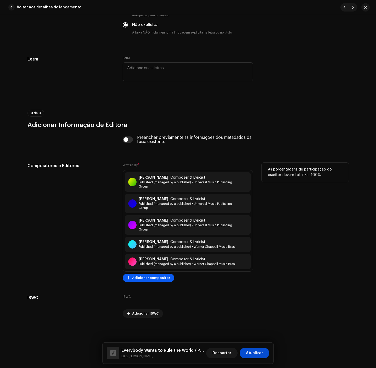
click at [157, 278] on span "Adicionar compositor" at bounding box center [151, 277] width 38 height 10
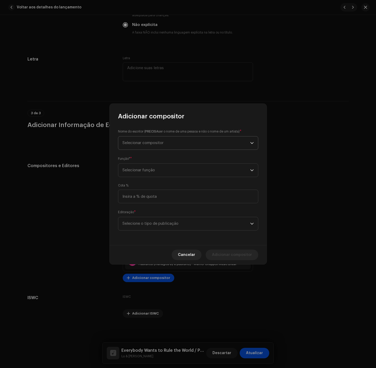
click at [153, 142] on span "Selecionar compositor" at bounding box center [143, 143] width 41 height 4
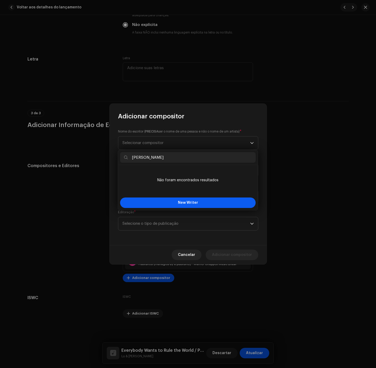
type input "Agenor de Miranda Araújo Neto"
click at [182, 205] on button "New Writer" at bounding box center [188, 202] width 136 height 10
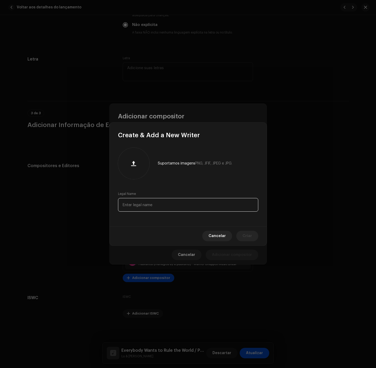
click at [182, 206] on input "text" at bounding box center [188, 205] width 140 height 14
paste input "Agenor de Miranda Araújo Neto"
type input "Agenor de Miranda Araújo Neto"
click at [254, 235] on button "Criar" at bounding box center [247, 236] width 22 height 10
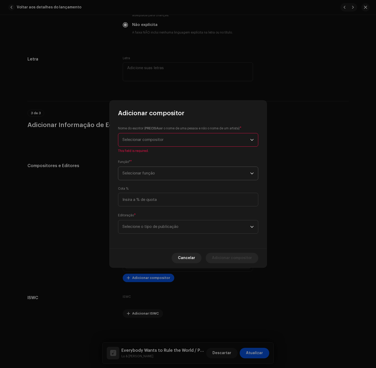
click at [139, 175] on span "Selecionar função" at bounding box center [187, 173] width 128 height 13
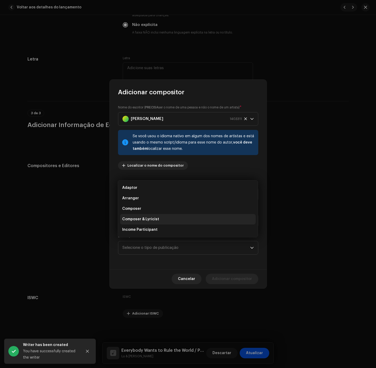
click at [147, 218] on span "Composer & Lyricist" at bounding box center [140, 218] width 37 height 5
drag, startPoint x: 146, startPoint y: 234, endPoint x: 144, endPoint y: 240, distance: 6.0
click at [145, 236] on div "Editoração * Selecione o tipo de publicação" at bounding box center [188, 243] width 140 height 21
drag, startPoint x: 145, startPoint y: 244, endPoint x: 146, endPoint y: 252, distance: 7.6
click at [145, 247] on span "Selecione o tipo de publicação" at bounding box center [187, 247] width 128 height 13
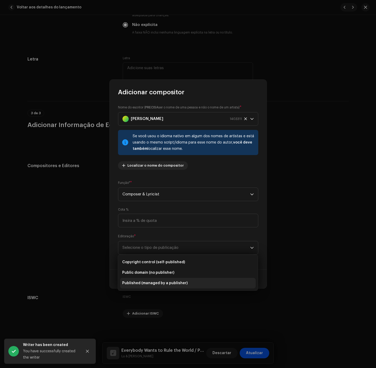
click at [150, 283] on span "Published (managed by a publisher)" at bounding box center [154, 282] width 65 height 5
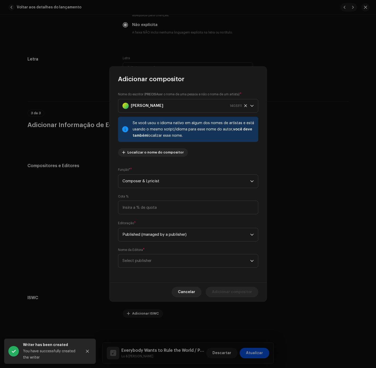
click at [146, 255] on span "Select publisher" at bounding box center [187, 260] width 128 height 13
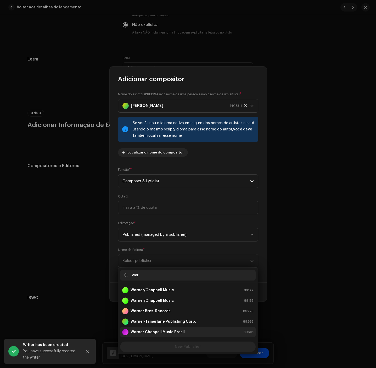
type input "war"
click at [170, 334] on strong "Warner Chappell Music Brasil" at bounding box center [158, 331] width 54 height 5
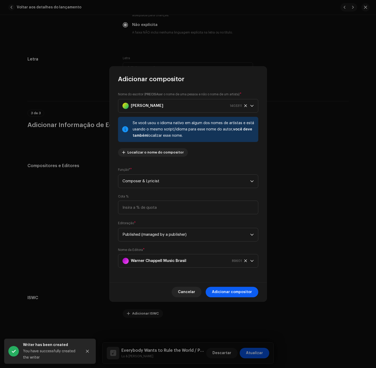
click at [243, 293] on span "Adicionar compositor" at bounding box center [232, 292] width 40 height 10
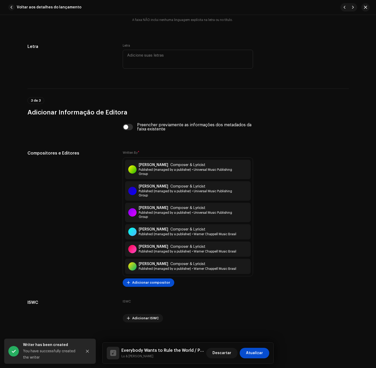
scroll to position [1012, 0]
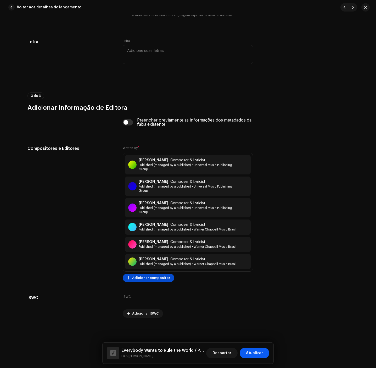
click at [257, 353] on span "Atualizar" at bounding box center [254, 353] width 17 height 10
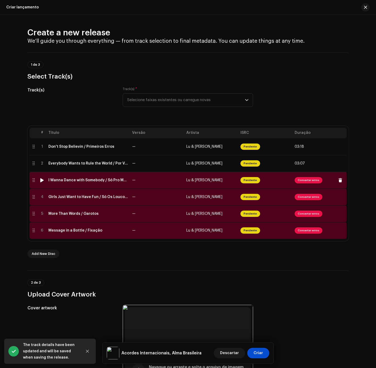
click at [95, 181] on div "I Wanna Dance with Somebody / Só Pro Meu Prazer" at bounding box center [88, 180] width 80 height 4
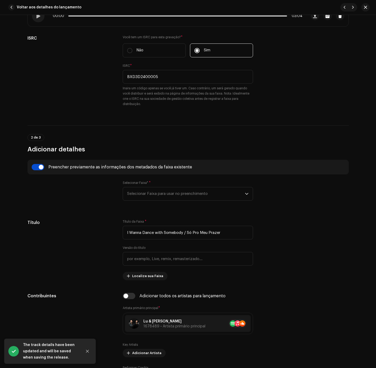
scroll to position [118, 0]
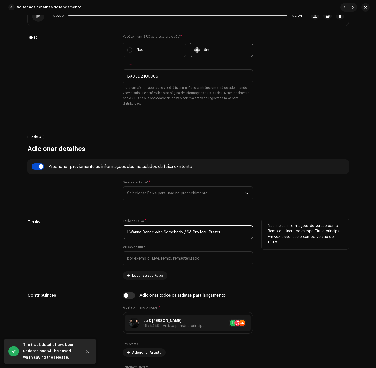
drag, startPoint x: 183, startPoint y: 234, endPoint x: 117, endPoint y: 232, distance: 66.0
click at [117, 232] on div "Título Título da Faixa * I Wanna Dance with Somebody / Só Pro Meu Prazer Versão…" at bounding box center [187, 249] width 321 height 61
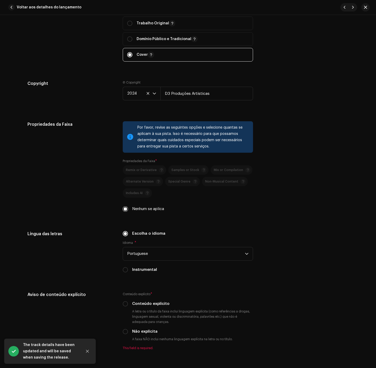
scroll to position [864, 0]
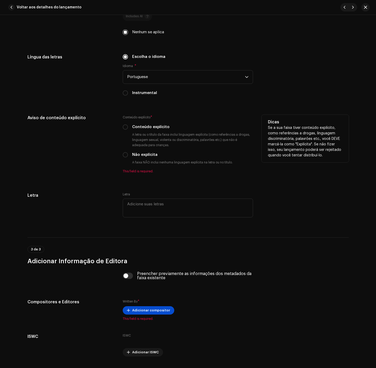
click at [134, 158] on label "Não explícita" at bounding box center [144, 155] width 25 height 6
click at [128, 157] on input "Não explícita" at bounding box center [125, 154] width 5 height 5
radio input "true"
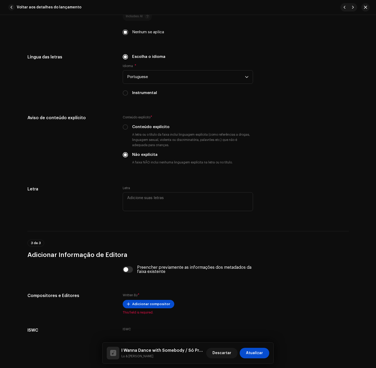
scroll to position [898, 0]
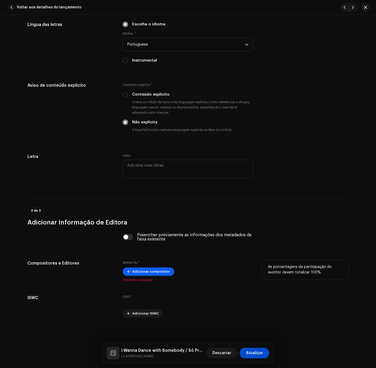
click at [142, 274] on span "Adicionar compositor" at bounding box center [151, 271] width 38 height 10
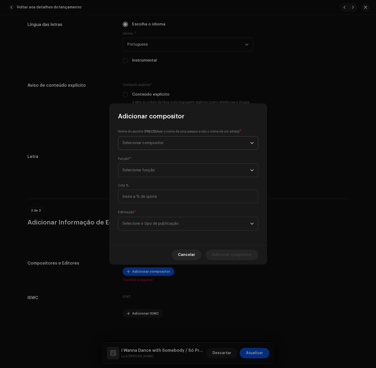
click at [164, 140] on span "Selecionar compositor" at bounding box center [187, 142] width 128 height 13
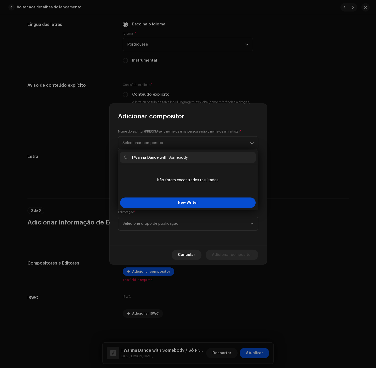
type input "I Wanna Dance with Somebody"
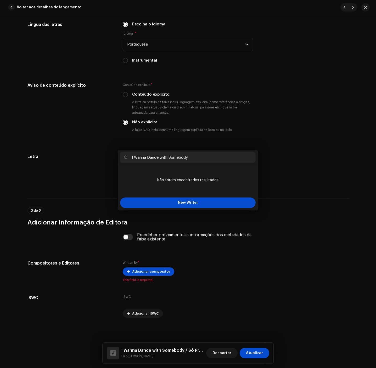
drag, startPoint x: 237, startPoint y: 288, endPoint x: 237, endPoint y: 284, distance: 4.0
click at [237, 287] on div "Adicionar compositor Nome do escritor ( PRECISA ser o nome de uma pessoa e não …" at bounding box center [188, 184] width 376 height 368
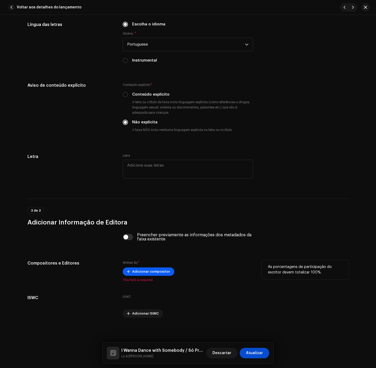
click at [141, 273] on span "Adicionar compositor" at bounding box center [151, 271] width 38 height 10
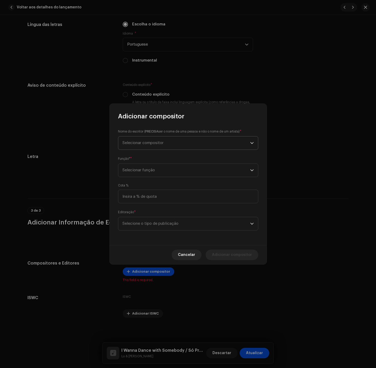
click at [185, 140] on span "Selecionar compositor" at bounding box center [187, 142] width 128 height 13
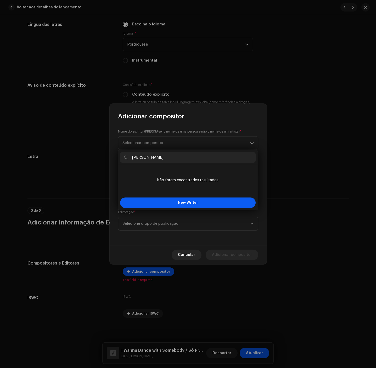
type input "George Merrill"
click at [202, 203] on button "New Writer" at bounding box center [188, 202] width 136 height 10
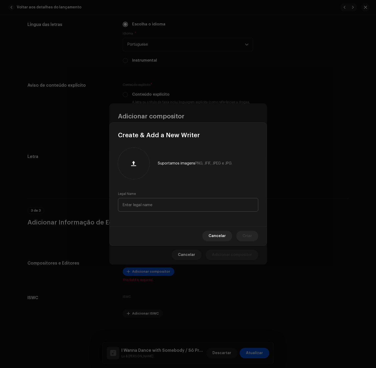
click at [190, 210] on div "Suportamos imagens PNG, JFIF, JPEG e JPG. Legal Name" at bounding box center [188, 182] width 157 height 87
click at [191, 207] on input "text" at bounding box center [188, 205] width 140 height 14
paste input "George Merrill"
type input "George Merrill"
click at [243, 233] on button "Criar" at bounding box center [247, 236] width 22 height 10
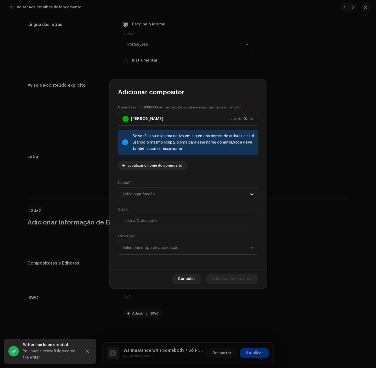
click at [144, 182] on div "Função* * Selecionar função" at bounding box center [188, 190] width 140 height 21
click at [138, 193] on span "Selecionar função" at bounding box center [187, 194] width 128 height 13
click at [152, 235] on li "Composer & Lyricist" at bounding box center [188, 240] width 136 height 10
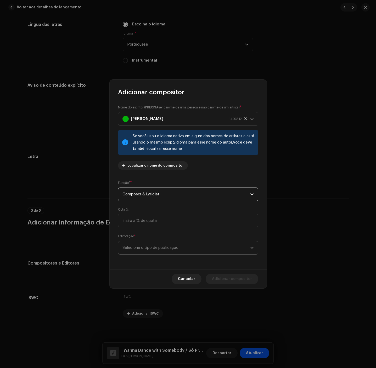
click at [147, 242] on span "Selecione o tipo de publicação" at bounding box center [187, 247] width 128 height 13
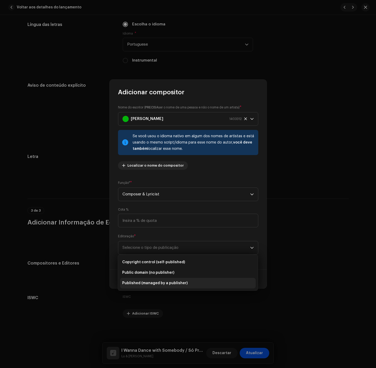
click at [164, 281] on span "Published (managed by a publisher)" at bounding box center [154, 282] width 65 height 5
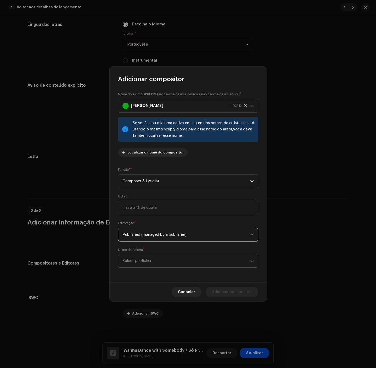
click at [165, 260] on span "Select publisher" at bounding box center [187, 260] width 128 height 13
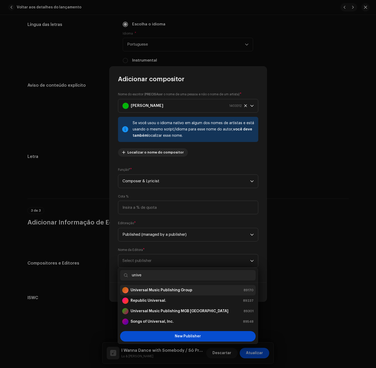
type input "unive"
click at [163, 286] on li "Universal Music Publishing Group 89170" at bounding box center [188, 290] width 136 height 10
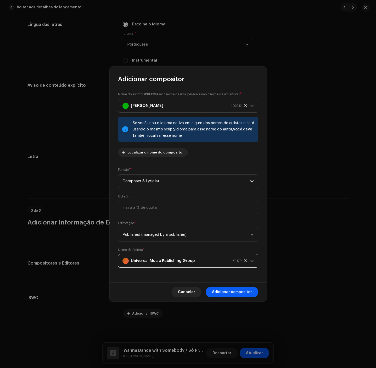
click at [238, 290] on span "Adicionar compositor" at bounding box center [232, 292] width 40 height 10
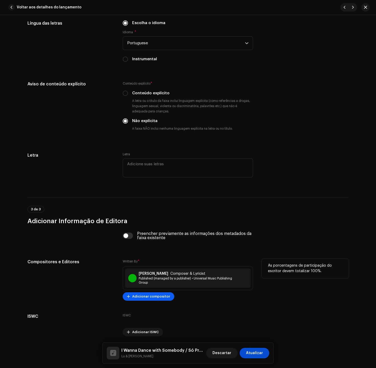
click at [144, 302] on span "Adicionar compositor" at bounding box center [151, 296] width 38 height 10
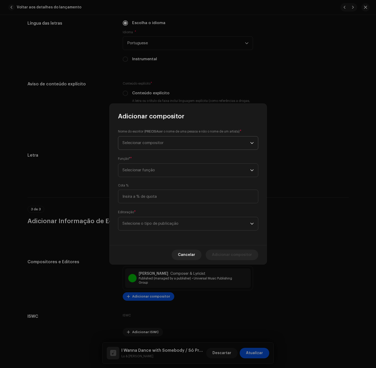
click at [146, 143] on span "Selecionar compositor" at bounding box center [143, 143] width 41 height 4
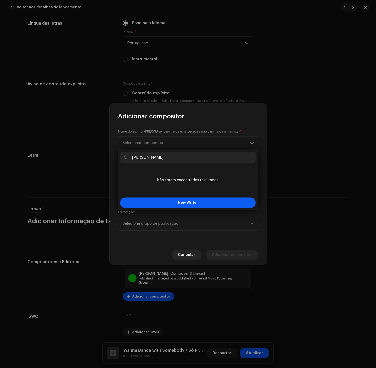
type input "Shannon Rubicam"
click at [177, 202] on button "New Writer" at bounding box center [188, 202] width 136 height 10
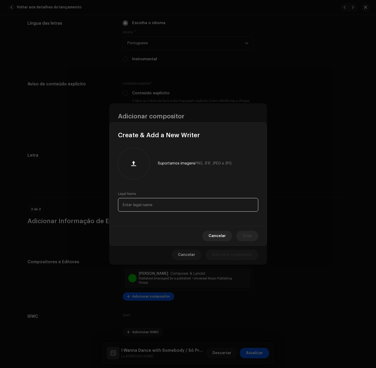
click at [174, 204] on input "text" at bounding box center [188, 205] width 140 height 14
paste input "Shannon Rubicam"
type input "Shannon Rubicam"
click at [243, 229] on div "Cancelar Criar" at bounding box center [188, 235] width 157 height 19
click at [255, 229] on div "Cancelar Criar" at bounding box center [188, 235] width 157 height 19
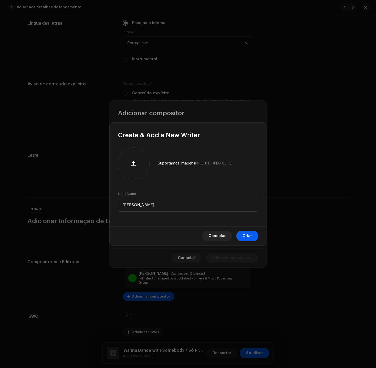
click at [244, 236] on span "Criar" at bounding box center [247, 236] width 9 height 10
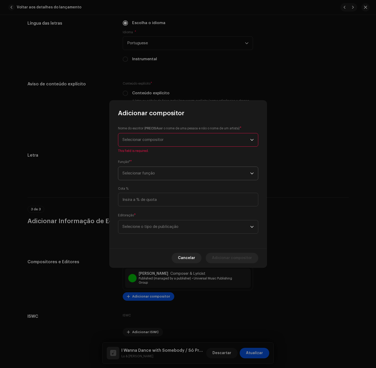
click at [147, 177] on span "Selecionar função" at bounding box center [187, 173] width 128 height 13
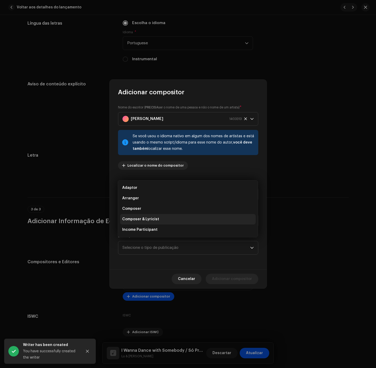
click at [155, 219] on span "Composer & Lyricist" at bounding box center [140, 218] width 37 height 5
click at [154, 235] on div "Editoração * Selecione o tipo de publicação" at bounding box center [188, 243] width 140 height 21
click at [155, 240] on div "Editoração * Selecione o tipo de publicação" at bounding box center [188, 243] width 140 height 21
click at [157, 247] on span "Selecione o tipo de publicação" at bounding box center [187, 247] width 128 height 13
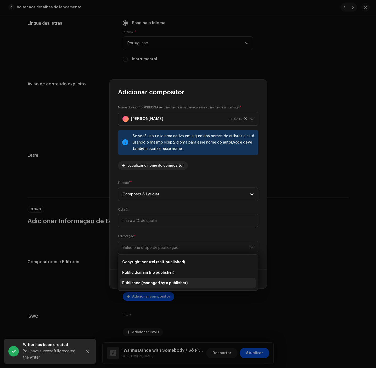
click at [168, 282] on span "Published (managed by a publisher)" at bounding box center [154, 282] width 65 height 5
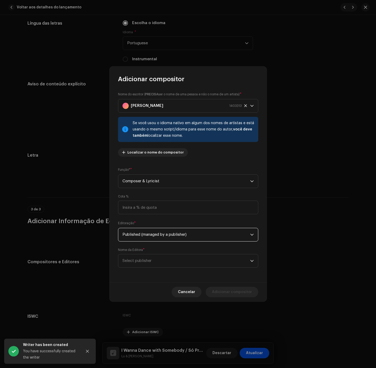
click at [166, 251] on div "Nome da Editora * Select publisher" at bounding box center [188, 258] width 140 height 20
click at [166, 260] on span "Select publisher" at bounding box center [187, 260] width 128 height 13
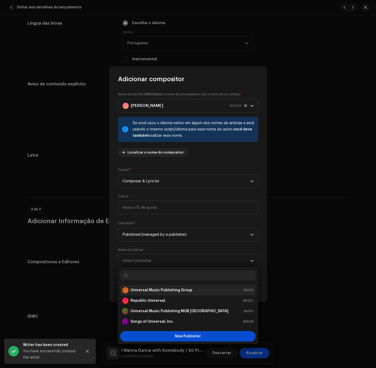
click at [175, 288] on strong "Universal Music Publishing Group" at bounding box center [162, 289] width 62 height 5
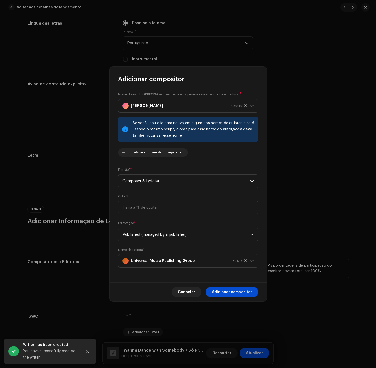
drag, startPoint x: 227, startPoint y: 293, endPoint x: 229, endPoint y: 287, distance: 6.5
click at [228, 294] on span "Adicionar compositor" at bounding box center [232, 292] width 40 height 10
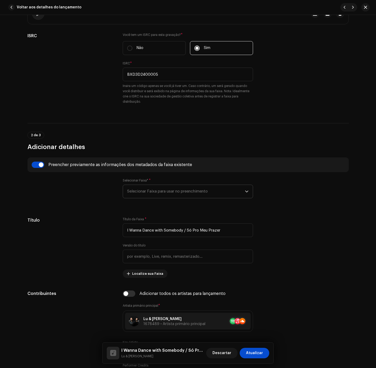
scroll to position [236, 0]
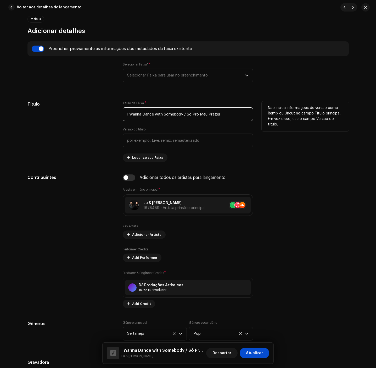
drag, startPoint x: 187, startPoint y: 119, endPoint x: 248, endPoint y: 120, distance: 61.0
click at [248, 120] on input "I Wanna Dance with Somebody / Só Pro Meu Prazer" at bounding box center [188, 114] width 130 height 14
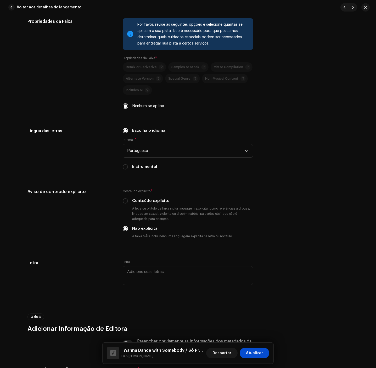
scroll to position [939, 0]
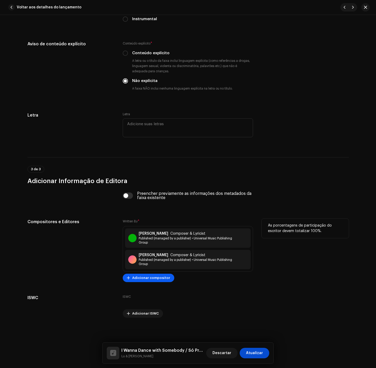
click at [143, 275] on span "Adicionar compositor" at bounding box center [151, 277] width 38 height 10
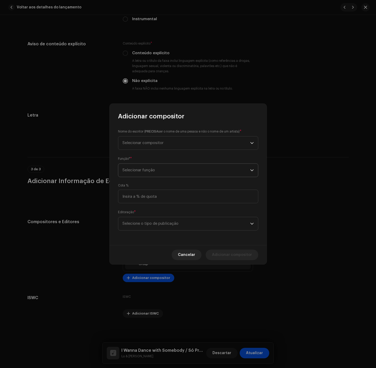
click at [170, 173] on span "Selecionar função" at bounding box center [187, 170] width 128 height 13
click at [169, 175] on span "Selecionar função" at bounding box center [187, 170] width 128 height 13
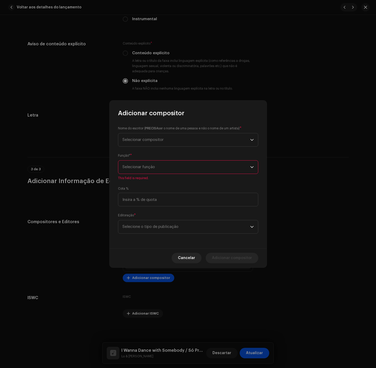
click at [164, 175] on div "Função* * Selecionar função This field is required." at bounding box center [188, 166] width 140 height 27
click at [166, 169] on span "Selecionar função" at bounding box center [187, 166] width 128 height 13
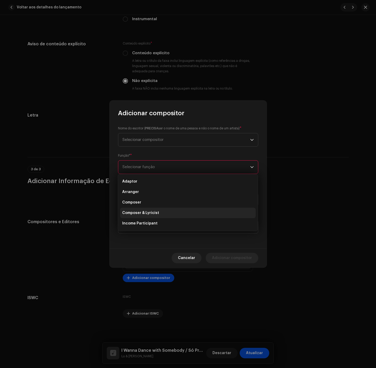
click at [152, 214] on span "Composer & Lyricist" at bounding box center [140, 212] width 37 height 5
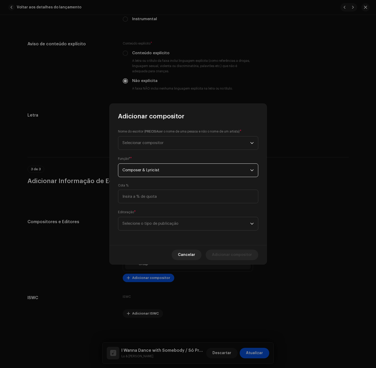
click at [157, 230] on div "Nome do escritor ( PRECISA ser o nome de uma pessoa e não o nome de um artista)…" at bounding box center [188, 182] width 157 height 125
click at [159, 223] on span "Selecione o tipo de publicação" at bounding box center [187, 223] width 128 height 13
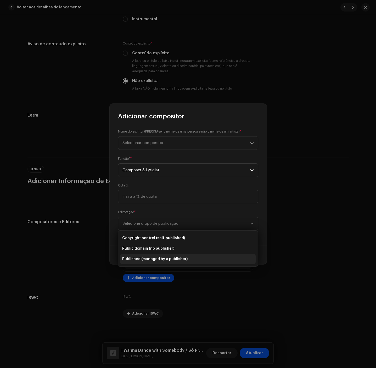
click at [164, 254] on li "Published (managed by a publisher)" at bounding box center [188, 259] width 136 height 10
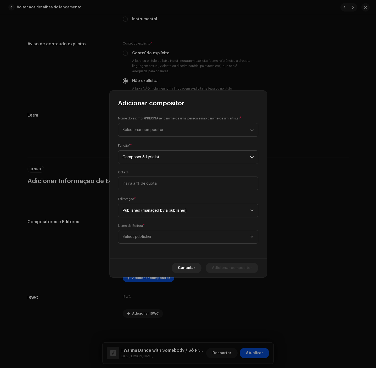
drag, startPoint x: 162, startPoint y: 122, endPoint x: 163, endPoint y: 126, distance: 4.3
click at [162, 122] on div "Nome do escritor ( PRECISA ser o nome de uma pessoa e não o nome de um artista)…" at bounding box center [188, 126] width 140 height 21
click at [203, 127] on span "Selecionar compositor" at bounding box center [187, 129] width 128 height 13
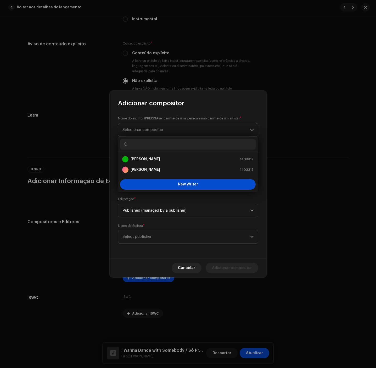
click at [223, 130] on span "Selecionar compositor" at bounding box center [187, 129] width 128 height 13
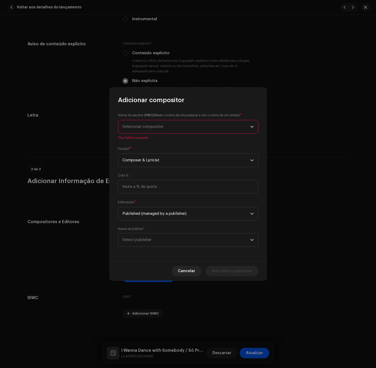
drag, startPoint x: 213, startPoint y: 126, endPoint x: 200, endPoint y: 133, distance: 14.4
click at [211, 126] on span "Selecionar compositor" at bounding box center [187, 126] width 128 height 13
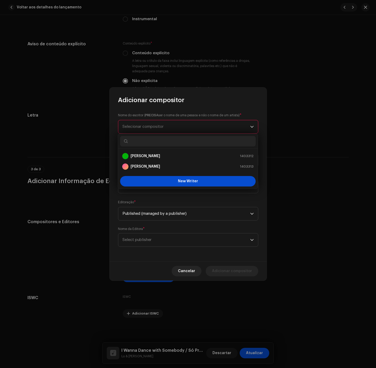
click at [163, 149] on ul "George Merrill 1403312 Shannon Rubicam 1403313" at bounding box center [188, 161] width 140 height 25
click at [164, 142] on input "text" at bounding box center [188, 141] width 136 height 10
paste input "Carlos Leoni Rodrigues Sampaio"
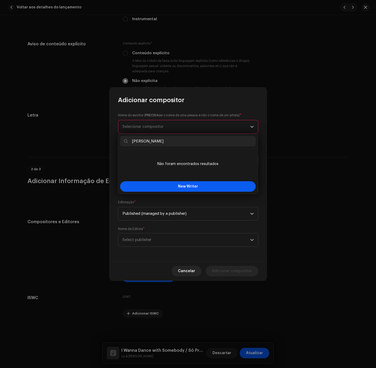
type input "Carlos Leoni Rodrigues Sampaio"
click at [171, 185] on button "New Writer" at bounding box center [188, 186] width 136 height 10
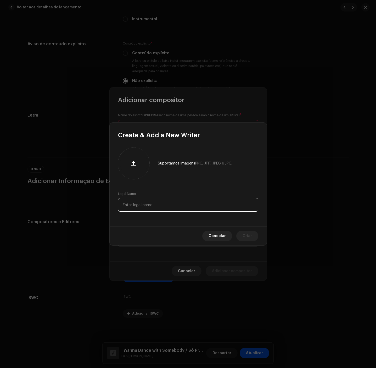
click at [175, 201] on input "text" at bounding box center [188, 205] width 140 height 14
paste input "Carlos Leoni Rodrigues Sampaio"
type input "Carlos Leoni Rodrigues Sampaio"
click at [247, 233] on span "Criar" at bounding box center [247, 236] width 9 height 10
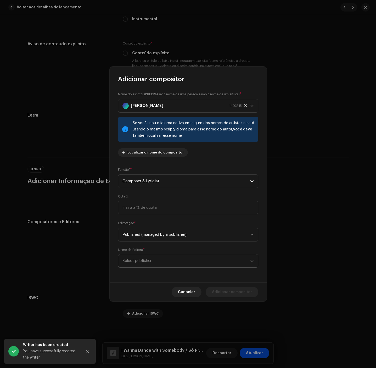
click at [164, 266] on span "Select publisher" at bounding box center [187, 260] width 128 height 13
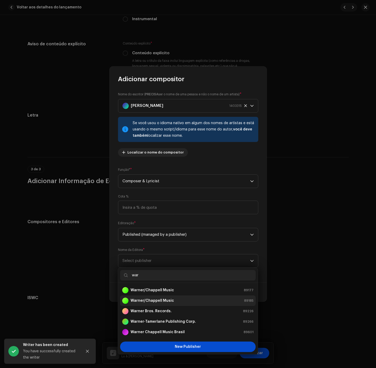
type input "war"
click at [173, 299] on div "Warner/Chappell Music 89185" at bounding box center [187, 300] width 131 height 6
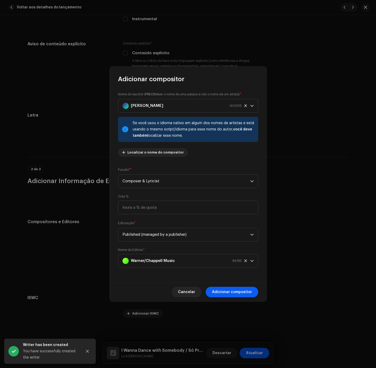
click at [222, 293] on span "Adicionar compositor" at bounding box center [232, 292] width 40 height 10
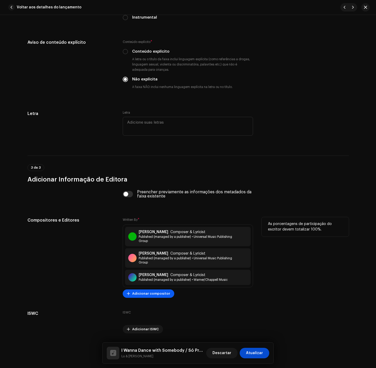
click at [165, 293] on span "Adicionar compositor" at bounding box center [151, 293] width 38 height 10
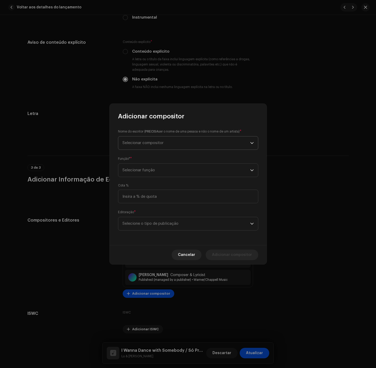
click at [177, 143] on span "Selecionar compositor" at bounding box center [187, 142] width 128 height 13
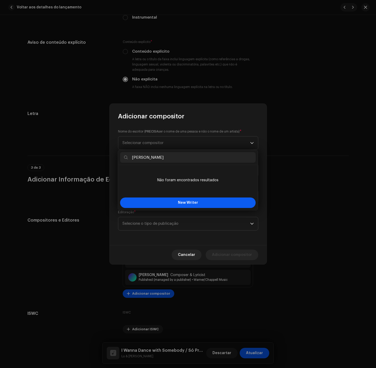
type input "Fabiana Kherlakian"
click at [190, 202] on span "New Writer" at bounding box center [188, 203] width 20 height 4
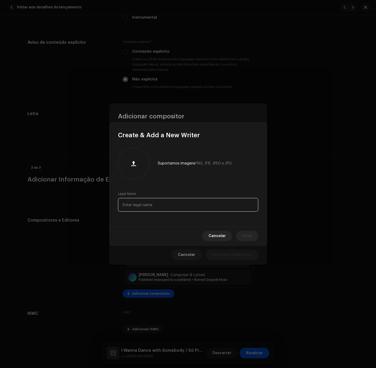
click at [190, 201] on input "text" at bounding box center [188, 205] width 140 height 14
paste input "Fabiana Kherlakian"
type input "Fabiana Kherlakian"
click at [244, 233] on button "Criar" at bounding box center [247, 236] width 22 height 10
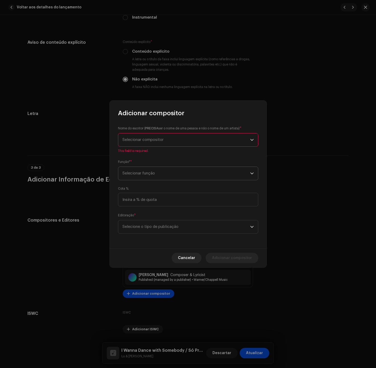
click at [161, 173] on span "Selecionar função" at bounding box center [187, 173] width 128 height 13
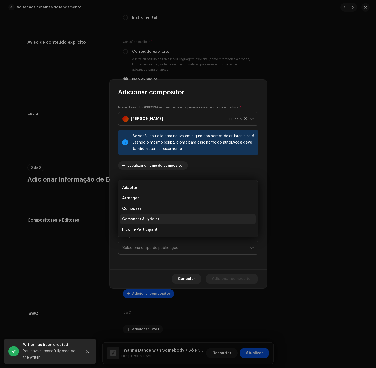
click at [166, 214] on li "Composer & Lyricist" at bounding box center [188, 219] width 136 height 10
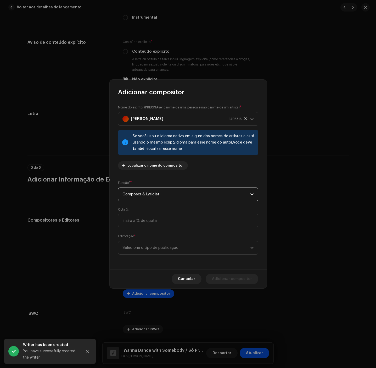
drag, startPoint x: 166, startPoint y: 233, endPoint x: 167, endPoint y: 240, distance: 6.3
click at [167, 235] on div "Nome do escritor ( PRECISA ser o nome de uma pessoa e não o nome de um artista)…" at bounding box center [188, 182] width 157 height 173
drag, startPoint x: 169, startPoint y: 245, endPoint x: 201, endPoint y: 287, distance: 52.6
click at [183, 265] on div "Nome do escritor ( PRECISA ser o nome de uma pessoa e não o nome de um artista)…" at bounding box center [188, 182] width 157 height 173
drag, startPoint x: 177, startPoint y: 243, endPoint x: 177, endPoint y: 252, distance: 9.4
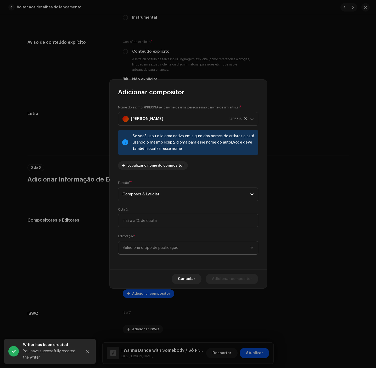
click at [177, 243] on span "Selecione o tipo de publicação" at bounding box center [187, 247] width 128 height 13
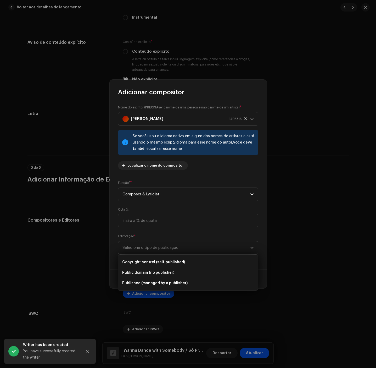
click at [177, 252] on span "Selecione o tipo de publicação" at bounding box center [187, 247] width 128 height 13
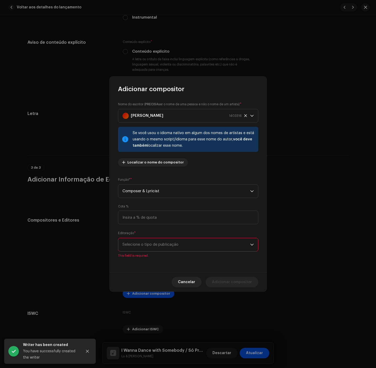
click at [184, 243] on span "Selecione o tipo de publicação" at bounding box center [187, 244] width 128 height 13
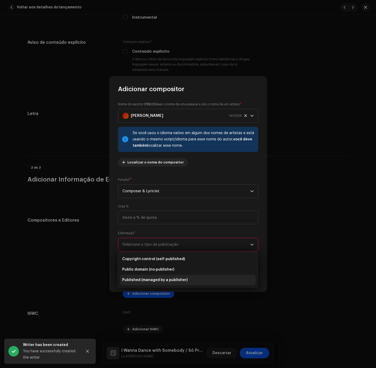
click at [184, 275] on li "Published (managed by a publisher)" at bounding box center [188, 280] width 136 height 10
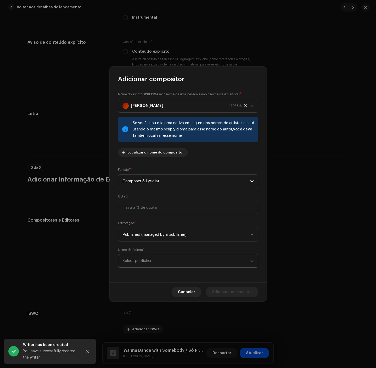
click at [192, 261] on span "Select publisher" at bounding box center [187, 260] width 128 height 13
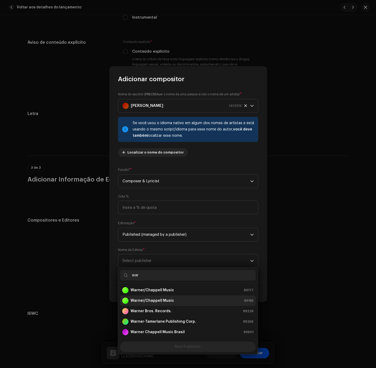
type input "war"
click at [171, 296] on li "Warner/Chappell Music 89185" at bounding box center [188, 300] width 136 height 10
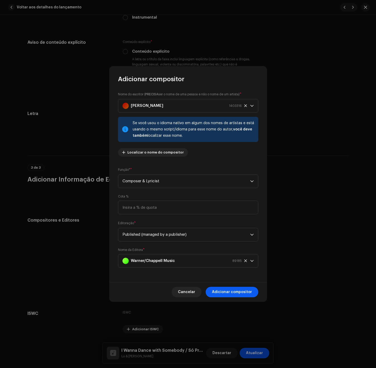
click at [224, 291] on span "Adicionar compositor" at bounding box center [232, 292] width 40 height 10
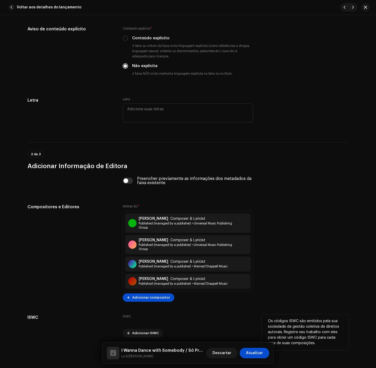
scroll to position [974, 0]
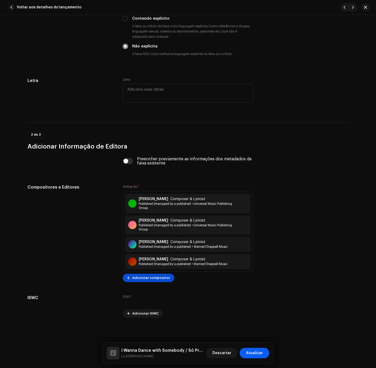
click at [261, 352] on span "Atualizar" at bounding box center [254, 353] width 17 height 10
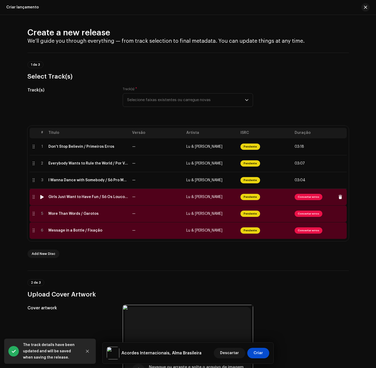
click at [132, 202] on td "—" at bounding box center [157, 196] width 54 height 17
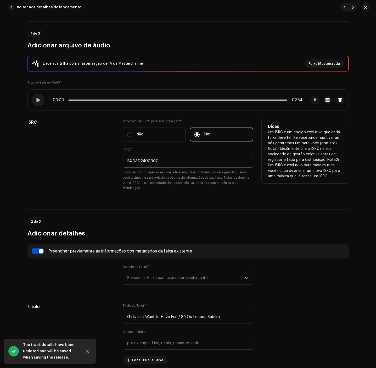
scroll to position [79, 0]
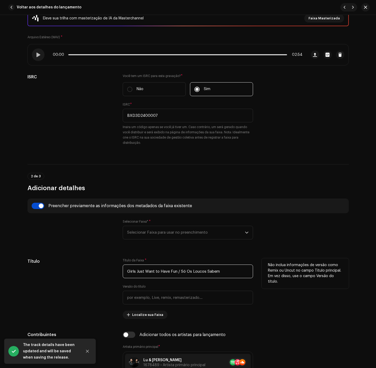
drag, startPoint x: 175, startPoint y: 272, endPoint x: 123, endPoint y: 272, distance: 51.8
click at [123, 272] on input "Girls Just Want to Have Fun / Só Os Loucos Sabem" at bounding box center [188, 271] width 130 height 14
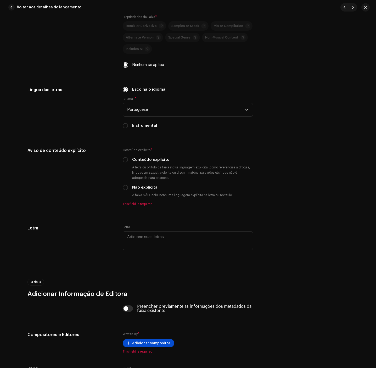
scroll to position [904, 0]
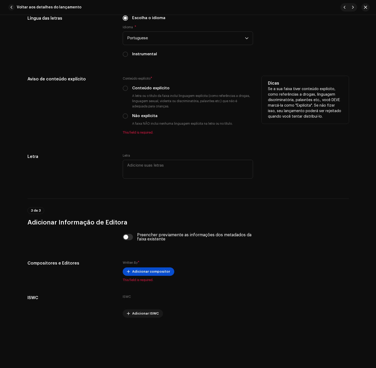
click at [137, 117] on label "Não explícita" at bounding box center [144, 116] width 25 height 6
click at [128, 117] on input "Não explícita" at bounding box center [125, 115] width 5 height 5
radio input "true"
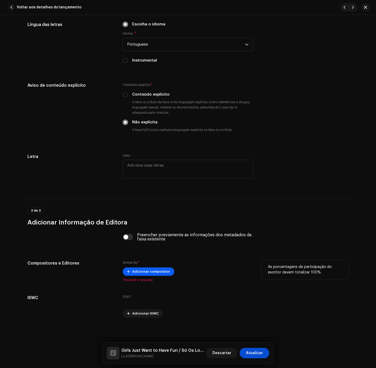
click at [135, 271] on span "Adicionar compositor" at bounding box center [151, 271] width 38 height 10
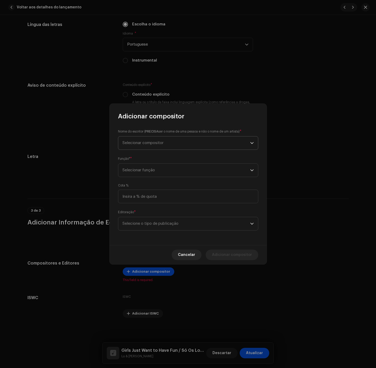
click at [140, 147] on span "Selecionar compositor" at bounding box center [187, 142] width 128 height 13
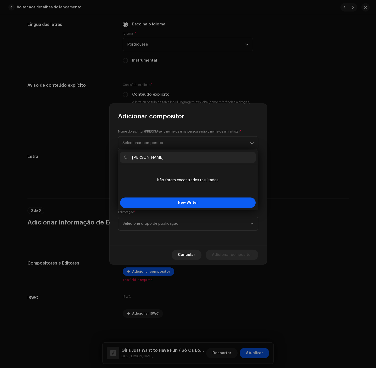
type input "Robert Hazard"
click at [184, 203] on span "New Writer" at bounding box center [188, 203] width 20 height 4
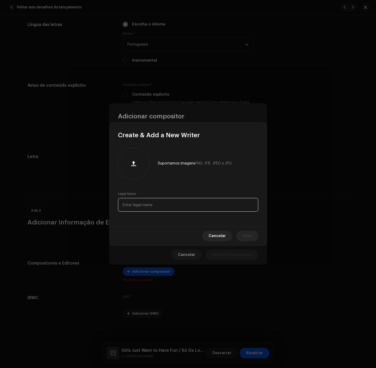
click at [179, 207] on input "text" at bounding box center [188, 205] width 140 height 14
paste input "Robert Hazard"
type input "Robert Hazard"
click at [253, 240] on button "Criar" at bounding box center [247, 236] width 22 height 10
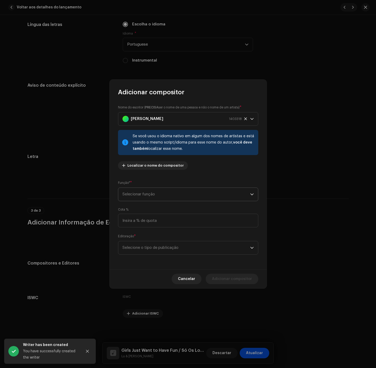
click at [144, 175] on div "Nome do escritor ( PRECISA ser o nome de uma pessoa e não o nome de um artista)…" at bounding box center [188, 182] width 157 height 173
click at [147, 198] on span "Selecionar função" at bounding box center [187, 194] width 128 height 13
click at [153, 239] on span "Composer & Lyricist" at bounding box center [140, 239] width 37 height 5
click at [155, 245] on span "Selecione o tipo de publicação" at bounding box center [187, 247] width 128 height 13
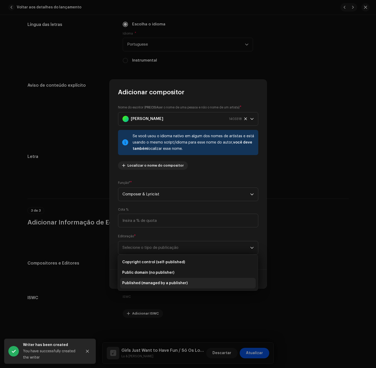
click at [157, 279] on li "Published (managed by a publisher)" at bounding box center [188, 283] width 136 height 10
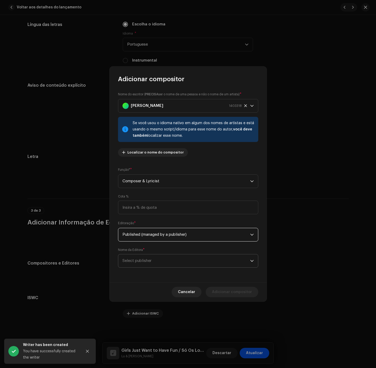
click at [158, 259] on span "Select publisher" at bounding box center [187, 260] width 128 height 13
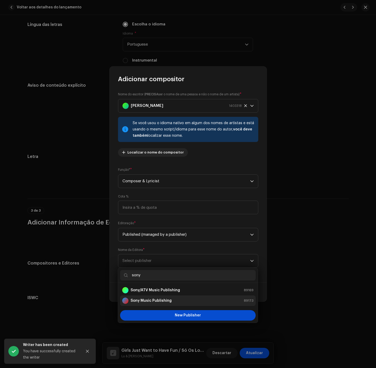
type input "sony"
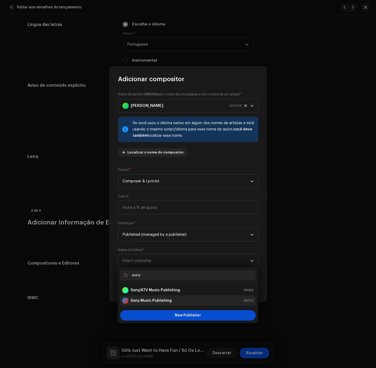
click at [144, 301] on strong "Sony Music Publishing" at bounding box center [151, 300] width 41 height 5
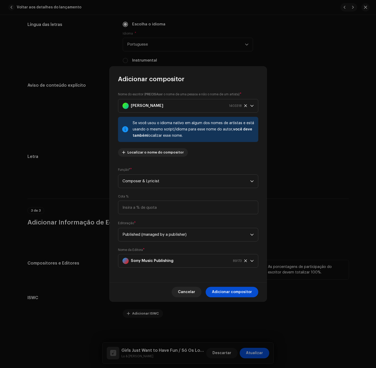
click at [225, 291] on span "Adicionar compositor" at bounding box center [232, 292] width 40 height 10
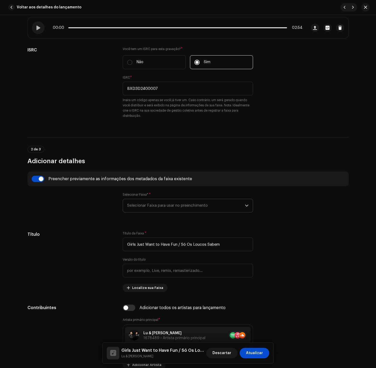
scroll to position [152, 0]
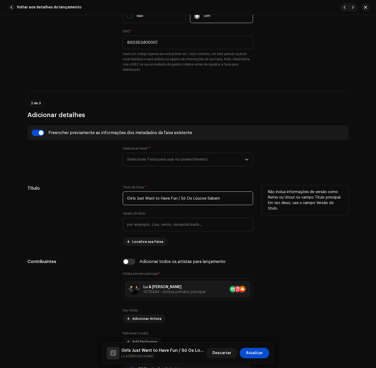
drag, startPoint x: 180, startPoint y: 199, endPoint x: 224, endPoint y: 199, distance: 44.0
click at [224, 199] on input "Girls Just Want to Have Fun / Só Os Loucos Sabem" at bounding box center [188, 198] width 130 height 14
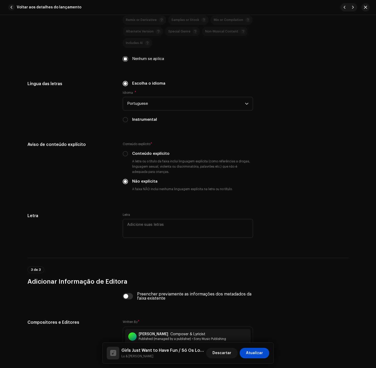
scroll to position [913, 0]
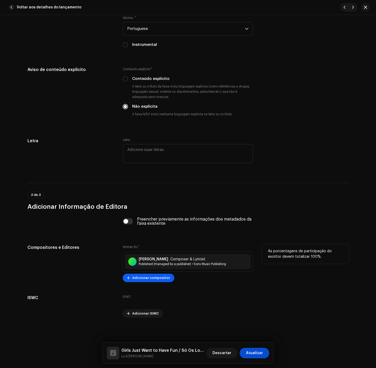
click at [159, 279] on span "Adicionar compositor" at bounding box center [151, 277] width 38 height 10
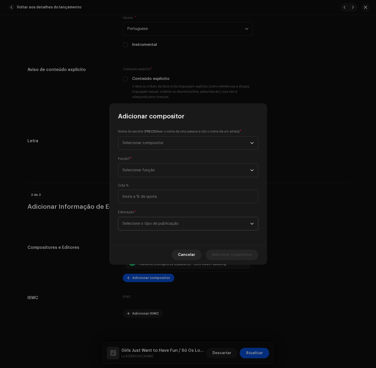
click at [177, 229] on span "Selecione o tipo de publicação" at bounding box center [187, 223] width 128 height 13
click at [181, 261] on span "Published (managed by a publisher)" at bounding box center [154, 258] width 65 height 5
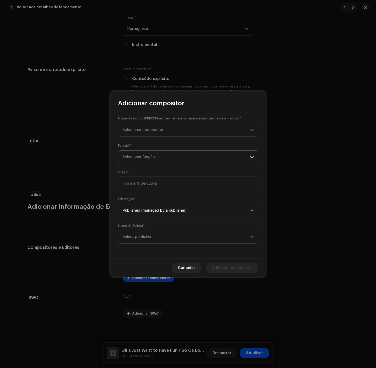
click at [155, 158] on span "Selecionar função" at bounding box center [187, 157] width 128 height 13
click at [163, 203] on li "Composer & Lyricist" at bounding box center [188, 203] width 136 height 10
click at [206, 133] on span "Selecionar compositor" at bounding box center [187, 129] width 128 height 13
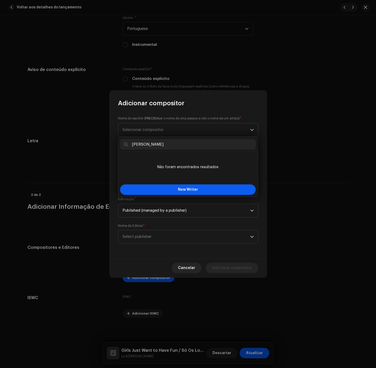
type input "Alexandre Magno Abrão"
click at [183, 192] on button "New Writer" at bounding box center [188, 189] width 136 height 10
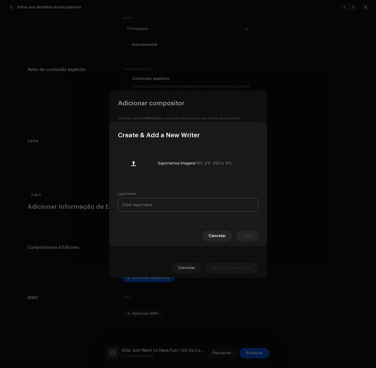
click at [180, 199] on div "Legal Name" at bounding box center [188, 202] width 140 height 20
click at [185, 205] on input "text" at bounding box center [188, 205] width 140 height 14
paste input "Alexandre Magno Abrão"
type input "Alexandre Magno Abrão"
click at [255, 241] on div "Cancelar Criar" at bounding box center [188, 235] width 157 height 19
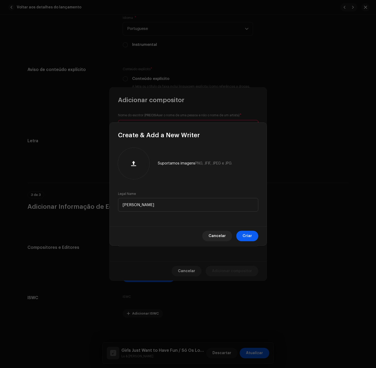
click at [250, 233] on span "Criar" at bounding box center [247, 236] width 9 height 10
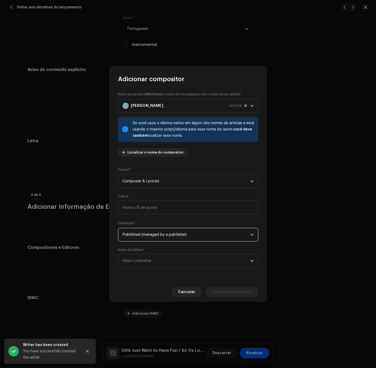
click at [171, 239] on span "Published (managed by a publisher)" at bounding box center [187, 234] width 128 height 13
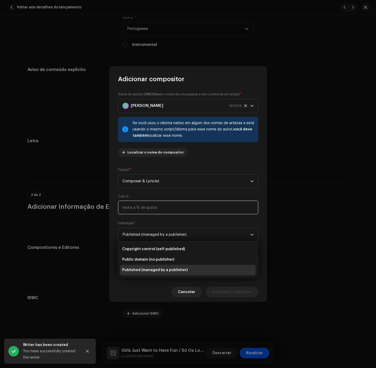
drag, startPoint x: 162, startPoint y: 213, endPoint x: 167, endPoint y: 242, distance: 29.2
click at [163, 213] on input at bounding box center [188, 208] width 140 height 14
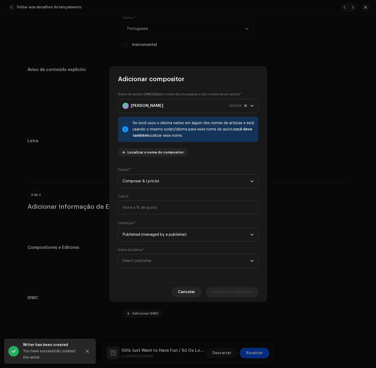
click at [166, 249] on div "Nome da Editora * Select publisher" at bounding box center [188, 258] width 140 height 20
click at [167, 265] on span "Select publisher" at bounding box center [187, 260] width 128 height 13
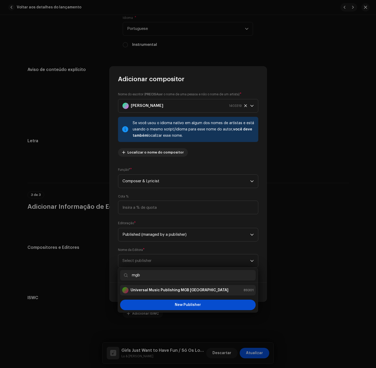
type input "mgb"
click at [164, 287] on li "Universal Music Publishing MGB [GEOGRAPHIC_DATA] 89301" at bounding box center [188, 290] width 136 height 10
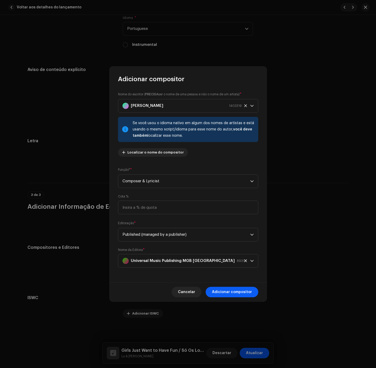
click at [242, 294] on span "Adicionar compositor" at bounding box center [232, 292] width 40 height 10
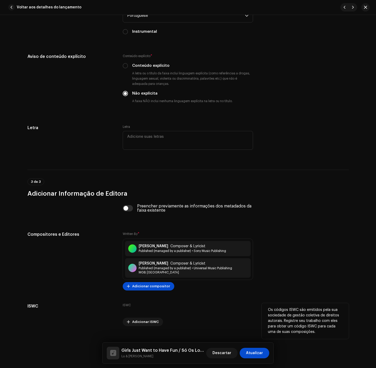
scroll to position [935, 0]
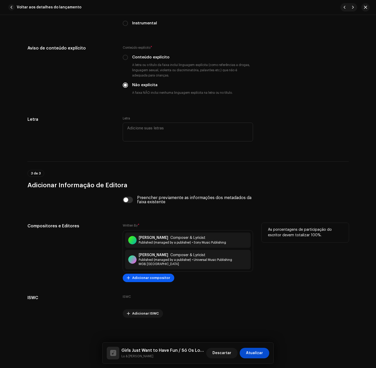
click at [156, 276] on span "Adicionar compositor" at bounding box center [151, 277] width 38 height 10
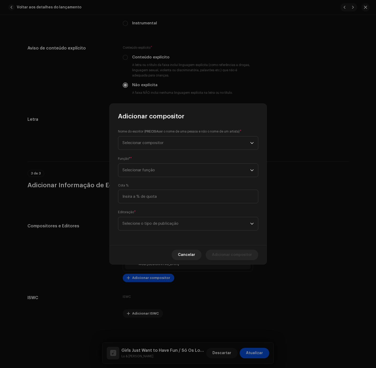
click at [167, 150] on div "Nome do escritor ( PRECISA ser o nome de uma pessoa e não o nome de um artista)…" at bounding box center [188, 182] width 157 height 125
click at [170, 143] on span "Selecionar compositor" at bounding box center [187, 142] width 128 height 13
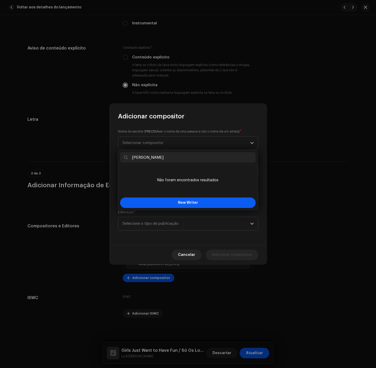
type input "Thiago Castanho"
click at [171, 206] on button "New Writer" at bounding box center [188, 202] width 136 height 10
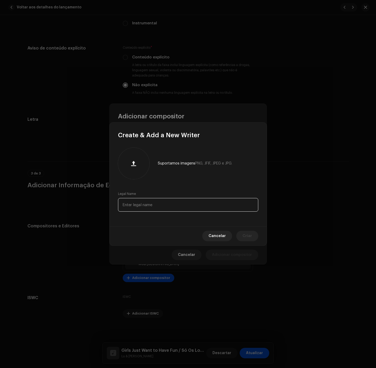
click at [171, 206] on input "text" at bounding box center [188, 205] width 140 height 14
paste input "Thiago Castanho"
type input "Thiago Castanho"
click at [249, 237] on span "Criar" at bounding box center [247, 236] width 9 height 10
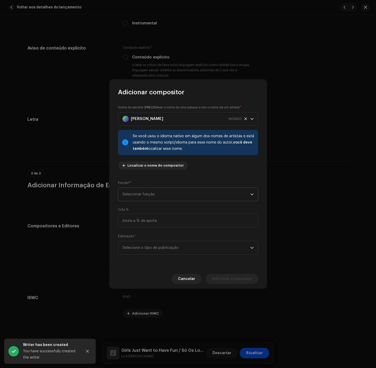
click at [156, 193] on span "Selecionar função" at bounding box center [187, 194] width 128 height 13
click at [149, 241] on span "Composer & Lyricist" at bounding box center [140, 239] width 37 height 5
click at [155, 254] on p-select "Selecione o tipo de publicação" at bounding box center [188, 248] width 140 height 14
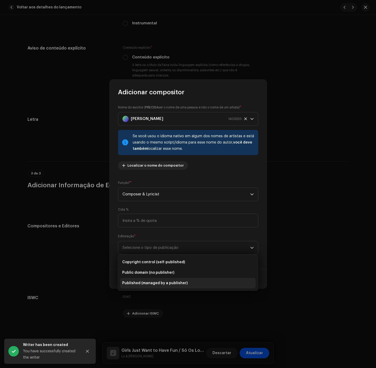
click at [175, 283] on span "Published (managed by a publisher)" at bounding box center [154, 282] width 65 height 5
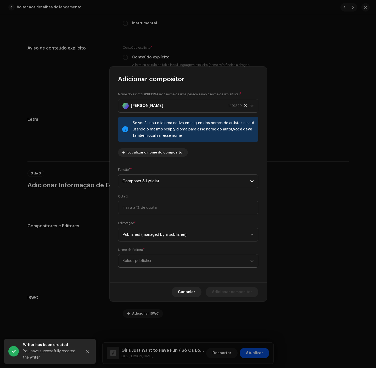
click at [177, 266] on span "Select publisher" at bounding box center [187, 260] width 128 height 13
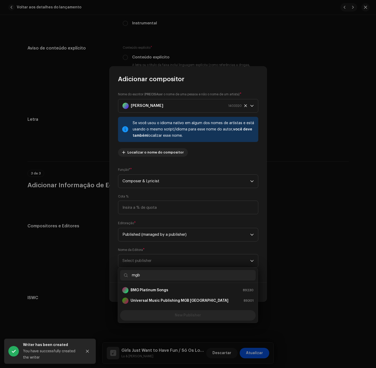
drag, startPoint x: 183, startPoint y: 276, endPoint x: 177, endPoint y: 296, distance: 21.2
click at [177, 291] on div "mgb BMG Platinum Songs 89230 Universal Music Publishing MGB Brasil 89301 New Pu…" at bounding box center [188, 295] width 140 height 55
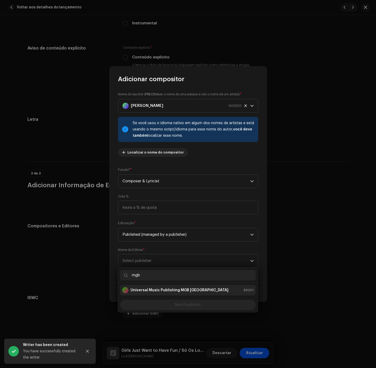
type input "mgb"
click at [187, 289] on strong "Universal Music Publishing MGB [GEOGRAPHIC_DATA]" at bounding box center [180, 289] width 98 height 5
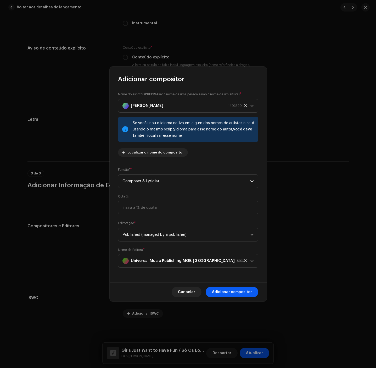
click at [219, 291] on span "Adicionar compositor" at bounding box center [232, 292] width 40 height 10
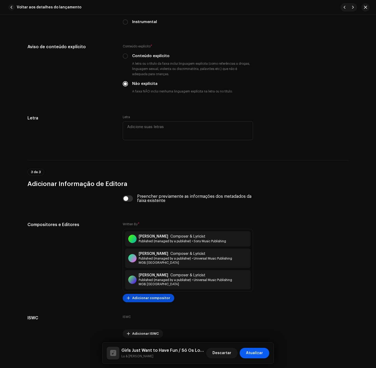
click at [250, 353] on span "Atualizar" at bounding box center [254, 353] width 17 height 10
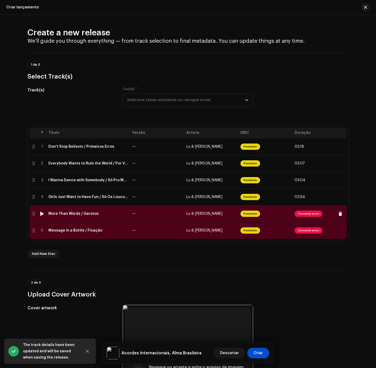
click at [124, 216] on td "More Than Words / Garotos" at bounding box center [88, 213] width 84 height 17
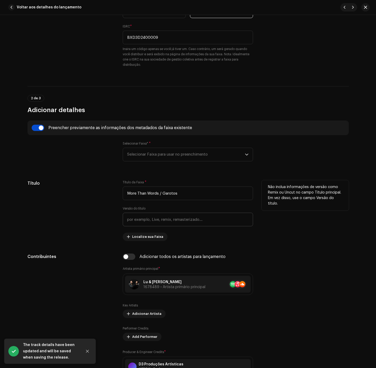
scroll to position [157, 0]
drag, startPoint x: 159, startPoint y: 196, endPoint x: 119, endPoint y: 193, distance: 40.1
click at [119, 193] on div "Título Título da Faixa * More Than Words / Garotos Versão do título Localize su…" at bounding box center [187, 210] width 321 height 61
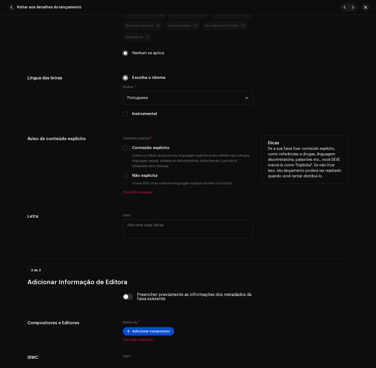
scroll to position [904, 0]
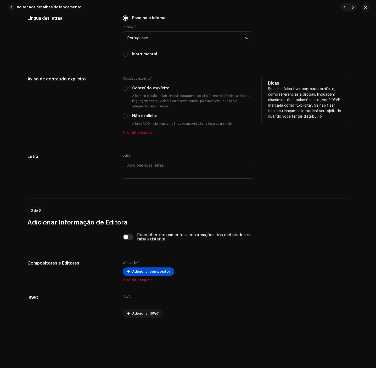
click at [140, 117] on label "Não explícita" at bounding box center [144, 116] width 25 height 6
click at [128, 117] on input "Não explícita" at bounding box center [125, 115] width 5 height 5
radio input "true"
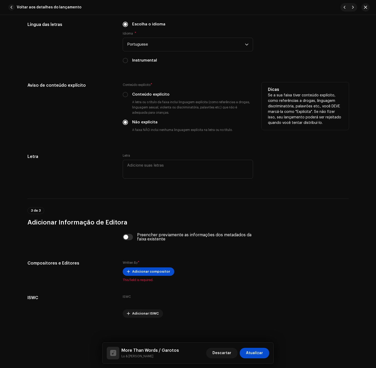
scroll to position [898, 0]
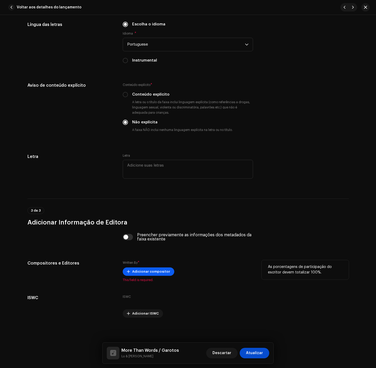
click at [144, 273] on span "Adicionar compositor" at bounding box center [151, 271] width 38 height 10
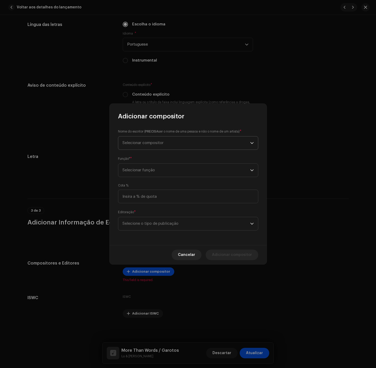
click at [132, 140] on span "Selecionar compositor" at bounding box center [187, 142] width 128 height 13
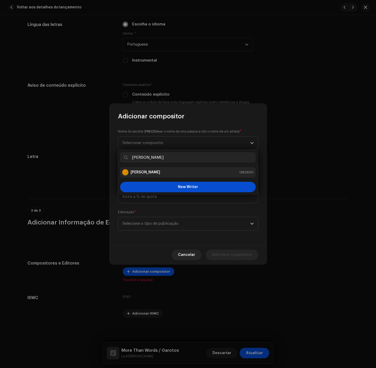
type input "Nuno Bettencourt"
click at [179, 176] on li "Nuno Bettencourt 1382600" at bounding box center [188, 172] width 136 height 10
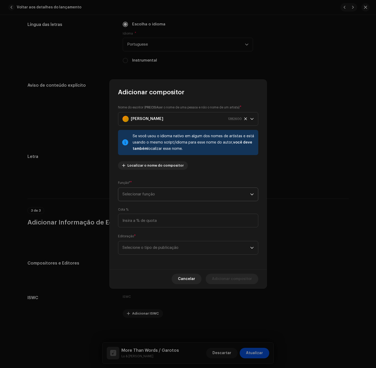
drag, startPoint x: 178, startPoint y: 196, endPoint x: 175, endPoint y: 199, distance: 4.7
click at [177, 196] on span "Selecionar função" at bounding box center [187, 194] width 128 height 13
click at [167, 241] on li "Composer & Lyricist" at bounding box center [188, 240] width 136 height 10
click at [175, 261] on div "Nome do escritor ( PRECISA ser o nome de uma pessoa e não o nome de um artista)…" at bounding box center [188, 182] width 157 height 173
click at [177, 251] on span "Selecione o tipo de publicação" at bounding box center [187, 247] width 128 height 13
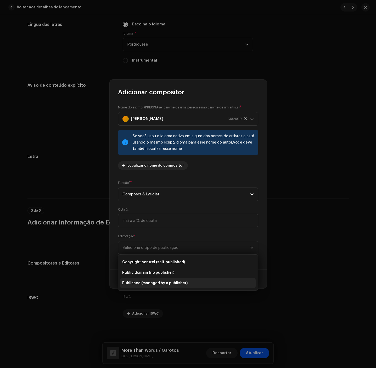
click at [175, 283] on span "Published (managed by a publisher)" at bounding box center [154, 282] width 65 height 5
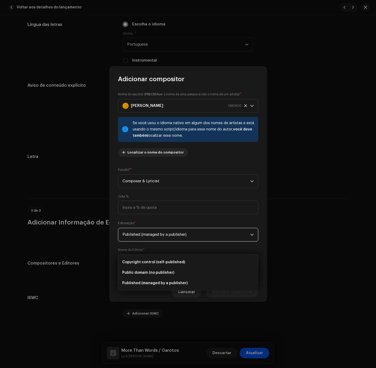
click at [171, 255] on span "Select publisher" at bounding box center [187, 260] width 128 height 13
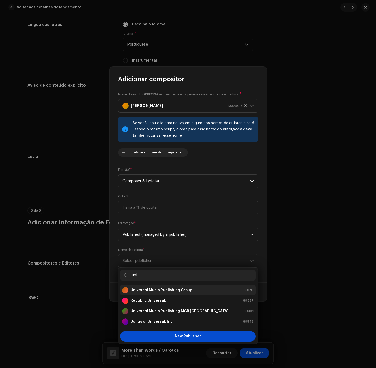
type input "uni"
click at [161, 290] on strong "Universal Music Publishing Group" at bounding box center [162, 289] width 62 height 5
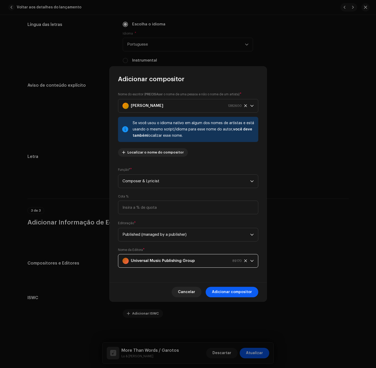
click at [233, 290] on span "Adicionar compositor" at bounding box center [232, 292] width 40 height 10
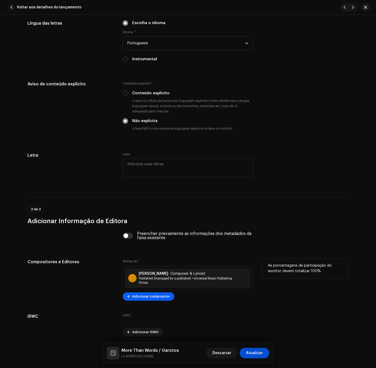
click at [159, 297] on span "Adicionar compositor" at bounding box center [151, 296] width 38 height 10
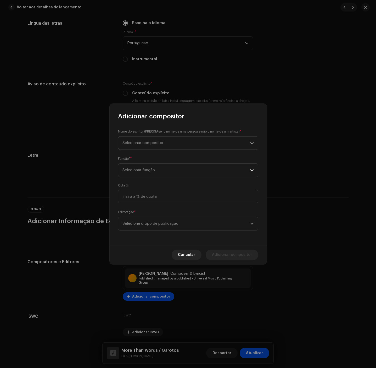
click at [197, 141] on span "Selecionar compositor" at bounding box center [187, 142] width 128 height 13
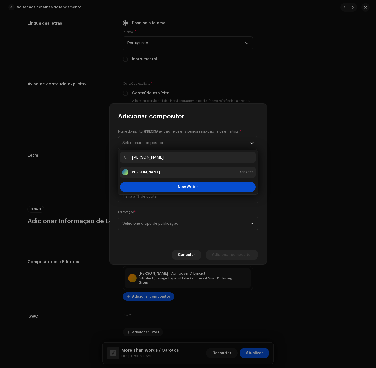
type input "Gary Cherone"
click at [170, 173] on div "Gary Cherone 1382599" at bounding box center [187, 172] width 131 height 6
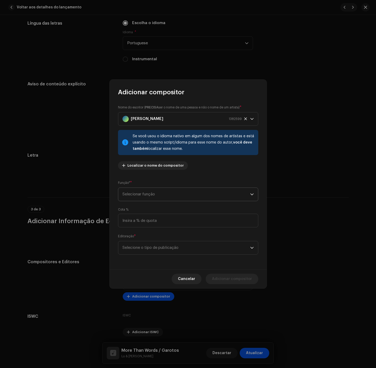
click at [154, 188] on span "Selecionar função" at bounding box center [187, 194] width 128 height 13
click at [153, 237] on span "Composer & Lyricist" at bounding box center [140, 239] width 37 height 5
click at [156, 252] on span "Selecione o tipo de publicação" at bounding box center [187, 247] width 128 height 13
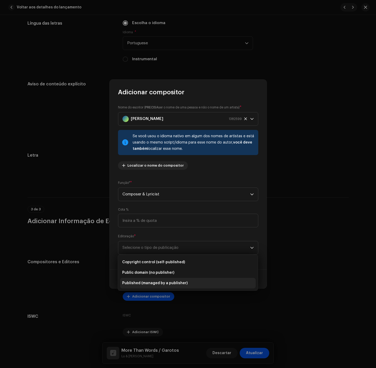
click at [180, 285] on span "Published (managed by a publisher)" at bounding box center [154, 282] width 65 height 5
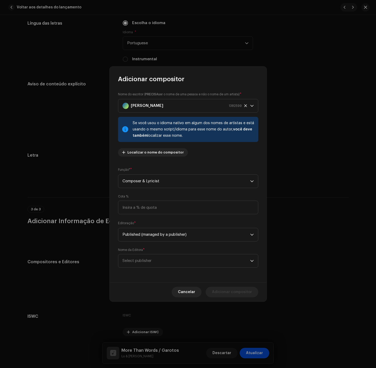
click at [180, 278] on div "Nome do escritor ( PRECISA ser o nome de uma pessoa e não o nome de um artista)…" at bounding box center [188, 182] width 157 height 199
click at [180, 264] on span "Select publisher" at bounding box center [187, 260] width 128 height 13
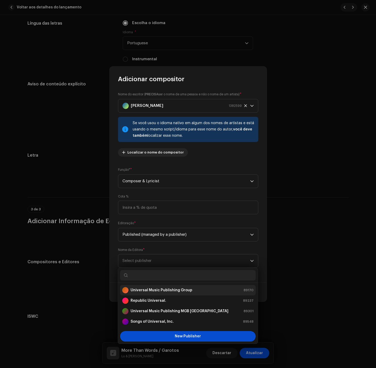
click at [177, 290] on strong "Universal Music Publishing Group" at bounding box center [162, 289] width 62 height 5
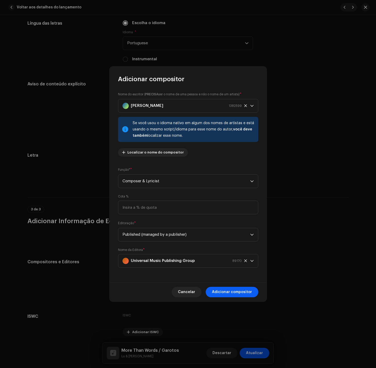
click at [232, 291] on span "Adicionar compositor" at bounding box center [232, 292] width 40 height 10
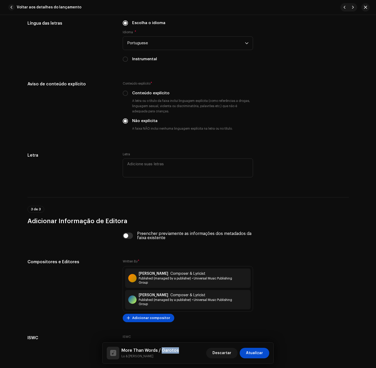
drag, startPoint x: 160, startPoint y: 350, endPoint x: 181, endPoint y: 348, distance: 20.6
click at [176, 349] on div "More Than Words / Garotos Lu & Robertinho Descartar Atualizar" at bounding box center [188, 353] width 163 height 13
copy h5 "Garotos"
click at [155, 323] on span "Adicionar compositor" at bounding box center [151, 318] width 38 height 10
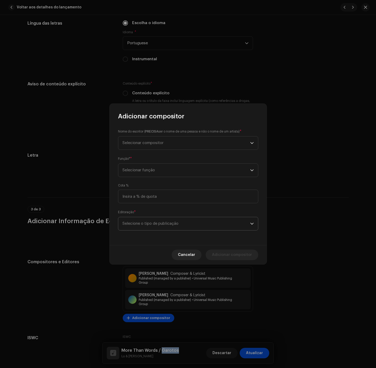
click at [151, 227] on span "Selecione o tipo de publicação" at bounding box center [187, 223] width 128 height 13
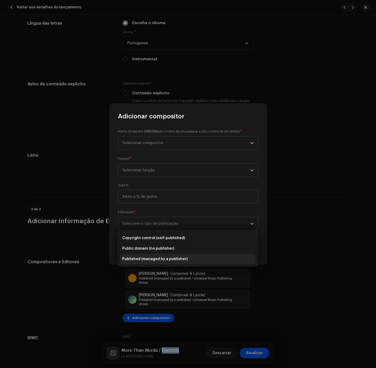
click at [162, 262] on li "Published (managed by a publisher)" at bounding box center [188, 259] width 136 height 10
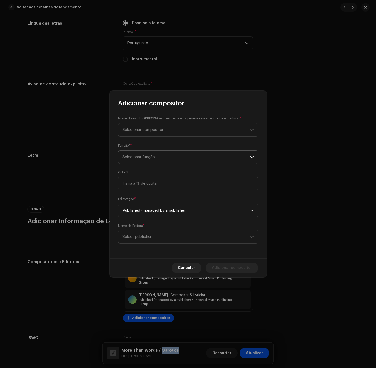
click at [169, 159] on span "Selecionar função" at bounding box center [187, 157] width 128 height 13
click at [167, 201] on li "Composer & Lyricist" at bounding box center [188, 203] width 136 height 10
click at [212, 135] on span "Selecionar compositor" at bounding box center [187, 129] width 128 height 13
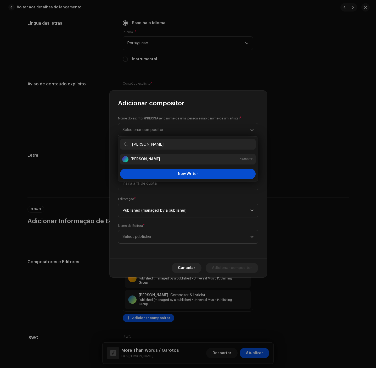
type input "Carlos Leoni Rodrigues Sampaio"
click at [171, 162] on li "Carlos Leoni Rodrigues Sampaio 1403315" at bounding box center [188, 159] width 136 height 10
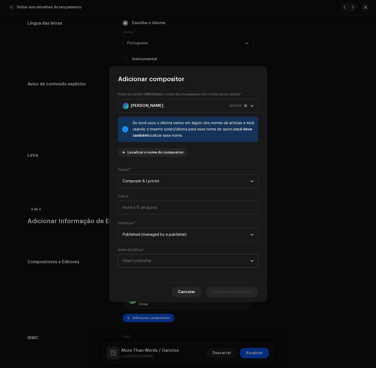
drag, startPoint x: 168, startPoint y: 226, endPoint x: 171, endPoint y: 259, distance: 33.4
click at [171, 259] on span "Select publisher" at bounding box center [187, 260] width 128 height 13
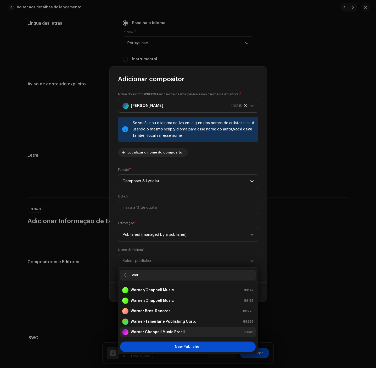
type input "war"
click at [166, 336] on li "Warner Chappell Music Brasil 89601" at bounding box center [188, 332] width 136 height 10
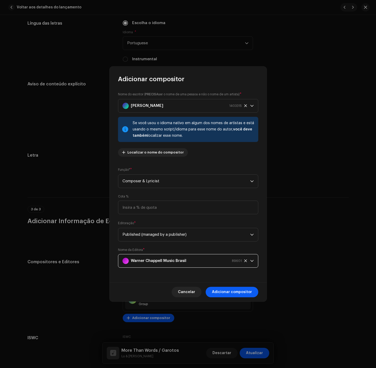
click at [237, 296] on span "Adicionar compositor" at bounding box center [232, 292] width 40 height 10
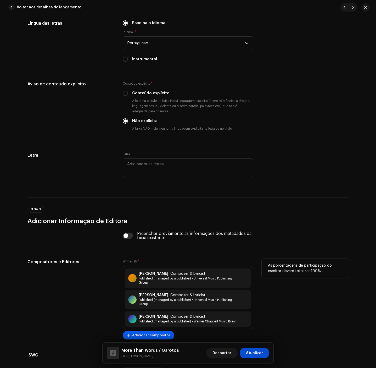
click at [160, 336] on span "Adicionar compositor" at bounding box center [151, 335] width 38 height 10
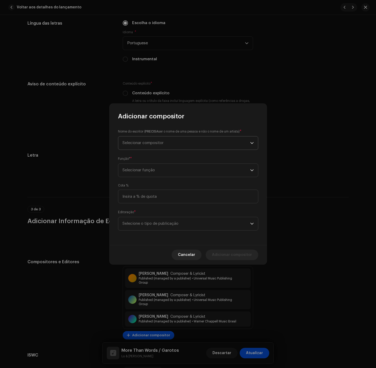
click at [171, 140] on span "Selecionar compositor" at bounding box center [187, 142] width 128 height 13
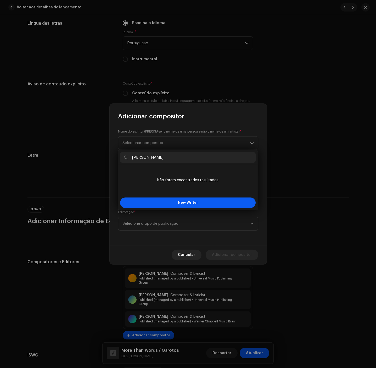
type input "Paula Toller"
click at [174, 203] on button "New Writer" at bounding box center [188, 202] width 136 height 10
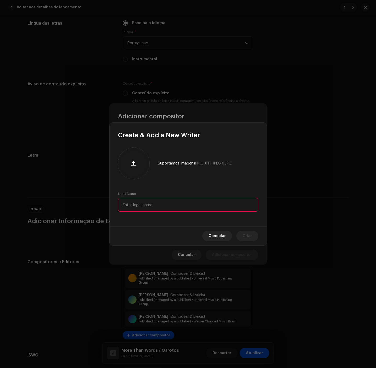
click at [174, 203] on input "text" at bounding box center [188, 205] width 140 height 14
click at [194, 200] on input "text" at bounding box center [188, 205] width 140 height 14
paste input "Paula Toller"
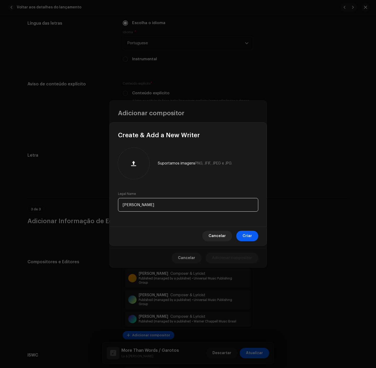
type input "Paula Toller"
click at [246, 234] on span "Criar" at bounding box center [247, 236] width 9 height 10
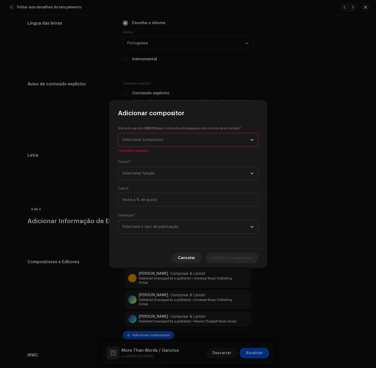
click at [164, 160] on div "Função* * Selecionar função" at bounding box center [188, 169] width 140 height 21
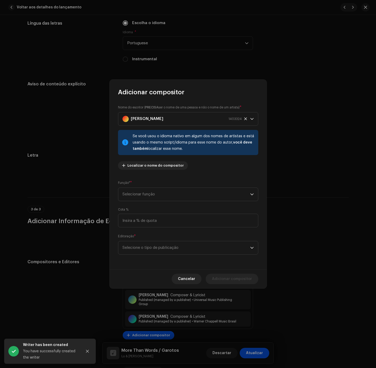
click at [168, 180] on div "Função* * Selecionar função" at bounding box center [188, 190] width 140 height 21
click at [174, 195] on span "Selecionar função" at bounding box center [187, 194] width 128 height 13
drag, startPoint x: 162, startPoint y: 242, endPoint x: 164, endPoint y: 249, distance: 7.7
click at [162, 241] on li "Composer & Lyricist" at bounding box center [188, 240] width 136 height 10
click at [166, 254] on p-select "Selecione o tipo de publicação" at bounding box center [188, 248] width 140 height 14
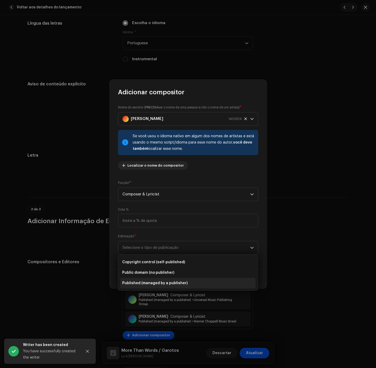
click at [170, 285] on span "Published (managed by a publisher)" at bounding box center [154, 282] width 65 height 5
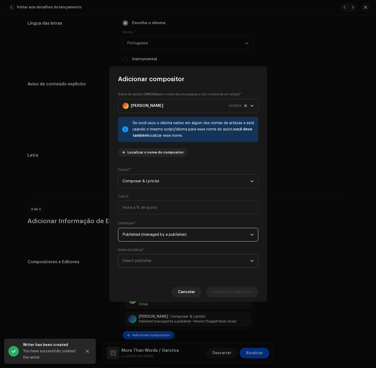
click at [181, 263] on span "Select publisher" at bounding box center [187, 260] width 128 height 13
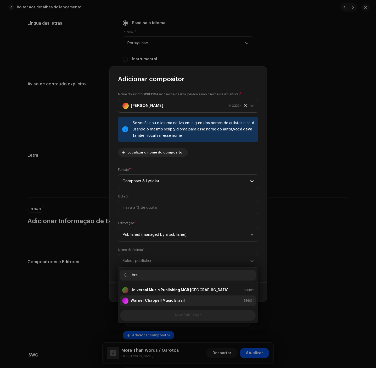
type input "bra"
click at [188, 304] on li "Warner Chappell Music Brasil 89601" at bounding box center [188, 300] width 136 height 10
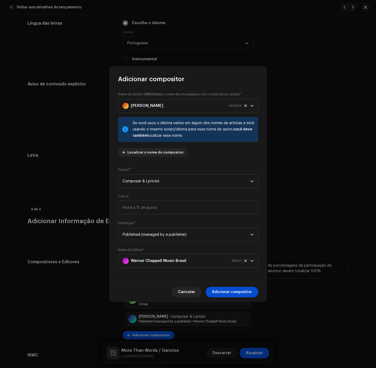
click at [221, 290] on span "Adicionar compositor" at bounding box center [232, 292] width 40 height 10
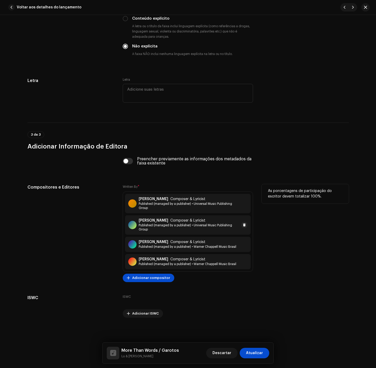
scroll to position [974, 0]
click at [152, 278] on span "Adicionar compositor" at bounding box center [151, 277] width 38 height 10
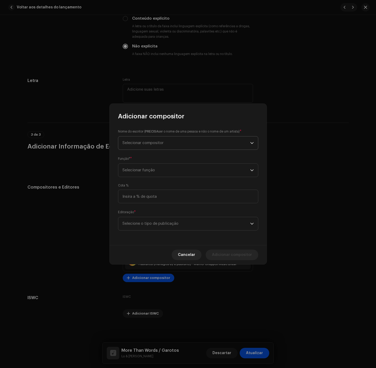
click at [157, 142] on span "Selecionar compositor" at bounding box center [143, 143] width 41 height 4
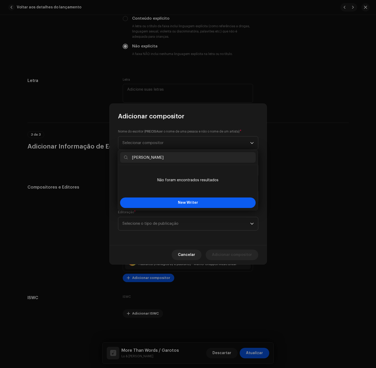
type input "Herbert Vianna"
click at [172, 199] on button "New Writer" at bounding box center [188, 202] width 136 height 10
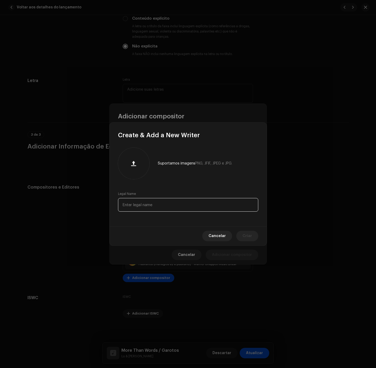
click at [172, 204] on input "text" at bounding box center [188, 205] width 140 height 14
paste input "Herbert Vianna"
type input "Herbert Vianna"
click at [244, 233] on span "Criar" at bounding box center [247, 236] width 9 height 10
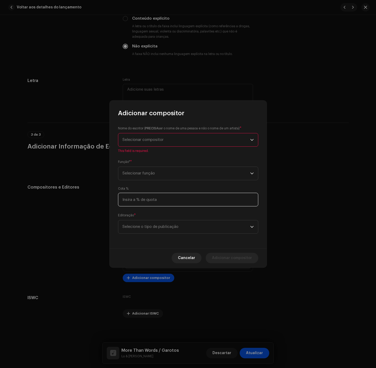
click at [149, 193] on input at bounding box center [188, 200] width 140 height 14
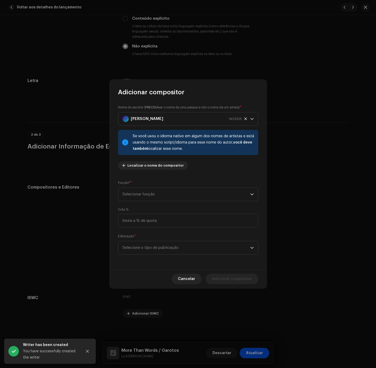
click at [150, 185] on div "Função* * Selecionar função" at bounding box center [188, 190] width 140 height 21
click at [149, 193] on span "Selecionar função" at bounding box center [187, 194] width 128 height 13
drag, startPoint x: 160, startPoint y: 241, endPoint x: 161, endPoint y: 249, distance: 7.9
click at [160, 242] on li "Composer & Lyricist" at bounding box center [188, 240] width 136 height 10
click at [161, 251] on span "Selecione o tipo de publicação" at bounding box center [187, 247] width 128 height 13
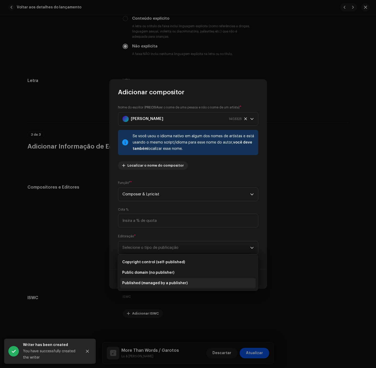
click at [166, 284] on span "Published (managed by a publisher)" at bounding box center [154, 282] width 65 height 5
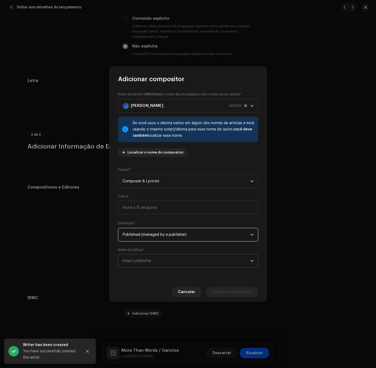
click at [170, 262] on span "Select publisher" at bounding box center [187, 260] width 128 height 13
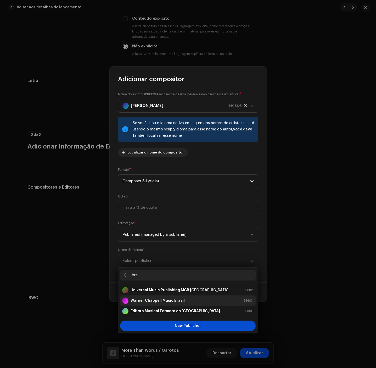
type input "bra"
click at [191, 303] on div "Warner Chappell Music Brasil 89601" at bounding box center [187, 300] width 131 height 6
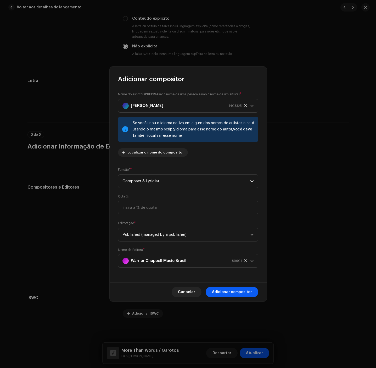
click at [241, 288] on span "Adicionar compositor" at bounding box center [232, 292] width 40 height 10
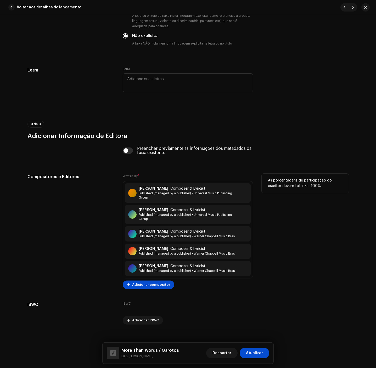
scroll to position [991, 0]
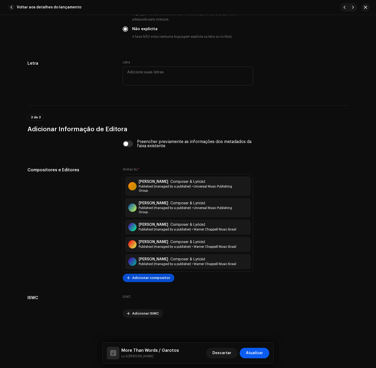
click at [263, 351] on button "Atualizar" at bounding box center [255, 353] width 30 height 10
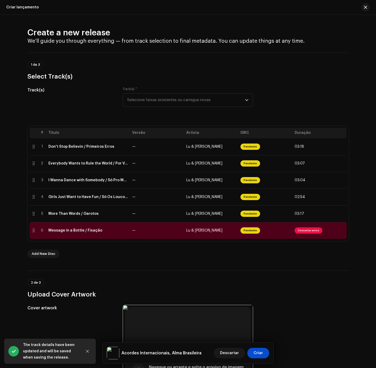
click at [151, 240] on div "# Título Versão Artista ISRC Duração 1 Don't Stop Believin / Primeiros Erros — …" at bounding box center [187, 183] width 321 height 115
click at [157, 236] on td "—" at bounding box center [157, 230] width 54 height 17
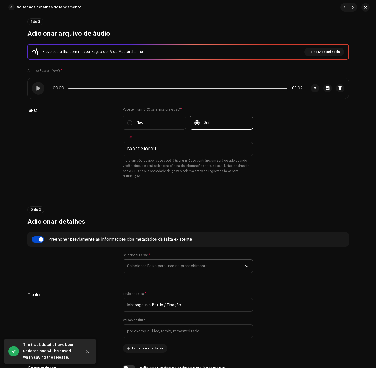
scroll to position [157, 0]
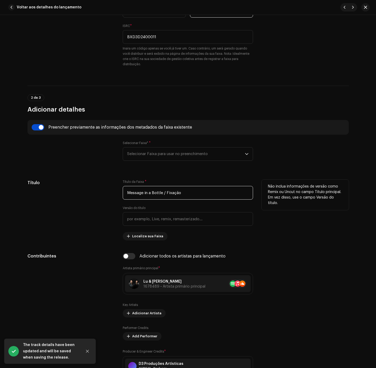
drag, startPoint x: 162, startPoint y: 194, endPoint x: 100, endPoint y: 186, distance: 62.6
click at [100, 186] on div "Título Título da Faixa * Message in a Bottle / Fixação Versão do título Localiz…" at bounding box center [187, 210] width 321 height 61
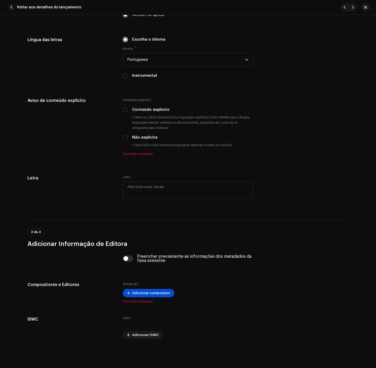
scroll to position [904, 0]
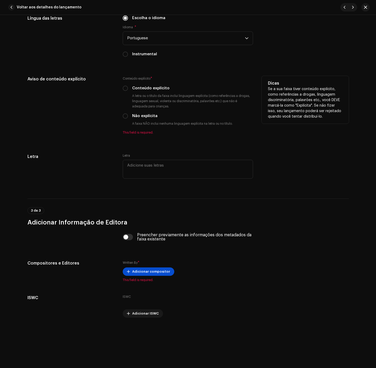
click at [121, 115] on div "Aviso de conteúdo explícito Conteúdo explícito * Conteúdo explícito A letra ou …" at bounding box center [187, 108] width 321 height 65
click at [125, 120] on div "Conteúdo explícito * Conteúdo explícito A letra ou o título da faixa inclui lin…" at bounding box center [188, 105] width 130 height 59
click at [124, 118] on input "Não explícita" at bounding box center [125, 115] width 5 height 5
radio input "true"
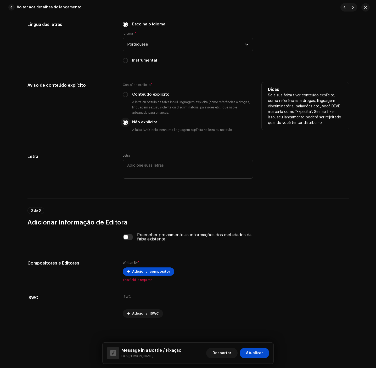
scroll to position [898, 0]
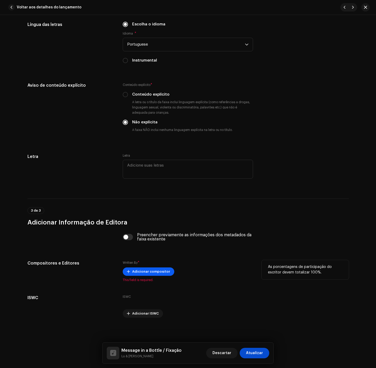
click at [156, 274] on span "Adicionar compositor" at bounding box center [151, 271] width 38 height 10
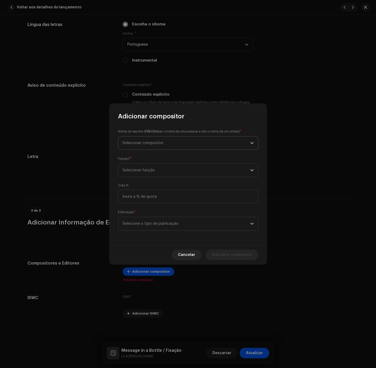
click at [158, 141] on span "Selecionar compositor" at bounding box center [143, 143] width 41 height 4
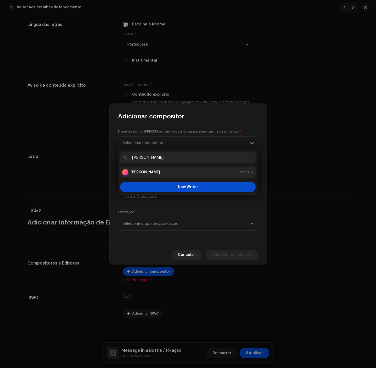
type input "Gordon Sumner"
click at [159, 171] on div "Gordon Sumner 1385237" at bounding box center [187, 172] width 131 height 6
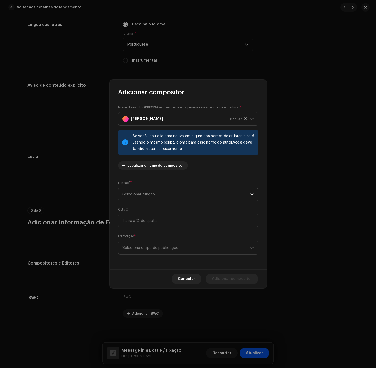
click at [153, 190] on span "Selecionar função" at bounding box center [187, 194] width 128 height 13
click at [161, 242] on li "Composer & Lyricist" at bounding box center [188, 240] width 136 height 10
click at [159, 248] on span "Selecione o tipo de publicação" at bounding box center [187, 247] width 128 height 13
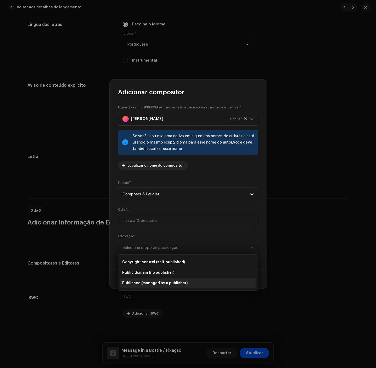
click at [153, 284] on span "Published (managed by a publisher)" at bounding box center [154, 282] width 65 height 5
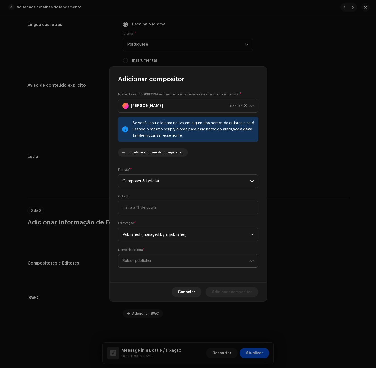
click at [152, 256] on span "Select publisher" at bounding box center [187, 260] width 128 height 13
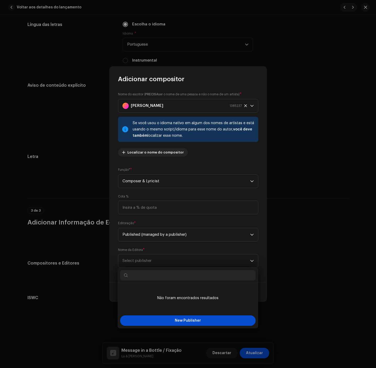
click at [238, 274] on input "text" at bounding box center [188, 275] width 136 height 10
paste input "Universal Music Publishing Group"
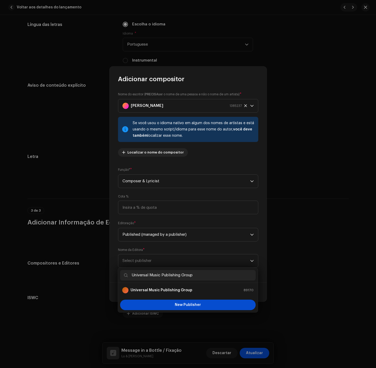
type input "Universal Music Publishing Group"
click at [201, 294] on li "Universal Music Publishing Group 89170" at bounding box center [188, 290] width 136 height 10
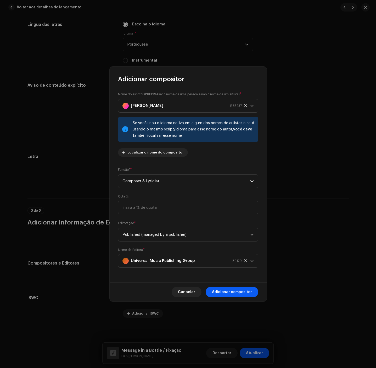
click at [232, 291] on span "Adicionar compositor" at bounding box center [232, 292] width 40 height 10
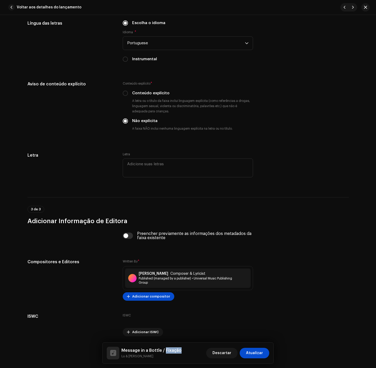
drag, startPoint x: 164, startPoint y: 351, endPoint x: 185, endPoint y: 349, distance: 20.8
click at [185, 349] on div "Message in a Bottle / Fixação Lu & Robertinho Descartar Atualizar" at bounding box center [188, 353] width 163 height 13
copy h5 "Fixação"
click at [163, 297] on span "Adicionar compositor" at bounding box center [151, 296] width 38 height 10
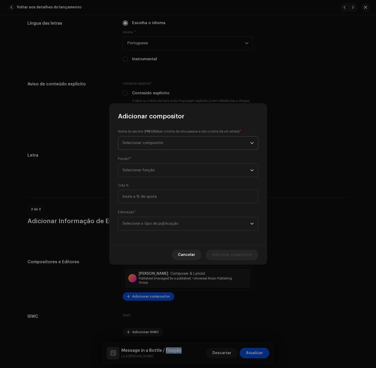
drag, startPoint x: 155, startPoint y: 137, endPoint x: 154, endPoint y: 140, distance: 3.0
click at [155, 139] on span "Selecionar compositor" at bounding box center [187, 142] width 128 height 13
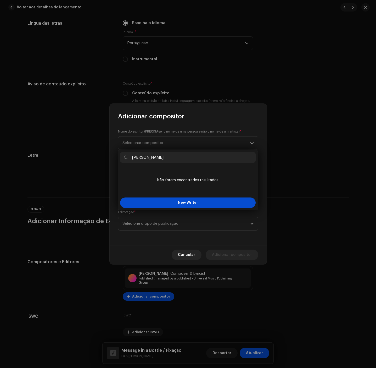
type input "George Israel"
click at [194, 210] on div "New Writer" at bounding box center [188, 202] width 140 height 15
click at [195, 204] on span "New Writer" at bounding box center [188, 203] width 20 height 4
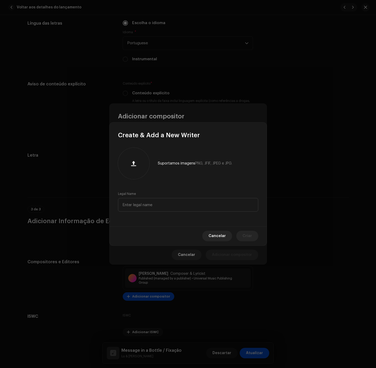
click at [175, 193] on div "Legal Name" at bounding box center [188, 202] width 140 height 20
click at [181, 203] on input "text" at bounding box center [188, 205] width 140 height 14
paste input "George Israel"
type input "George Israel"
click at [250, 236] on span "Criar" at bounding box center [247, 236] width 9 height 10
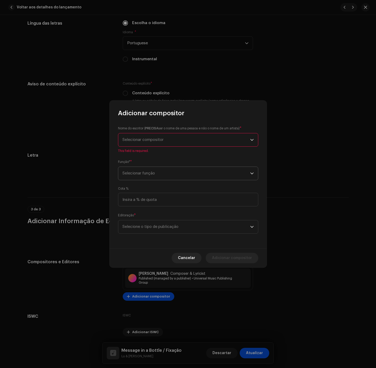
click at [148, 179] on span "Selecionar função" at bounding box center [187, 173] width 128 height 13
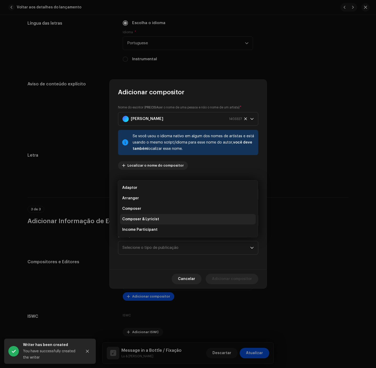
click at [150, 223] on li "Composer & Lyricist" at bounding box center [188, 219] width 136 height 10
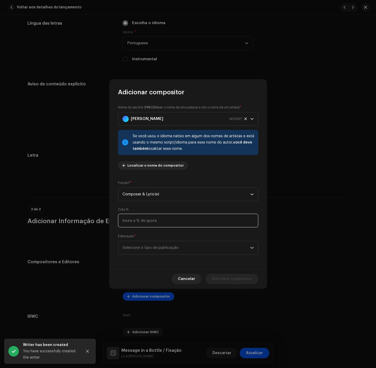
click at [151, 225] on input at bounding box center [188, 221] width 140 height 14
click at [161, 244] on span "Selecione o tipo de publicação" at bounding box center [187, 247] width 128 height 13
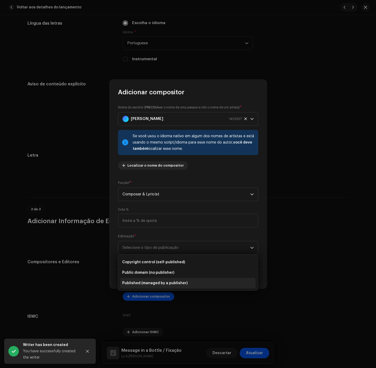
click at [167, 285] on span "Published (managed by a publisher)" at bounding box center [154, 282] width 65 height 5
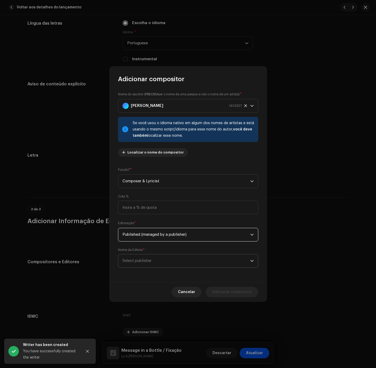
click at [166, 265] on span "Select publisher" at bounding box center [187, 260] width 128 height 13
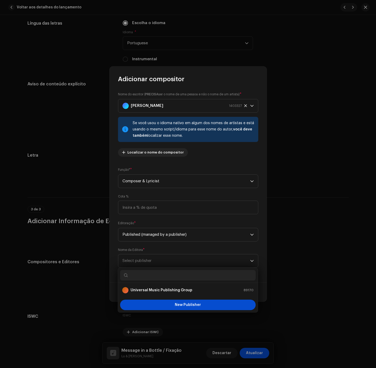
click at [183, 277] on input "text" at bounding box center [188, 275] width 136 height 10
paste input "Warner Chappell Music Brasil"
type input "Warner Chappell Music Brasil"
click at [175, 291] on strong "Warner Chappell Music Brasil" at bounding box center [158, 289] width 54 height 5
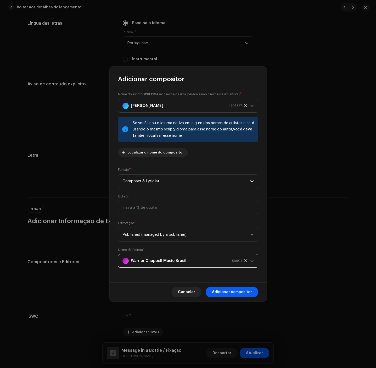
click at [239, 289] on span "Adicionar compositor" at bounding box center [232, 292] width 40 height 10
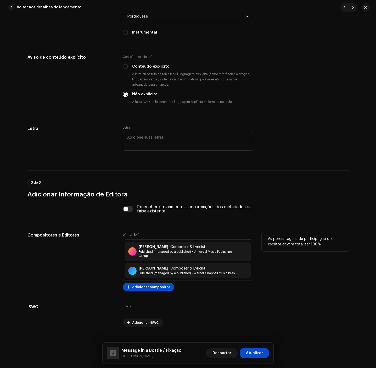
scroll to position [935, 0]
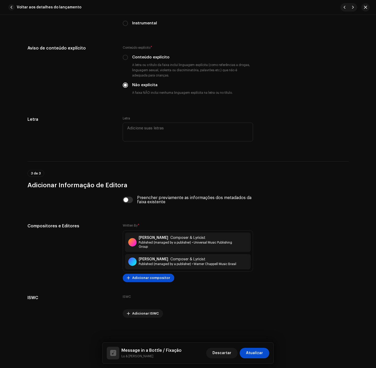
click at [163, 276] on span "Adicionar compositor" at bounding box center [151, 277] width 38 height 10
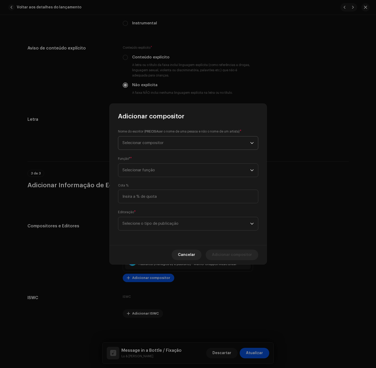
click at [226, 140] on span "Selecionar compositor" at bounding box center [187, 142] width 128 height 13
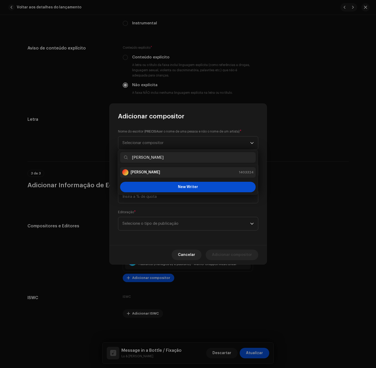
type input "Paula Toller"
click at [182, 171] on div "Paula Toller 1403324" at bounding box center [187, 172] width 131 height 6
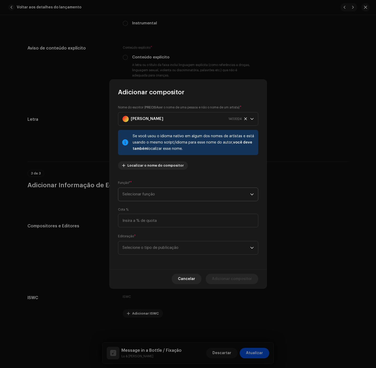
click at [170, 193] on span "Selecionar função" at bounding box center [187, 194] width 128 height 13
click at [162, 237] on li "Composer & Lyricist" at bounding box center [188, 240] width 136 height 10
drag, startPoint x: 163, startPoint y: 239, endPoint x: 163, endPoint y: 243, distance: 3.9
click at [163, 240] on div "Editoração * Selecione o tipo de publicação" at bounding box center [188, 243] width 140 height 21
click at [166, 247] on span "Selecione o tipo de publicação" at bounding box center [187, 247] width 128 height 13
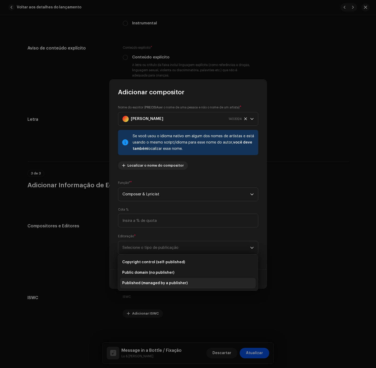
click at [167, 281] on span "Published (managed by a publisher)" at bounding box center [154, 282] width 65 height 5
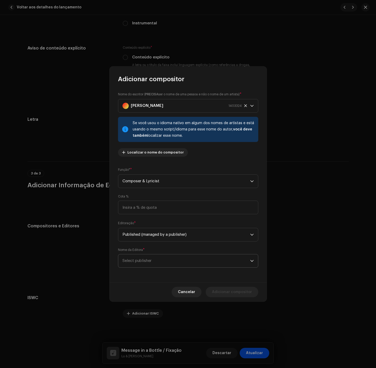
click at [163, 260] on span "Select publisher" at bounding box center [187, 260] width 128 height 13
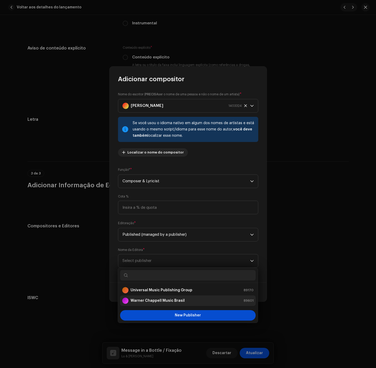
drag, startPoint x: 174, startPoint y: 299, endPoint x: 181, endPoint y: 299, distance: 7.3
click at [176, 299] on strong "Warner Chappell Music Brasil" at bounding box center [158, 300] width 54 height 5
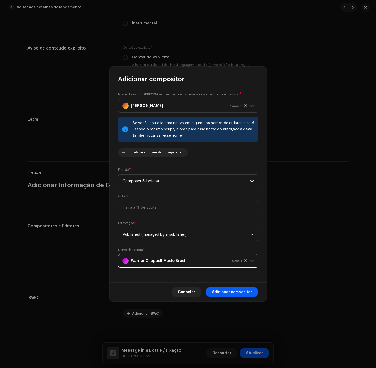
click at [222, 295] on span "Adicionar compositor" at bounding box center [232, 292] width 40 height 10
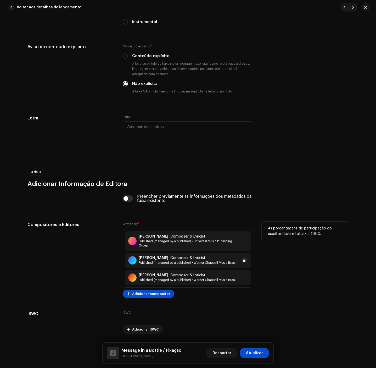
scroll to position [952, 0]
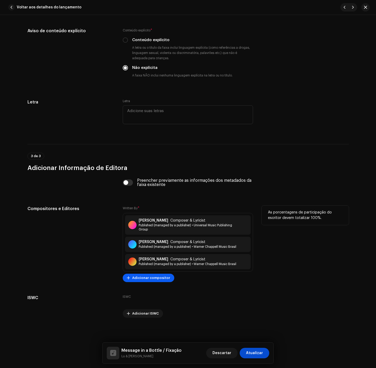
click at [157, 278] on span "Adicionar compositor" at bounding box center [151, 277] width 38 height 10
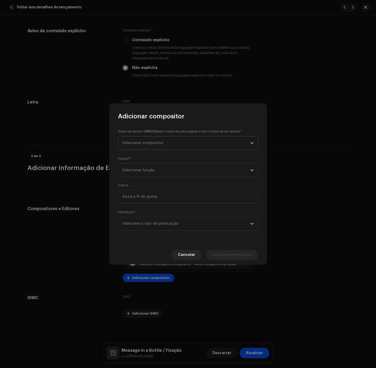
click at [166, 147] on span "Selecionar compositor" at bounding box center [187, 142] width 128 height 13
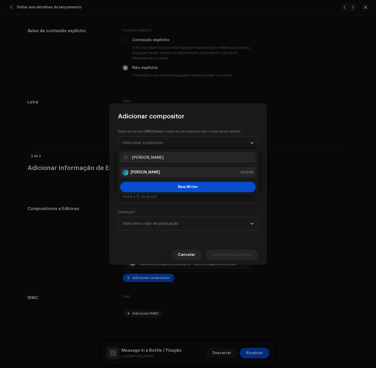
type input "Carlos Leoni"
click at [191, 172] on div "Carlos Leoni Rodrigues Sampaio 1403315" at bounding box center [187, 172] width 131 height 6
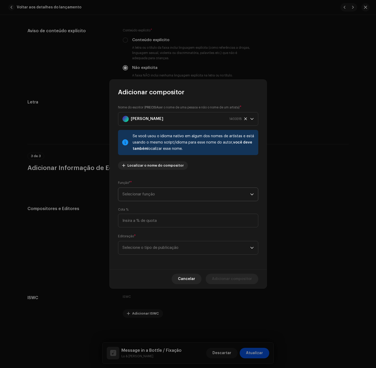
click at [151, 194] on span "Selecionar função" at bounding box center [187, 194] width 128 height 13
drag, startPoint x: 145, startPoint y: 242, endPoint x: 149, endPoint y: 241, distance: 3.5
click at [147, 241] on span "Composer & Lyricist" at bounding box center [140, 239] width 37 height 5
click at [154, 246] on span "Selecione o tipo de publicação" at bounding box center [187, 247] width 128 height 13
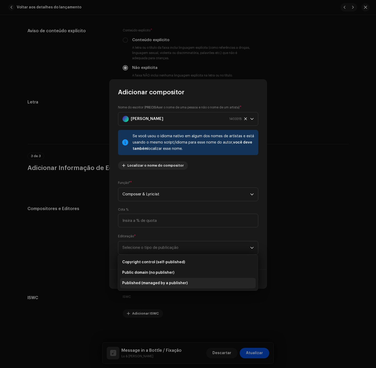
click at [153, 283] on span "Published (managed by a publisher)" at bounding box center [154, 282] width 65 height 5
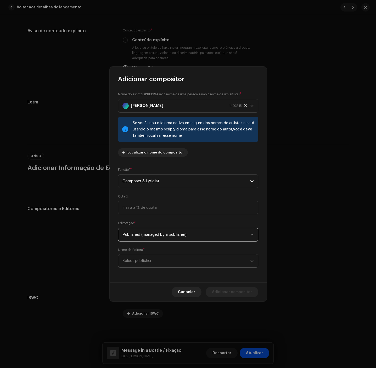
click at [154, 259] on span "Select publisher" at bounding box center [187, 260] width 128 height 13
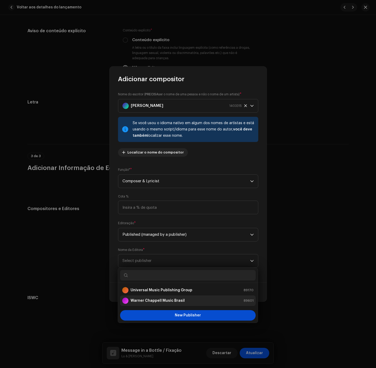
click at [171, 301] on strong "Warner Chappell Music Brasil" at bounding box center [158, 300] width 54 height 5
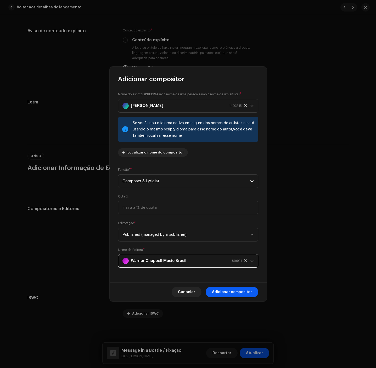
click at [238, 288] on span "Adicionar compositor" at bounding box center [232, 292] width 40 height 10
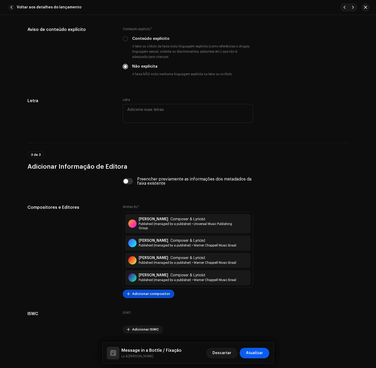
click at [260, 350] on span "Atualizar" at bounding box center [254, 353] width 17 height 10
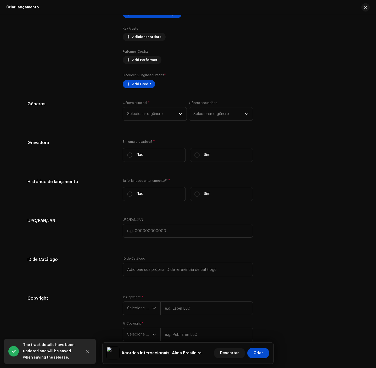
scroll to position [726, 0]
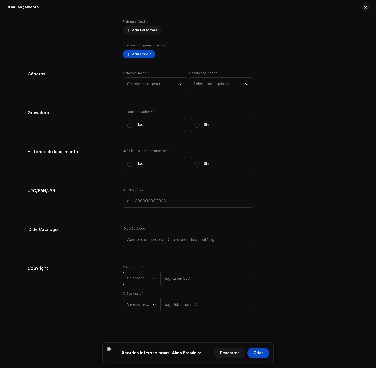
click at [137, 281] on span "Selecione o ano" at bounding box center [139, 278] width 25 height 13
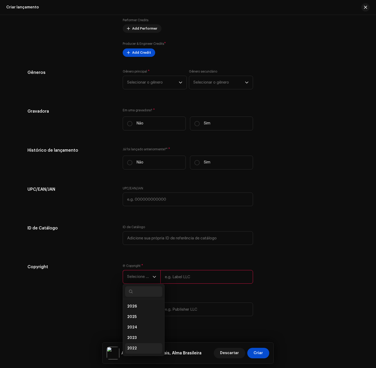
scroll to position [8, 0]
click at [139, 322] on li "2024" at bounding box center [143, 319] width 37 height 10
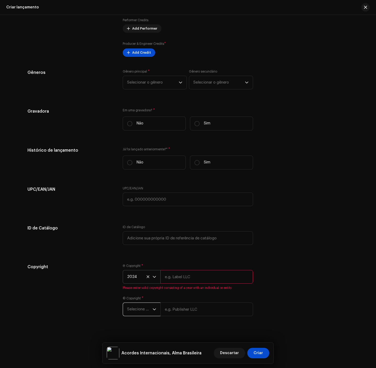
click at [137, 308] on span "Selecione o ano" at bounding box center [139, 309] width 25 height 13
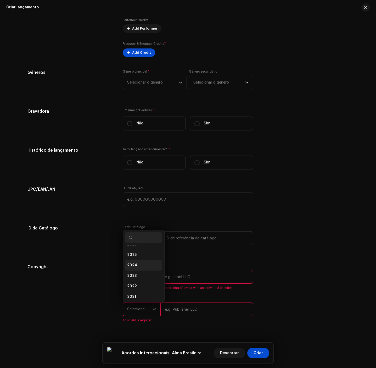
click at [145, 268] on li "2024" at bounding box center [143, 265] width 37 height 10
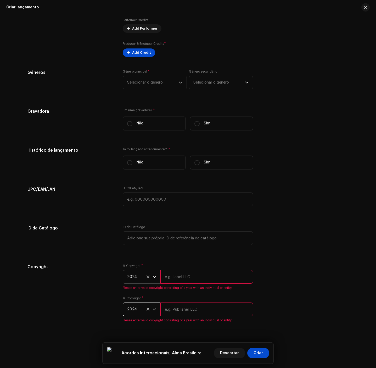
click at [182, 271] on div "Ⓟ Copyright * 2024 Please enter valid copyright consisting of a year with an in…" at bounding box center [188, 277] width 130 height 26
click at [185, 278] on input "text" at bounding box center [206, 277] width 93 height 14
type input "D3 Produções Artísticas"
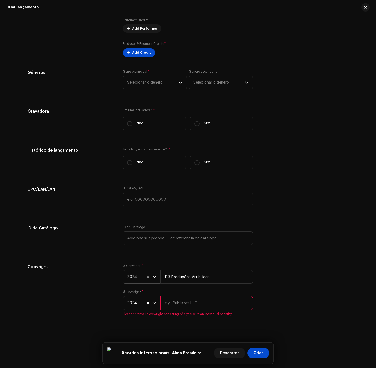
click at [213, 311] on div "© Copyright * 2024 Please enter valid copyright consisting of a year with an in…" at bounding box center [188, 303] width 130 height 26
click at [219, 308] on input "text" at bounding box center [206, 303] width 93 height 14
type input "D3 Produções Artísticas"
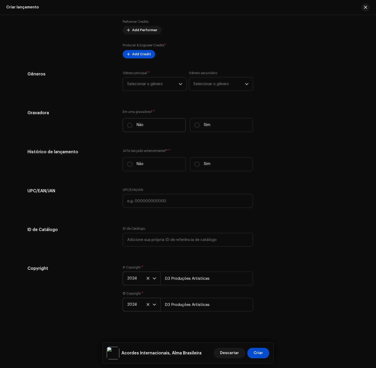
click at [148, 119] on label "Não" at bounding box center [154, 125] width 63 height 14
click at [132, 123] on input "Não" at bounding box center [129, 125] width 5 height 5
radio input "true"
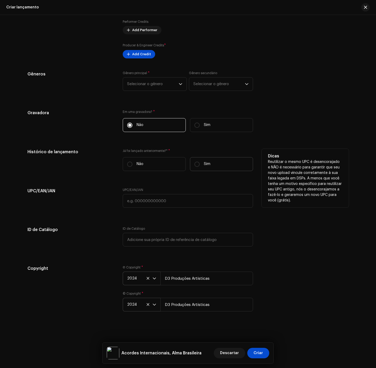
click at [211, 163] on label "Sim" at bounding box center [221, 164] width 63 height 14
click at [200, 163] on input "Sim" at bounding box center [196, 164] width 5 height 5
radio input "true"
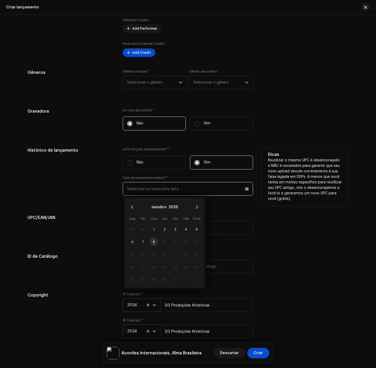
click at [228, 190] on input "text" at bounding box center [188, 189] width 130 height 14
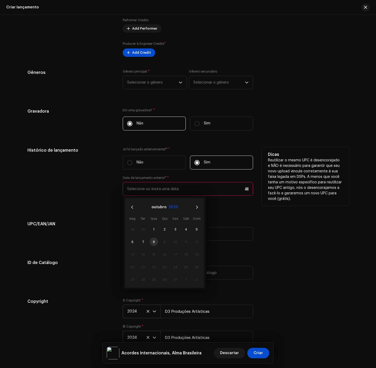
click at [169, 207] on button "2025" at bounding box center [173, 207] width 9 height 8
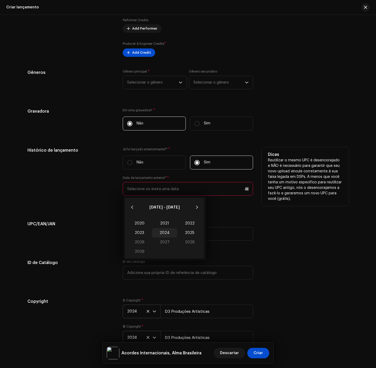
click at [170, 236] on span "2024" at bounding box center [164, 232] width 25 height 9
click at [186, 254] on span "Dez." at bounding box center [191, 254] width 22 height 8
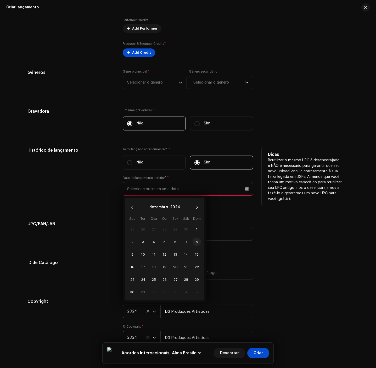
click at [195, 242] on span "8" at bounding box center [197, 241] width 8 height 8
type input "08/12/2024"
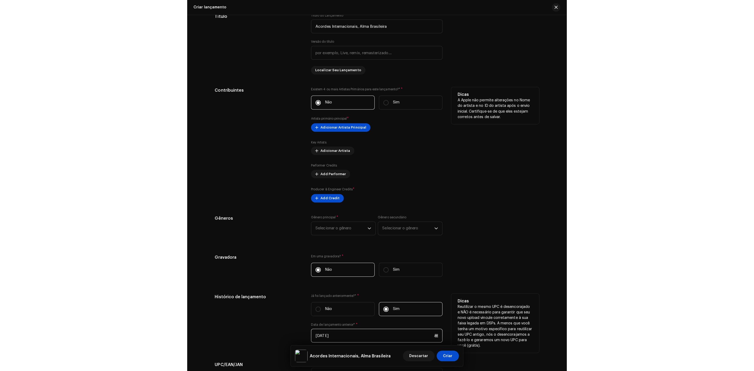
scroll to position [597, 0]
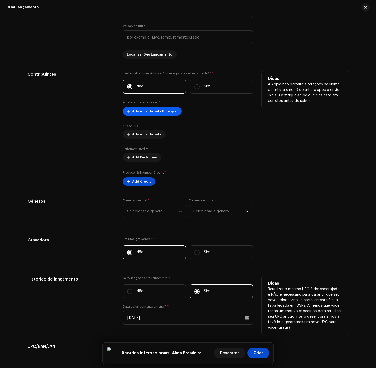
click at [156, 113] on span "Adicionar Artista Principal" at bounding box center [154, 111] width 45 height 10
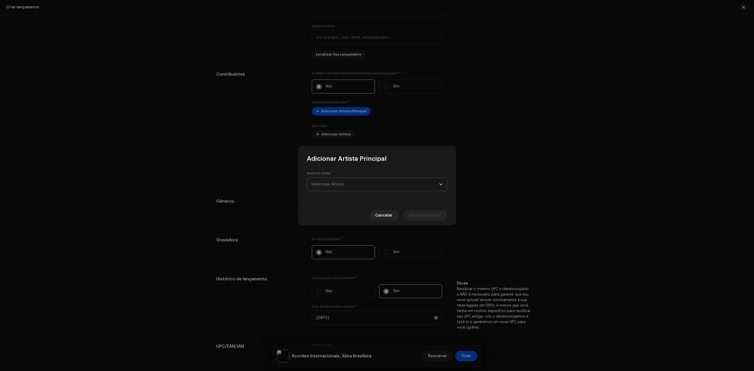
click at [336, 188] on span "Selecionar Artista" at bounding box center [375, 184] width 128 height 13
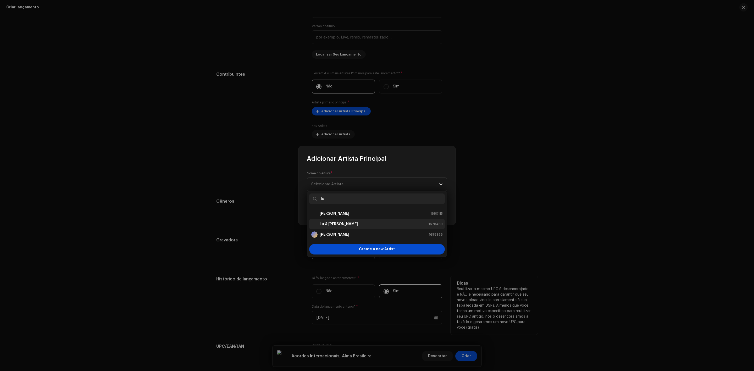
type input "lu"
click at [345, 224] on strong "Lu & [PERSON_NAME]" at bounding box center [339, 223] width 38 height 5
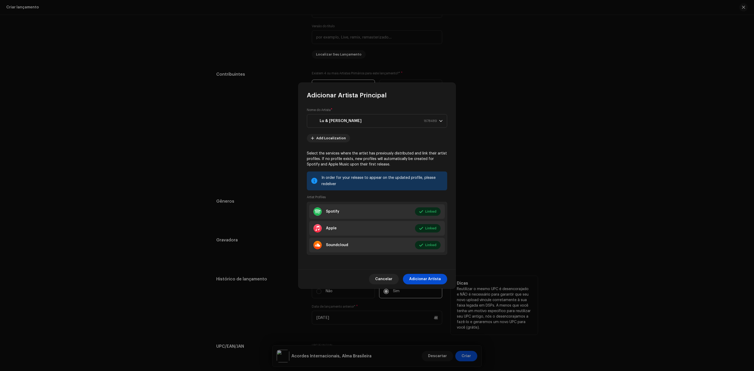
click at [376, 280] on span "Adicionar Artista" at bounding box center [425, 279] width 32 height 10
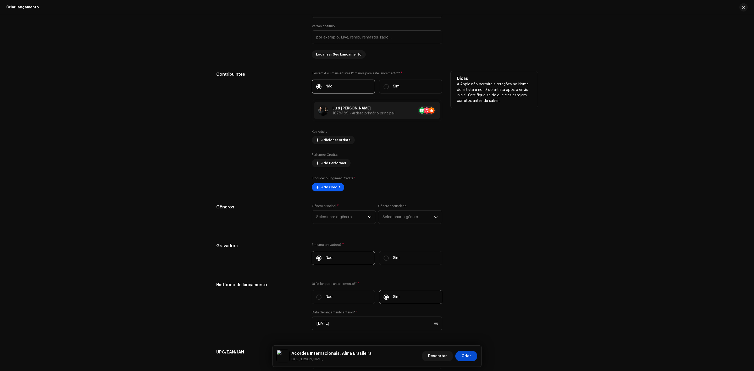
click at [321, 191] on span "Add Credit" at bounding box center [330, 187] width 19 height 10
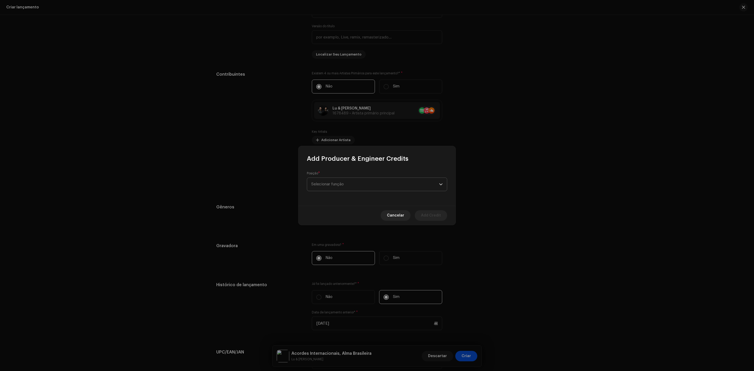
click at [339, 188] on span "Selecionar função" at bounding box center [375, 184] width 128 height 13
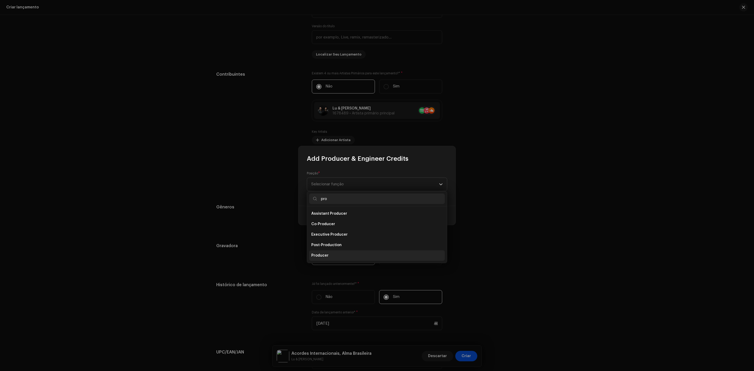
type input "pro"
click at [337, 255] on li "Producer" at bounding box center [377, 255] width 136 height 10
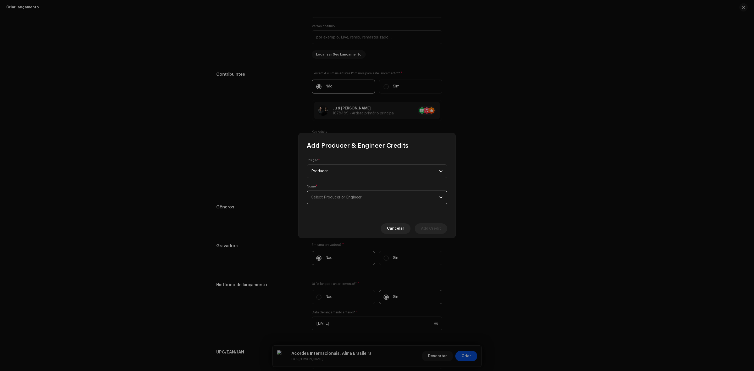
click at [376, 201] on span "Select Producer or Engineer" at bounding box center [375, 197] width 128 height 13
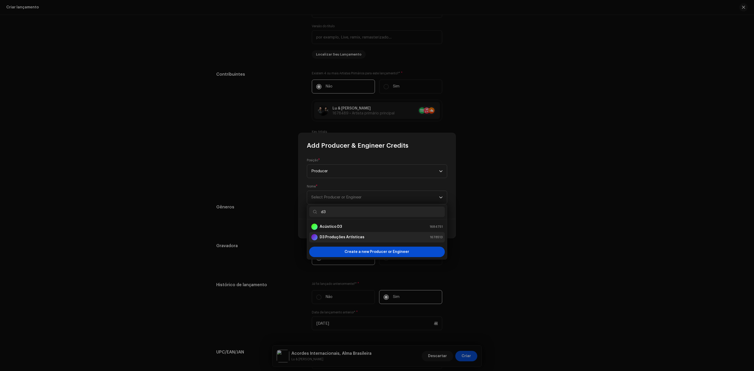
type input "d3"
click at [347, 233] on li "D3 Produções Artísticas 1678513" at bounding box center [377, 237] width 136 height 10
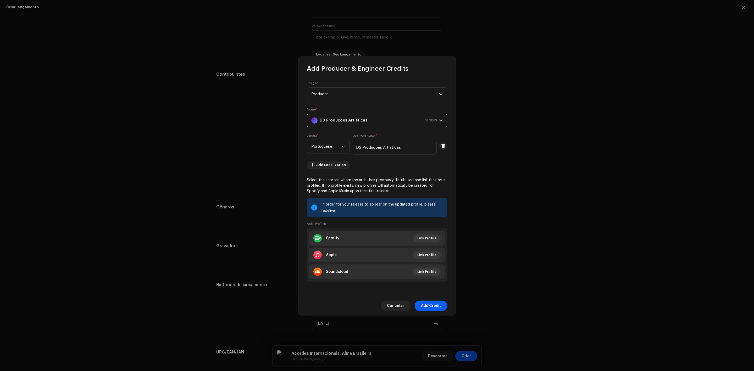
click at [376, 304] on span "Add Credit" at bounding box center [431, 305] width 20 height 10
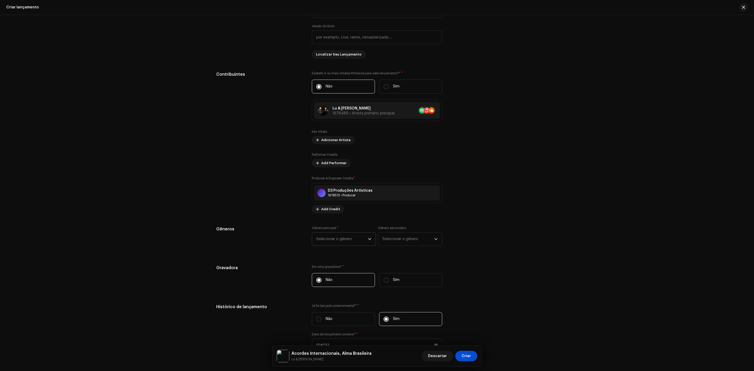
click at [353, 241] on span "Selecionar o gênero" at bounding box center [342, 238] width 52 height 13
type input "serta"
click at [336, 281] on li "Sertanejo" at bounding box center [343, 279] width 59 height 10
click at [376, 241] on span "Selecionar o gênero" at bounding box center [408, 238] width 52 height 13
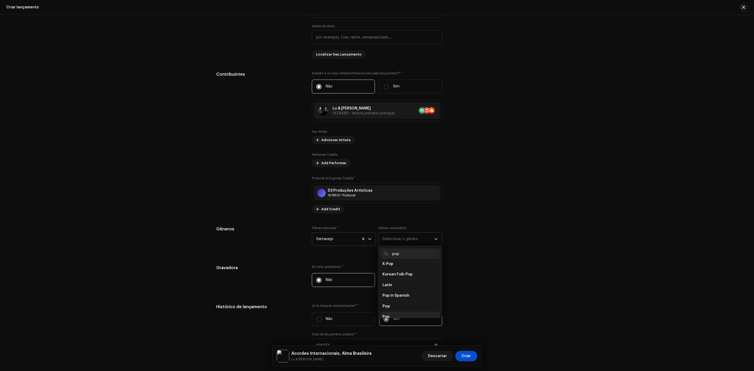
scroll to position [158, 0]
type input "pop"
click at [376, 314] on li "Pop" at bounding box center [409, 315] width 59 height 10
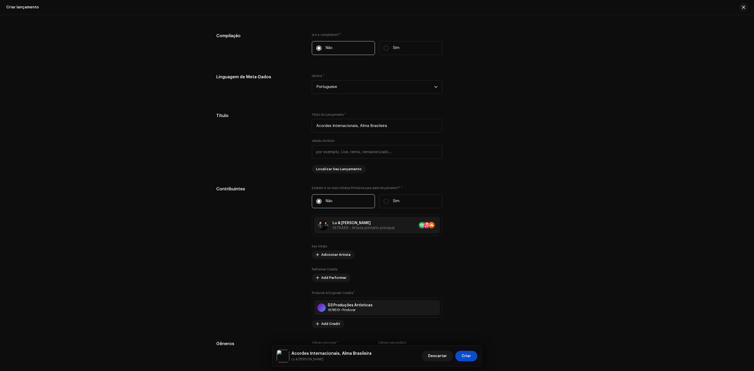
scroll to position [479, 0]
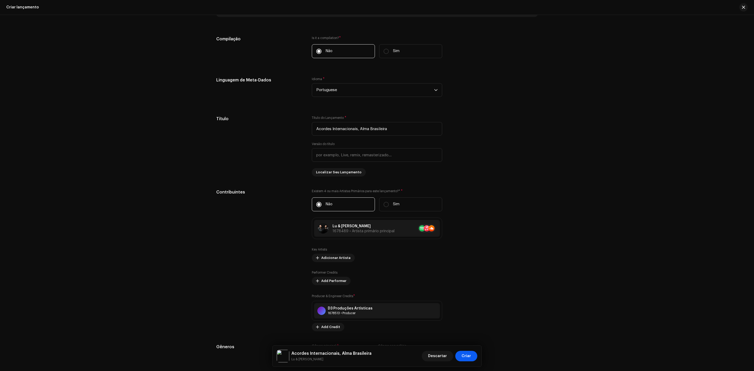
click at [376, 356] on span "Criar" at bounding box center [465, 356] width 9 height 10
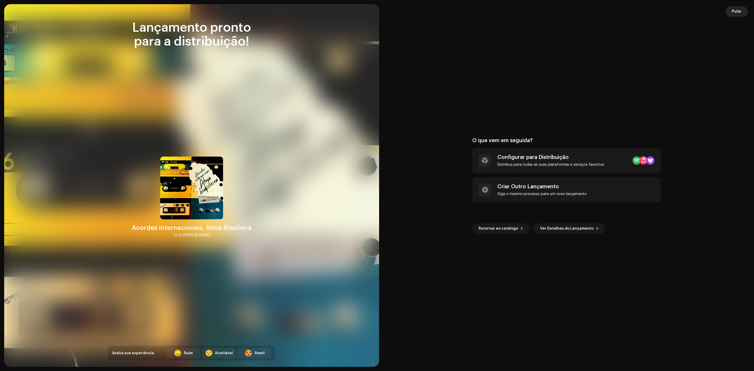
click at [376, 12] on button "Pular" at bounding box center [736, 11] width 22 height 10
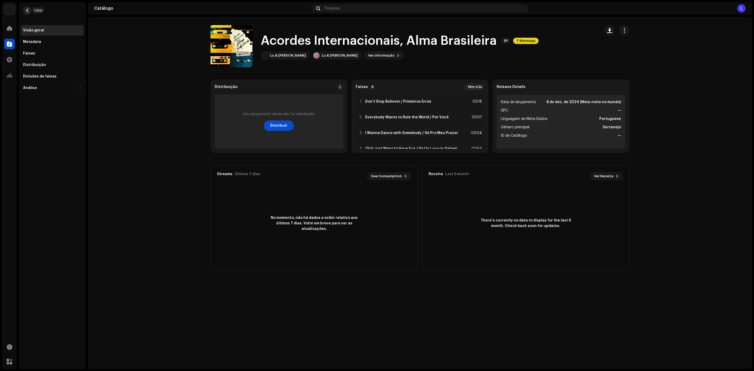
click at [24, 9] on button "button" at bounding box center [27, 10] width 8 height 8
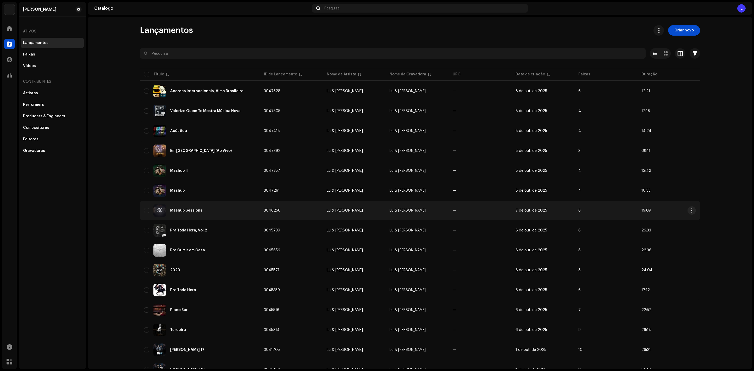
click at [183, 209] on div "Mashup Sessions" at bounding box center [186, 211] width 32 height 4
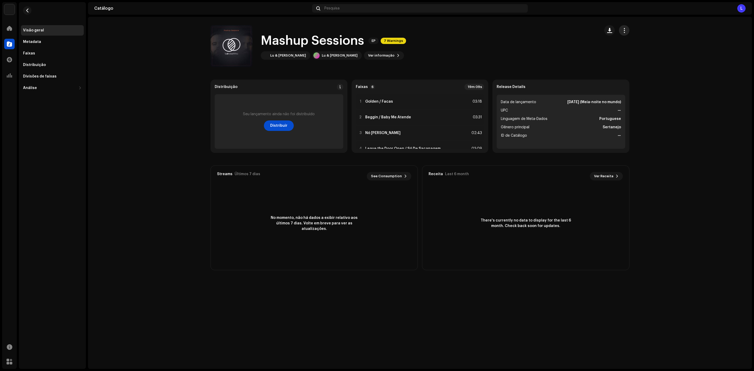
click at [376, 32] on button "button" at bounding box center [624, 30] width 10 height 10
click at [376, 54] on div "Editar" at bounding box center [647, 54] width 49 height 4
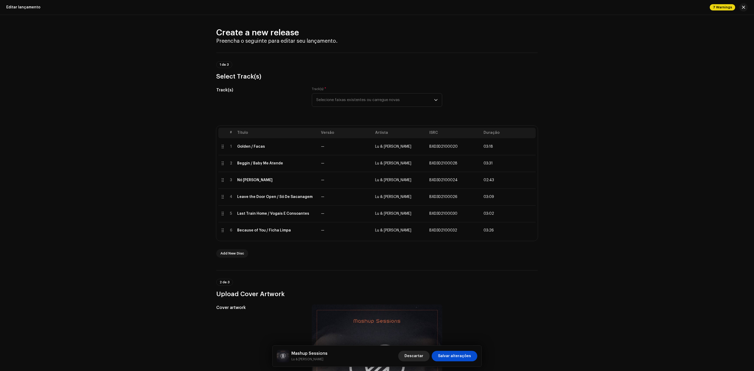
click at [376, 356] on span "Descartar" at bounding box center [413, 356] width 19 height 10
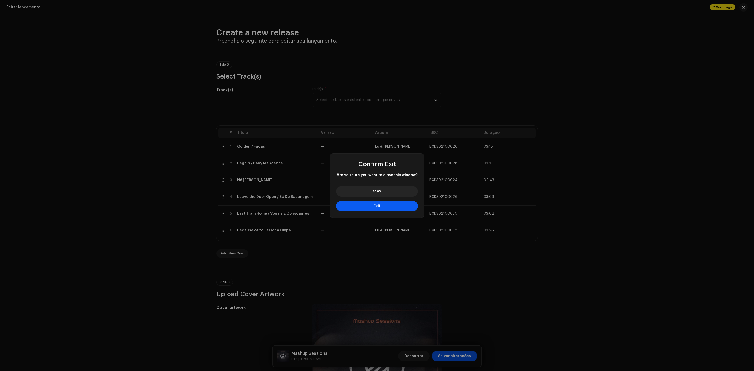
click at [366, 205] on button "Exit" at bounding box center [377, 206] width 82 height 10
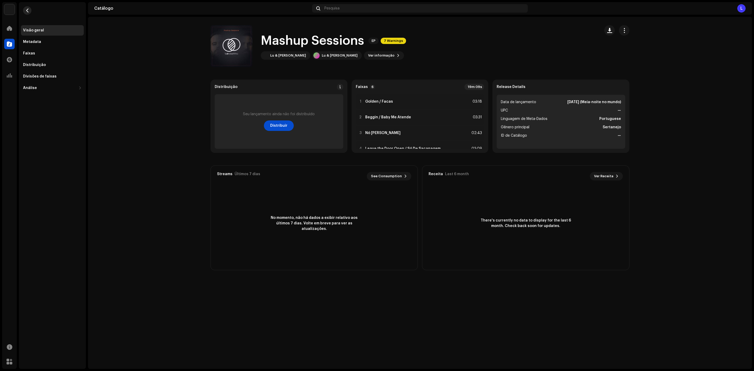
click at [25, 8] on re-m-nav-back at bounding box center [27, 13] width 13 height 23
click at [27, 9] on span "button" at bounding box center [27, 10] width 4 height 4
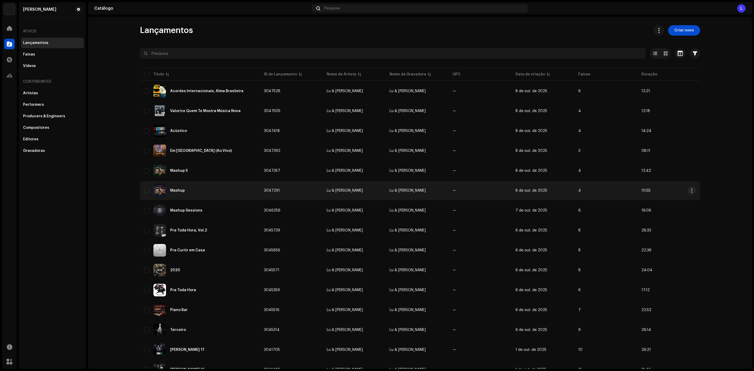
click at [177, 190] on div "Mashup" at bounding box center [177, 191] width 15 height 4
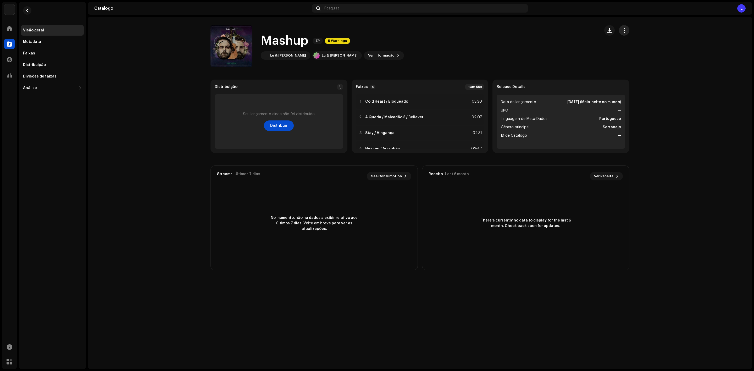
click at [376, 30] on span "button" at bounding box center [624, 30] width 5 height 4
click at [376, 52] on span "Editar" at bounding box center [628, 54] width 11 height 4
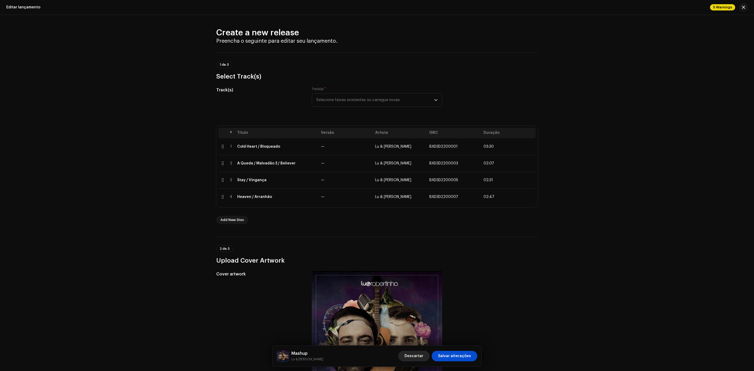
click at [376, 357] on span "Descartar" at bounding box center [413, 356] width 19 height 10
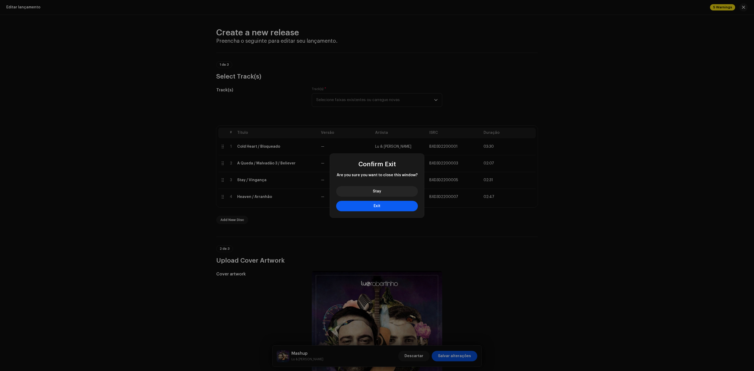
click at [376, 206] on button "Exit" at bounding box center [377, 206] width 82 height 10
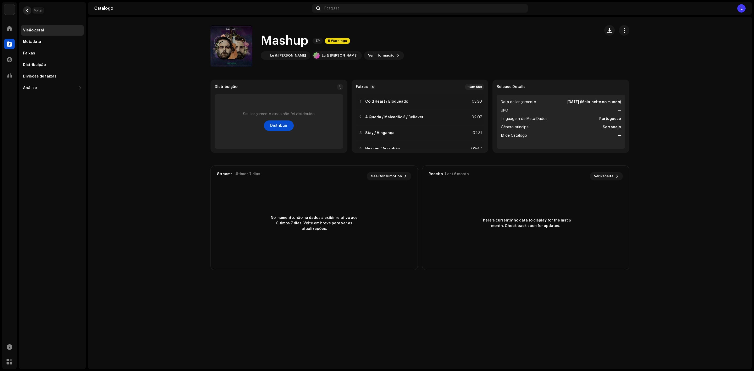
click at [27, 11] on span "button" at bounding box center [27, 10] width 4 height 4
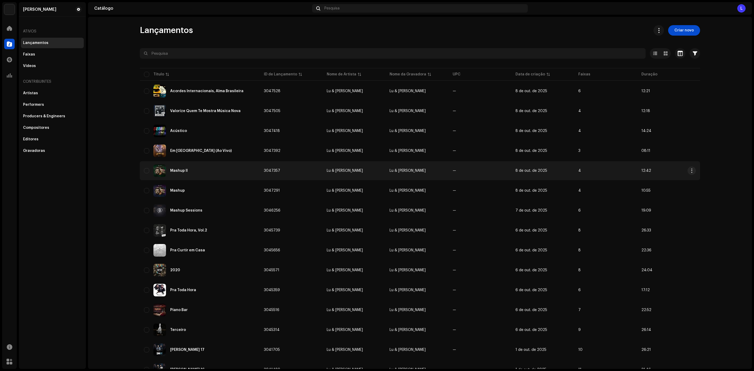
click at [174, 164] on div "Mashup II" at bounding box center [200, 170] width 112 height 13
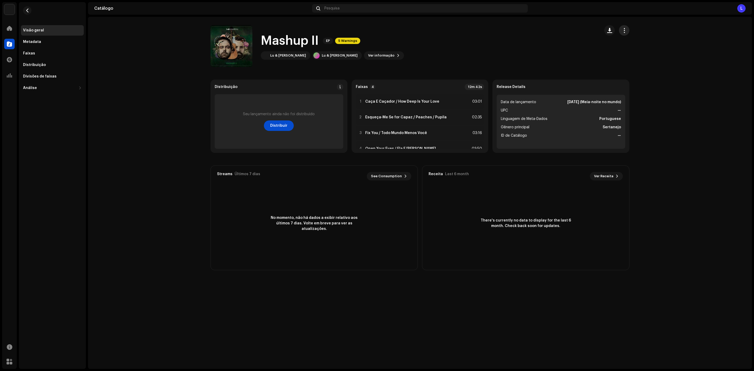
click at [376, 34] on button "button" at bounding box center [624, 30] width 10 height 10
click at [376, 56] on span "Editar" at bounding box center [628, 54] width 11 height 4
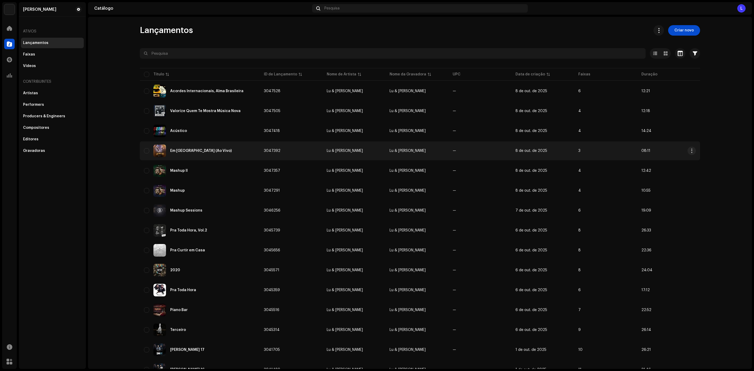
click at [194, 147] on div "Em [GEOGRAPHIC_DATA] (Ao Vivo)" at bounding box center [200, 150] width 112 height 13
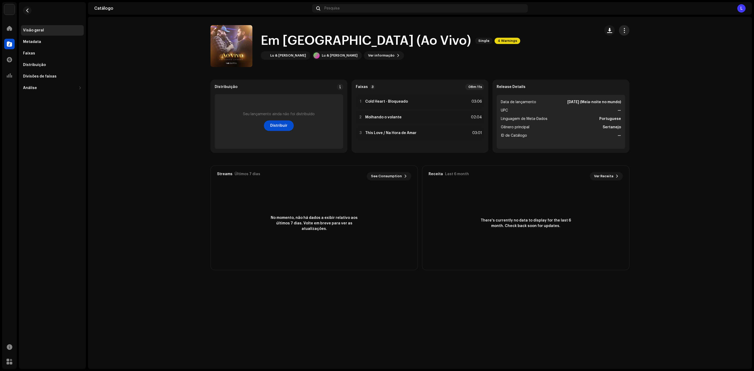
click at [376, 30] on span "button" at bounding box center [624, 30] width 5 height 4
click at [376, 55] on div "Editar" at bounding box center [647, 54] width 49 height 4
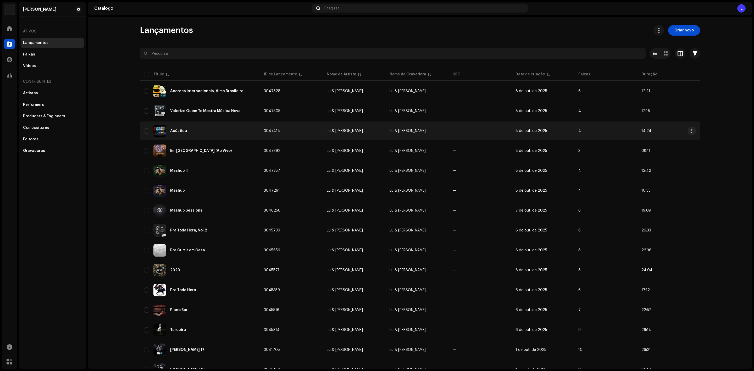
click at [180, 133] on div "Acústico" at bounding box center [200, 131] width 112 height 13
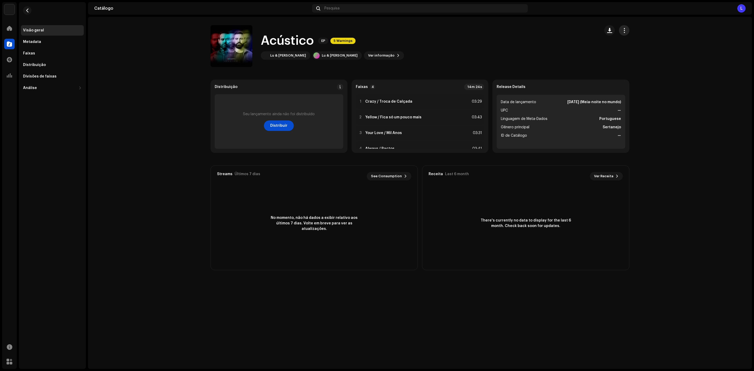
click at [376, 31] on span "button" at bounding box center [624, 30] width 5 height 4
click at [376, 57] on div "Editar" at bounding box center [647, 53] width 53 height 10
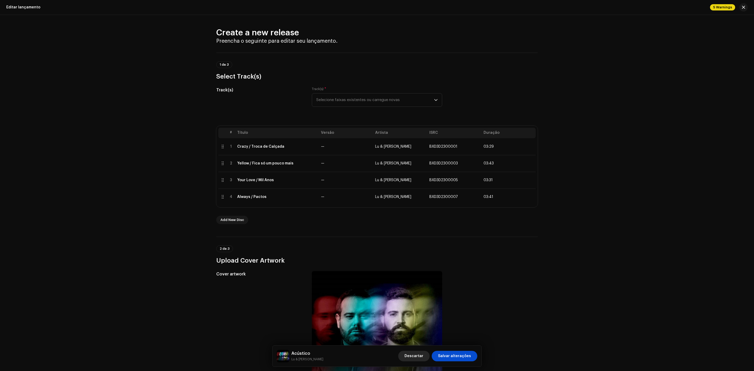
click at [376, 353] on span "Descartar" at bounding box center [413, 356] width 19 height 10
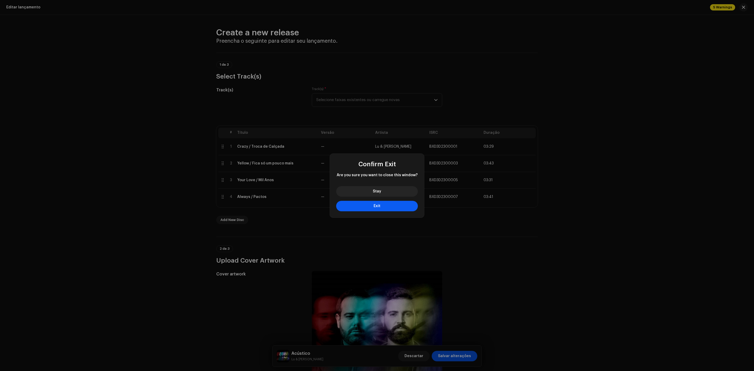
click at [376, 202] on button "Exit" at bounding box center [377, 206] width 82 height 10
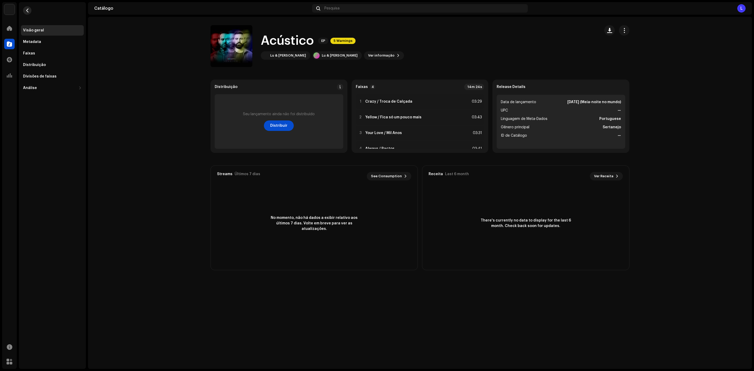
click at [26, 9] on span "button" at bounding box center [27, 10] width 4 height 4
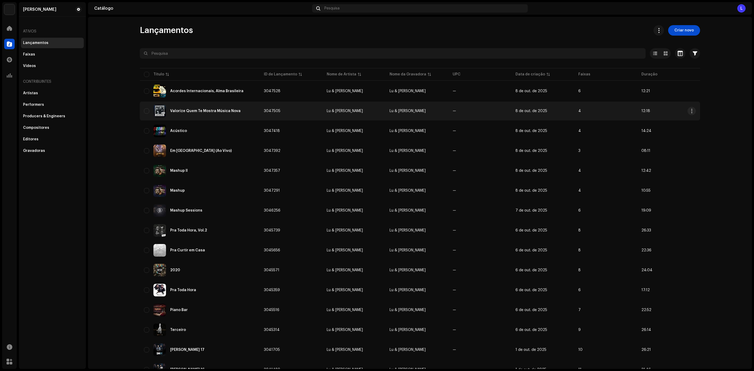
click at [190, 107] on div "Valorize Quem Te Mostra Música Nova" at bounding box center [200, 111] width 112 height 13
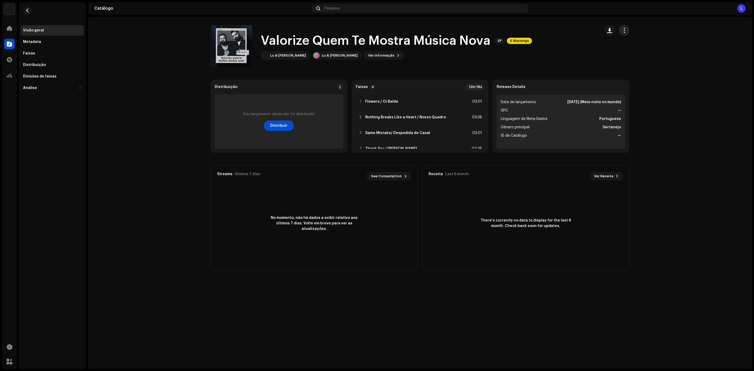
click at [376, 30] on span "button" at bounding box center [624, 30] width 5 height 4
click at [376, 52] on span "Editar" at bounding box center [628, 54] width 11 height 4
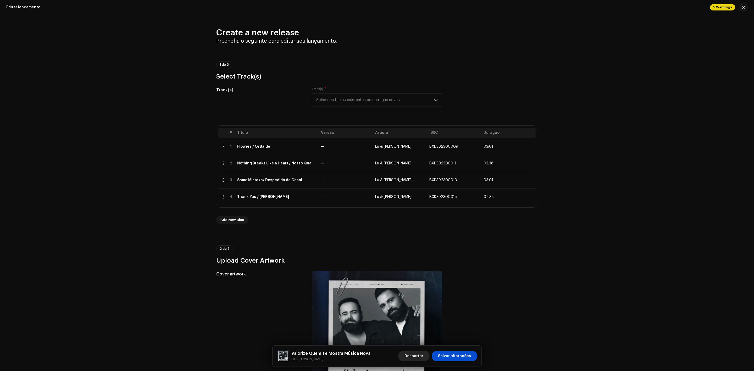
click at [376, 360] on span "Descartar" at bounding box center [413, 356] width 19 height 10
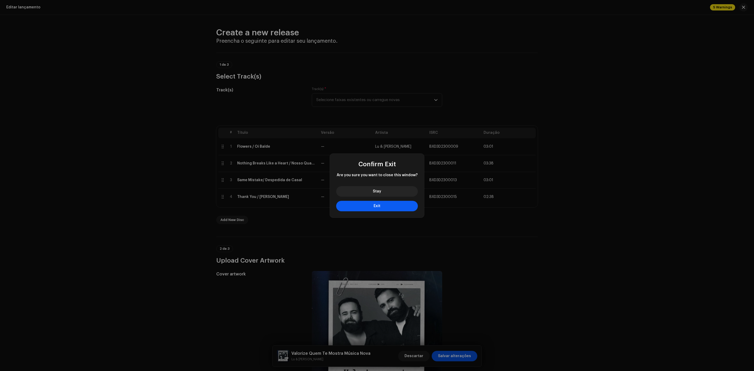
click at [370, 208] on button "Exit" at bounding box center [377, 206] width 82 height 10
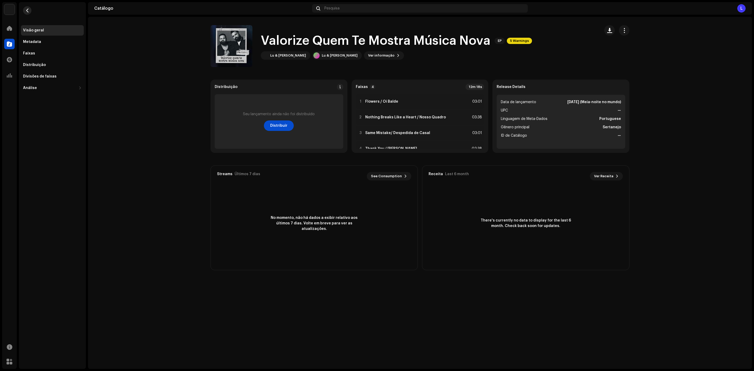
click at [29, 7] on re-m-nav-back at bounding box center [27, 13] width 13 height 23
click at [28, 11] on span "button" at bounding box center [27, 10] width 4 height 4
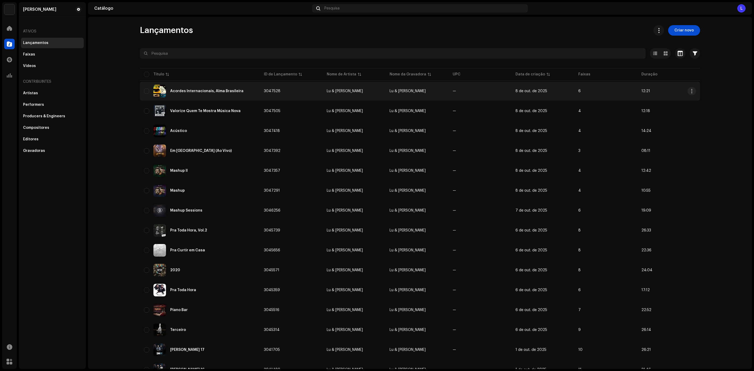
click at [218, 91] on div "Acordes Internacionais, Alma Brasileira" at bounding box center [206, 91] width 73 height 4
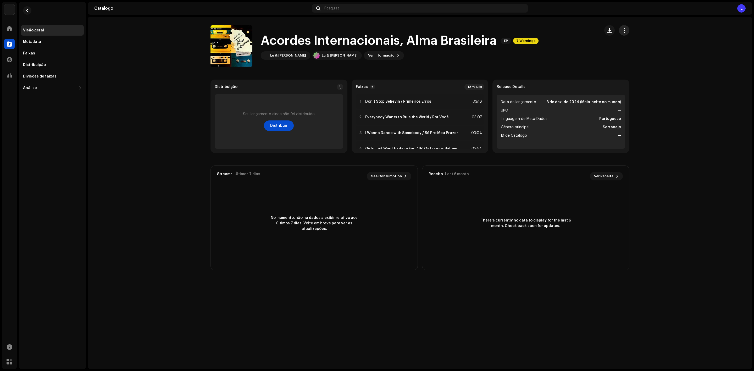
click at [376, 32] on span "button" at bounding box center [624, 30] width 5 height 4
click at [376, 54] on div "Editar" at bounding box center [647, 54] width 49 height 4
